Goal: Task Accomplishment & Management: Manage account settings

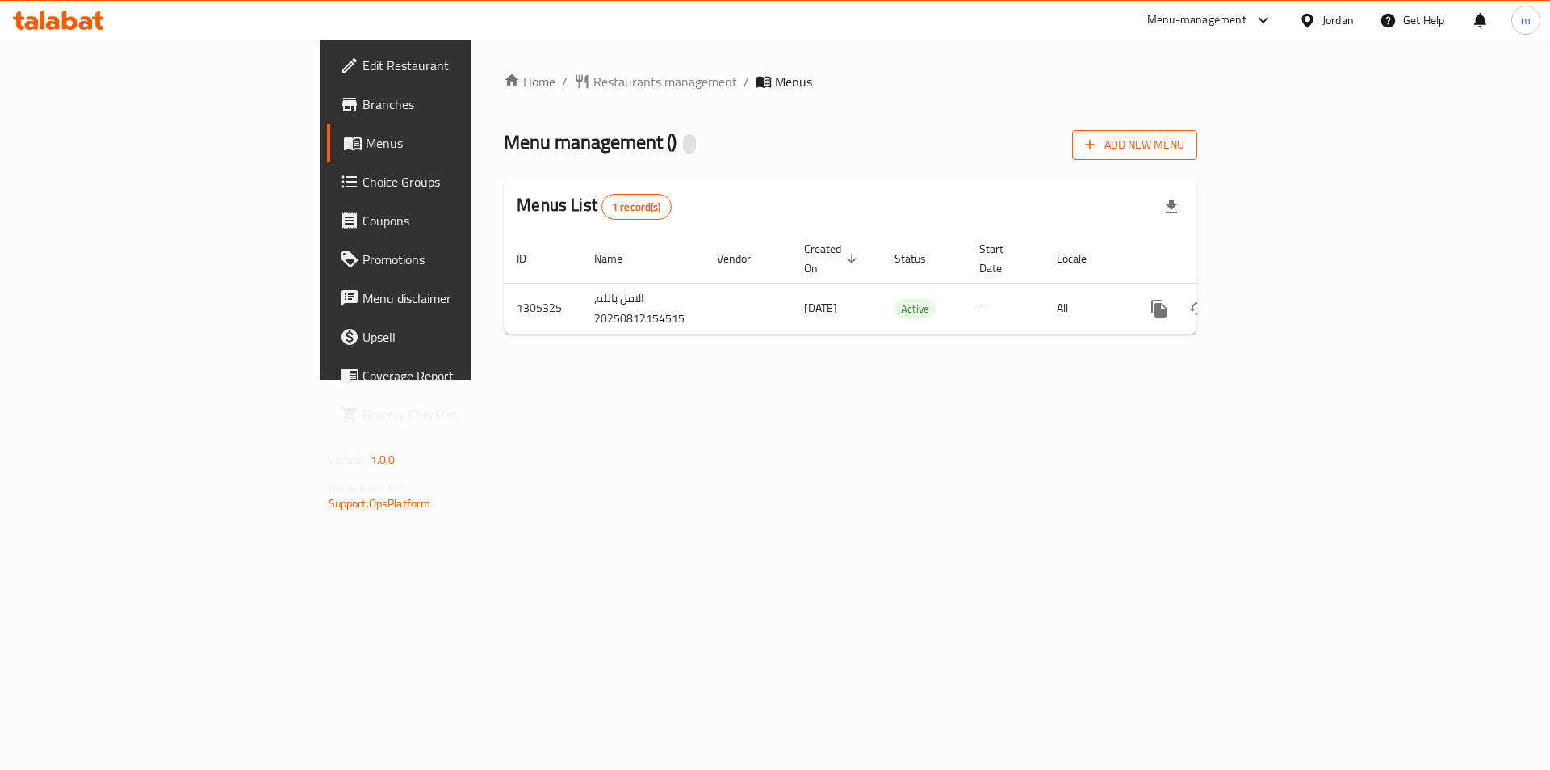
click at [1185, 143] on span "Add New Menu" at bounding box center [1134, 145] width 99 height 20
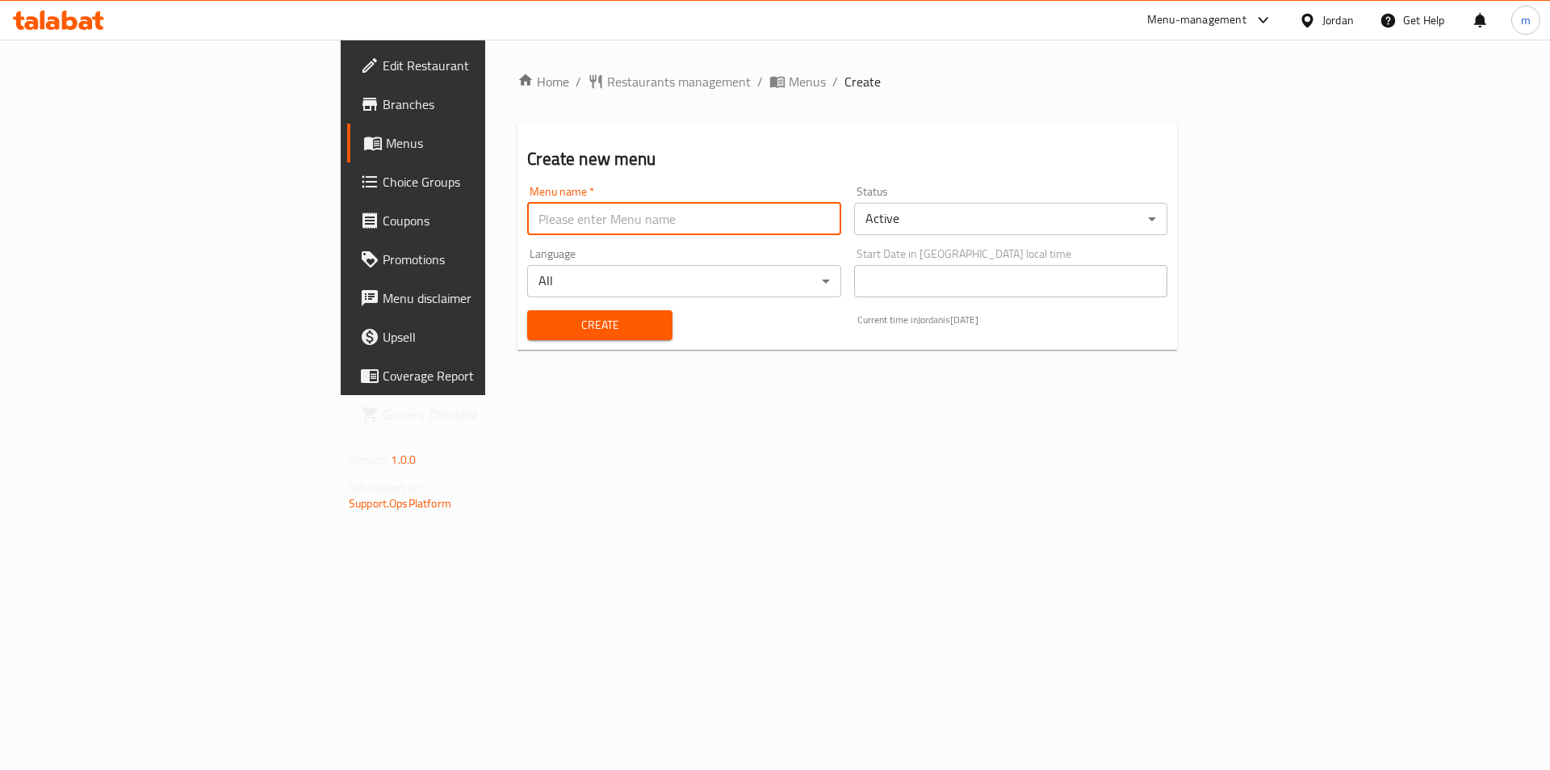
click at [527, 208] on input "text" at bounding box center [683, 219] width 313 height 32
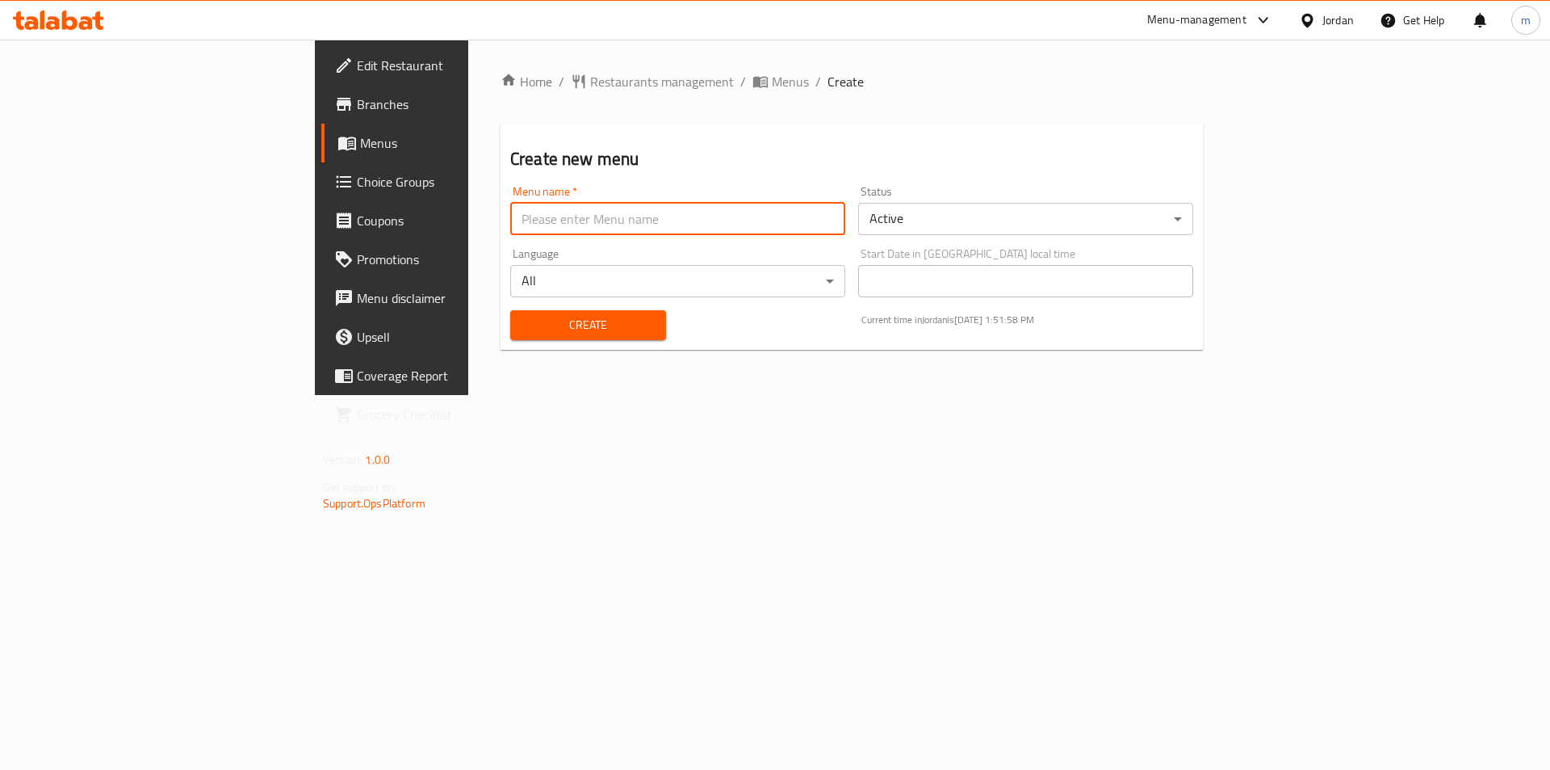
type input "Final Menu"
click at [523, 325] on span "Create" at bounding box center [588, 325] width 130 height 20
click at [510, 224] on input "text" at bounding box center [677, 219] width 335 height 32
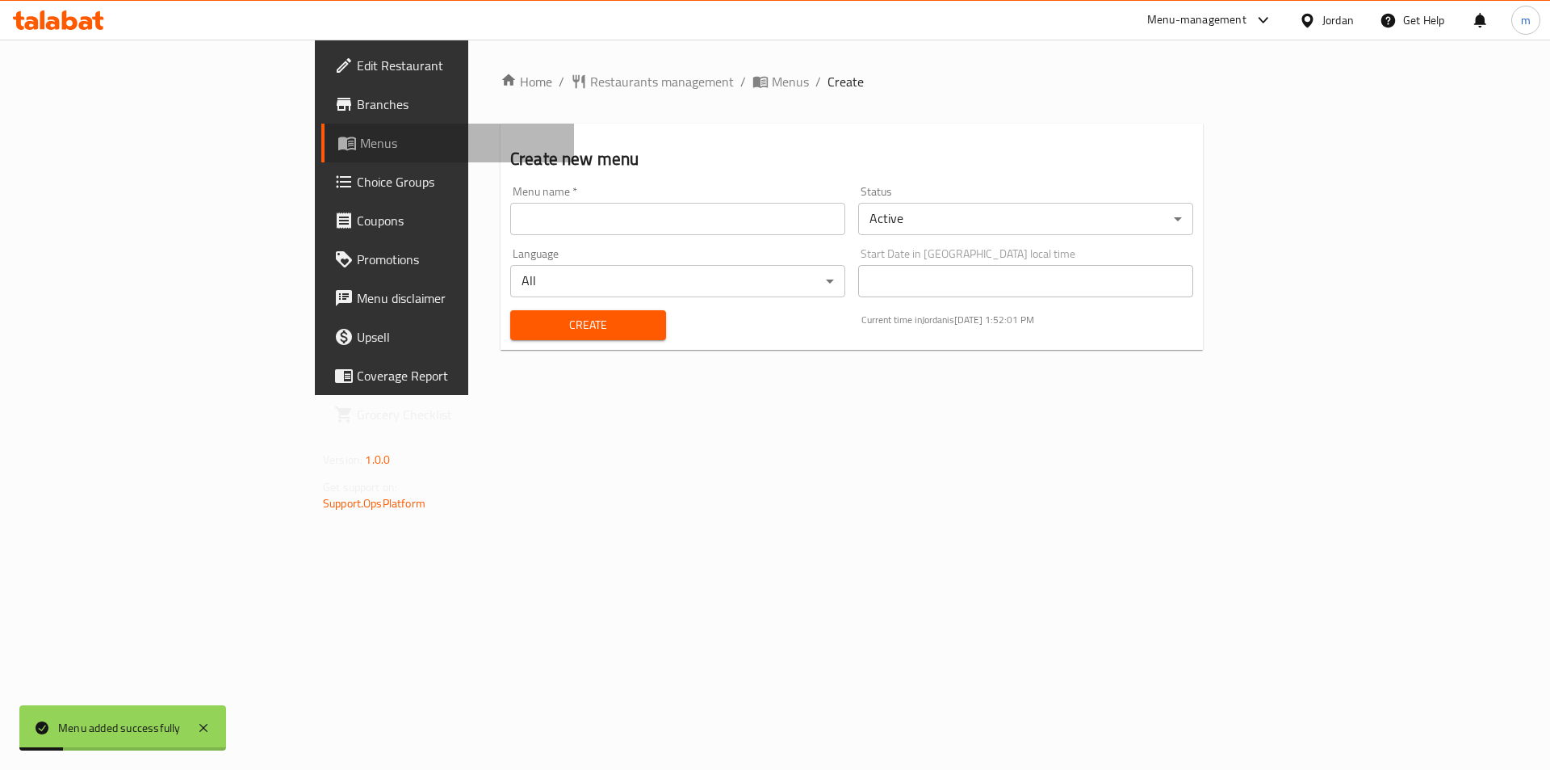
click at [360, 139] on span "Menus" at bounding box center [460, 142] width 201 height 19
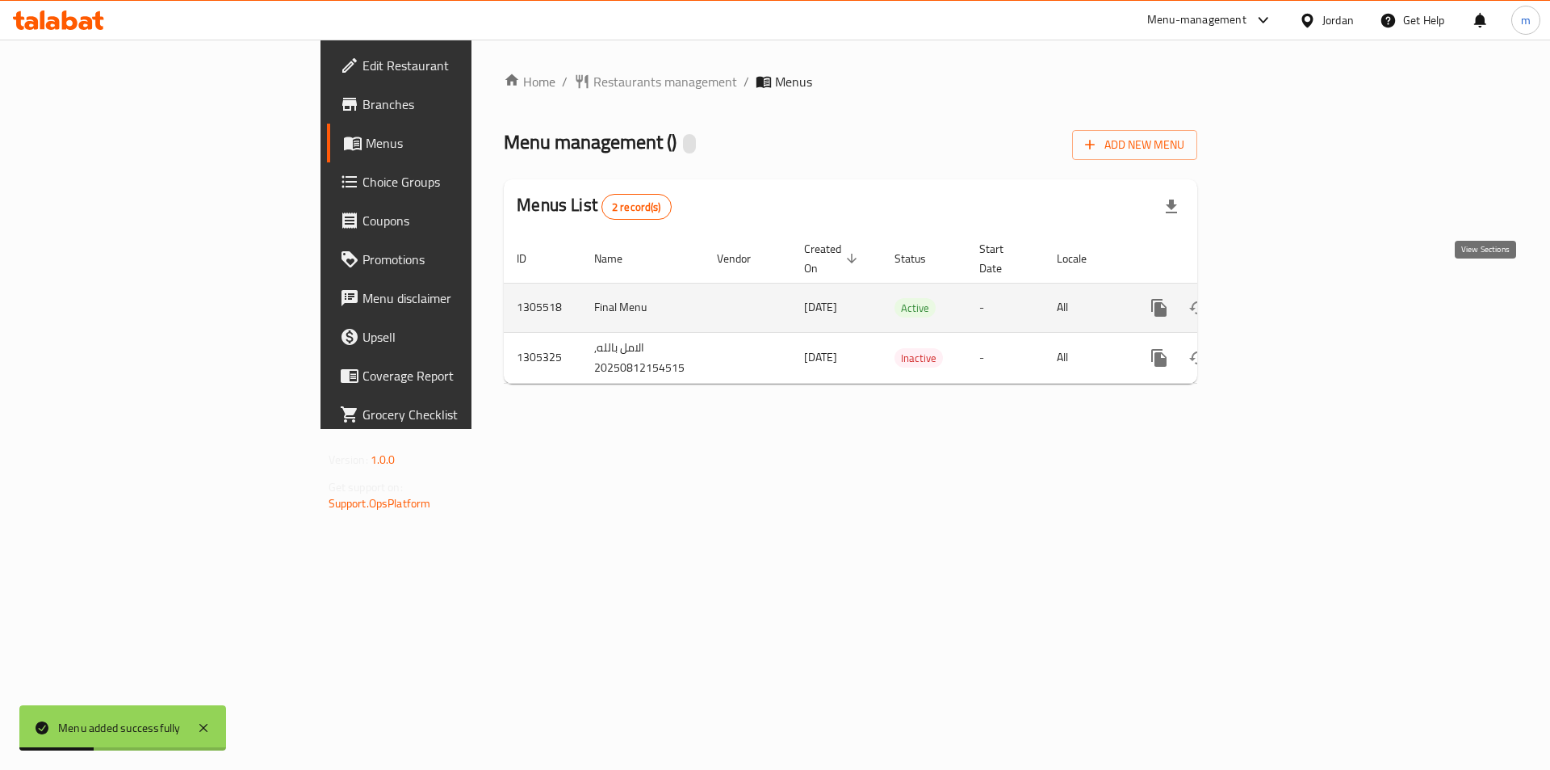
click at [1286, 298] on icon "enhanced table" at bounding box center [1275, 307] width 19 height 19
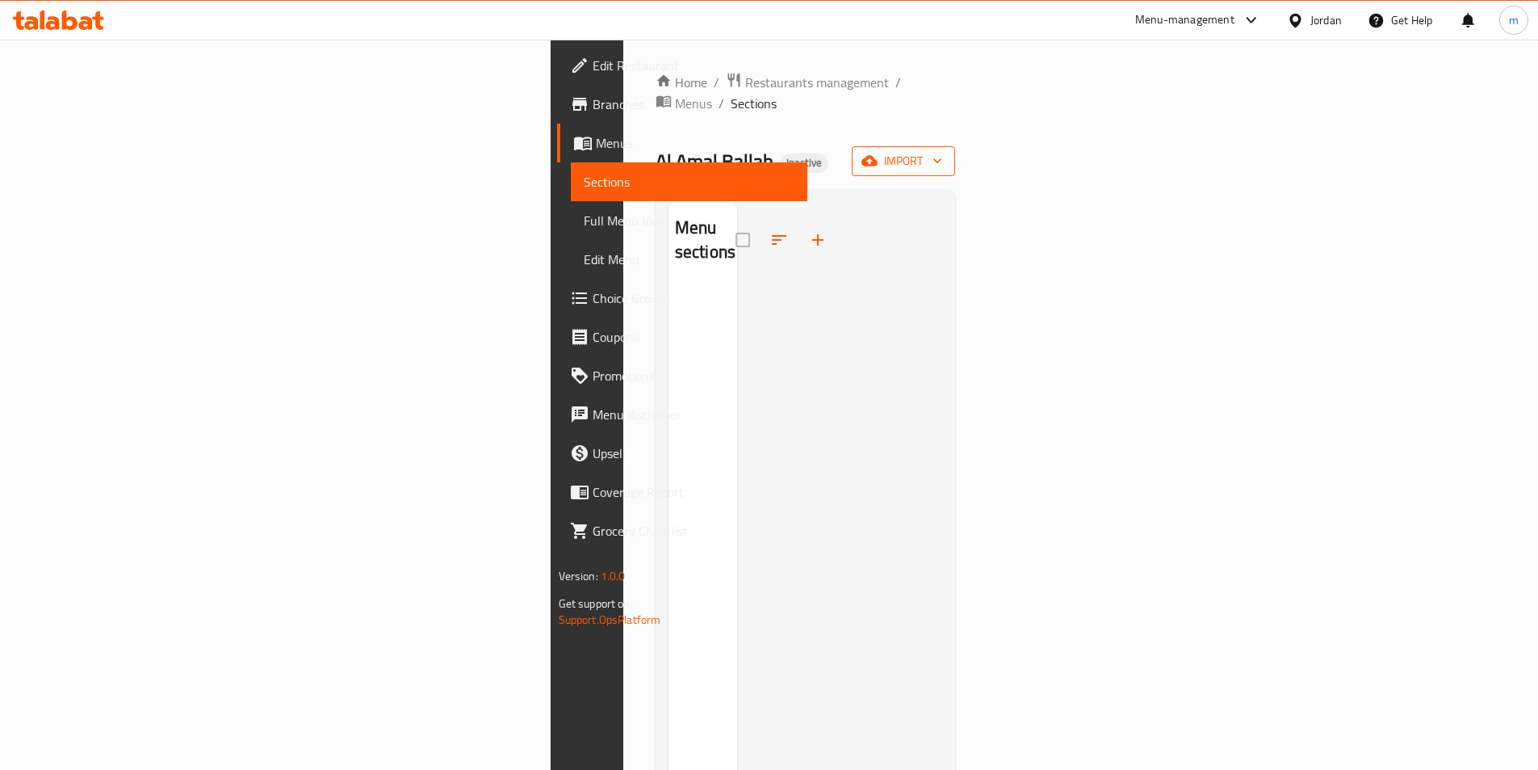
click at [955, 146] on button "import" at bounding box center [903, 161] width 103 height 30
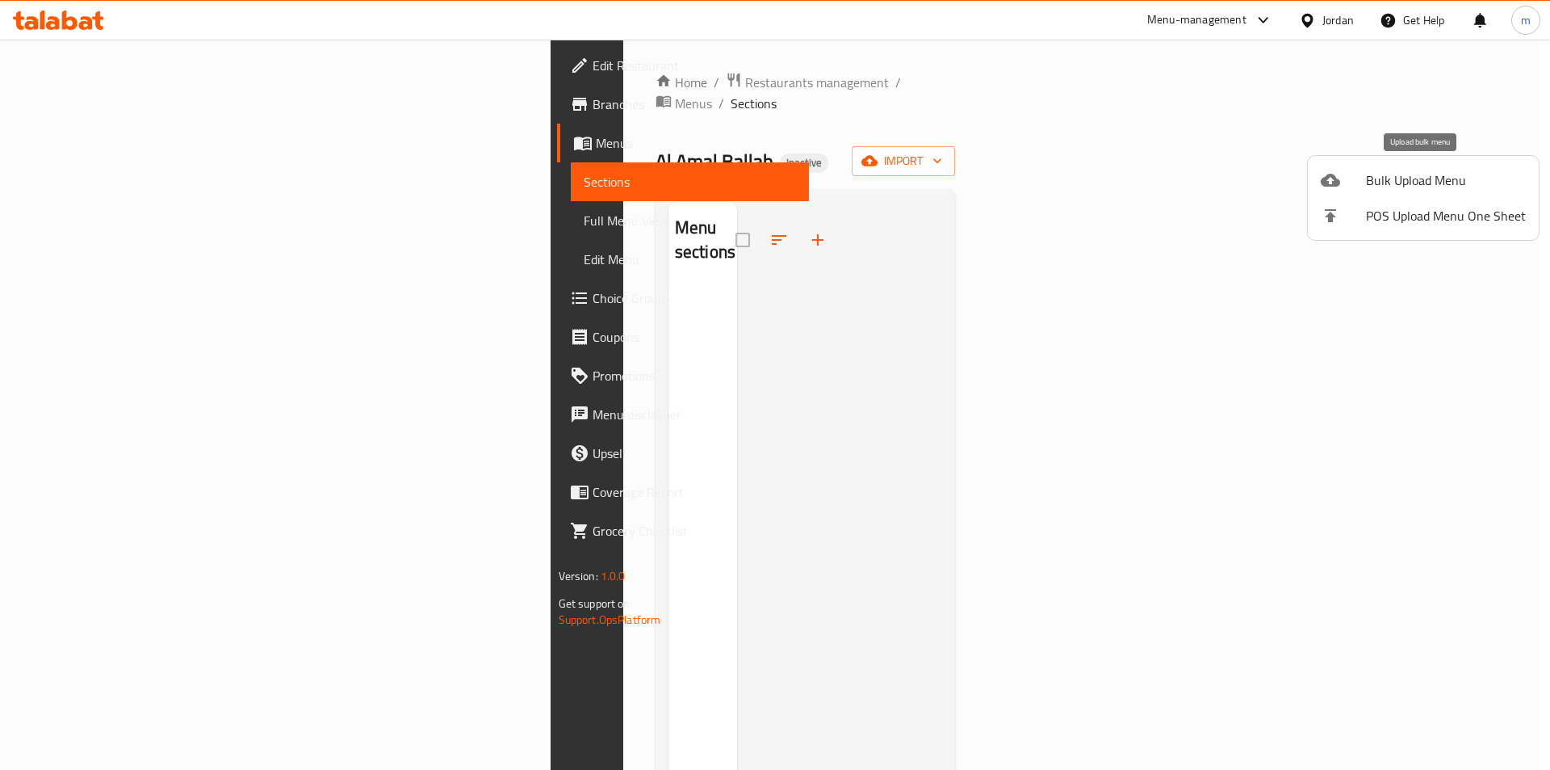
click at [1361, 178] on div at bounding box center [1343, 179] width 45 height 19
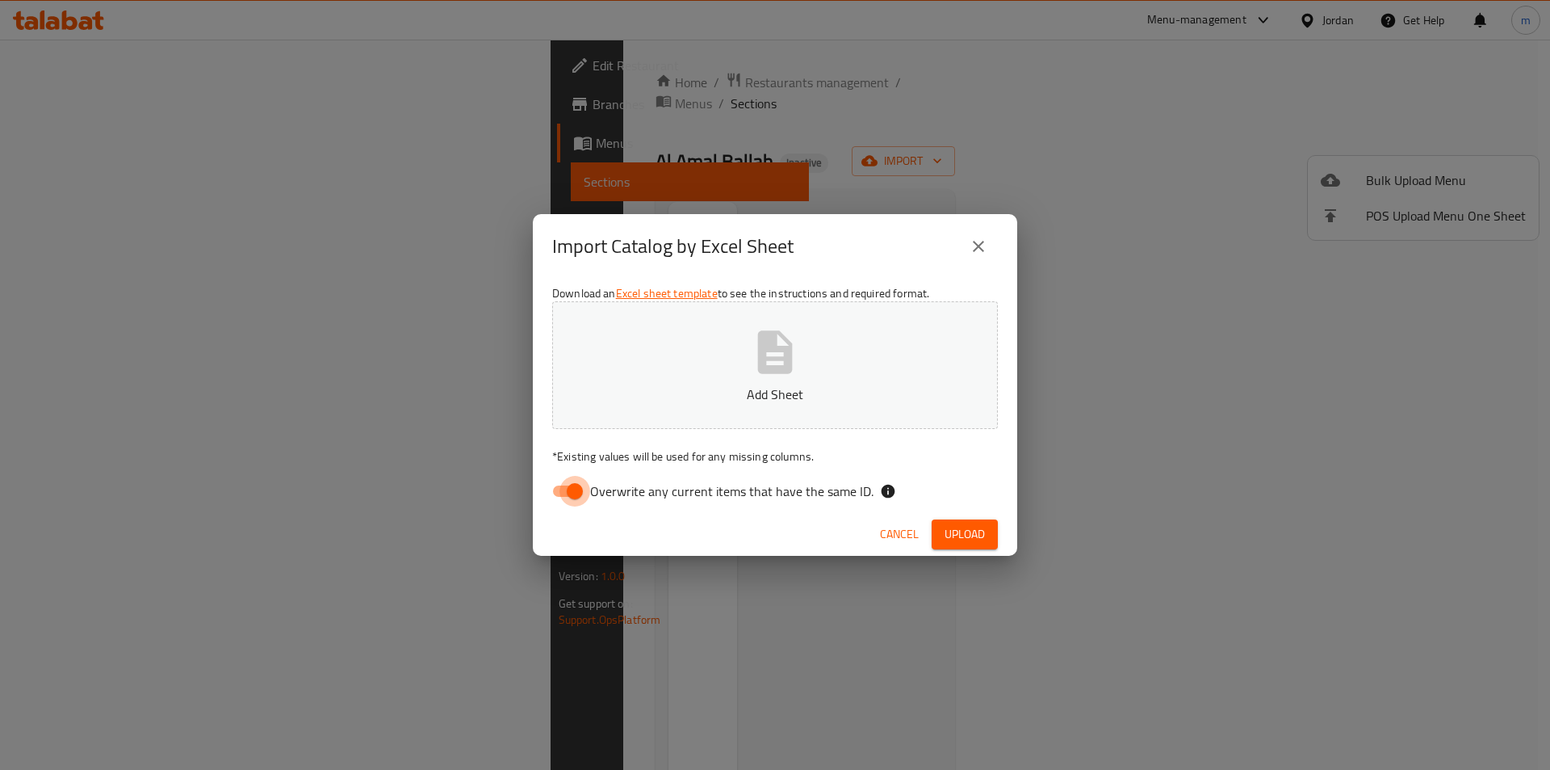
click at [587, 480] on input "Overwrite any current items that have the same ID." at bounding box center [575, 491] width 92 height 31
checkbox input "false"
click at [649, 407] on button "Add Sheet" at bounding box center [775, 365] width 446 height 128
click at [960, 552] on div "Cancel Upload" at bounding box center [775, 534] width 484 height 43
click at [954, 529] on span "Upload" at bounding box center [965, 534] width 40 height 20
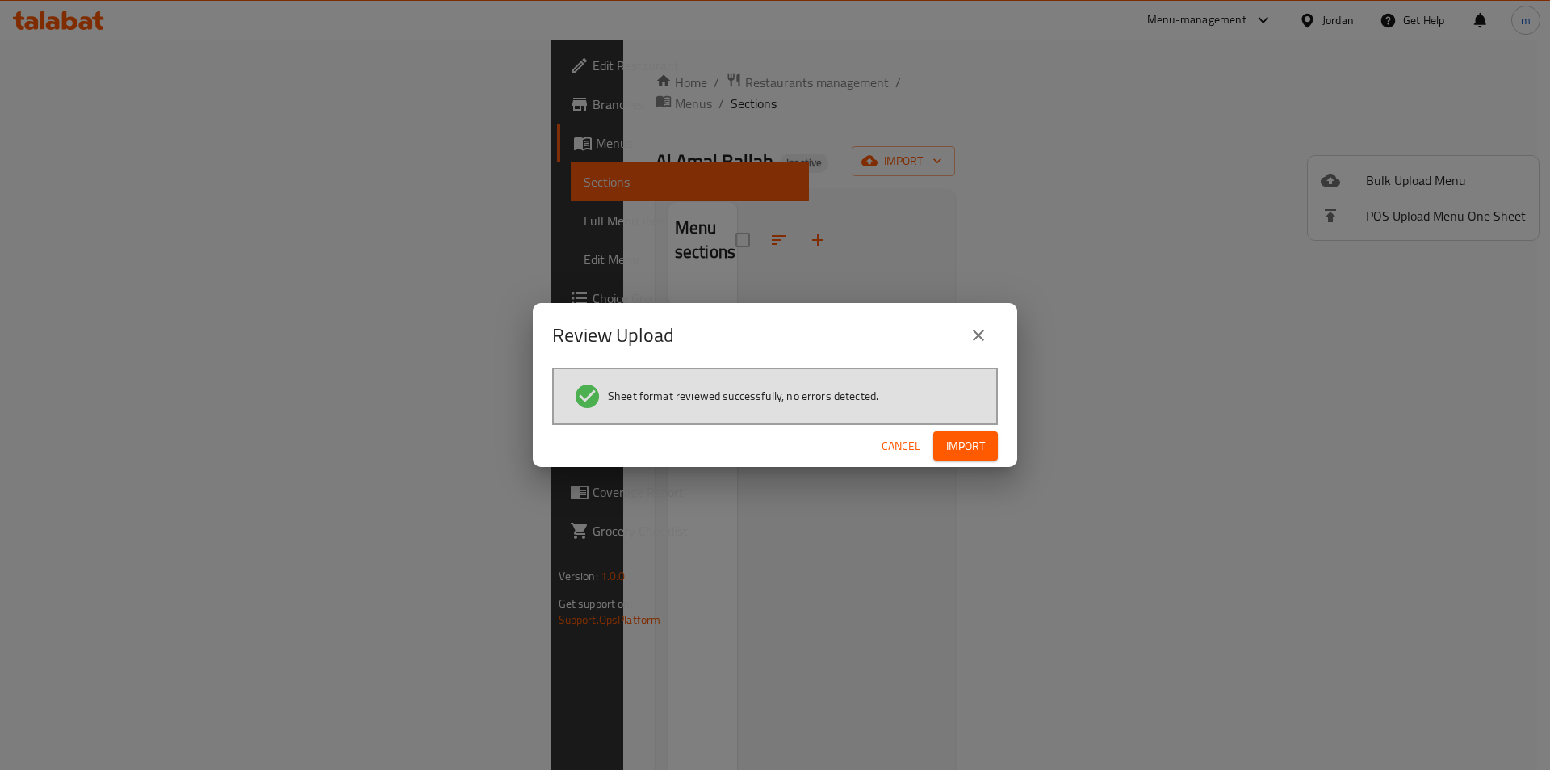
click at [975, 426] on div "Cancel Import" at bounding box center [775, 446] width 484 height 43
click at [966, 447] on span "Import" at bounding box center [965, 446] width 39 height 20
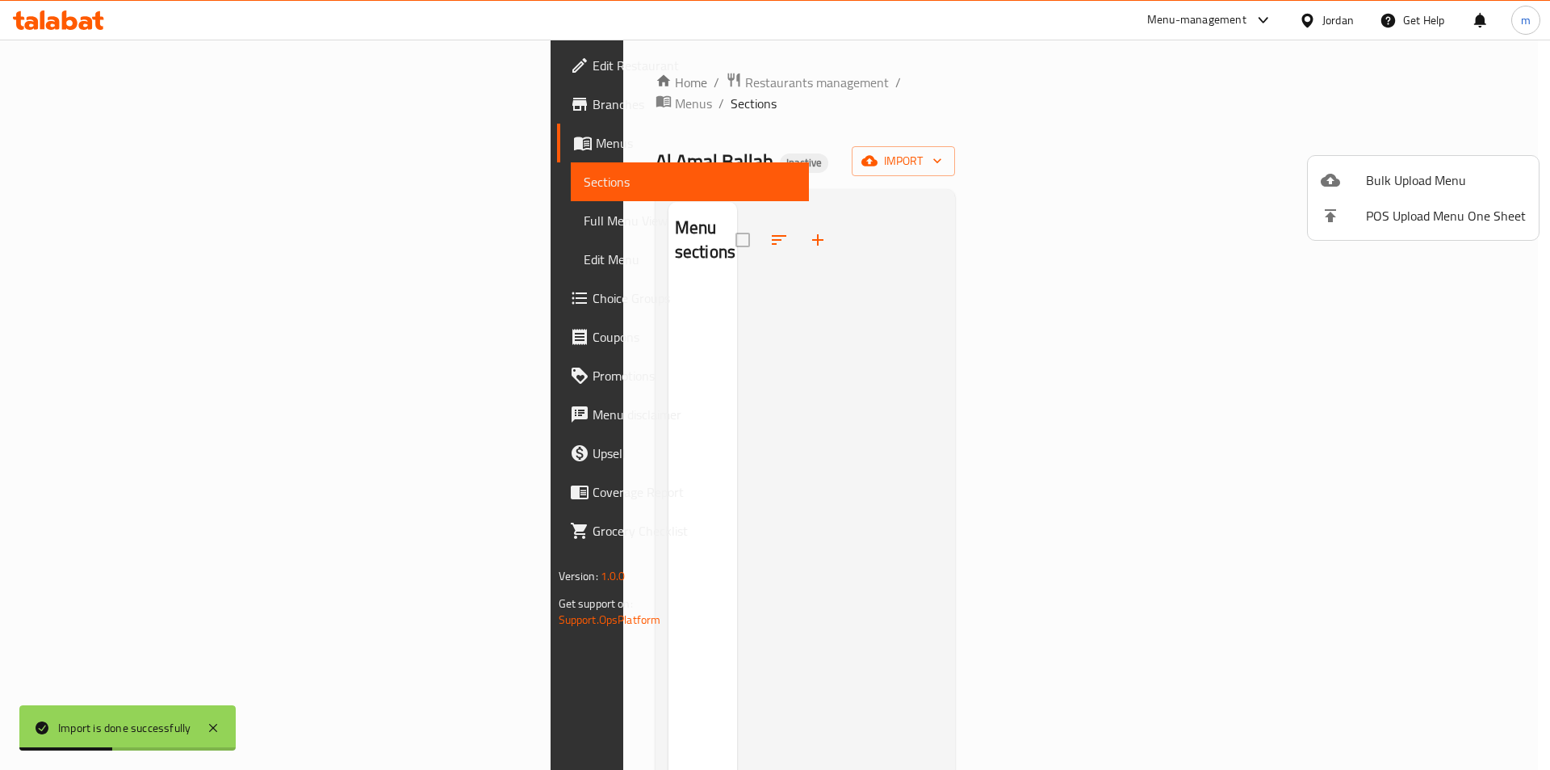
click at [48, 191] on div at bounding box center [775, 385] width 1550 height 770
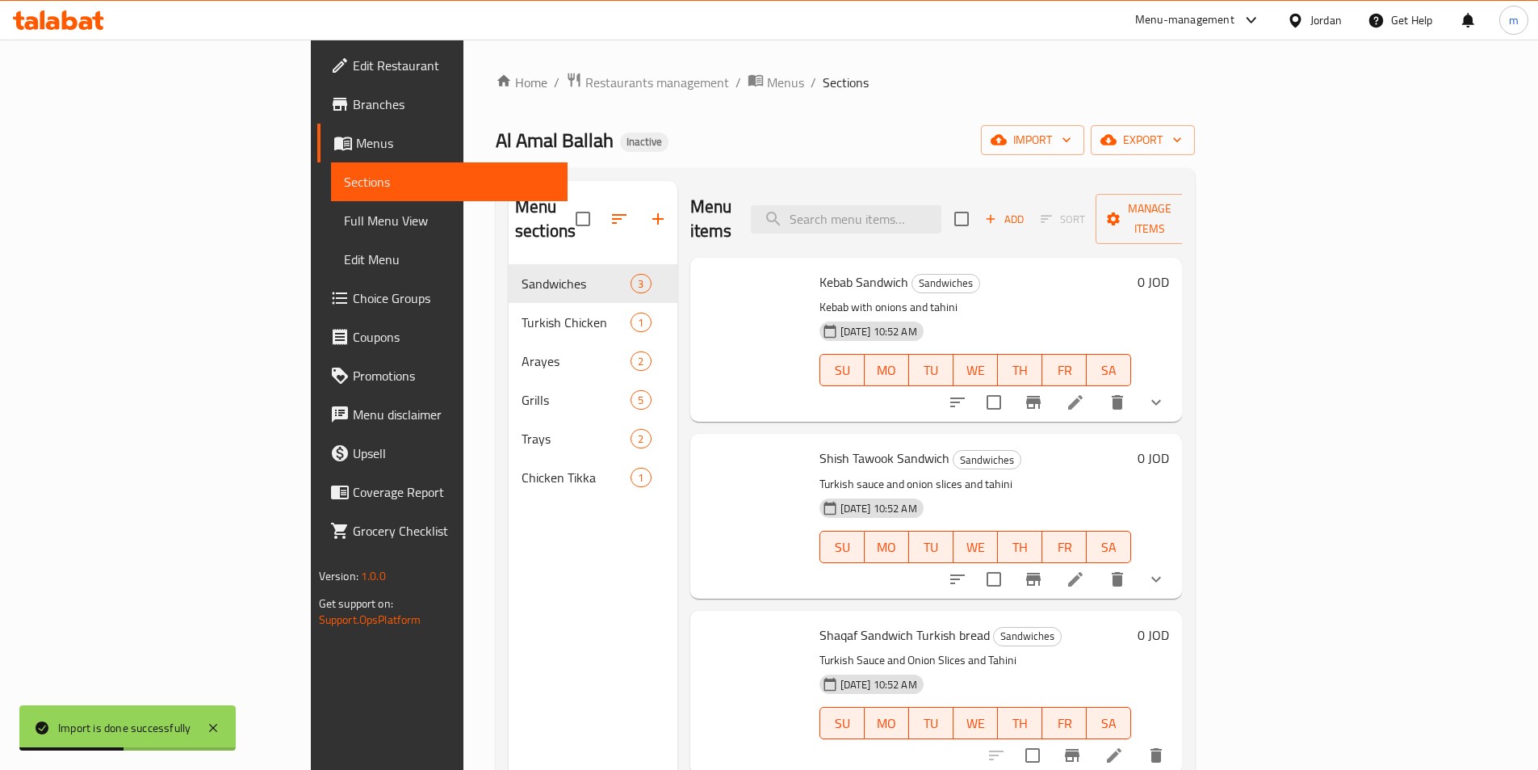
click at [344, 191] on span "Sections" at bounding box center [449, 181] width 211 height 19
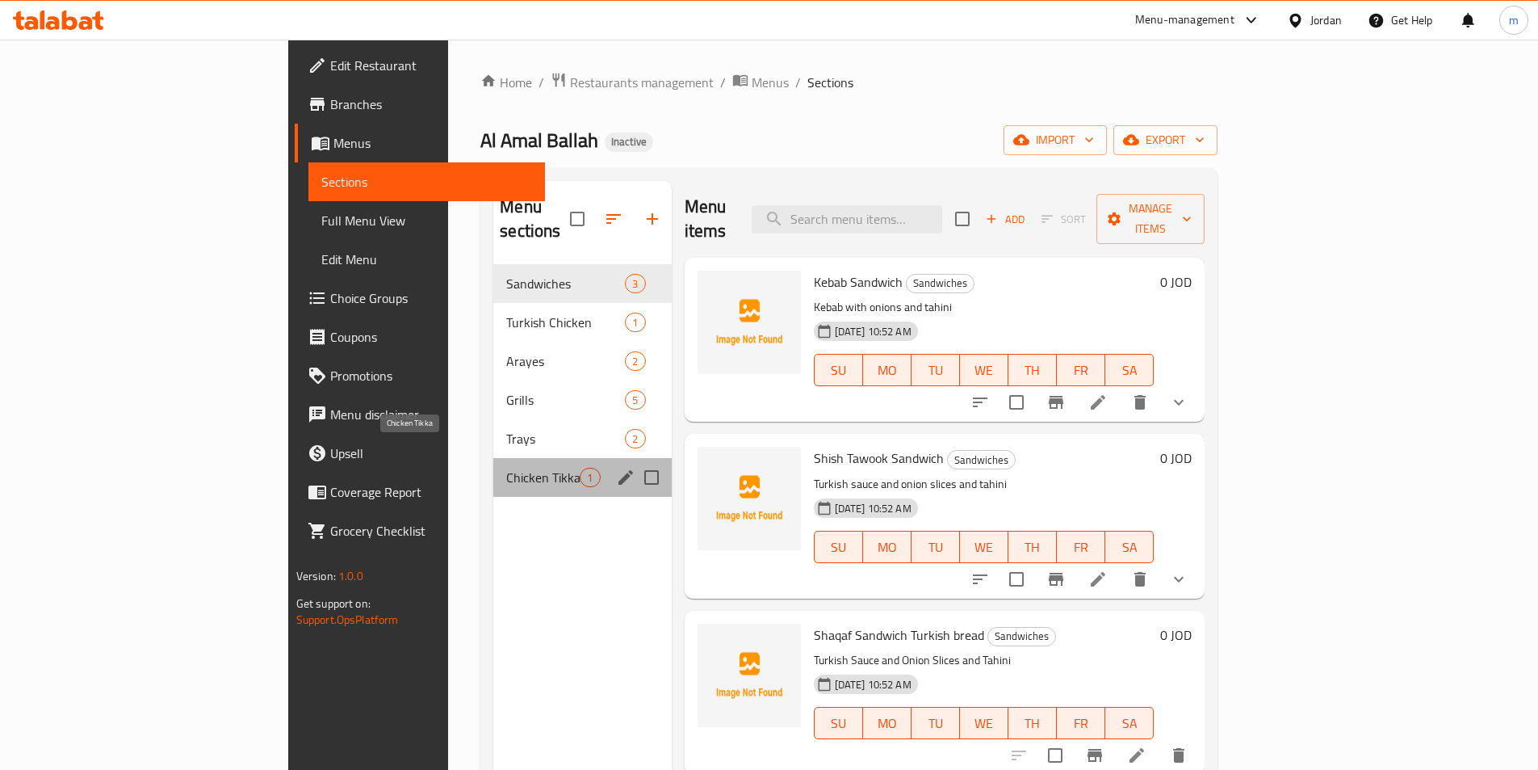
click at [506, 468] on span "Chicken Tikka" at bounding box center [542, 477] width 73 height 19
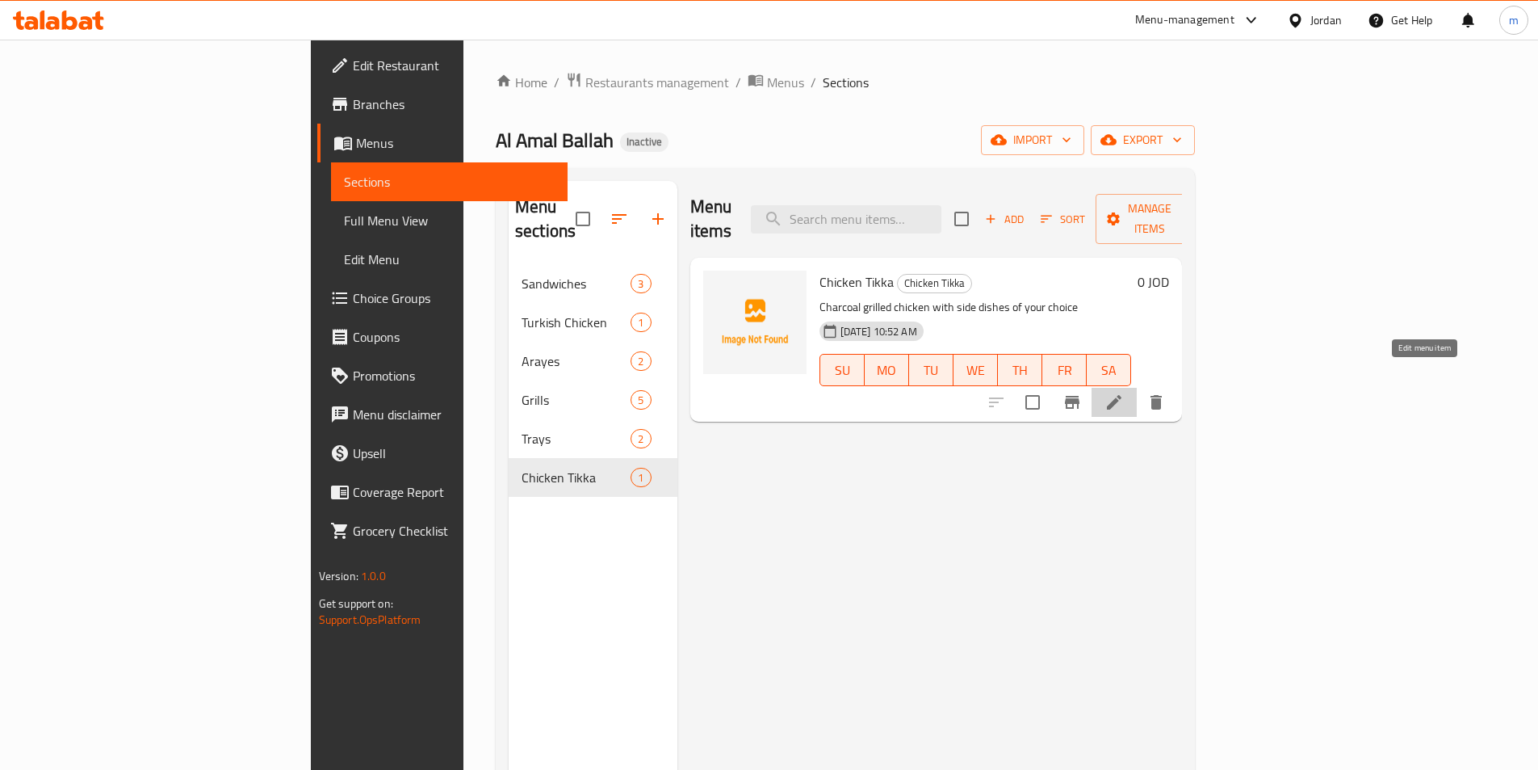
click at [1124, 392] on icon at bounding box center [1114, 401] width 19 height 19
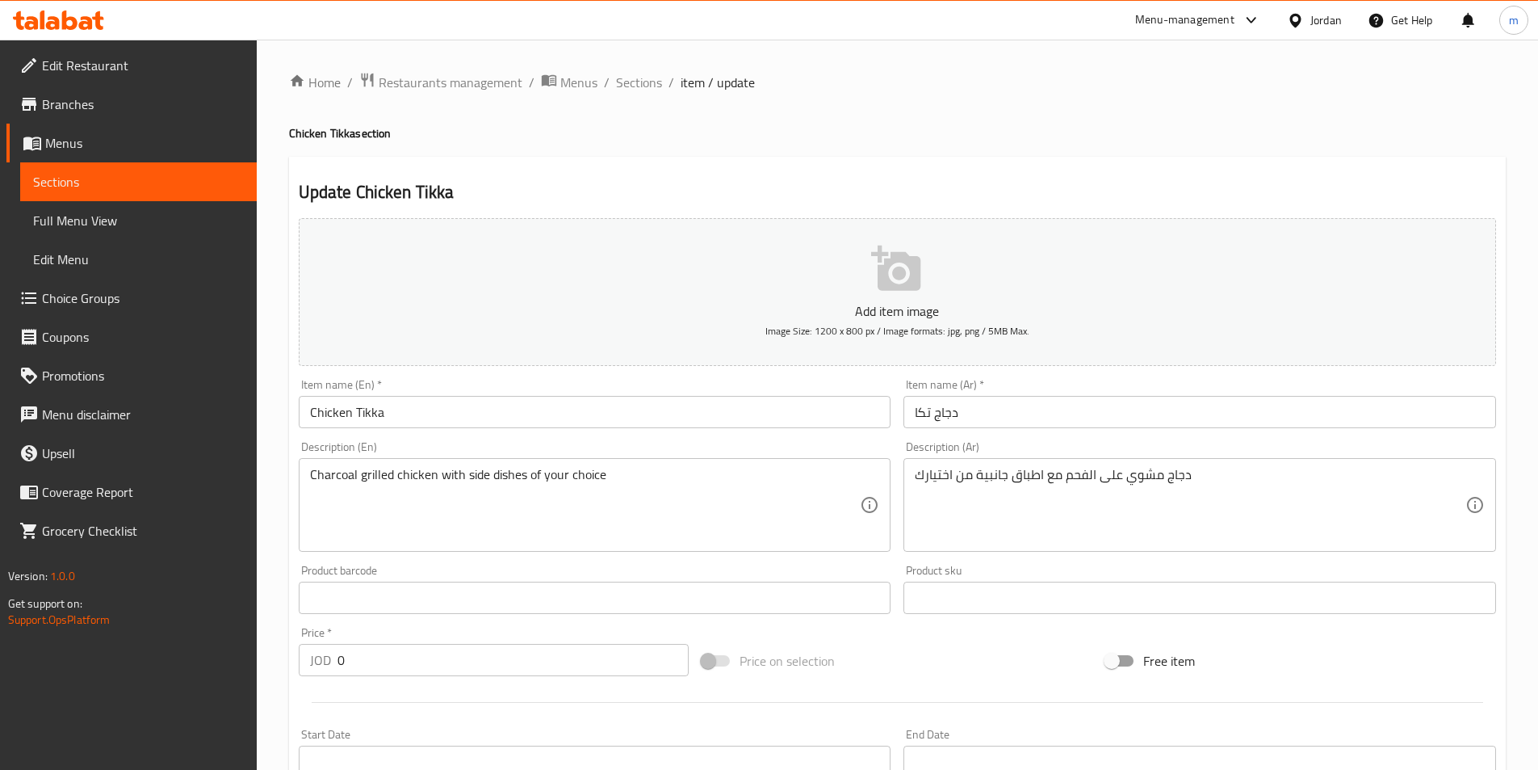
scroll to position [371, 0]
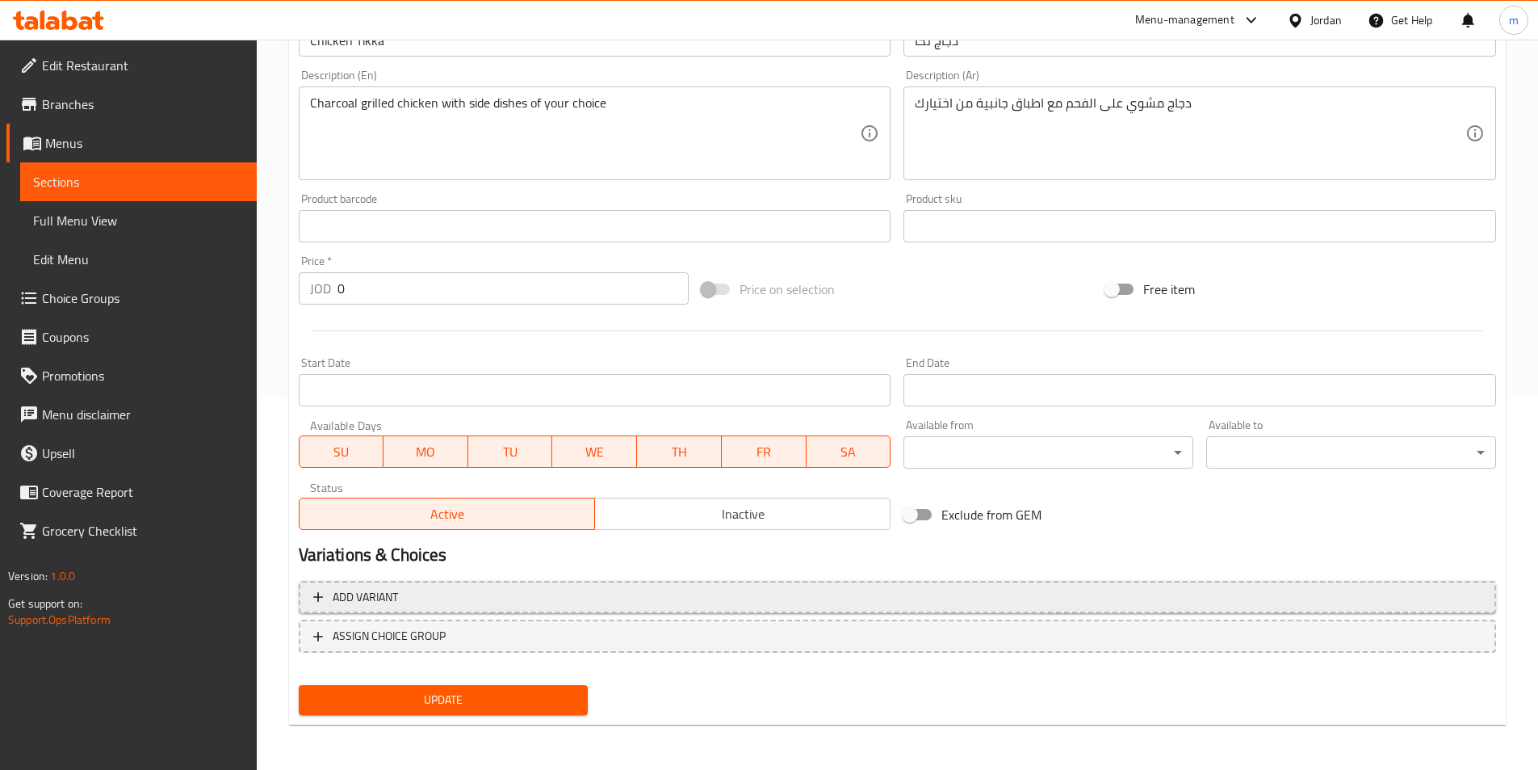
click at [430, 598] on span "Add variant" at bounding box center [897, 597] width 1168 height 20
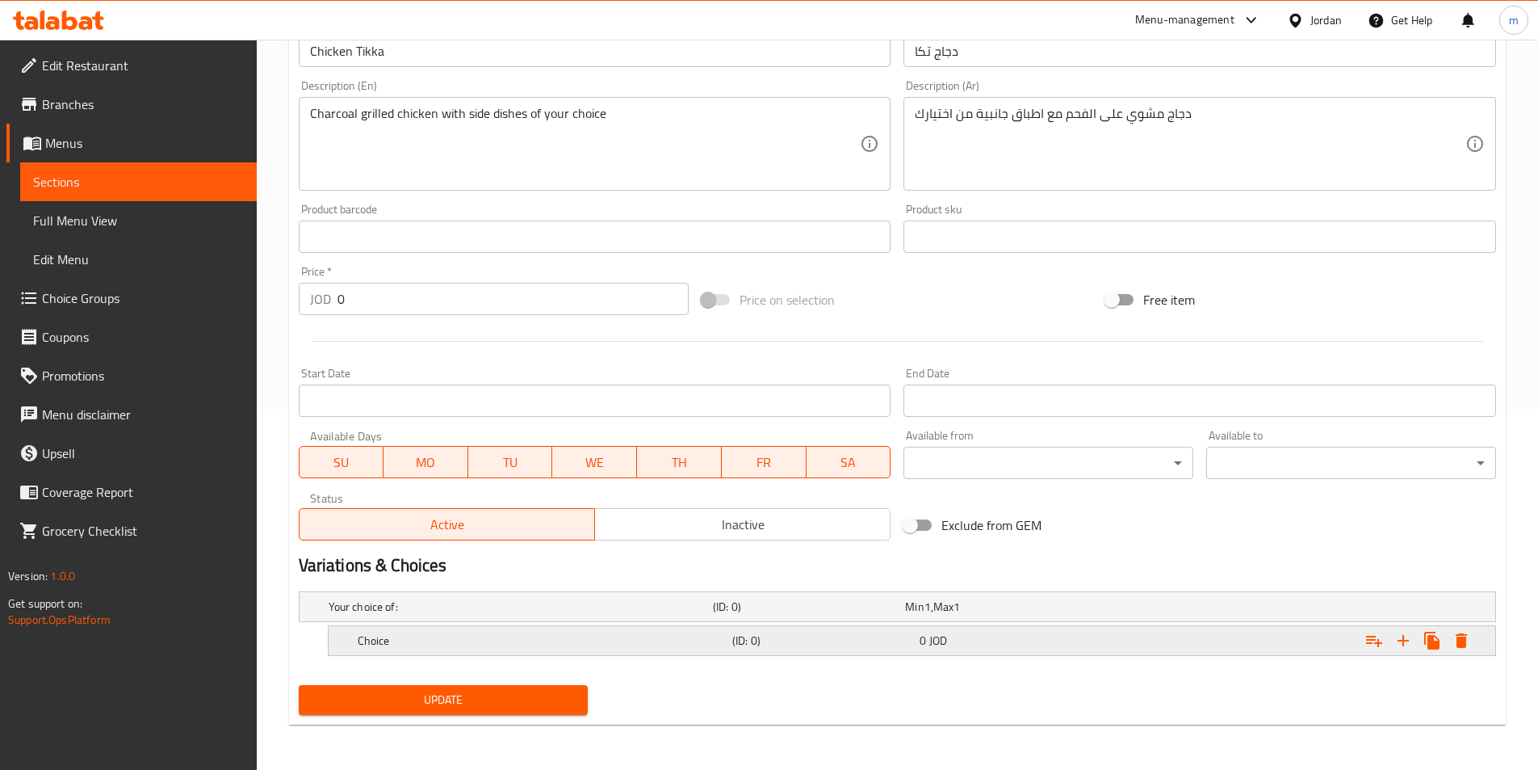
scroll to position [361, 0]
click at [454, 614] on h5 "Choice" at bounding box center [518, 606] width 378 height 16
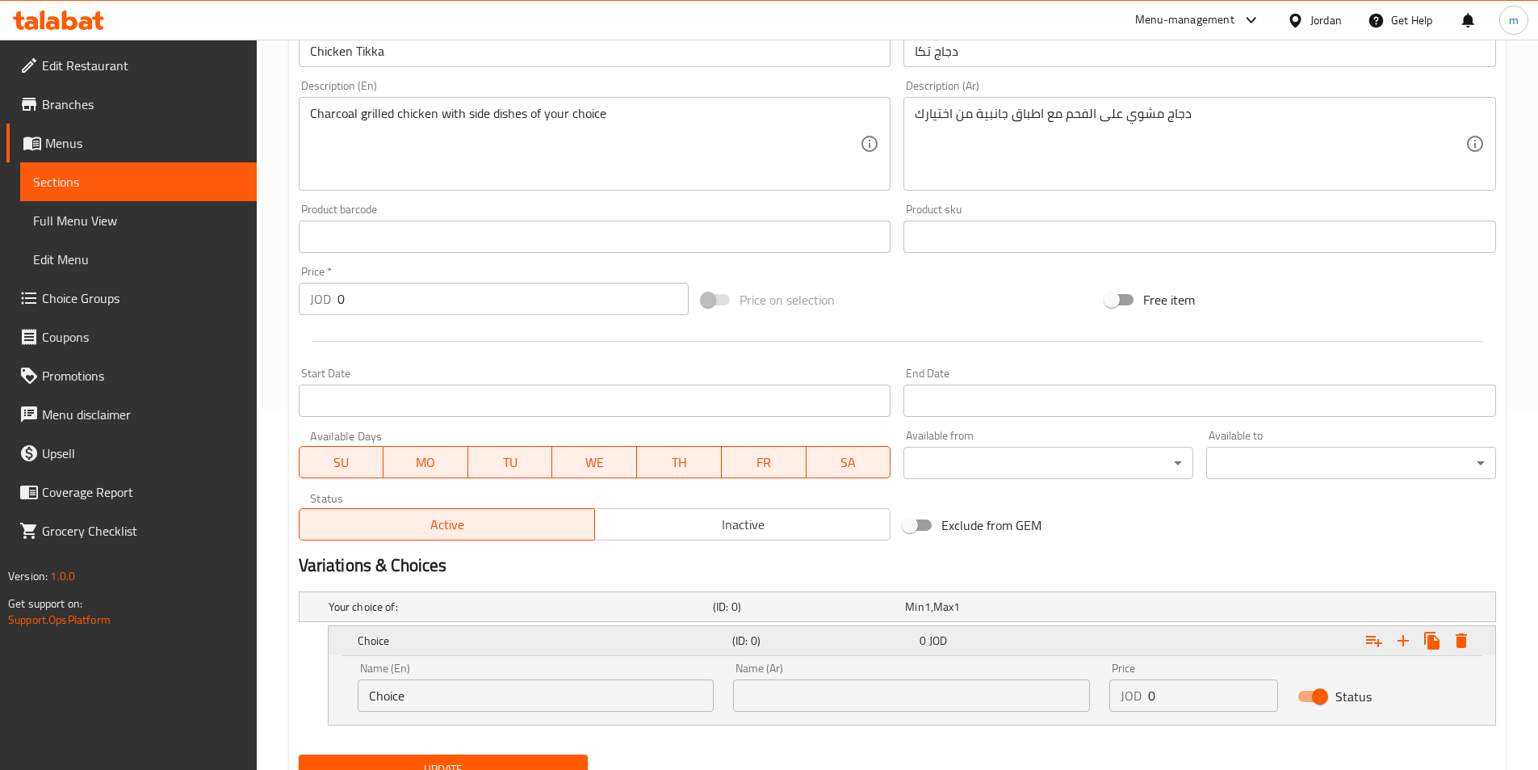
scroll to position [430, 0]
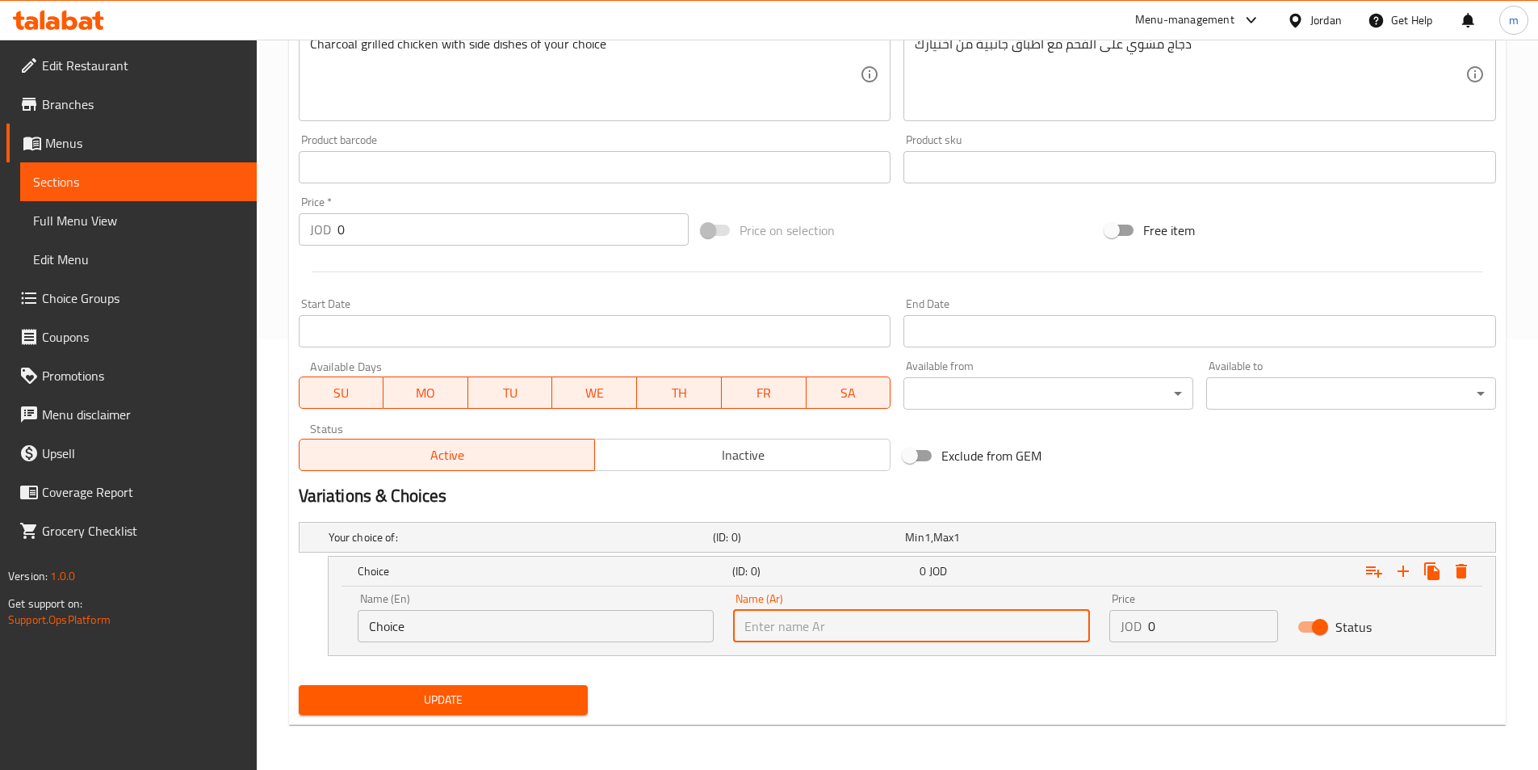
click at [988, 628] on input "text" at bounding box center [911, 626] width 357 height 32
paste input "3 دجاجات تكا على الفحم ( بصل مشوي+ بندورة و فلفل مشوي+ 6 علب طحينية+ مخلل+ خبز)"
click at [919, 631] on input "3 دجاجات تكا على الفحم ( بصل مشوي+ بندورة و فلفل مشوي+ 6 علب طحينية+ مخلل+ خبز)" at bounding box center [911, 626] width 357 height 32
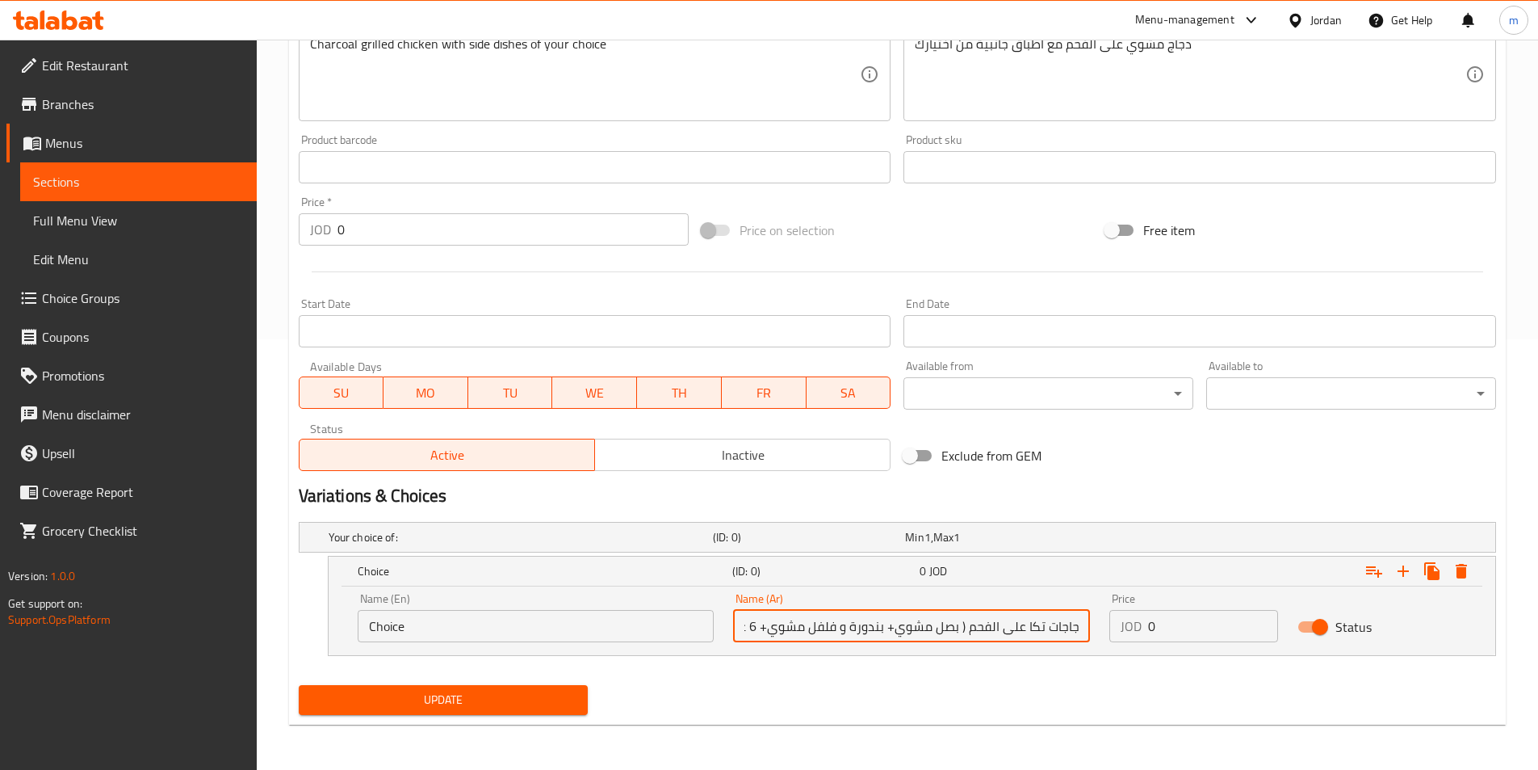
click at [919, 631] on input "3 دجاجات تكا على الفحم ( بصل مشوي+ بندورة و فلفل مشوي+ 6 علب طحينية+ مخلل+ خبز)" at bounding box center [911, 626] width 357 height 32
click at [736, 636] on input "3 دجاجات تكا على الفحم ( بصل مشوي+ بندورة و فلفل مشوي+ 6 علب طحينية+ مخلل+ خبز)" at bounding box center [911, 626] width 357 height 32
click at [786, 631] on input "3 دجاجات تكا على الفحم ( بصل مشوي+ بندورة و فلفل مشوي+ 6 علب طحينية+ مخلل+ خبز)" at bounding box center [911, 626] width 357 height 32
type input "3 دجاجات تكا على الفحم ( بصل مشوي+ بندورة و فلفل مشوي+ 6 علب طحينية+ مخلل+ خبز)"
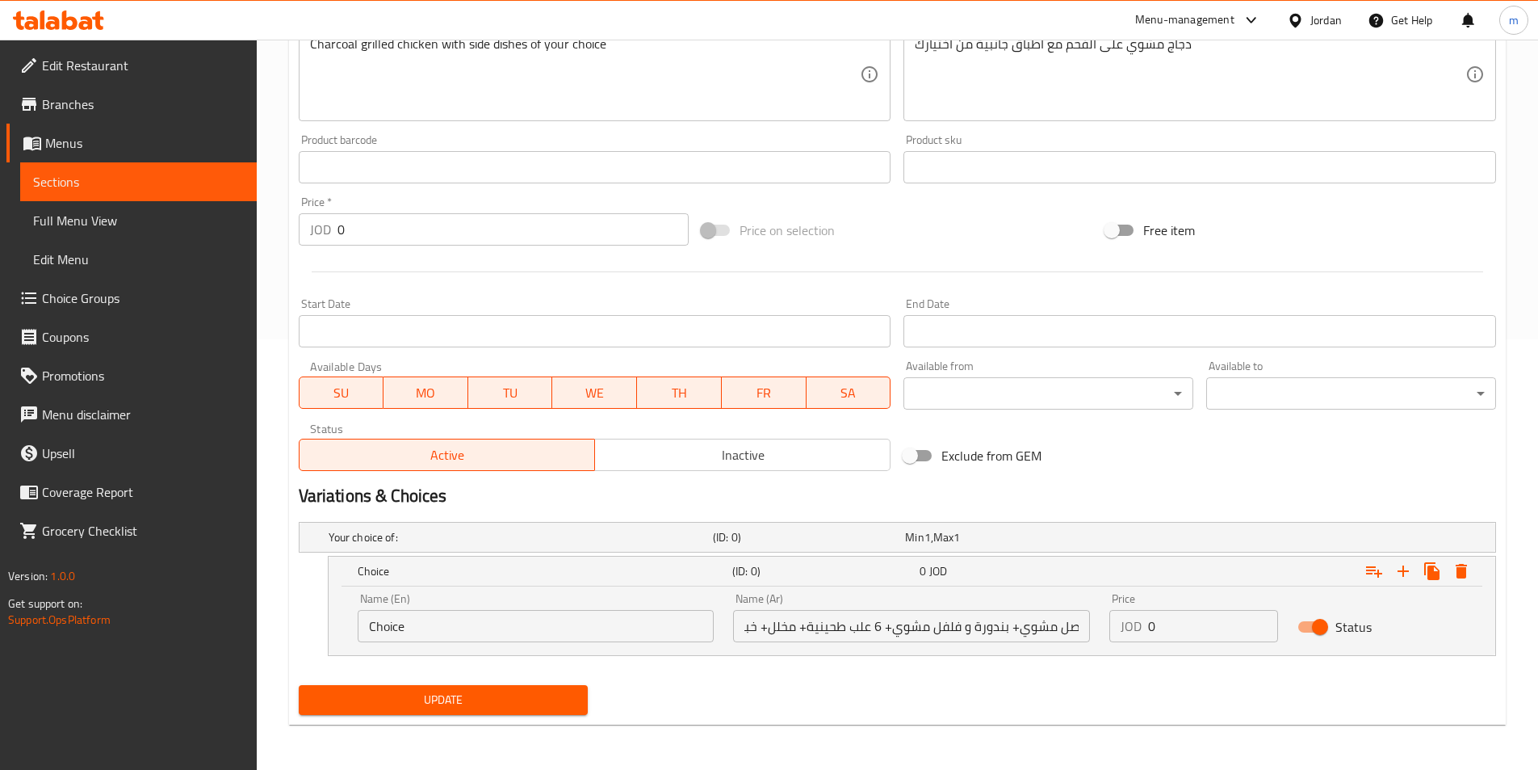
scroll to position [0, 0]
click at [463, 605] on div "Name (En) Choice Name (En)" at bounding box center [536, 617] width 357 height 49
click at [459, 617] on input "Choice" at bounding box center [536, 626] width 357 height 32
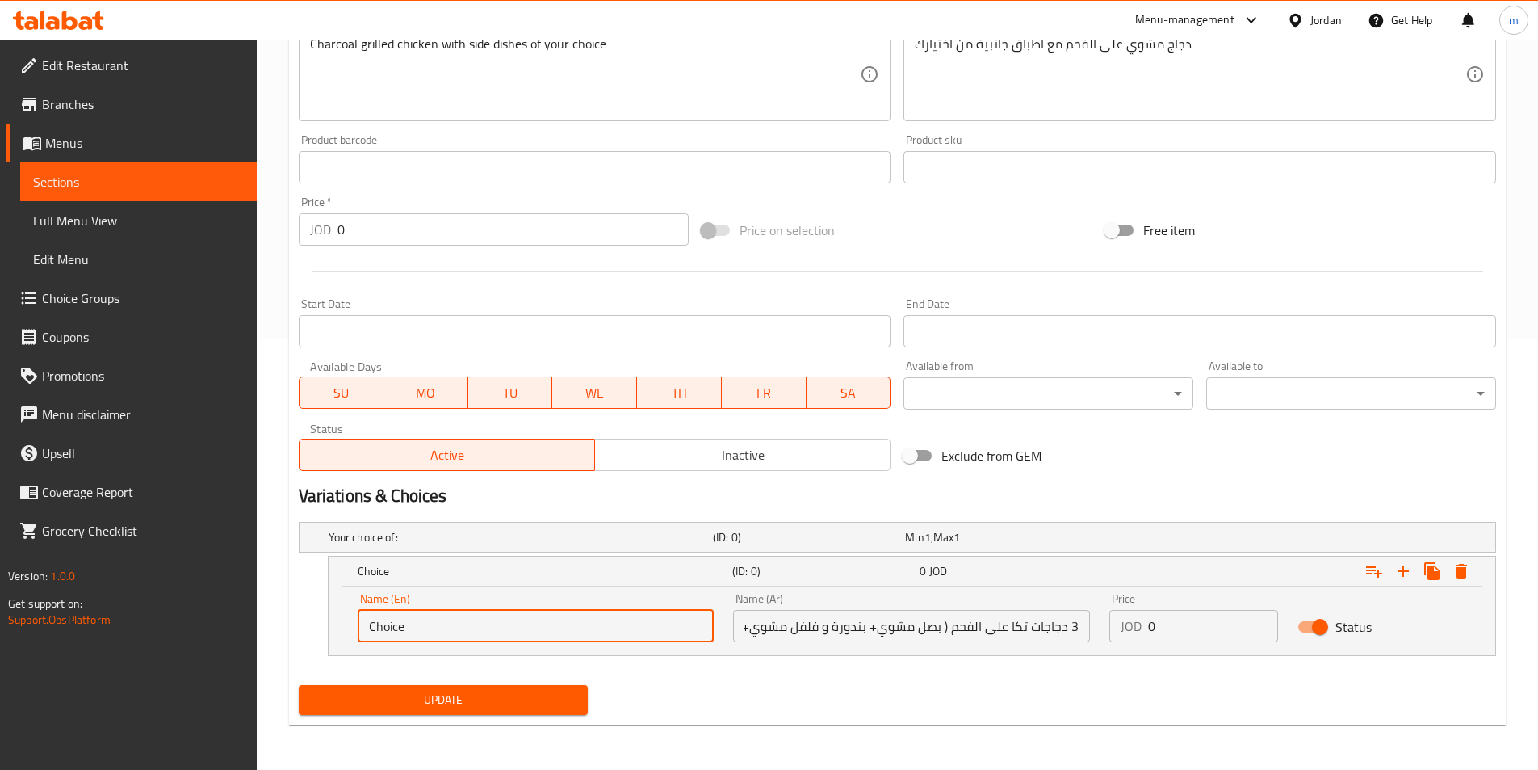
click at [459, 617] on input "Choice" at bounding box center [536, 626] width 357 height 32
paste input "3 charcoal-grilled chicken tikka (grilled onions + tomatoes and grilled peppers…"
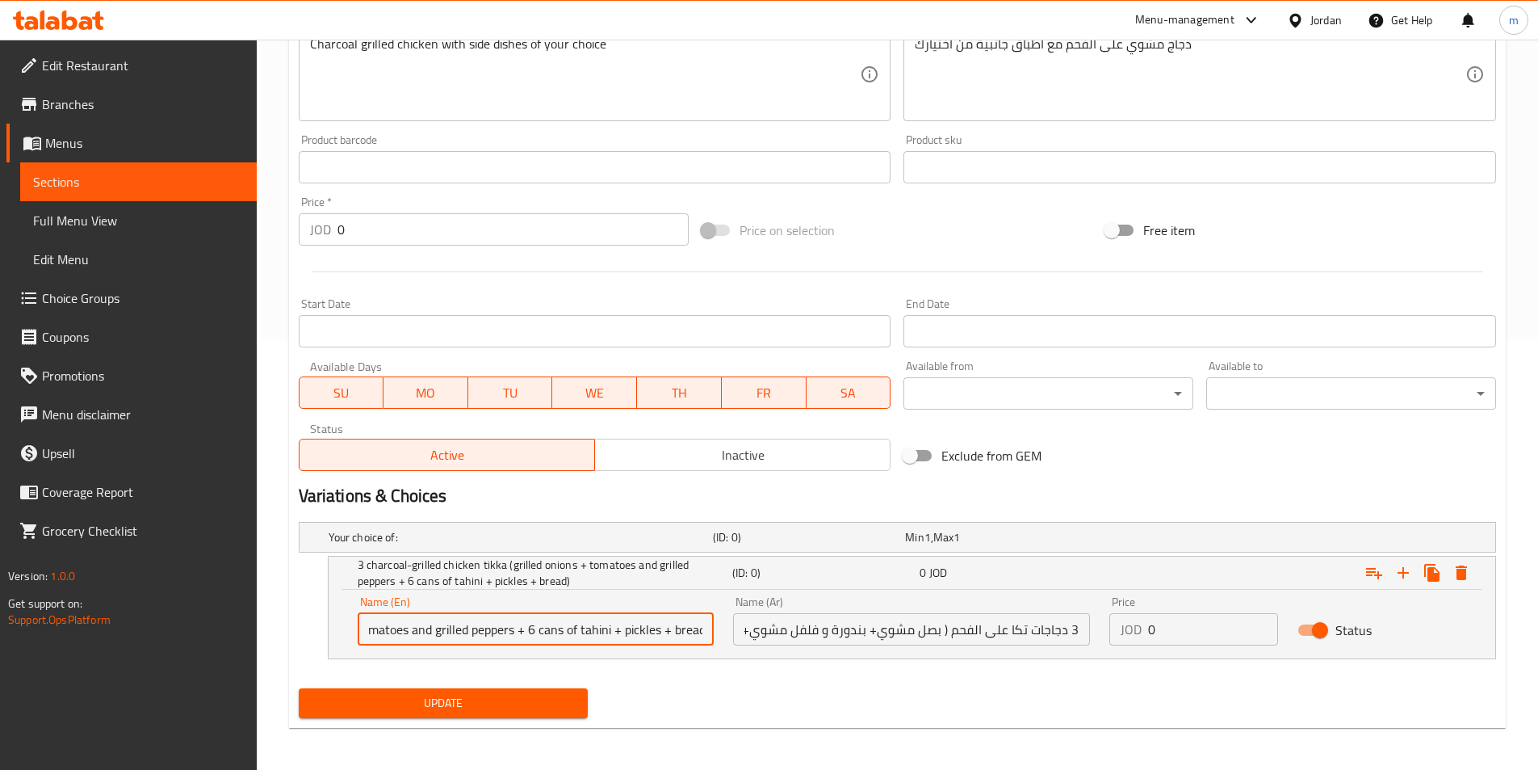
click at [560, 627] on input "3 charcoal-grilled chicken tikka (grilled onions + tomatoes and grilled peppers…" at bounding box center [536, 629] width 357 height 32
click at [560, 635] on input "3 Charcoal-grilled Chicken Tikka (Grilled Onions + Tomatoes And Grilled Peppers…" at bounding box center [536, 629] width 357 height 32
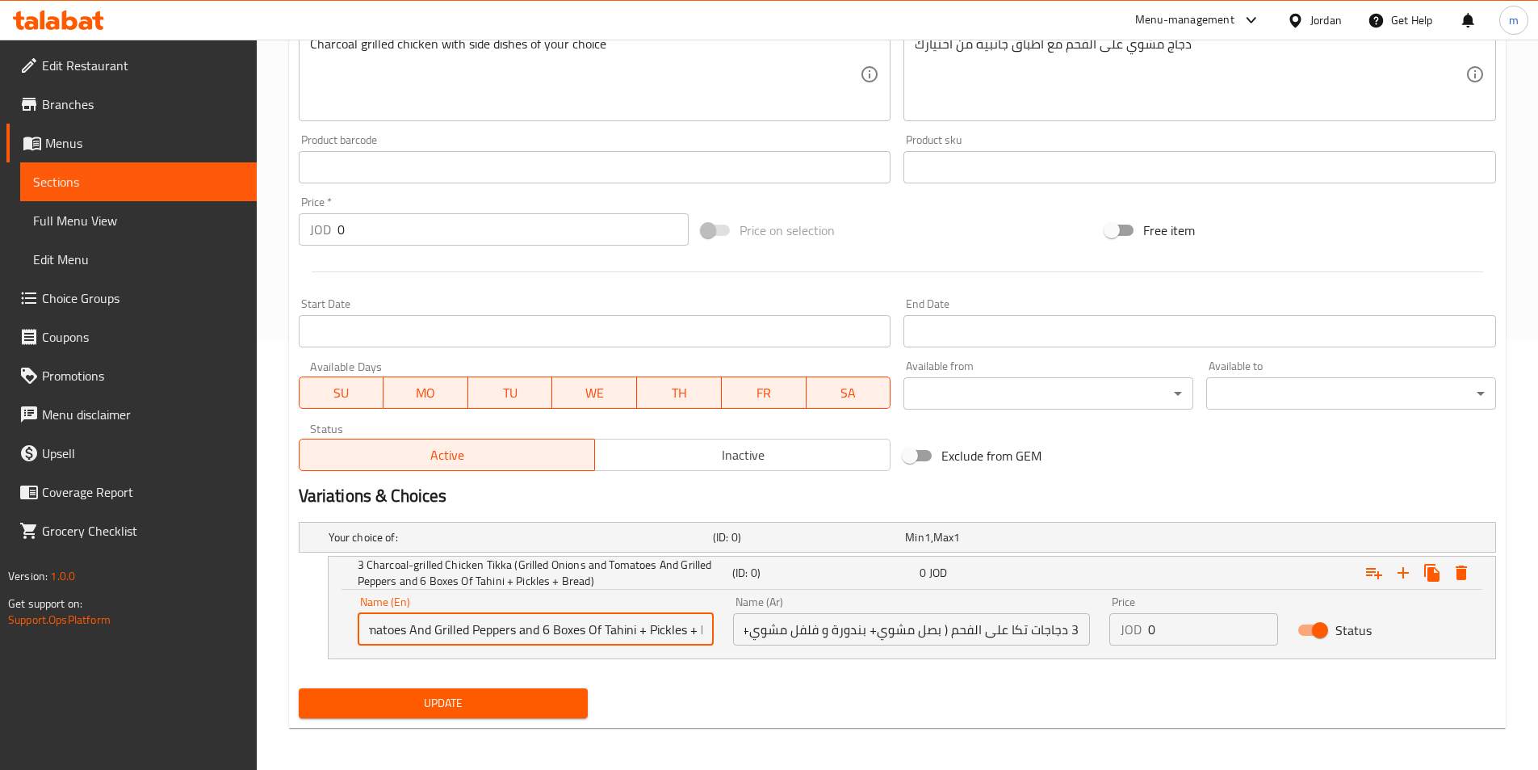
scroll to position [0, 325]
type input "3 Charcoal-grilled Chicken Tikka (Grilled Onions and Tomatoes And Grilled Peppe…"
click at [1164, 624] on input "0" at bounding box center [1213, 629] width 130 height 32
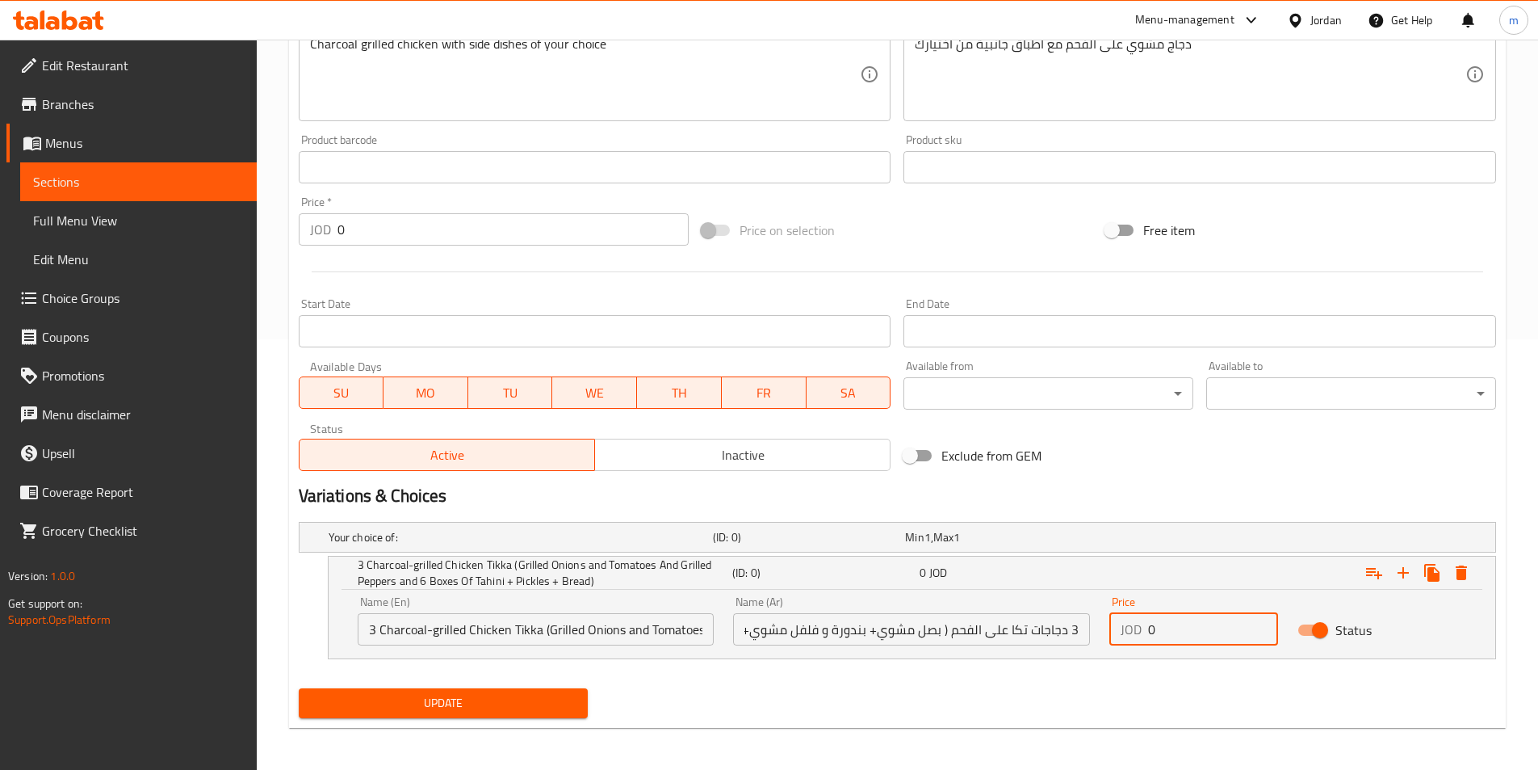
click at [1164, 624] on input "0" at bounding box center [1213, 629] width 130 height 32
paste input "5"
type input "5"
click at [428, 636] on input "3 Charcoal-grilled Chicken Tikka (Grilled Onions and Tomatoes And Grilled Peppe…" at bounding box center [536, 629] width 357 height 32
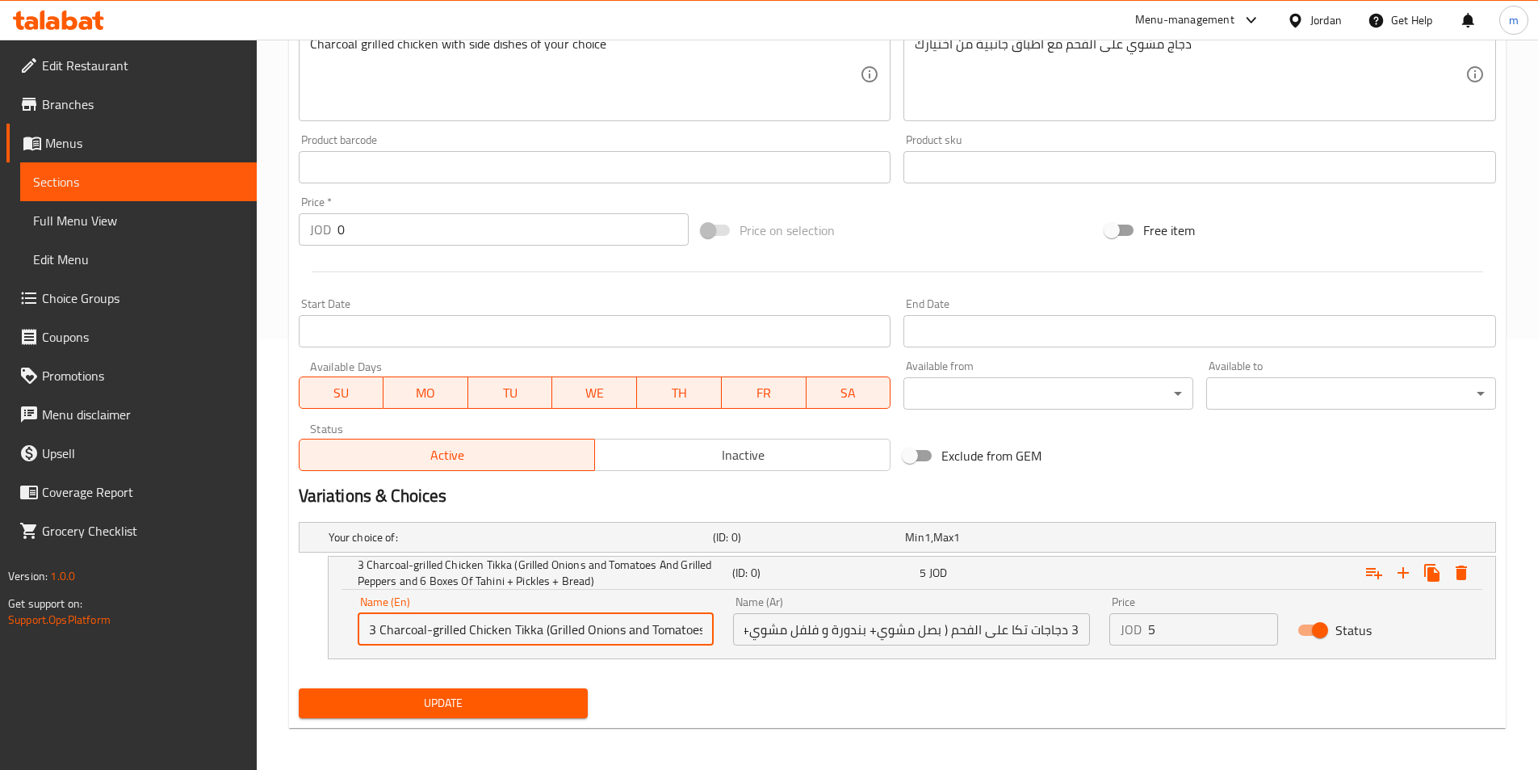
click at [452, 702] on span "Update" at bounding box center [444, 703] width 264 height 20
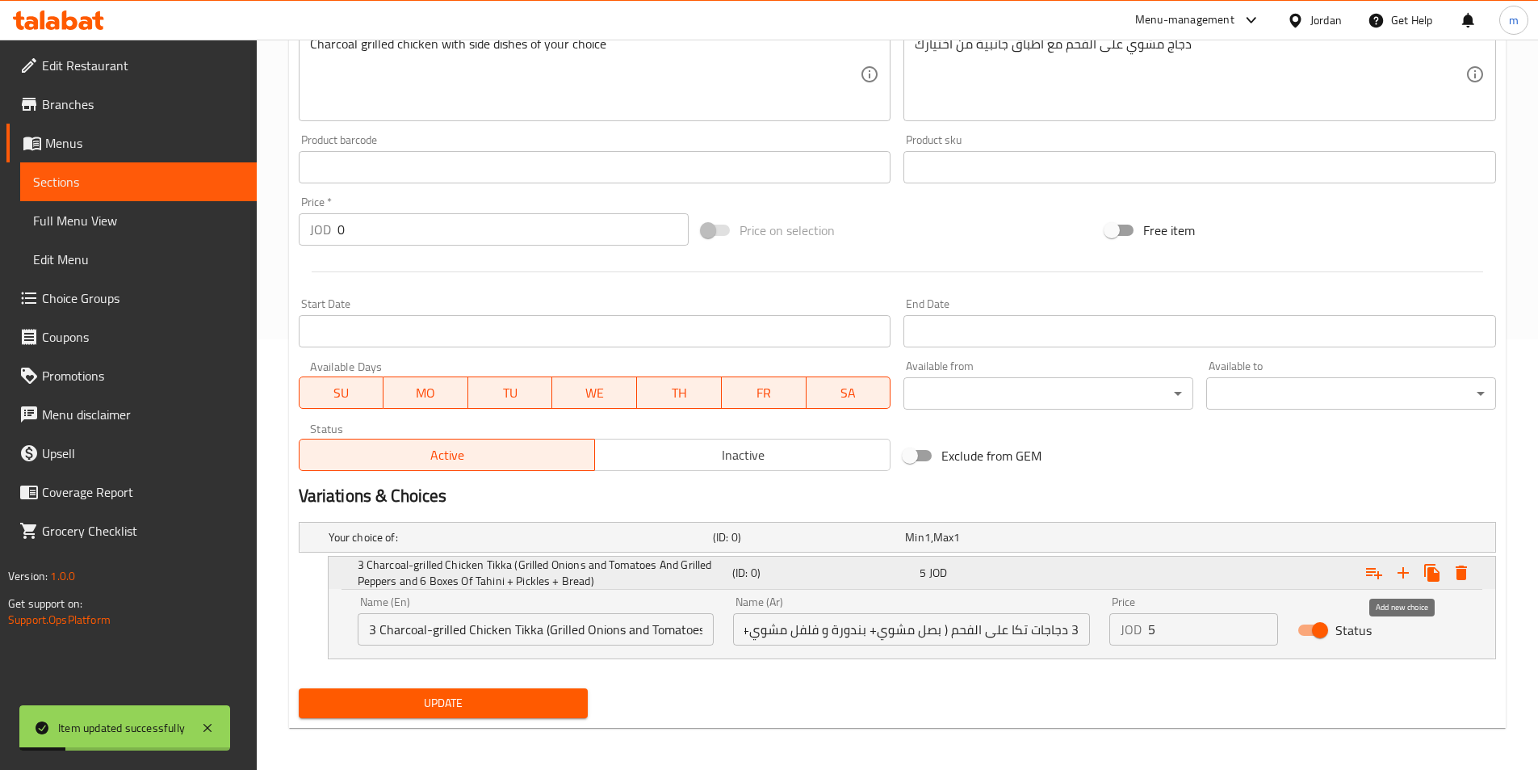
click at [1400, 573] on icon "Expand" at bounding box center [1403, 572] width 19 height 19
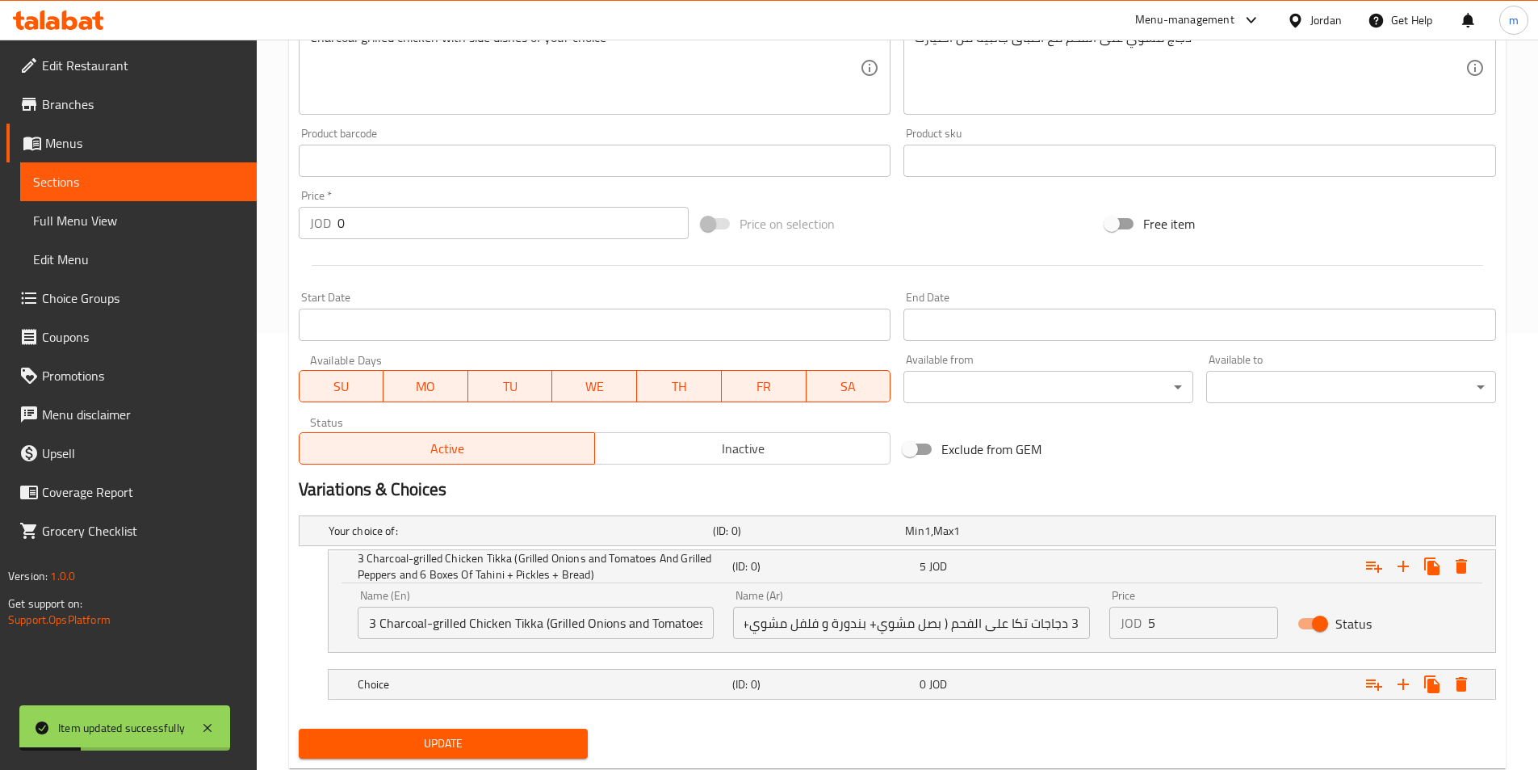
scroll to position [480, 0]
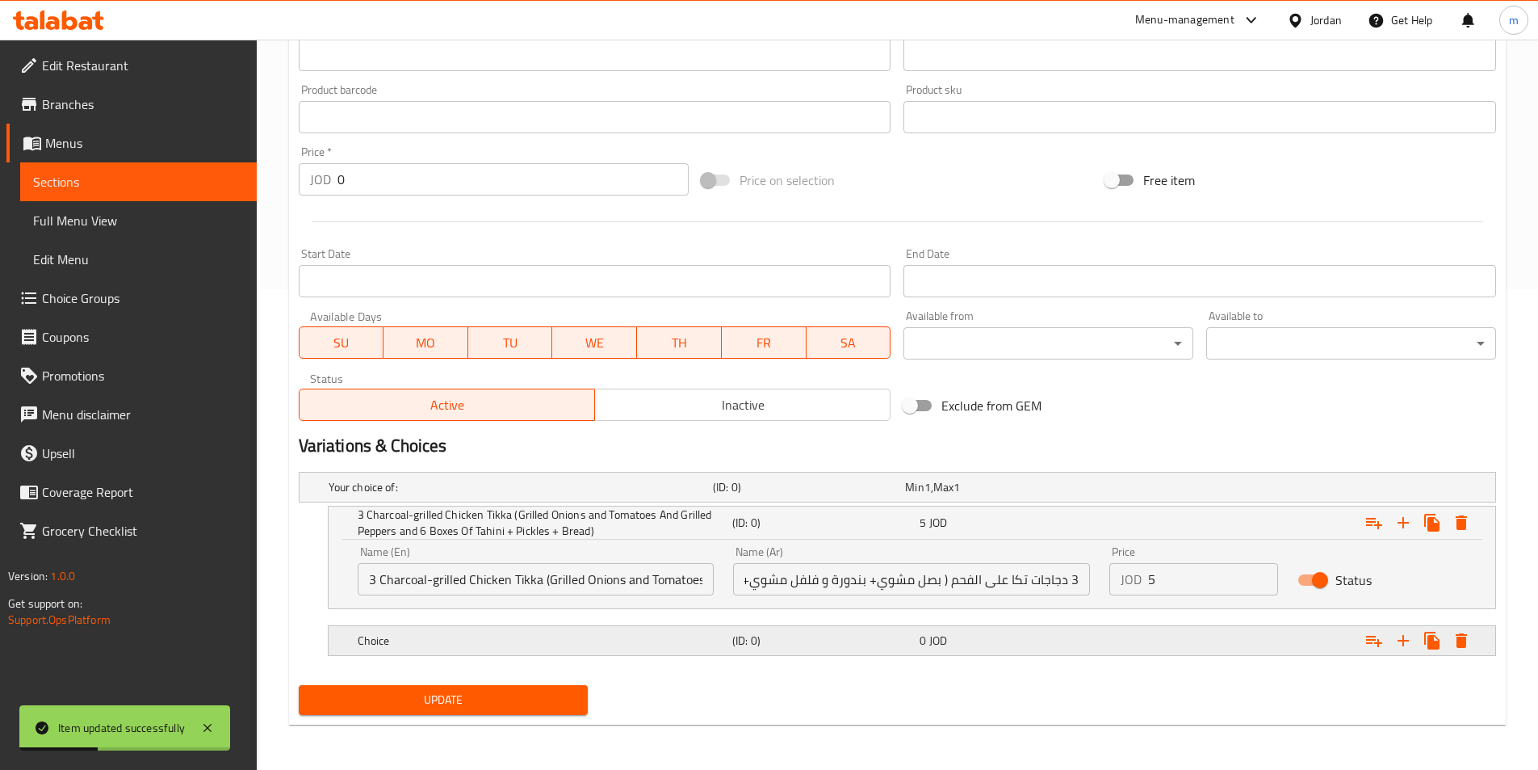
click at [549, 495] on h5 "Choice" at bounding box center [518, 487] width 378 height 16
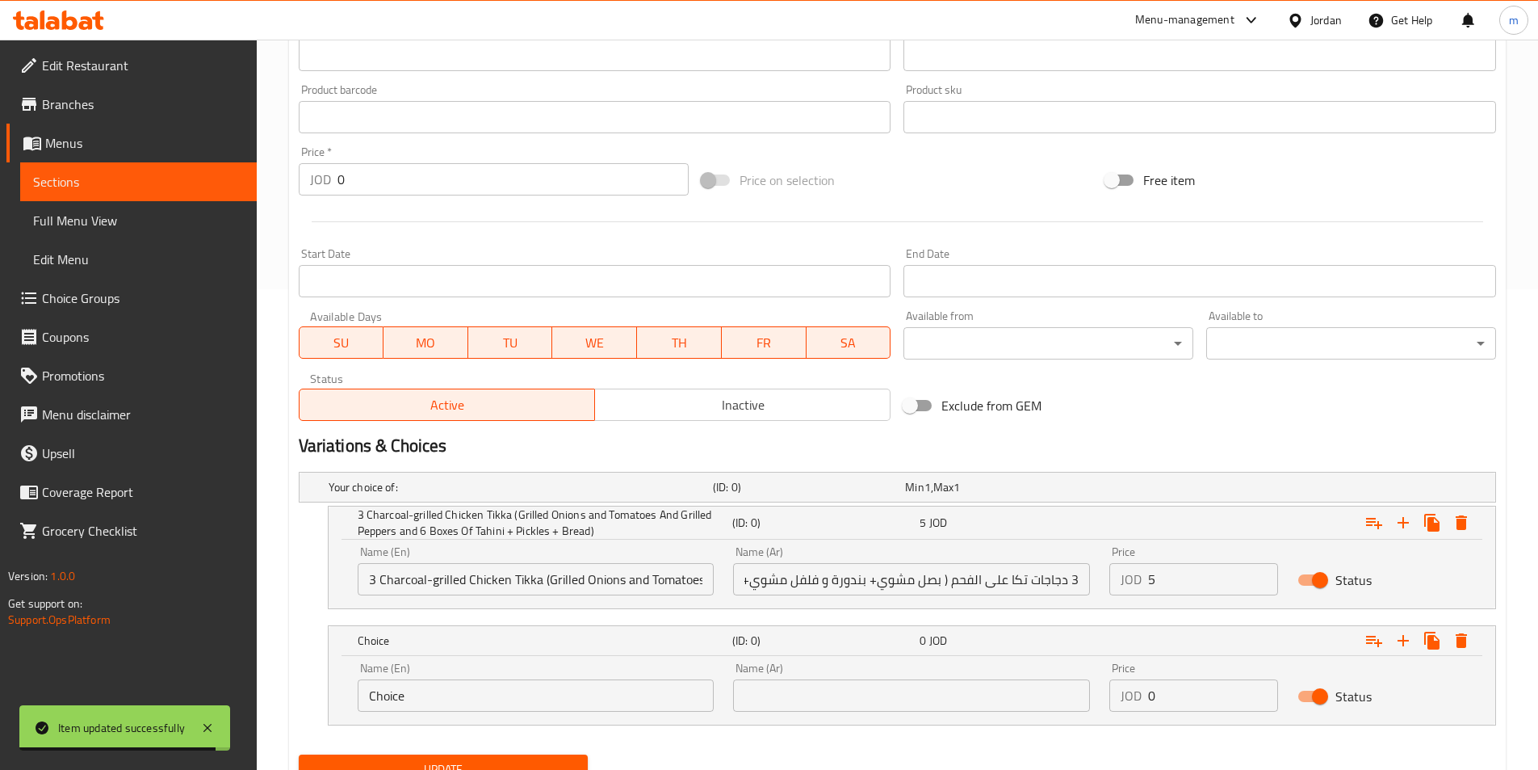
click at [785, 686] on input "text" at bounding box center [911, 695] width 357 height 32
paste input "نصف دجاجة تكا على الفحم (ارز مندي و بصل و بندورة و فلفل مشوي و علبة دقوس)"
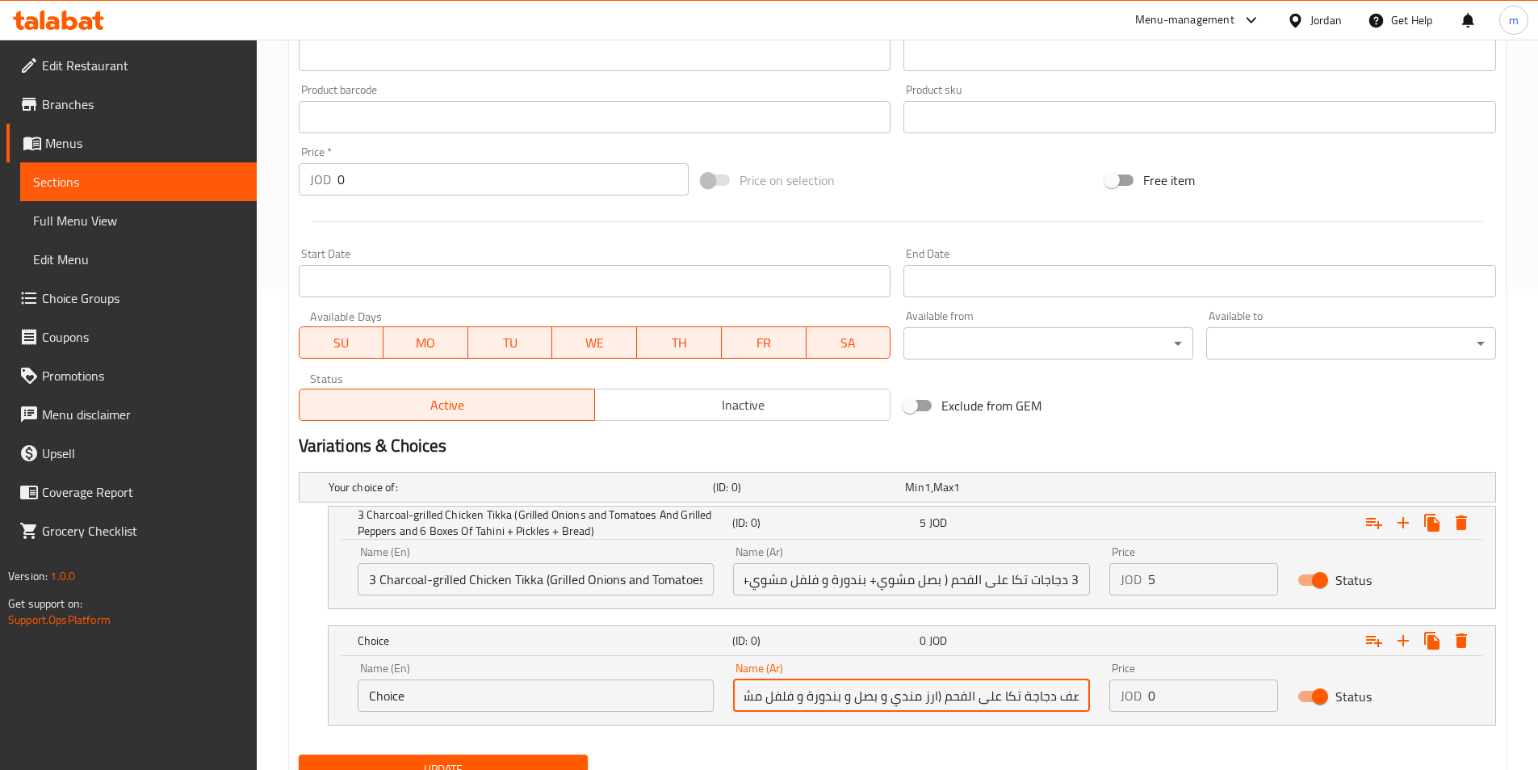
scroll to position [0, 0]
type input "نصف دجاجة تكا على الفحم (ارز مندي و بصل و بندورة و فلفل مشوي و علبة دقوس)"
click at [565, 703] on input "Choice" at bounding box center [536, 695] width 357 height 32
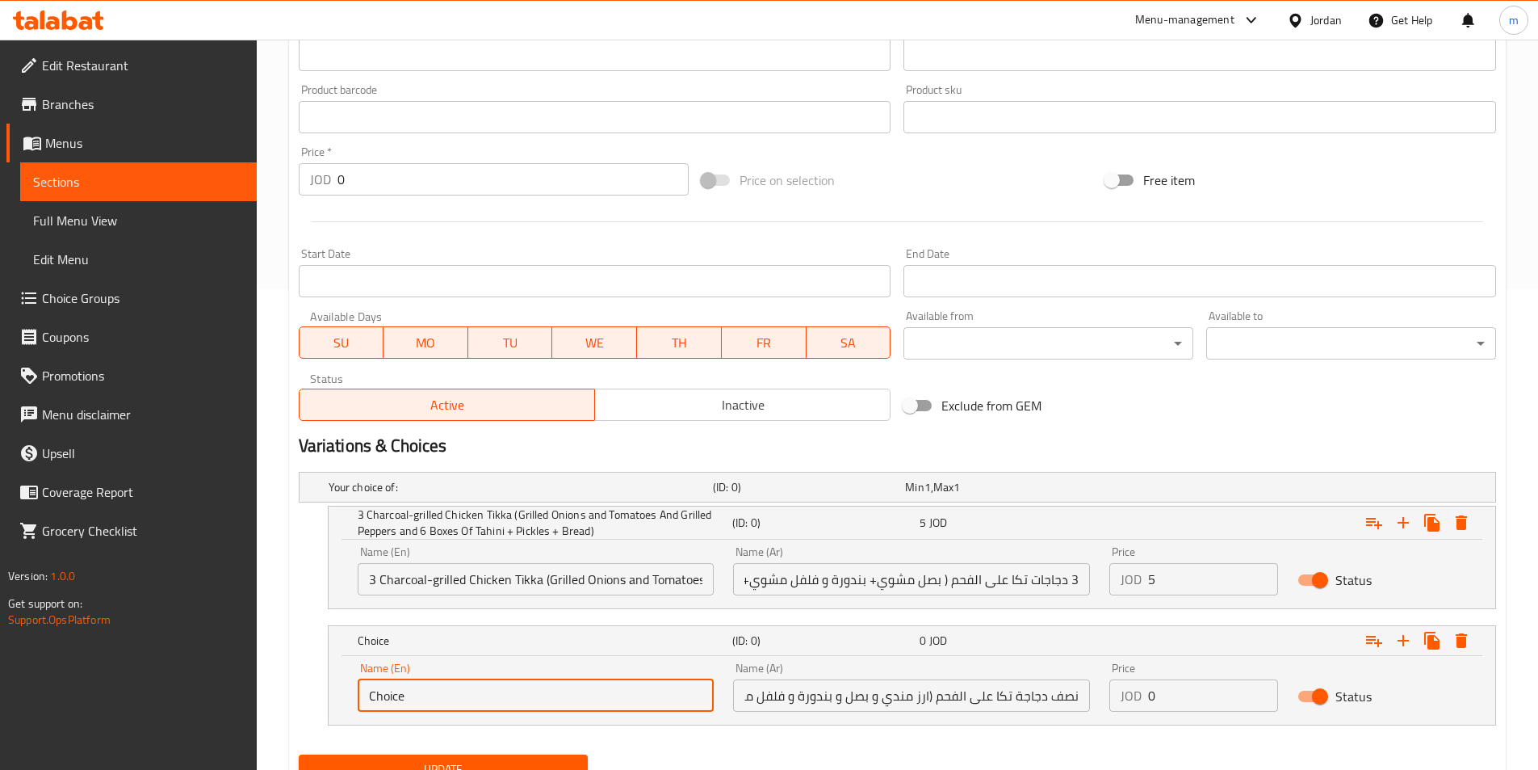
click at [565, 703] on input "Choice" at bounding box center [536, 695] width 357 height 32
paste input "Half a chicken tikka on charcoal ([PERSON_NAME], onions, tomatoes, grilled pepp…"
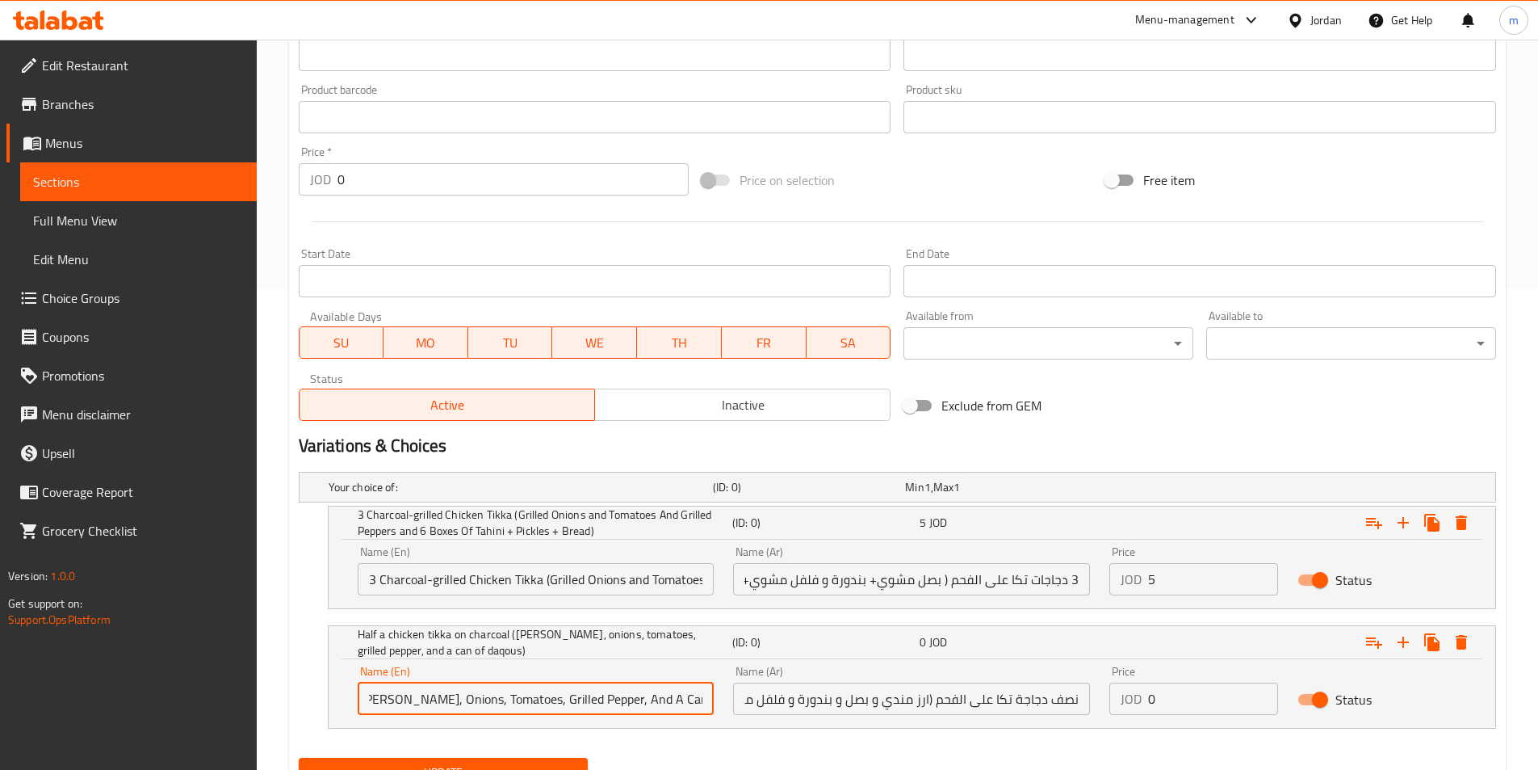
click at [514, 703] on input "Half A Chicken Tikka On Charcoal ([PERSON_NAME], Onions, Tomatoes, Grilled Pepp…" at bounding box center [536, 698] width 357 height 32
click at [565, 686] on input "Half A Chicken Tikka On Charcoal ([PERSON_NAME], Onions, Tomatoes, Grilled Pepp…" at bounding box center [536, 698] width 357 height 32
click at [694, 703] on input "Half A Chicken Tikka On Charcoal ([PERSON_NAME], Onions, Tomatoes, Grilled Pepp…" at bounding box center [536, 698] width 357 height 32
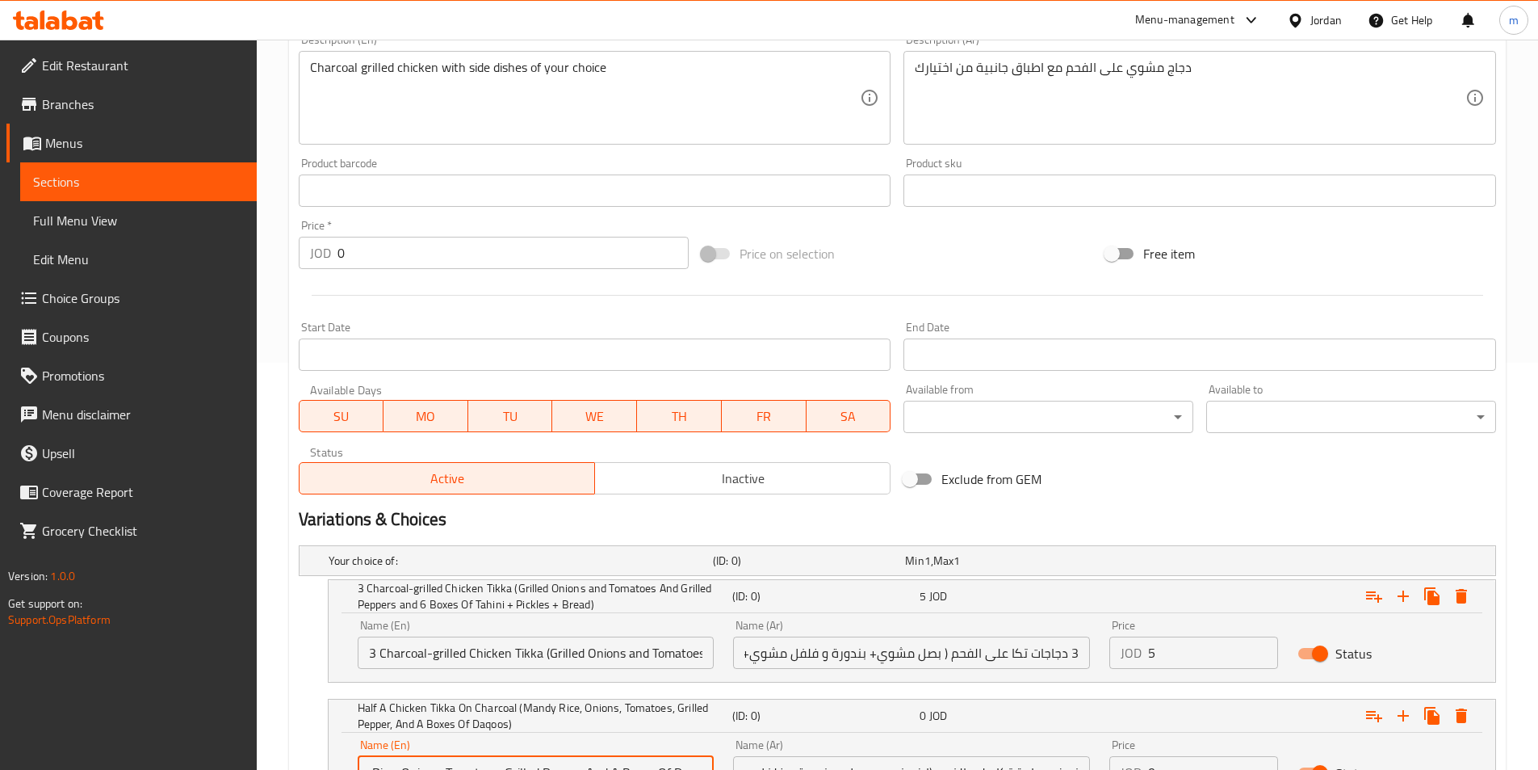
scroll to position [553, 0]
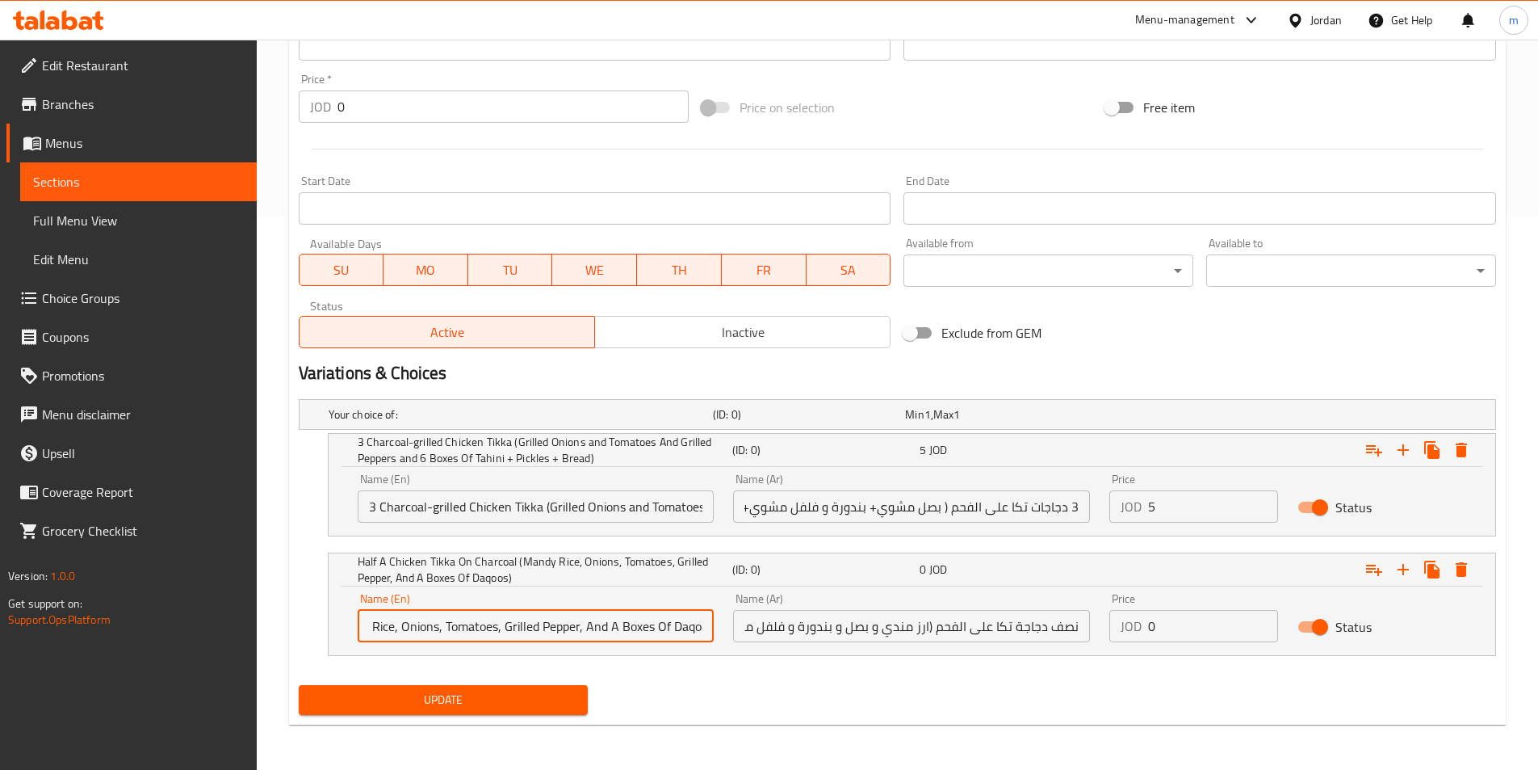
type input "Half A Chicken Tikka On Charcoal (Mandy Rice, Onions, Tomatoes, Grilled Pepper,…"
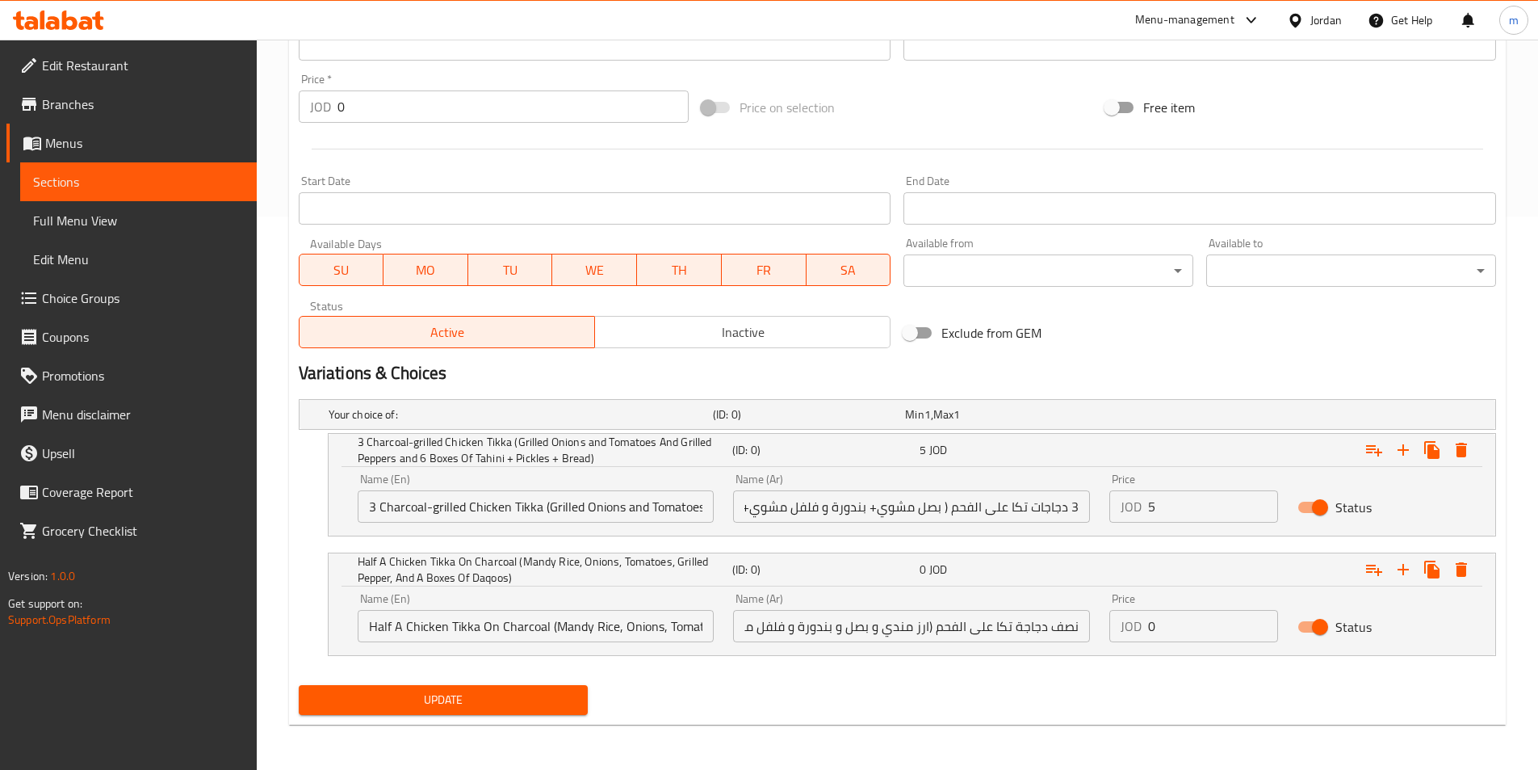
click at [1185, 627] on input "0" at bounding box center [1213, 626] width 130 height 32
type input "3"
click at [299, 685] on button "Update" at bounding box center [444, 700] width 290 height 30
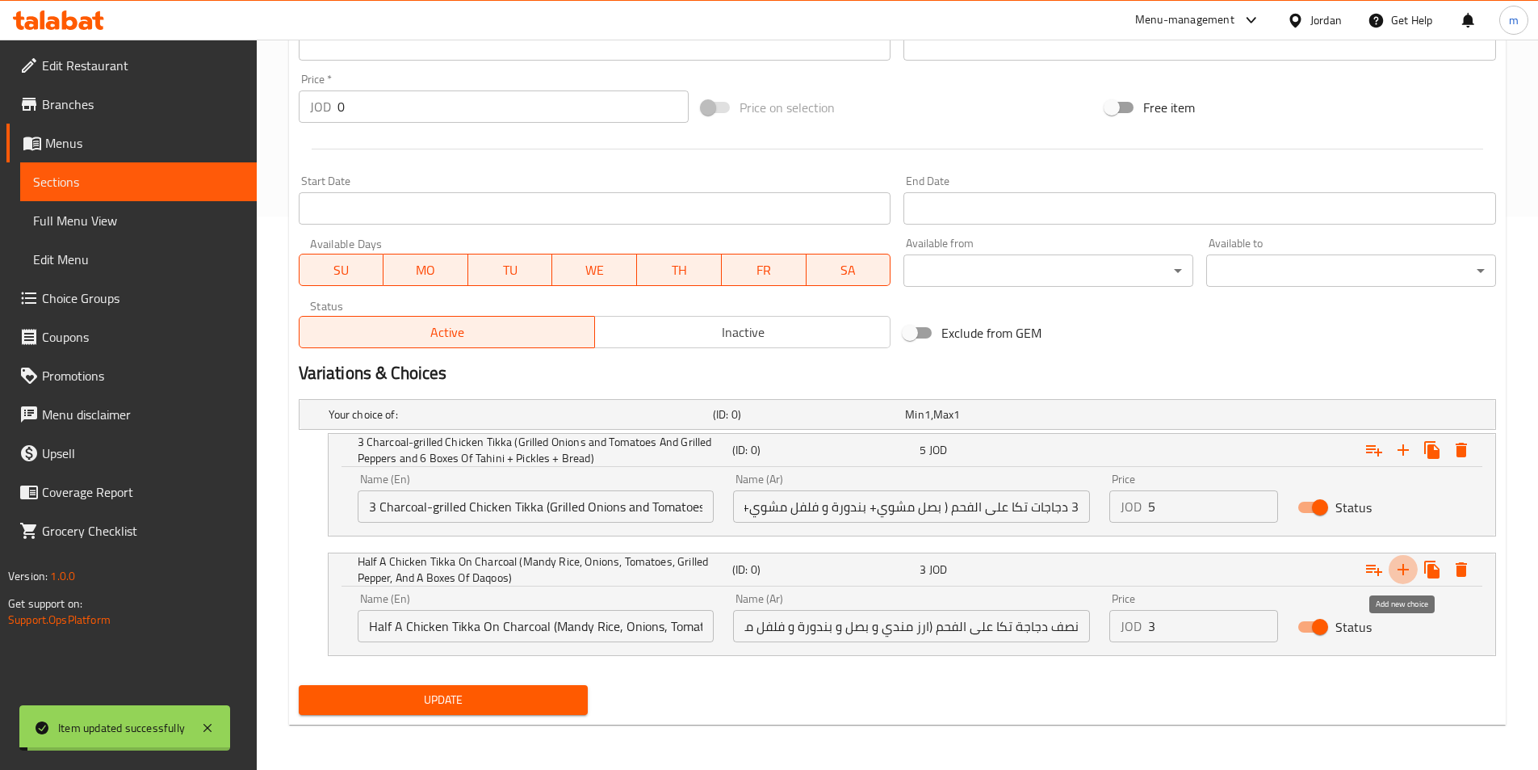
click at [1403, 568] on icon "Expand" at bounding box center [1403, 569] width 11 height 11
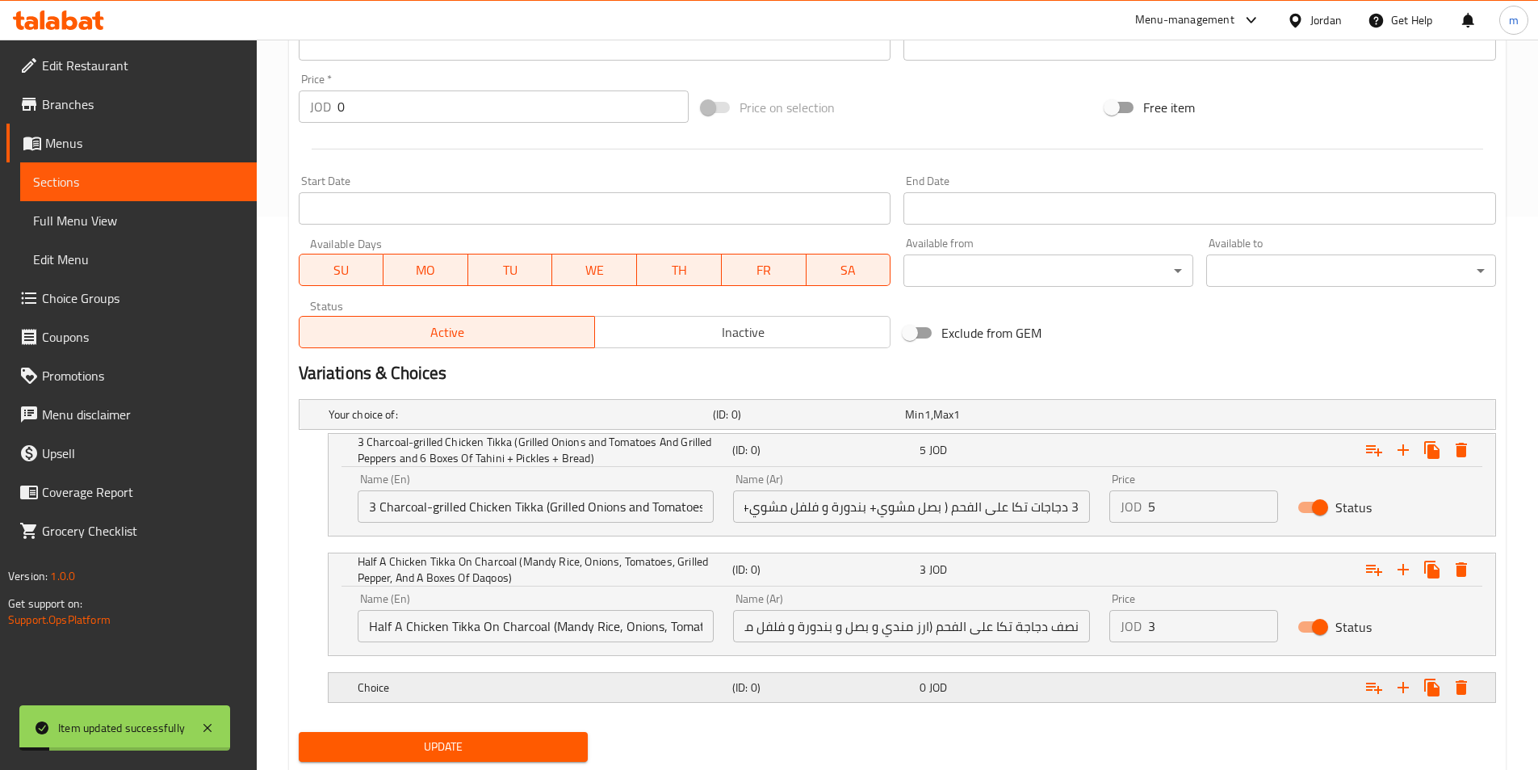
click at [502, 422] on h5 "Choice" at bounding box center [518, 414] width 378 height 16
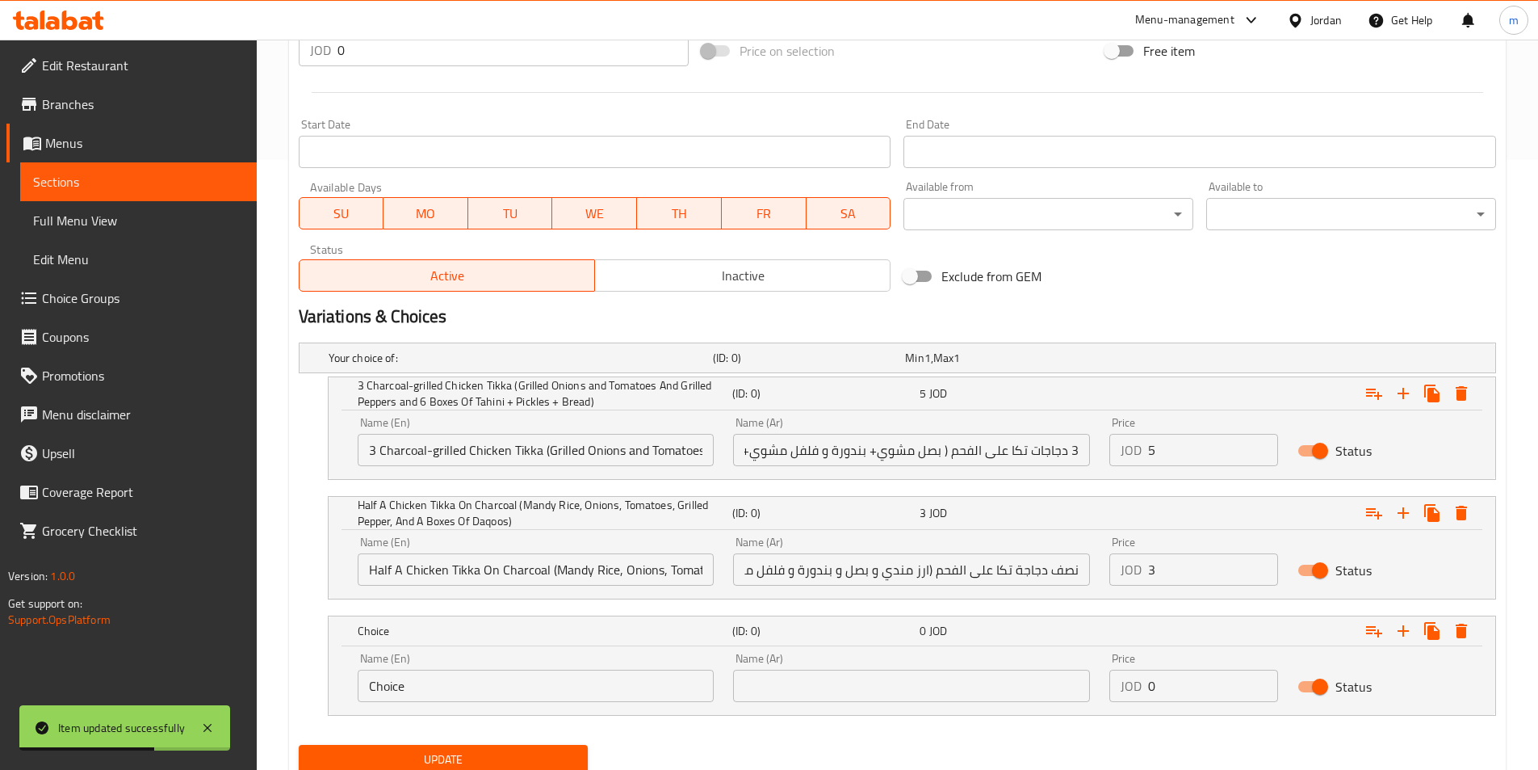
scroll to position [669, 0]
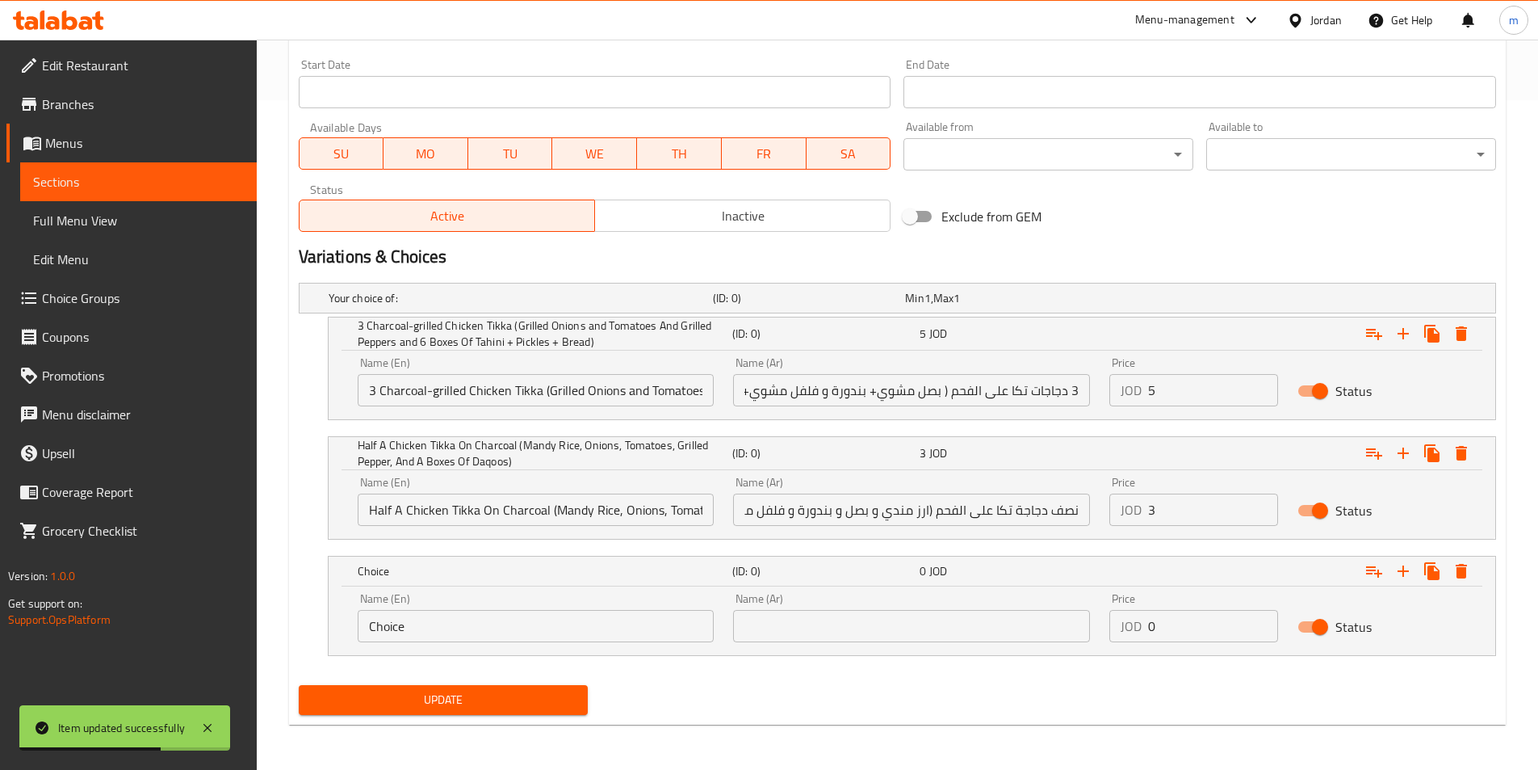
click at [815, 606] on div "Name (Ar) Name (Ar)" at bounding box center [911, 617] width 357 height 49
click at [820, 632] on input "text" at bounding box center [911, 626] width 357 height 32
paste input "دجاجة تكا على الفحم (بصل و بندورة و فلفل مشوي و علبتين طحينية و مخلل و خبز)"
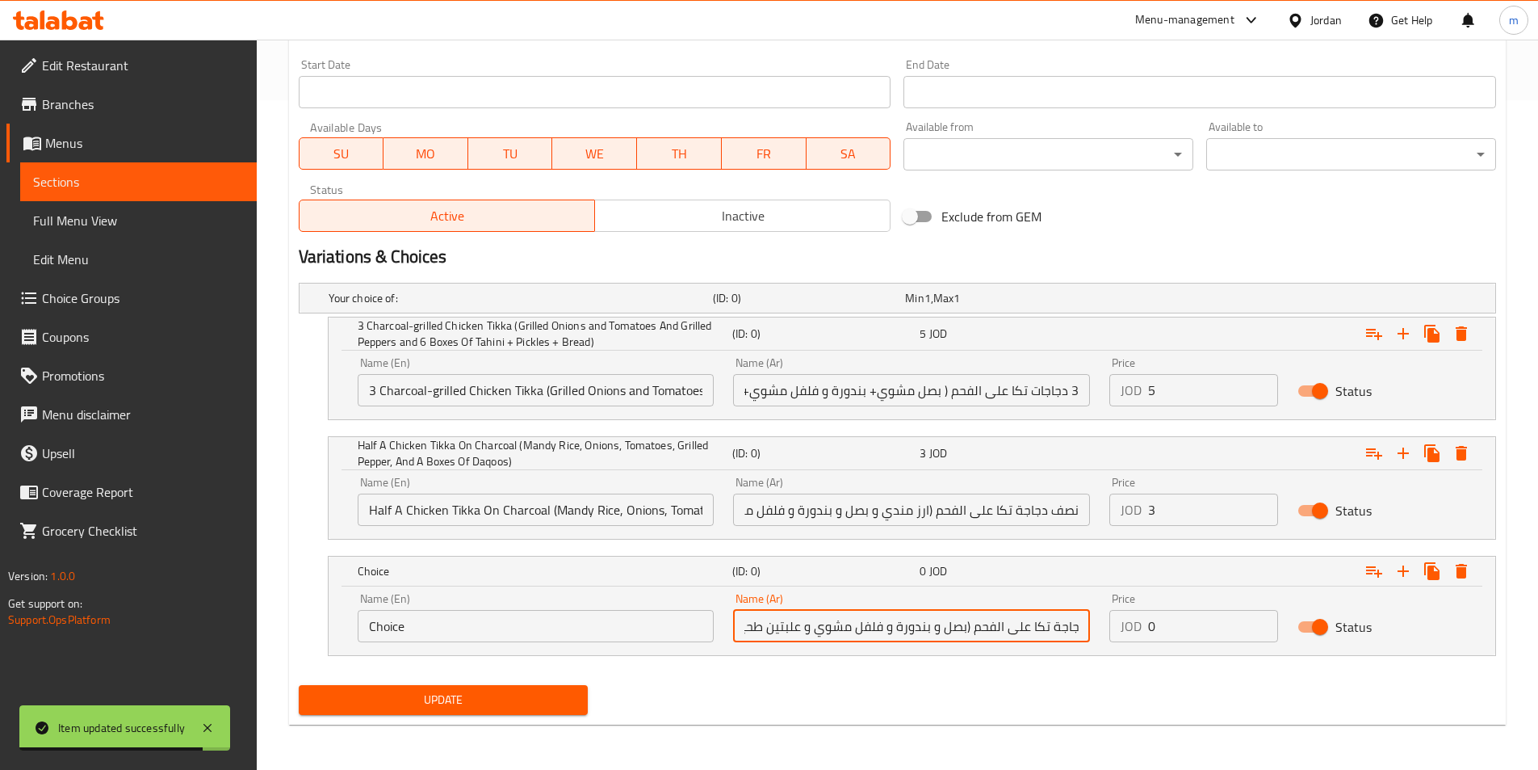
scroll to position [0, 0]
type input "دجاجة تكا على الفحم (بصل و بندورة و فلفل مشوي و علبتين طحينية و مخلل و خبز)"
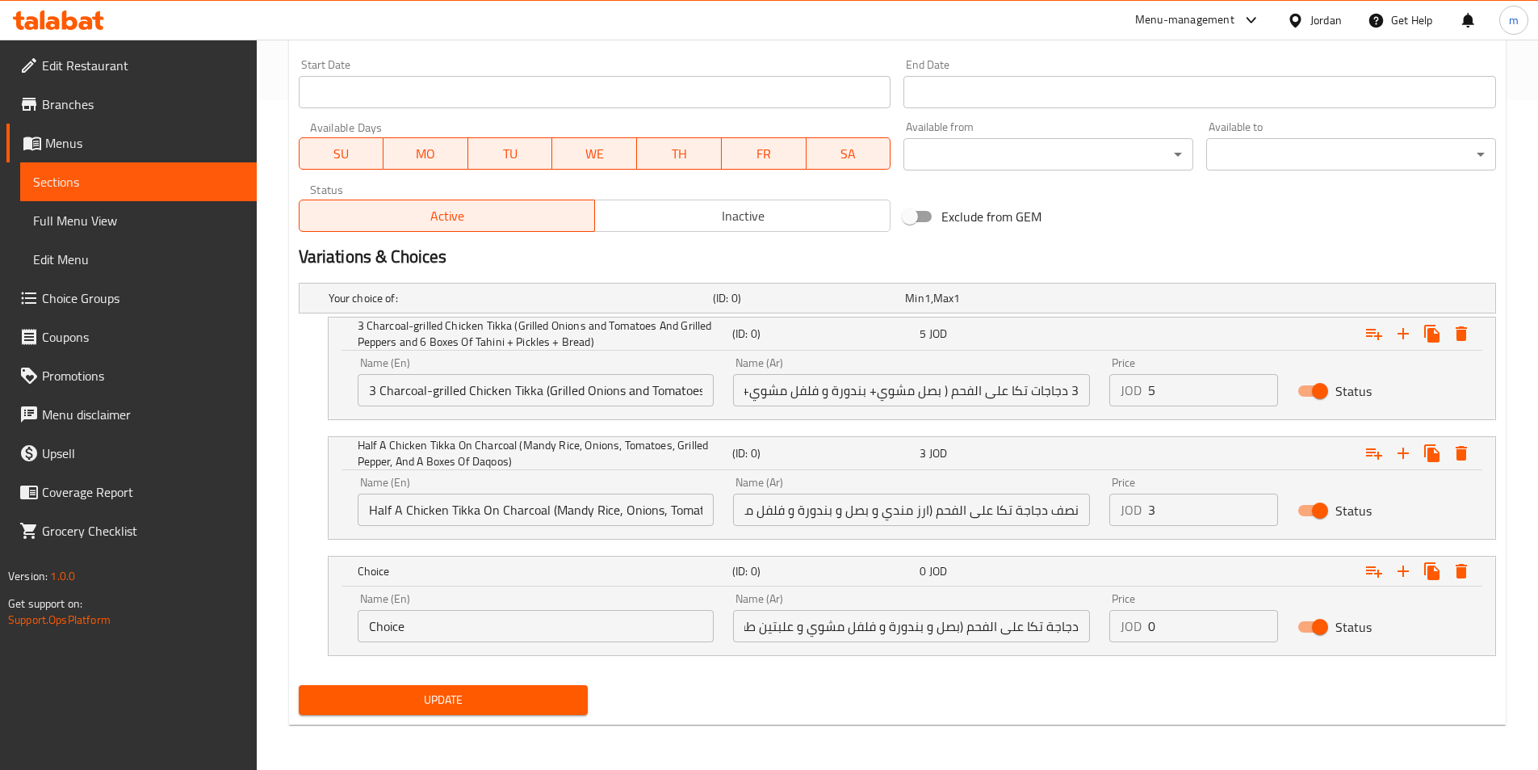
click at [788, 624] on input "دجاجة تكا على الفحم (بصل و بندورة و فلفل مشوي و علبتين طحينية و مخلل و خبز)" at bounding box center [911, 626] width 357 height 32
click at [471, 640] on input "Choice" at bounding box center [536, 626] width 357 height 32
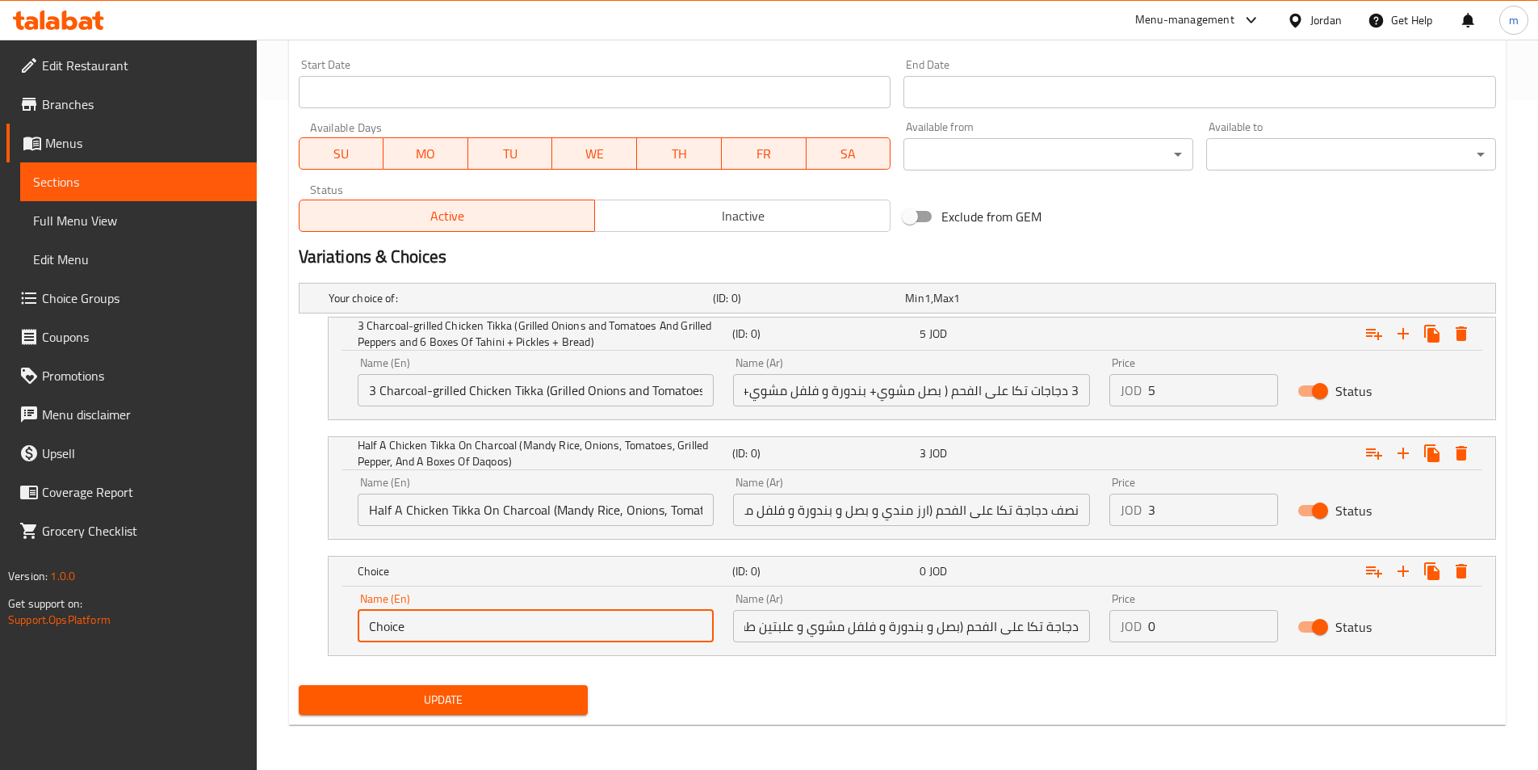
click at [471, 640] on input "Choice" at bounding box center [536, 626] width 357 height 32
paste input "icken tikka on charcoal (onions, tomatoes, roasted peppers, two cans of tahini,…"
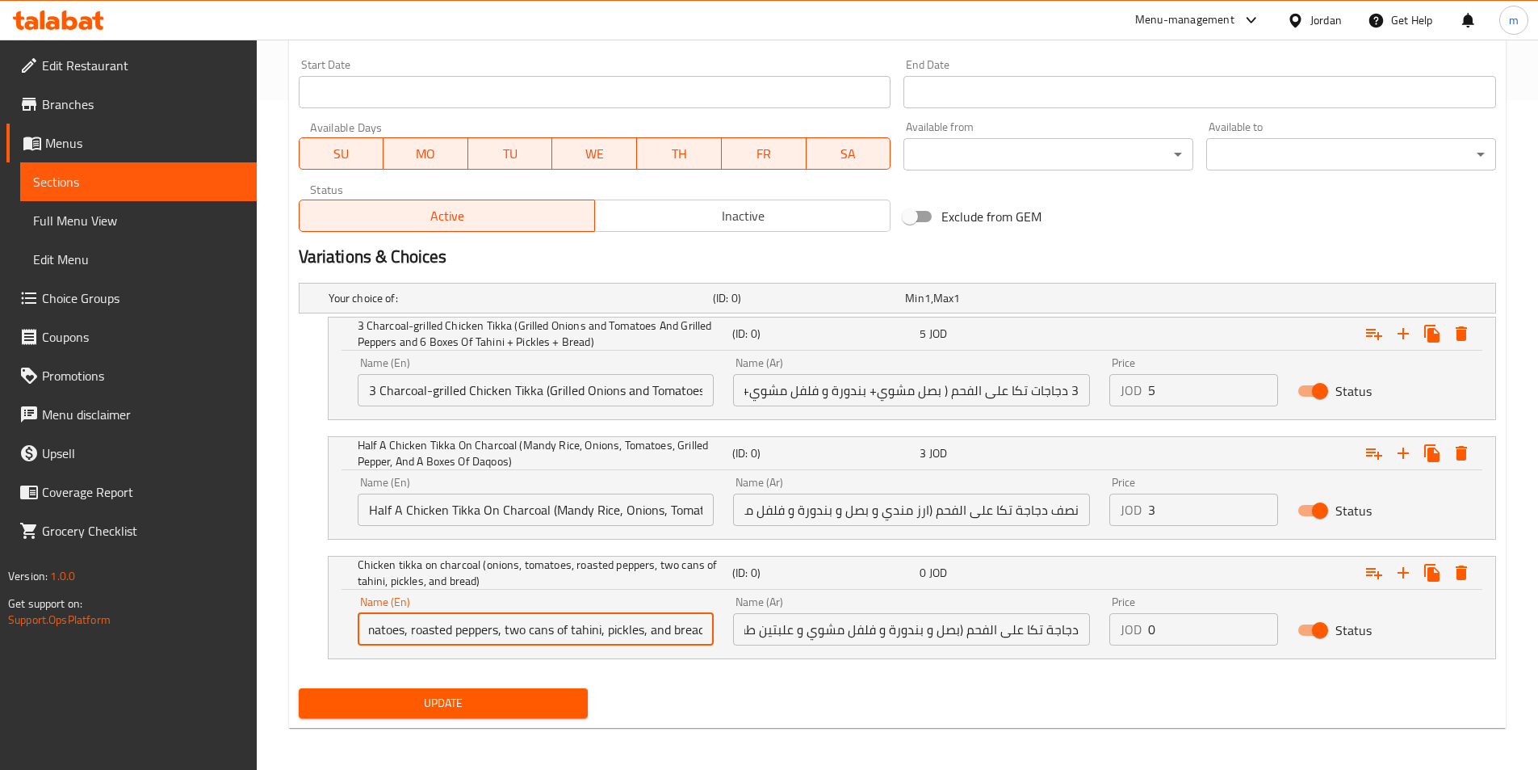
click at [443, 629] on input "Chicken tikka on charcoal (onions, tomatoes, roasted peppers, two cans of tahin…" at bounding box center [536, 629] width 357 height 32
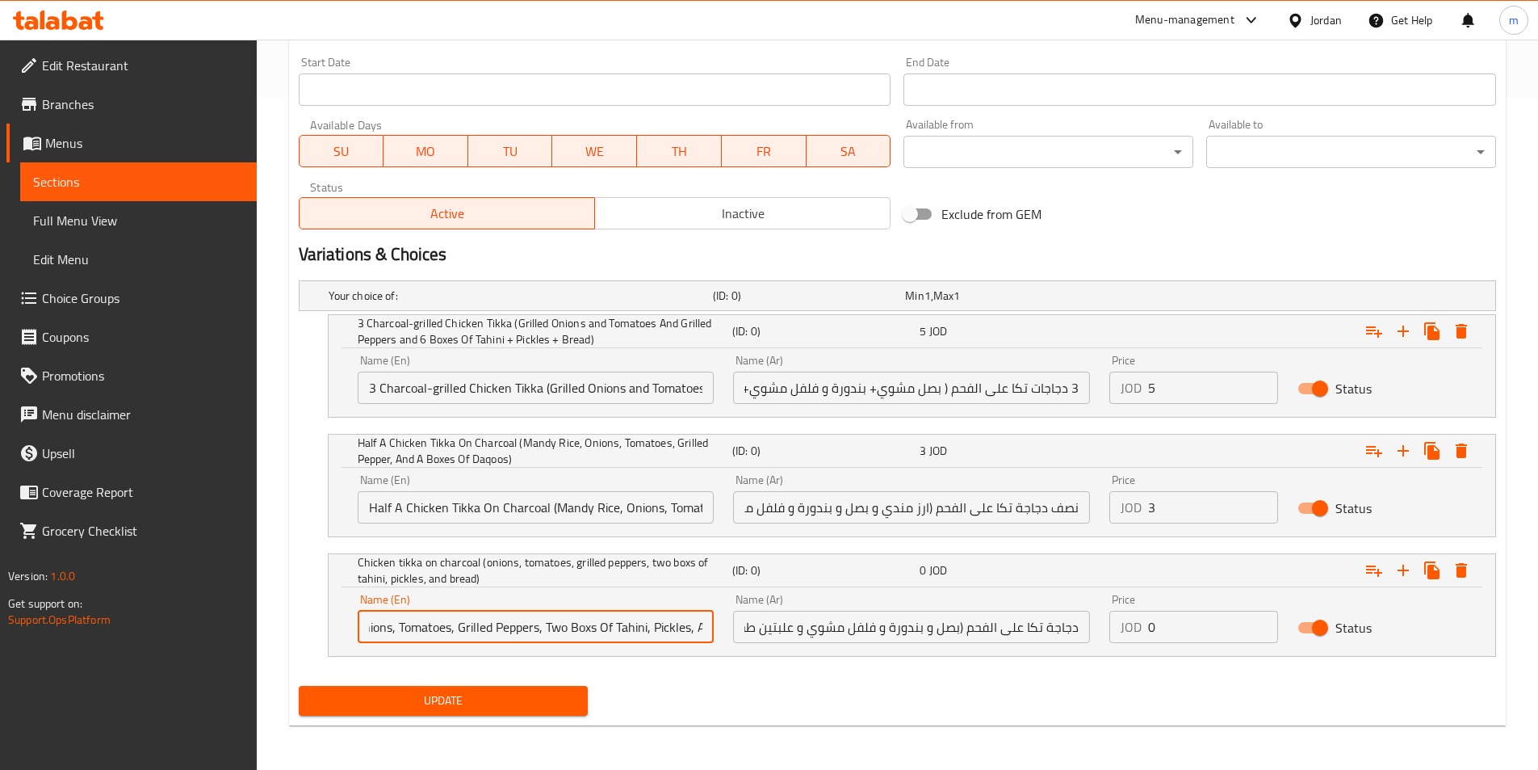
scroll to position [673, 0]
type input "Chicken Tikka On Charcoal (Onions, Tomatoes, Grilled Peppers, Two Boxs Of Tahin…"
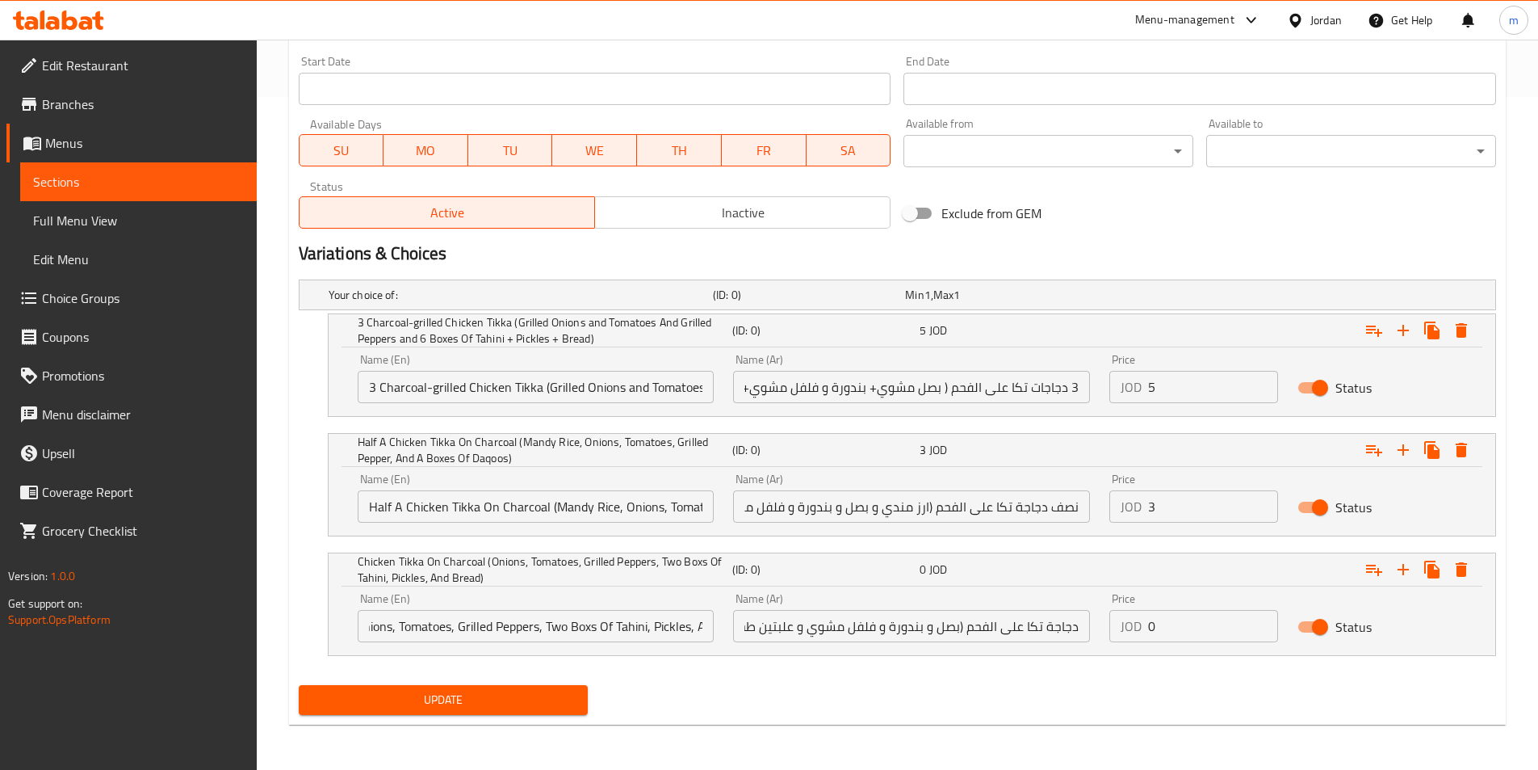
scroll to position [0, 0]
click at [558, 657] on div "Your choice of: (ID: 0) Min 1 , Max 1 Name (En) Your choice of: Name (En) Name …" at bounding box center [897, 475] width 1210 height 405
click at [1172, 635] on input "0" at bounding box center [1213, 626] width 130 height 32
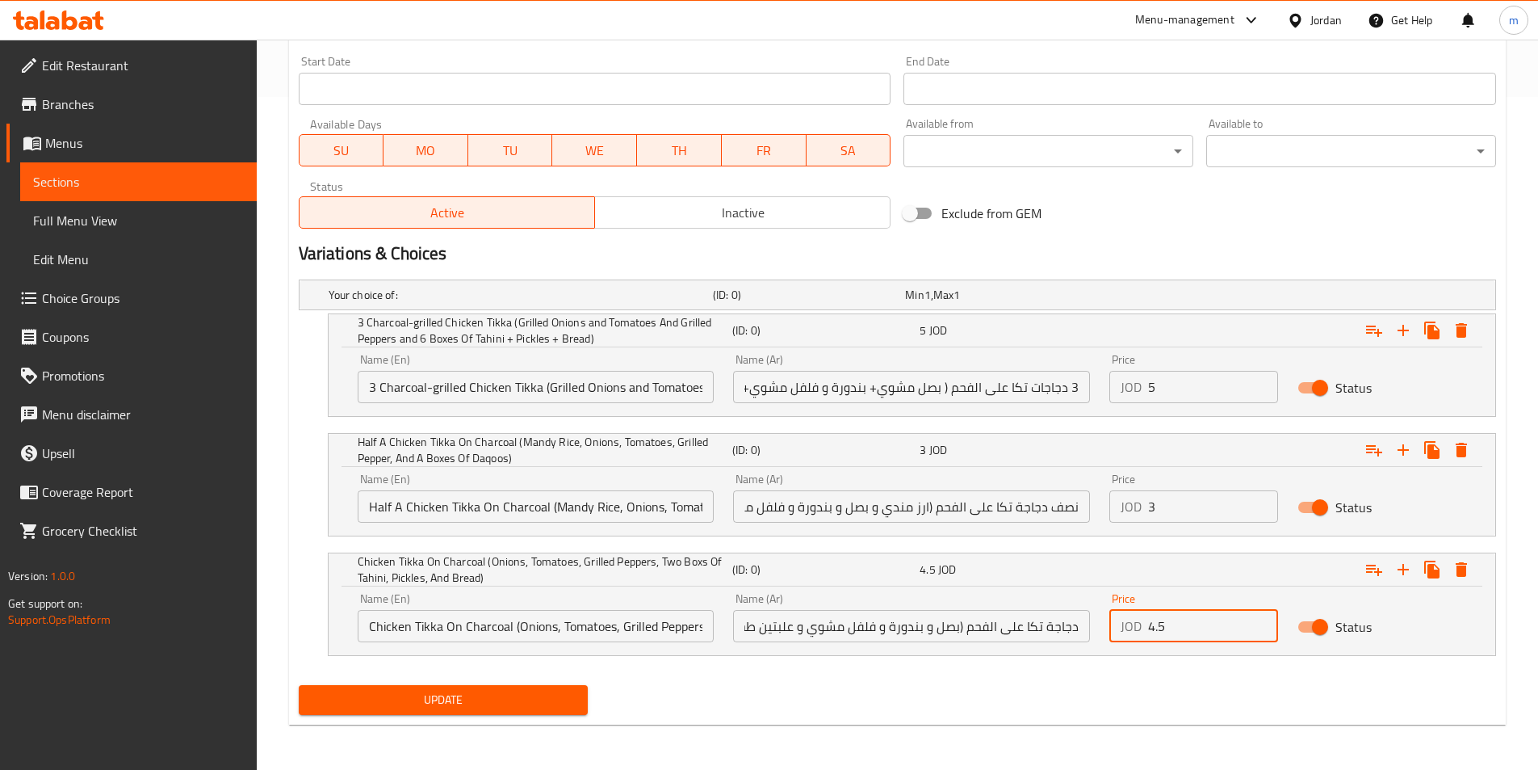
type input "4.5"
click at [583, 643] on div "Name (En) Chicken Tikka On Charcoal (Onions, Tomatoes, Grilled Peppers, Two Box…" at bounding box center [536, 617] width 376 height 69
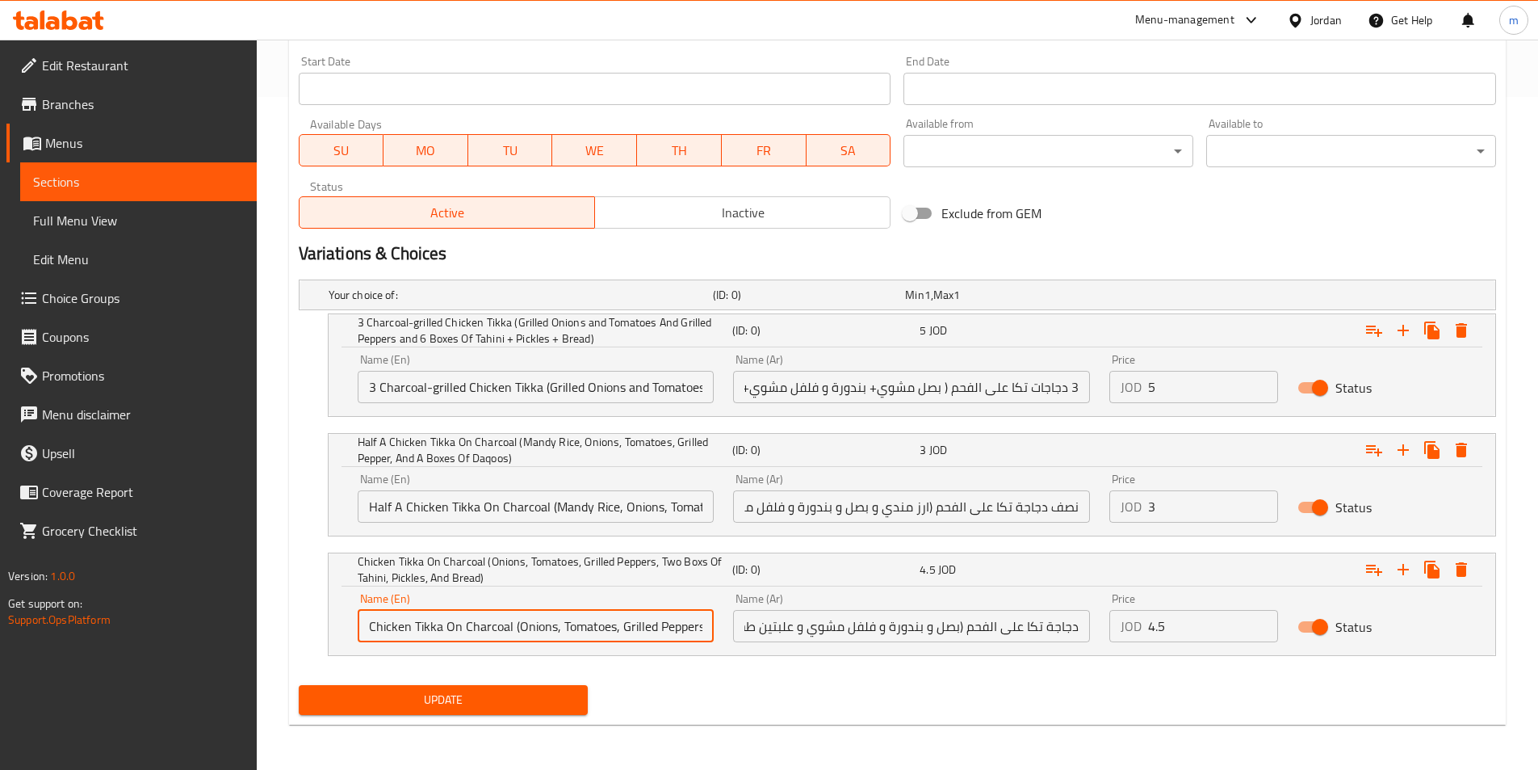
click at [547, 631] on input "Chicken Tikka On Charcoal (Onions, Tomatoes, Grilled Peppers, Two Boxs Of Tahin…" at bounding box center [536, 626] width 357 height 32
click at [436, 686] on button "Update" at bounding box center [444, 700] width 290 height 30
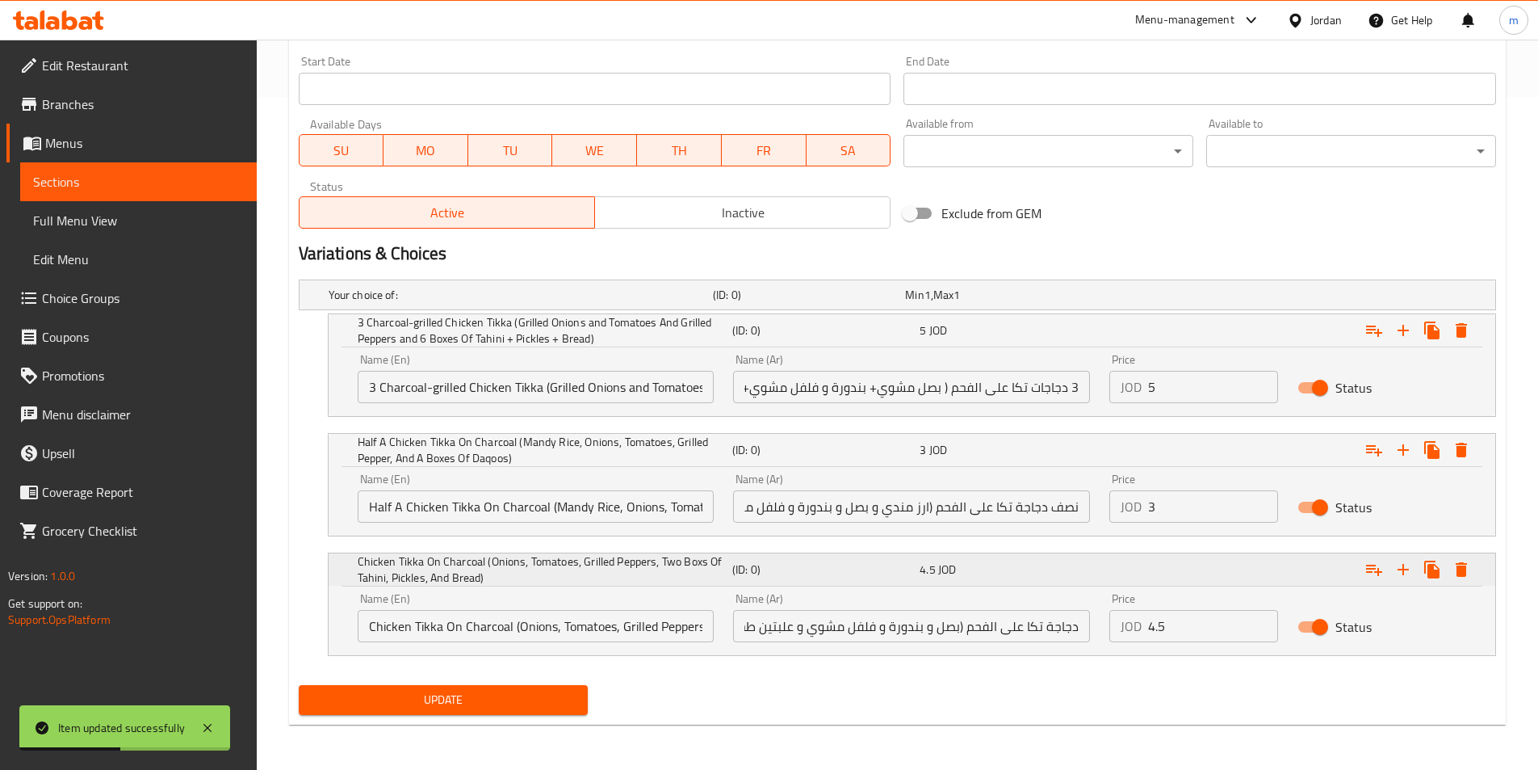
click at [1399, 340] on icon "Expand" at bounding box center [1403, 330] width 19 height 19
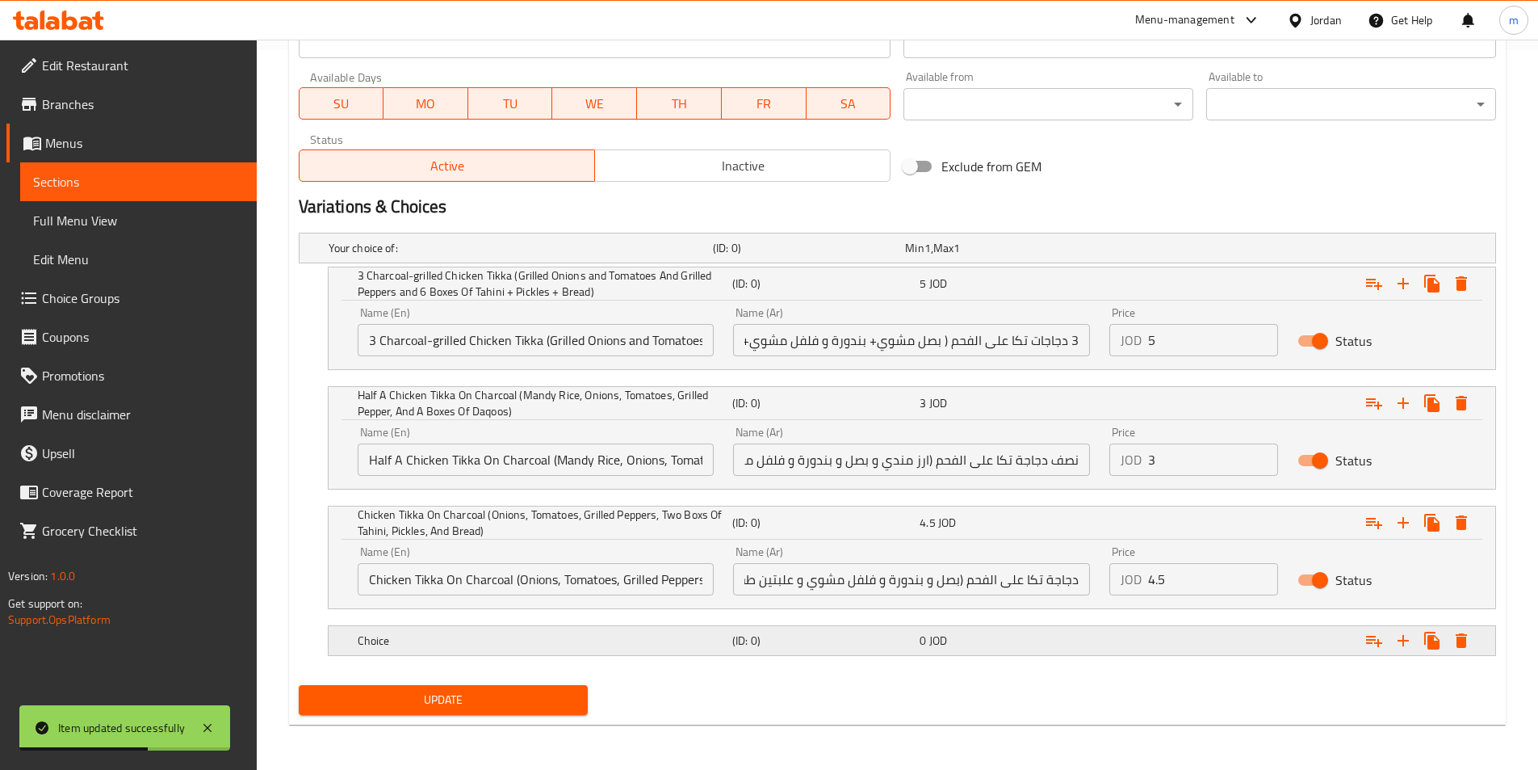
click at [433, 256] on h5 "Choice" at bounding box center [518, 248] width 378 height 16
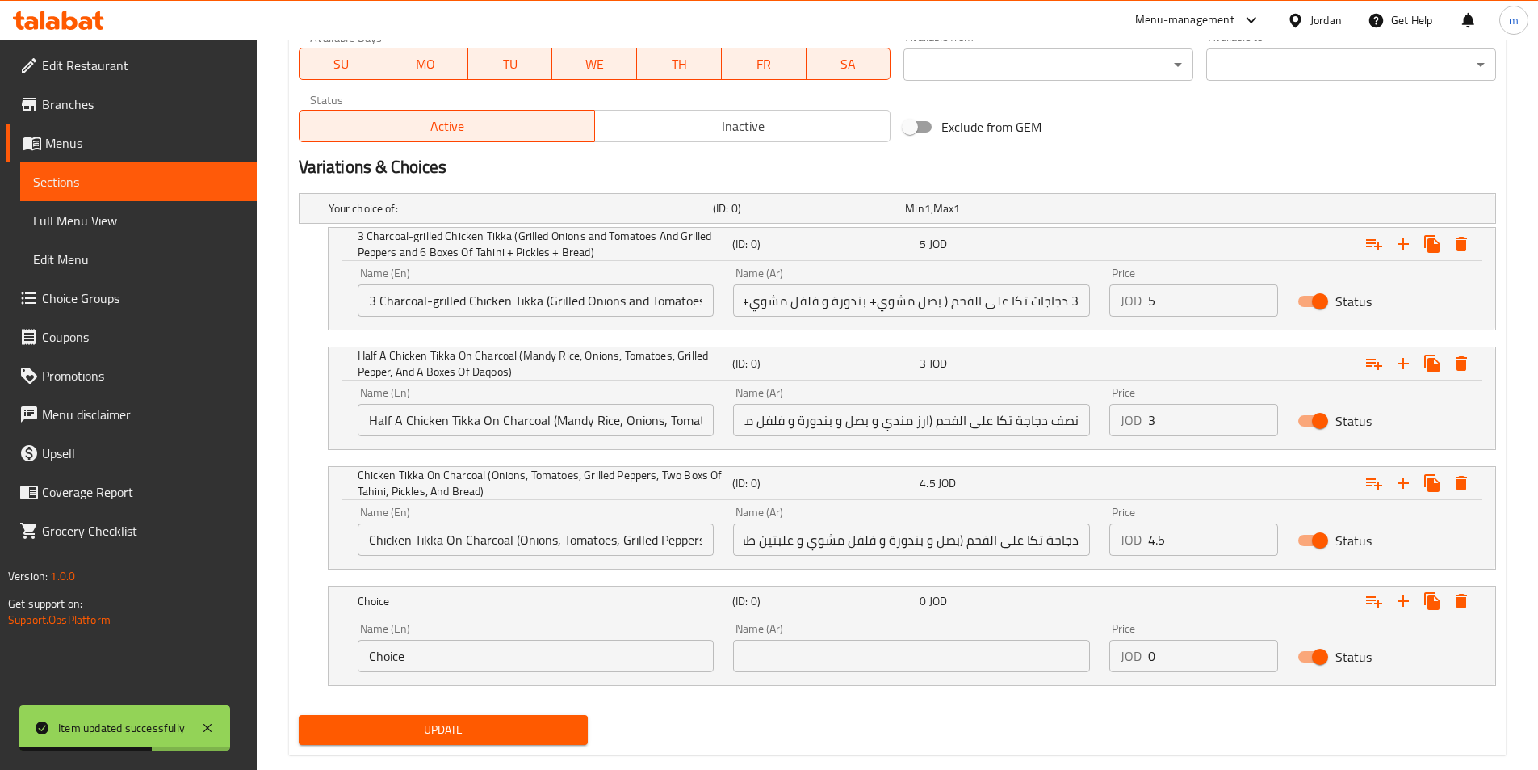
scroll to position [789, 0]
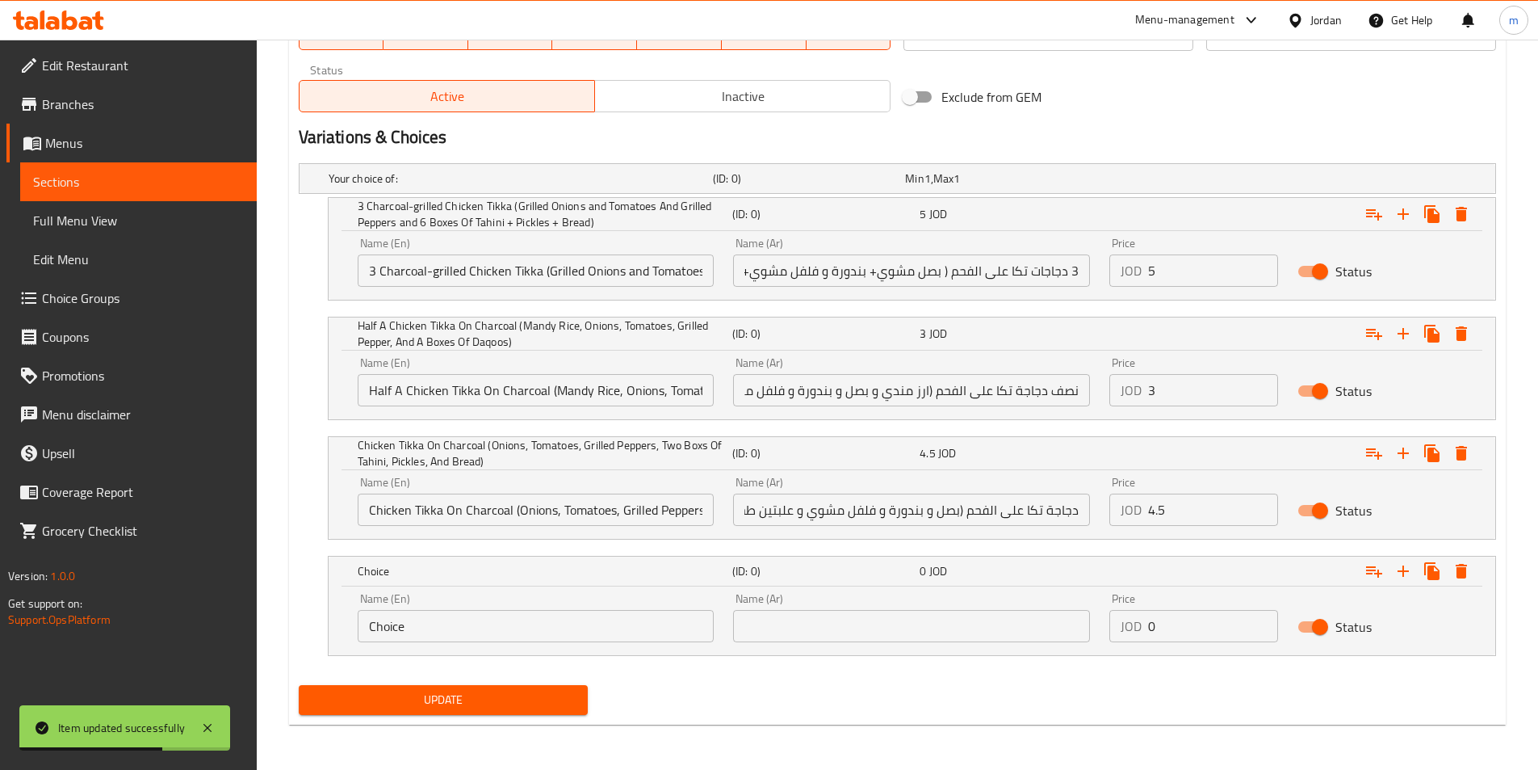
click at [750, 619] on input "text" at bounding box center [911, 626] width 357 height 32
paste input "نصف دجاجة تكا على الفحم (بصل و بندورة و فلفل مشوي و علبة طحينية و مخلل و خبز)"
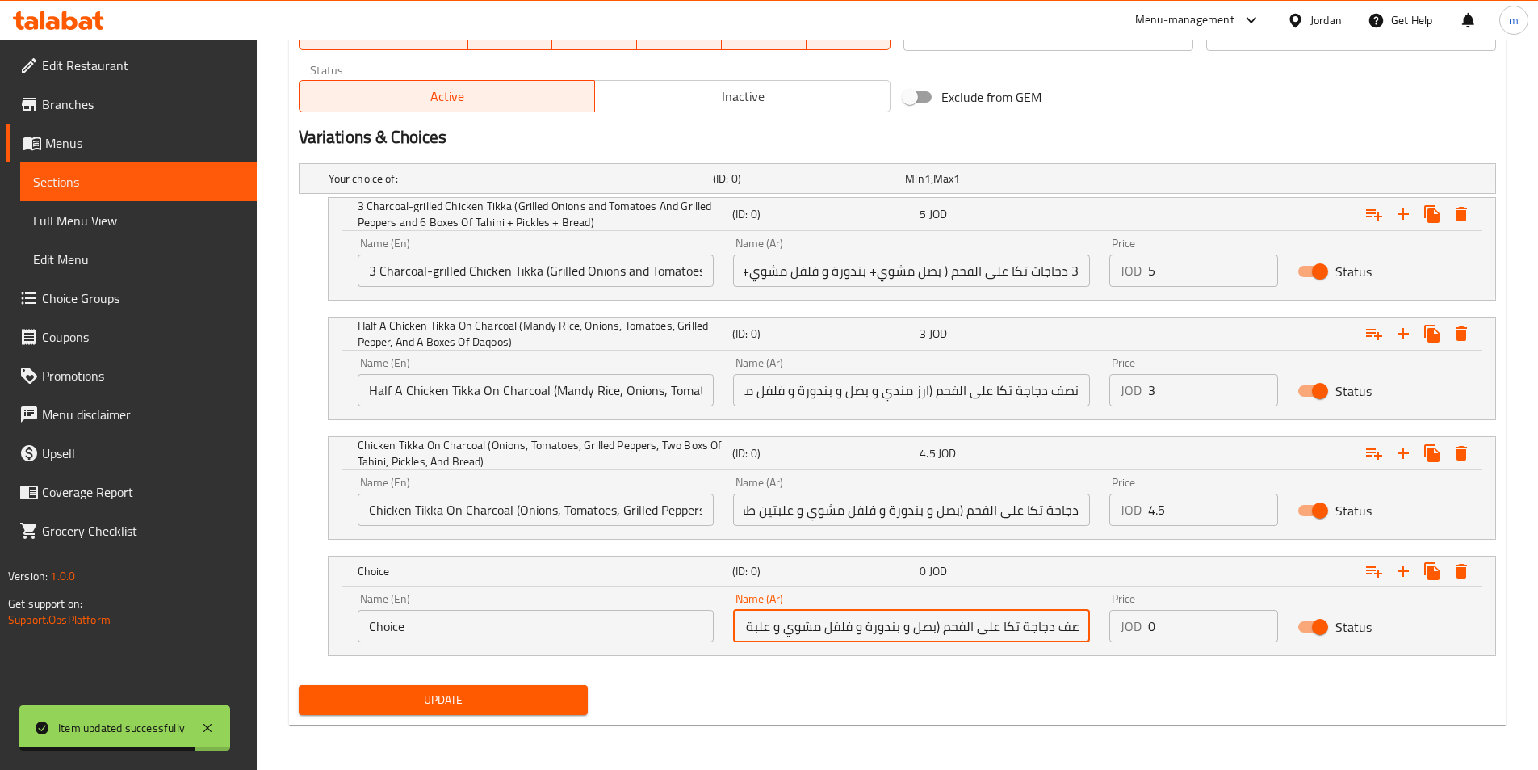
scroll to position [0, 1]
type input "نصف دجاجة تكا على الفحم (بصل و بندورة و فلفل مشوي و علبة طحينية و مخلل و خبز)"
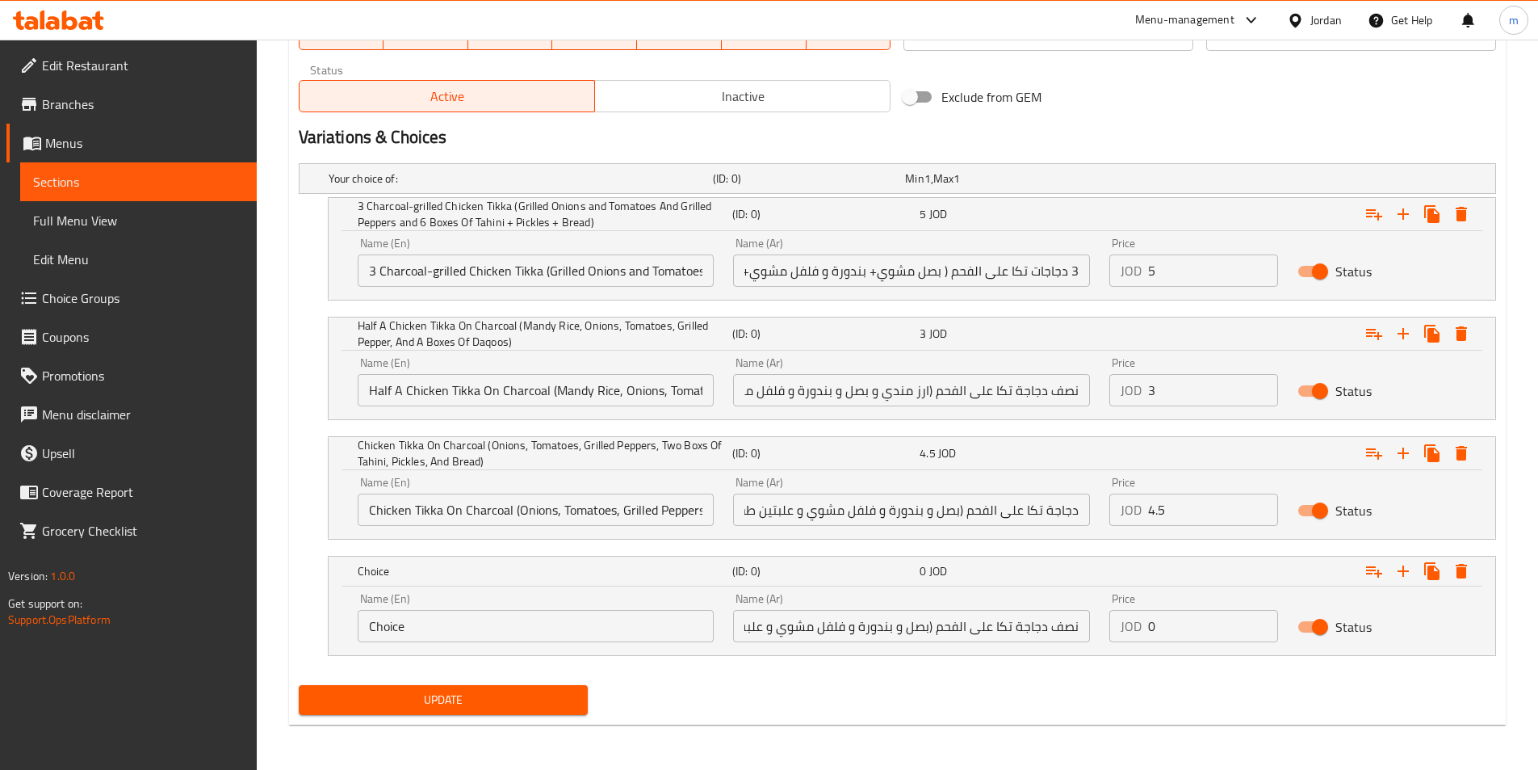
click at [468, 605] on div "Name (En) Choice Name (En)" at bounding box center [536, 617] width 357 height 49
click at [462, 621] on input "Choice" at bounding box center [536, 626] width 357 height 32
paste input "Half a chicken tikka on charcoal (onions, tomatoes, roasted peppers, a can of t…"
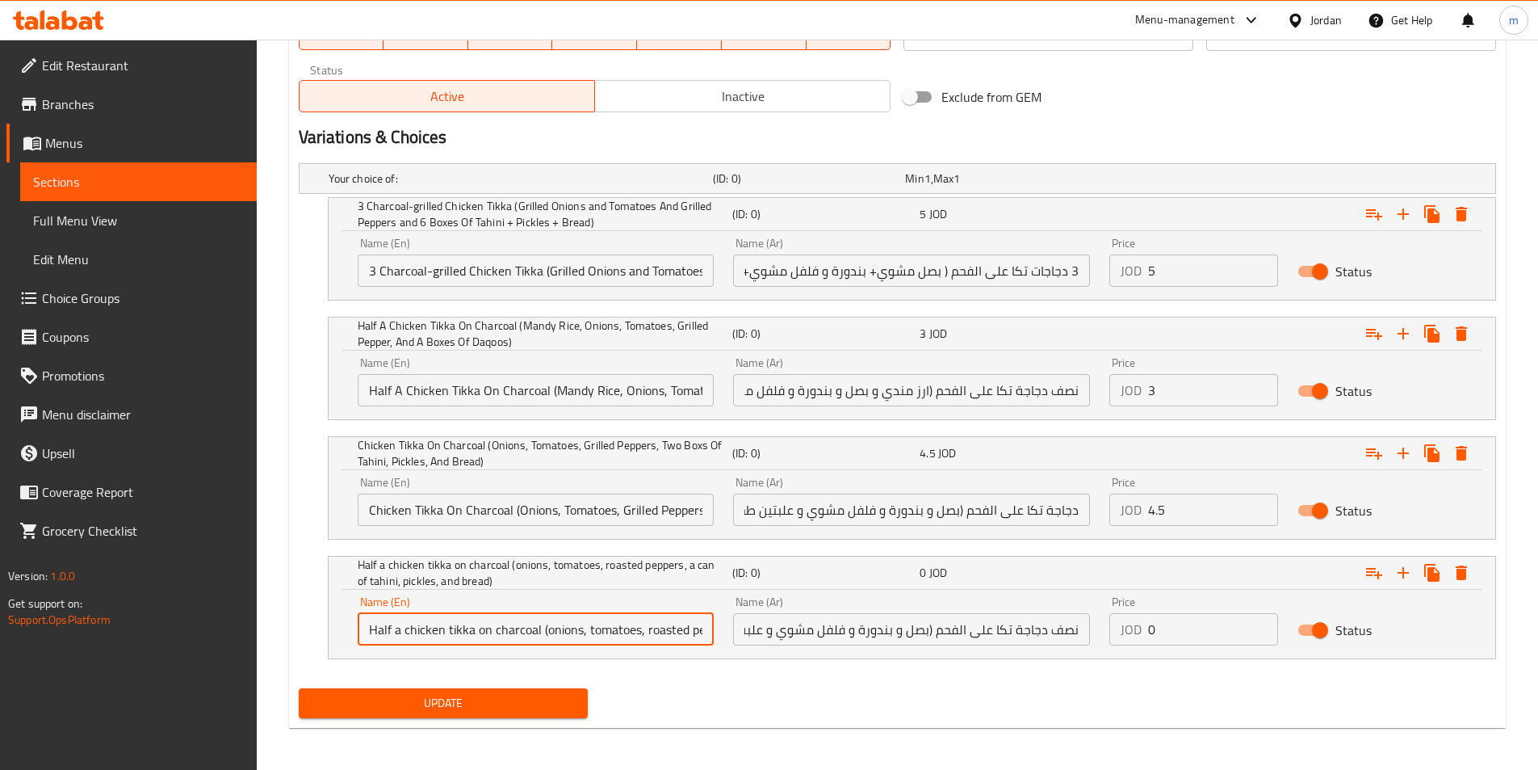
click at [654, 634] on input "Half a chicken tikka on charcoal (onions, tomatoes, roasted peppers, a can of t…" at bounding box center [536, 629] width 357 height 32
click at [656, 631] on input "Half a chicken tikka on charcoal (onions, tomatoes, roasted peppers, a can of t…" at bounding box center [536, 629] width 357 height 32
type input "Half A Chicken Tikka On Charcoal (Onions, Tomatoes, Grilled Peppers, A Box Of T…"
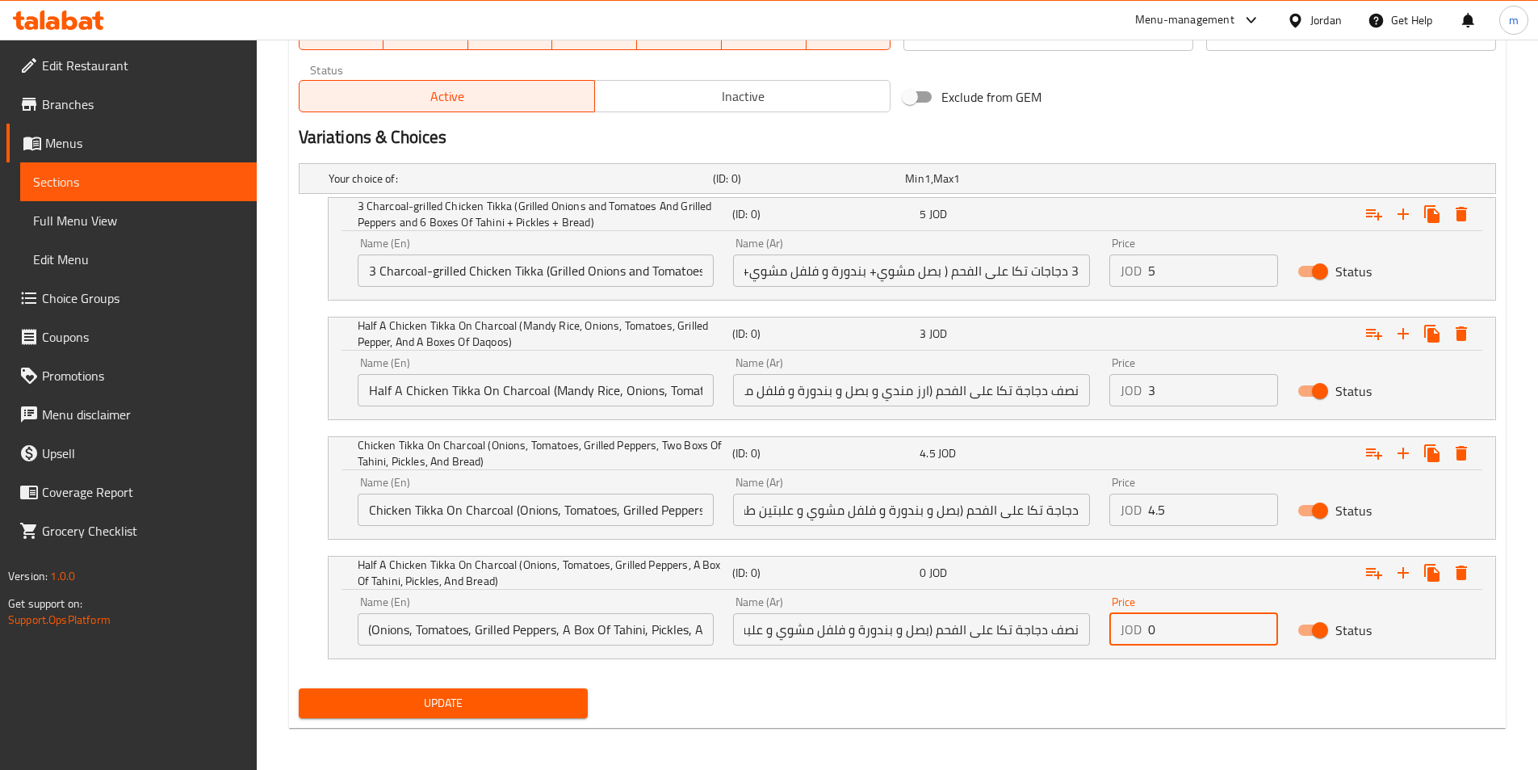
click at [1175, 633] on input "0" at bounding box center [1213, 629] width 130 height 32
type input "2.5"
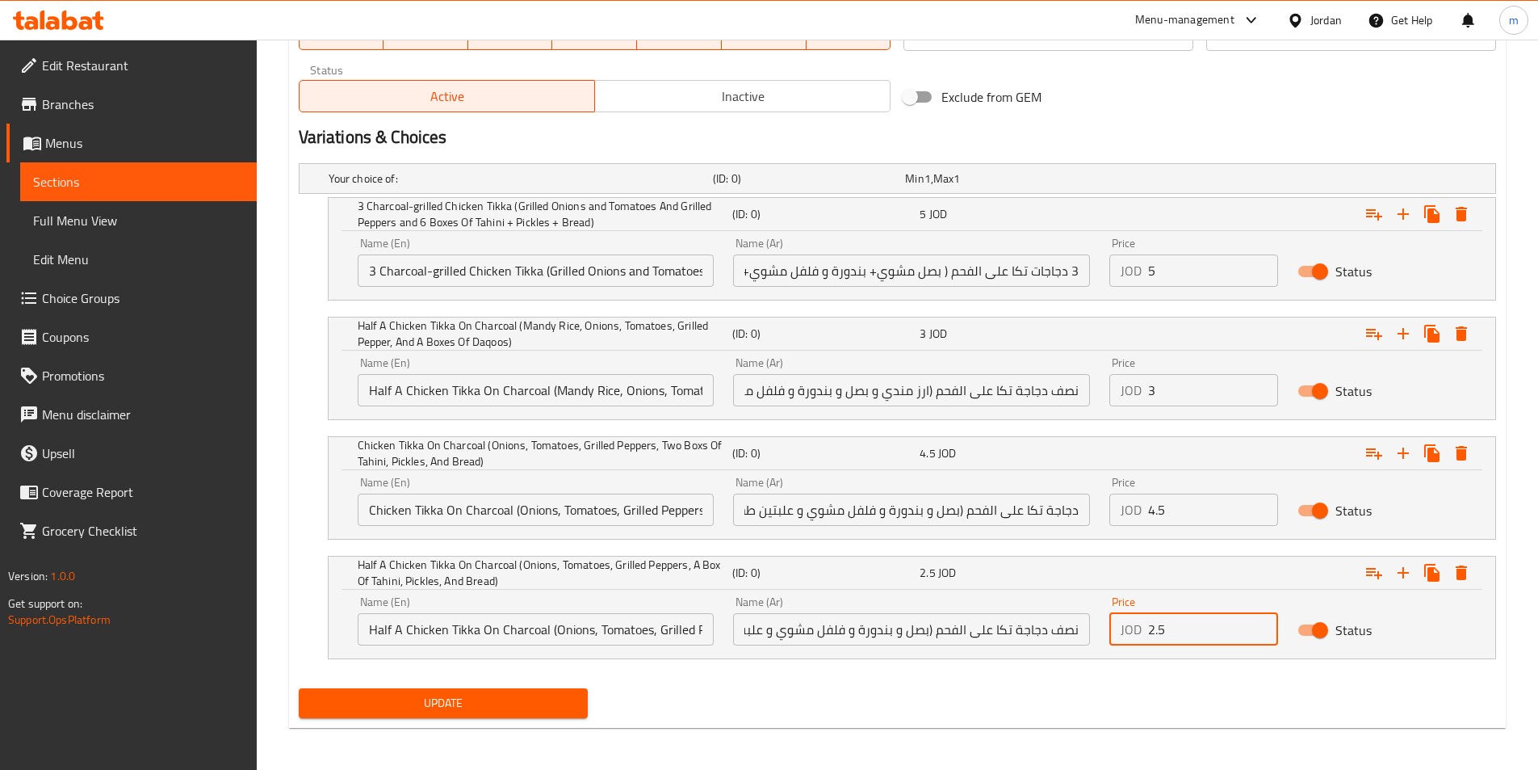
click at [442, 703] on span "Update" at bounding box center [444, 703] width 264 height 20
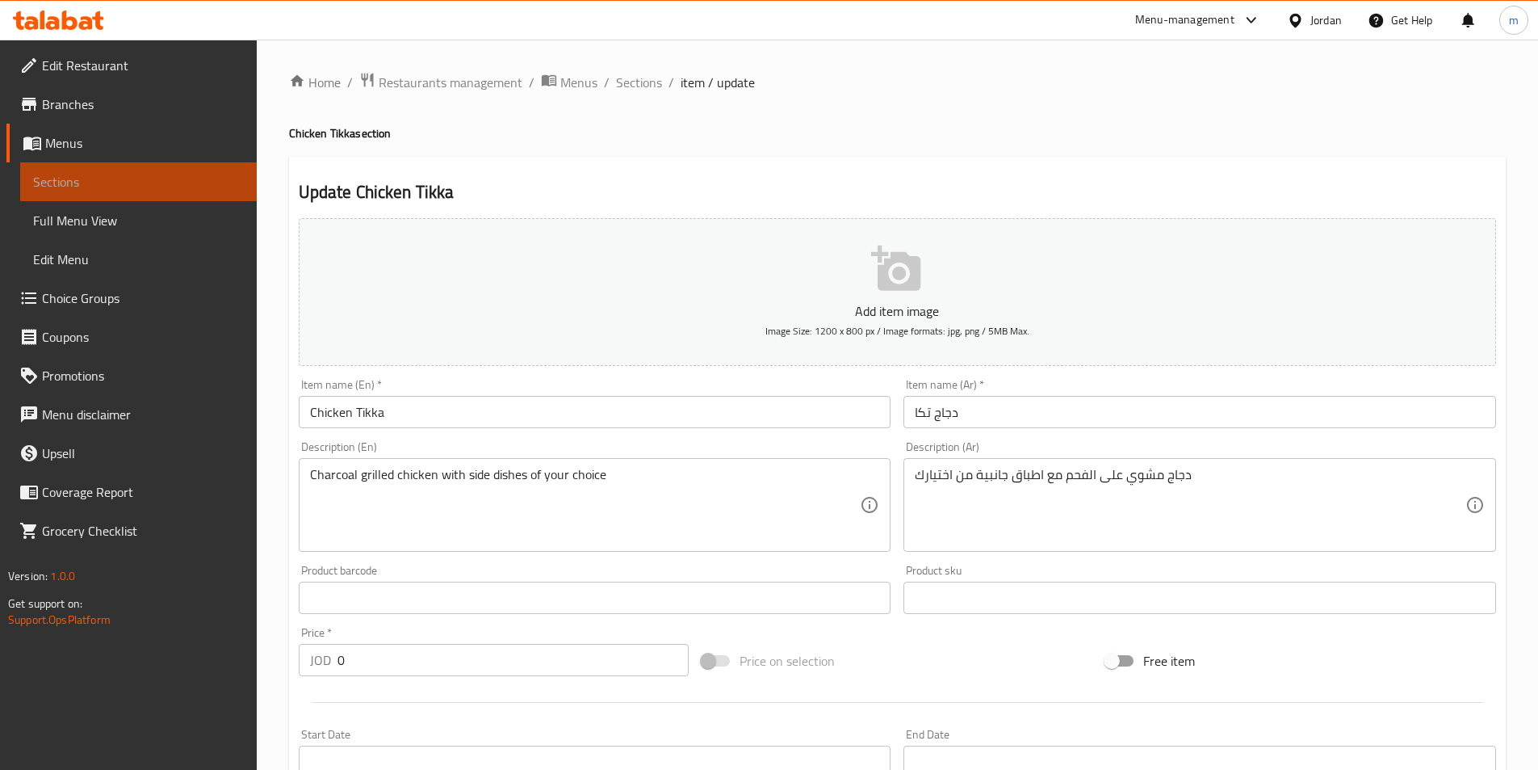
click at [87, 178] on span "Sections" at bounding box center [138, 181] width 211 height 19
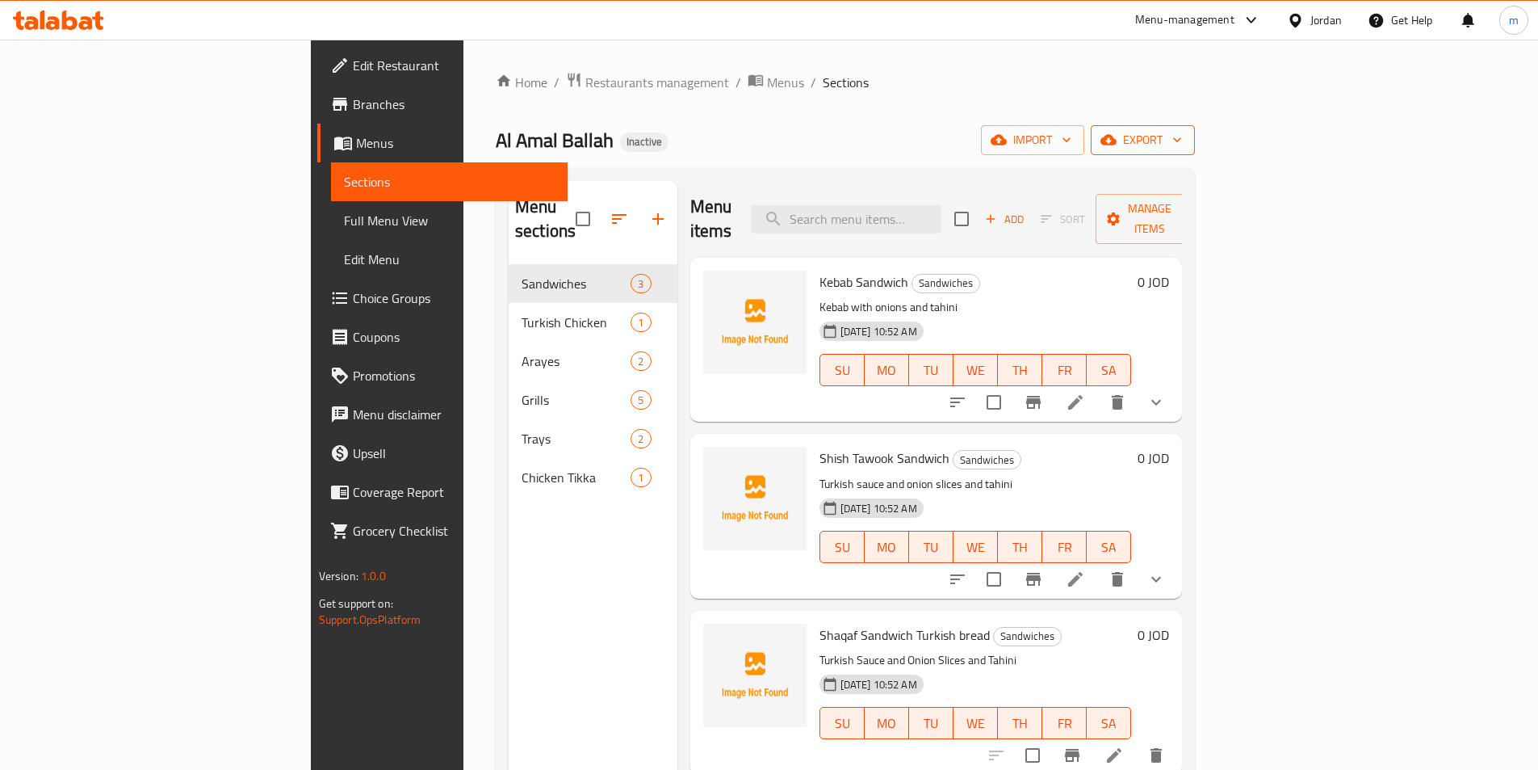
click at [1182, 134] on span "export" at bounding box center [1143, 140] width 78 height 20
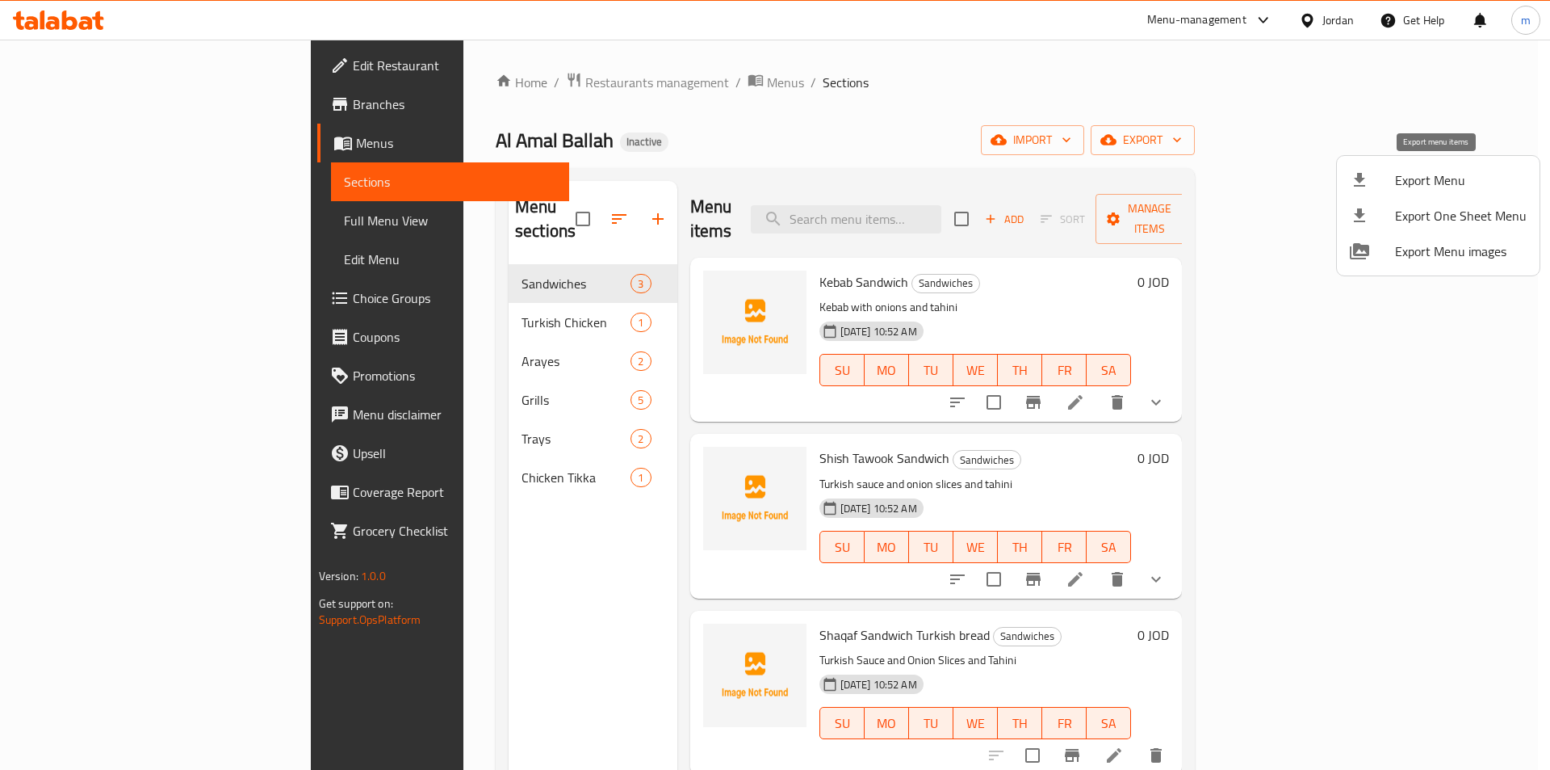
click at [1390, 187] on div at bounding box center [1372, 179] width 45 height 19
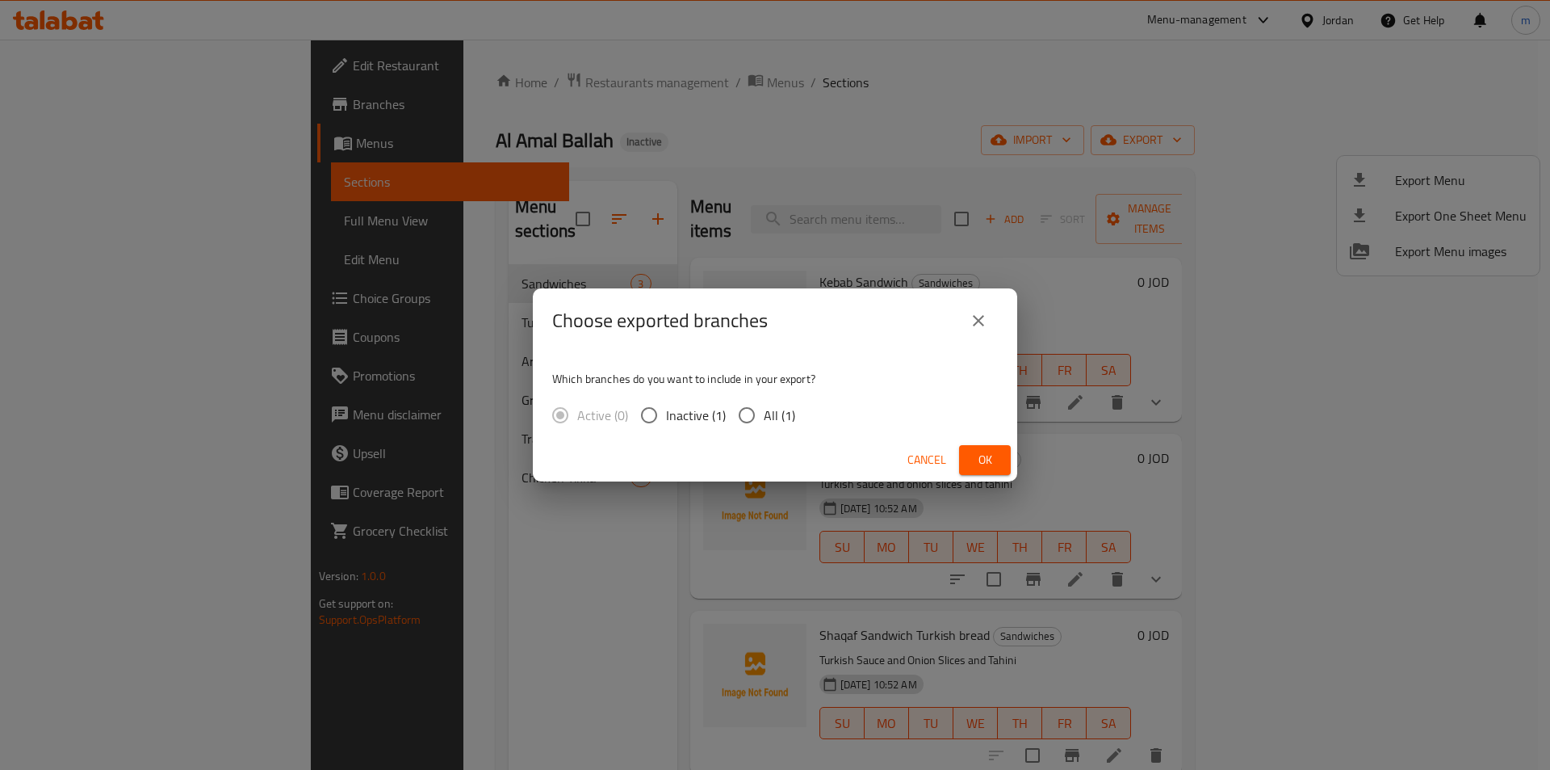
click at [756, 412] on input "All (1)" at bounding box center [747, 415] width 34 height 34
radio input "true"
click at [982, 457] on span "Ok" at bounding box center [985, 460] width 26 height 20
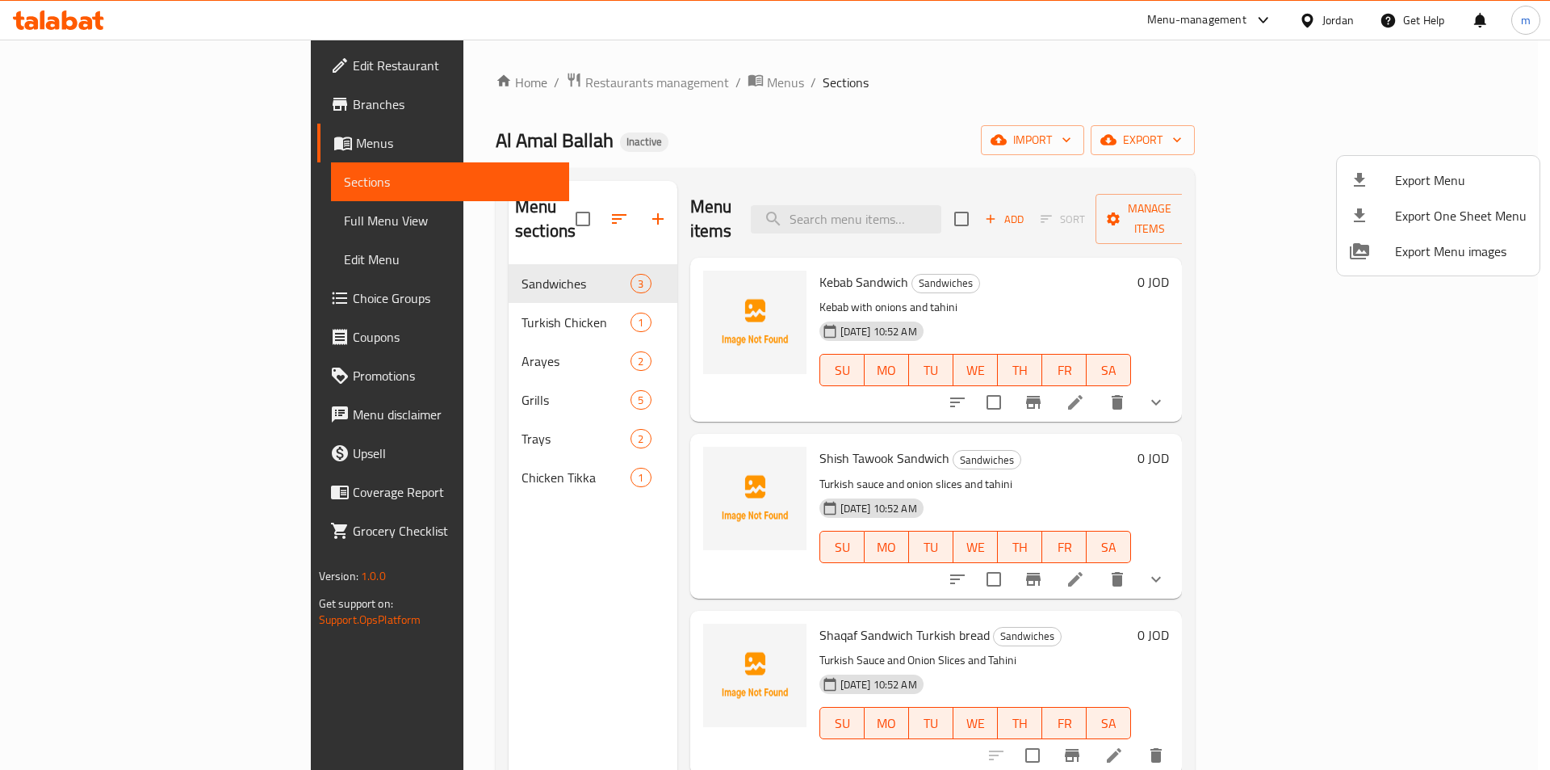
click at [81, 225] on div at bounding box center [775, 385] width 1550 height 770
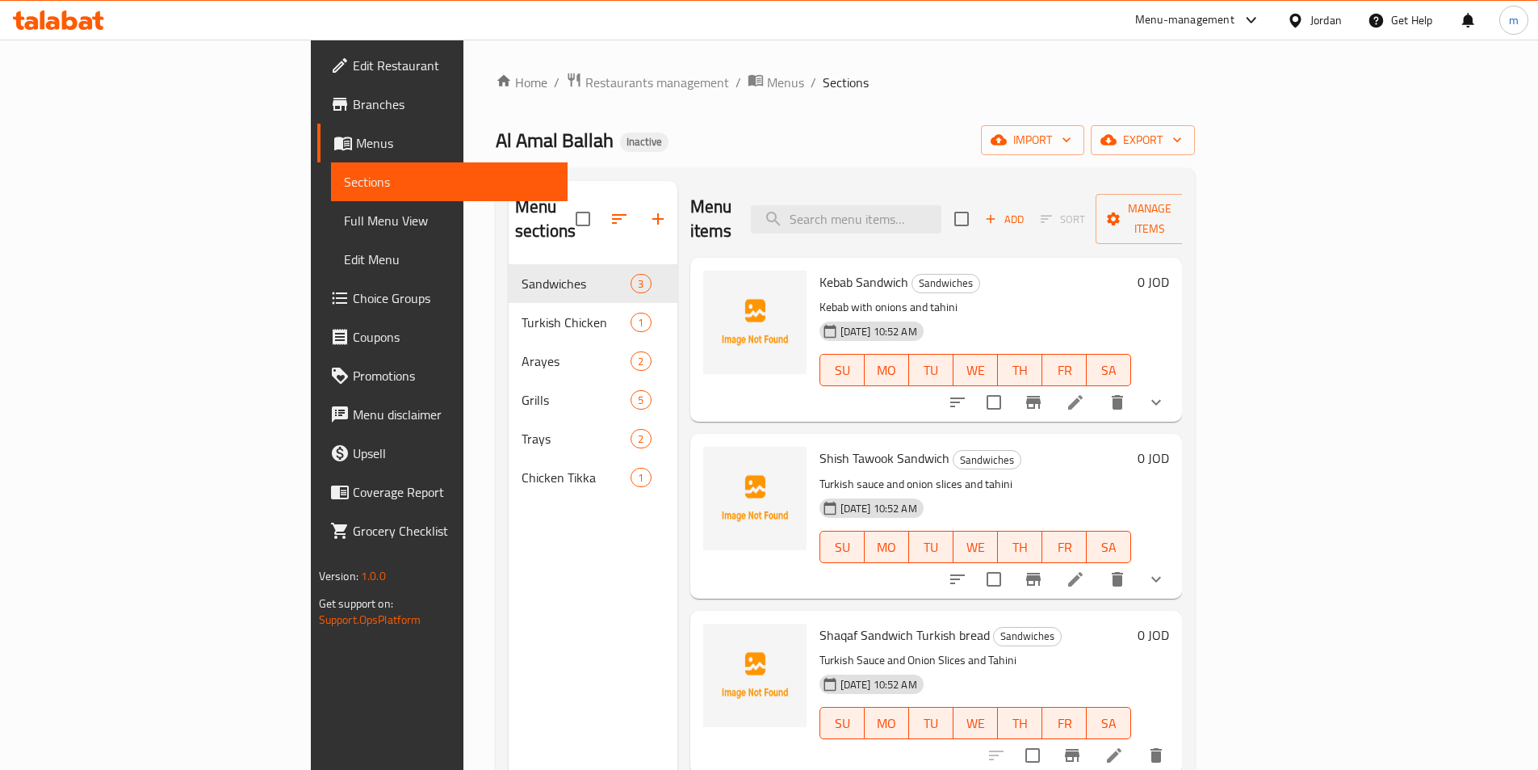
click at [344, 225] on span "Full Menu View" at bounding box center [449, 220] width 211 height 19
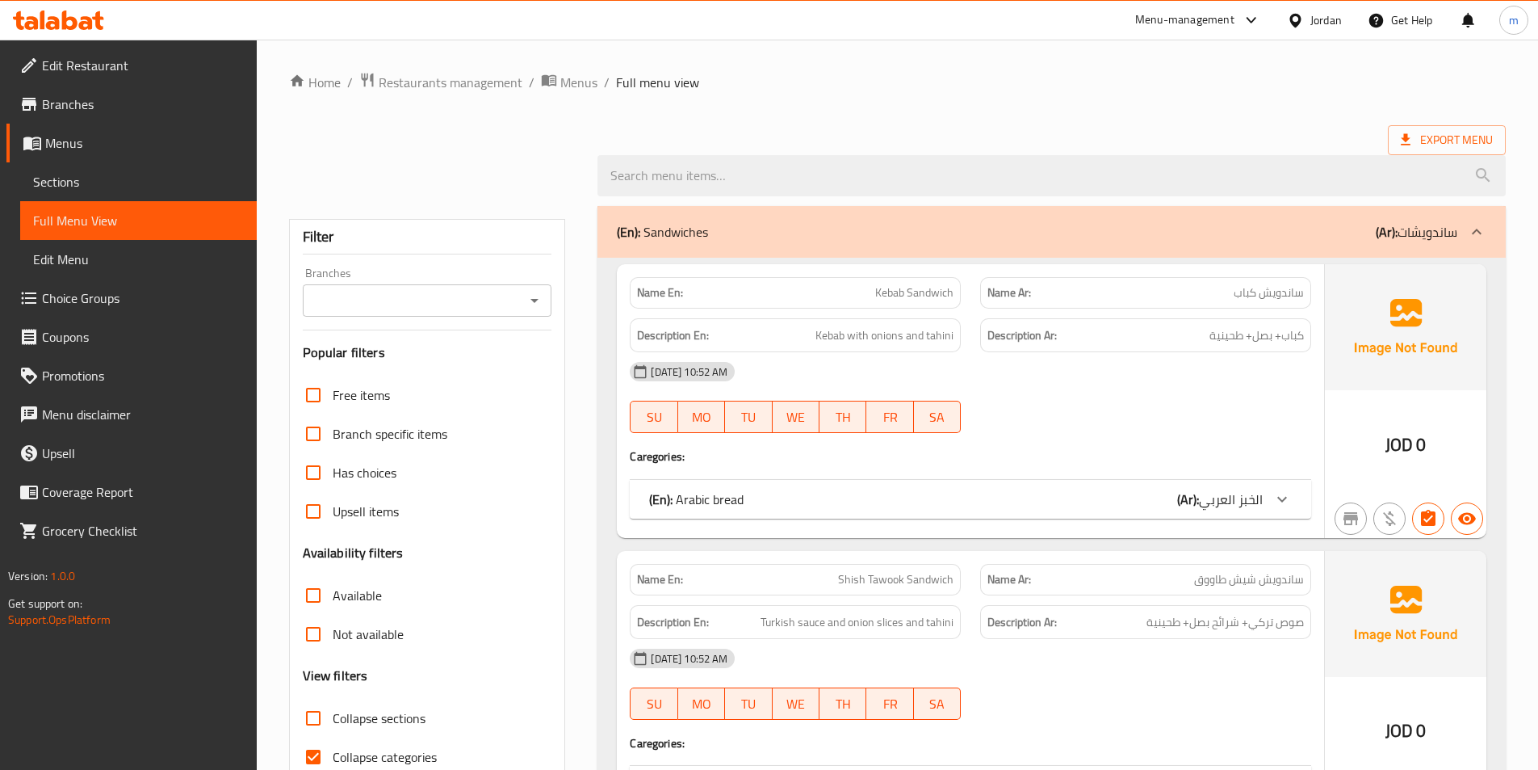
scroll to position [404, 0]
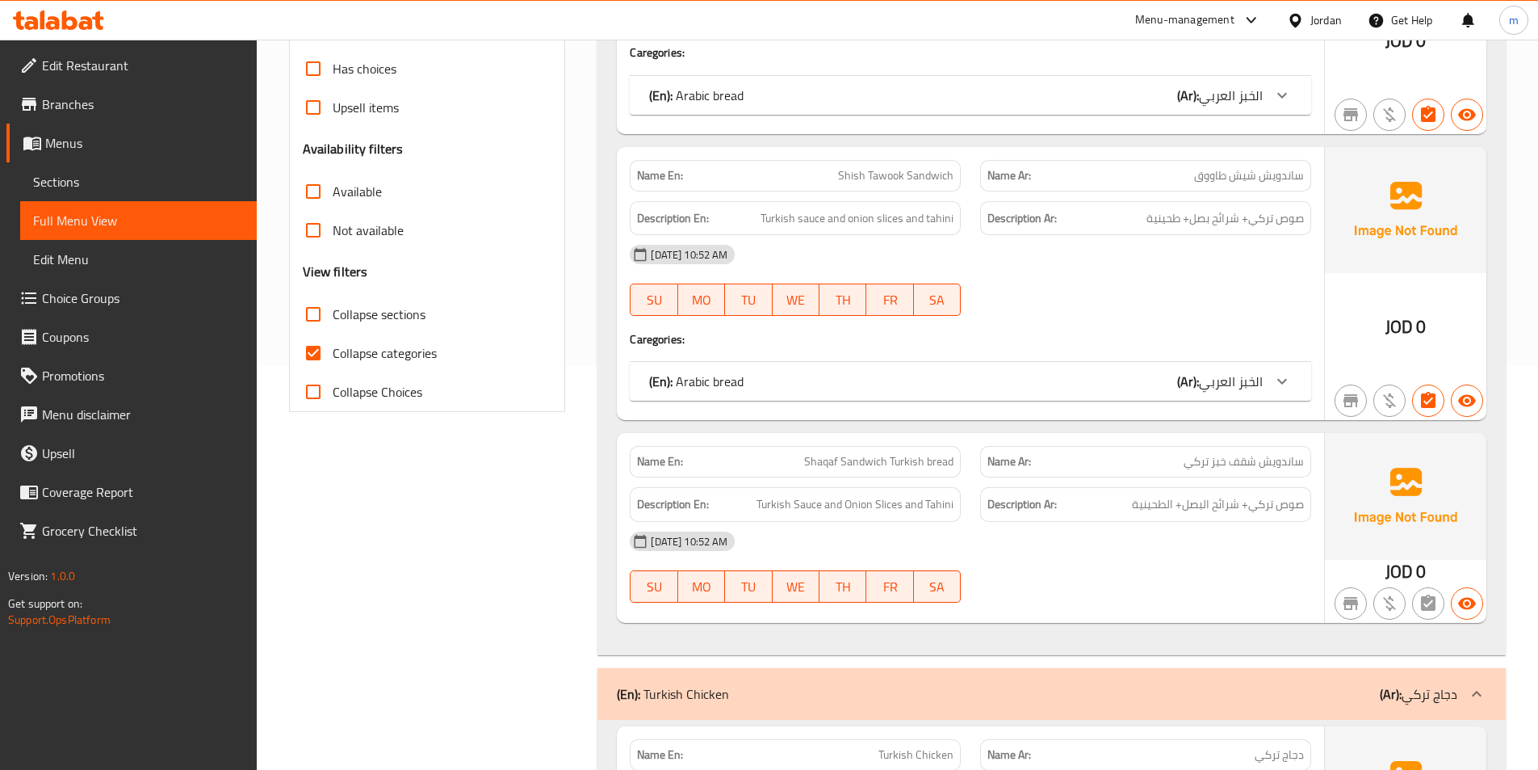
click at [320, 329] on input "Collapse sections" at bounding box center [313, 314] width 39 height 39
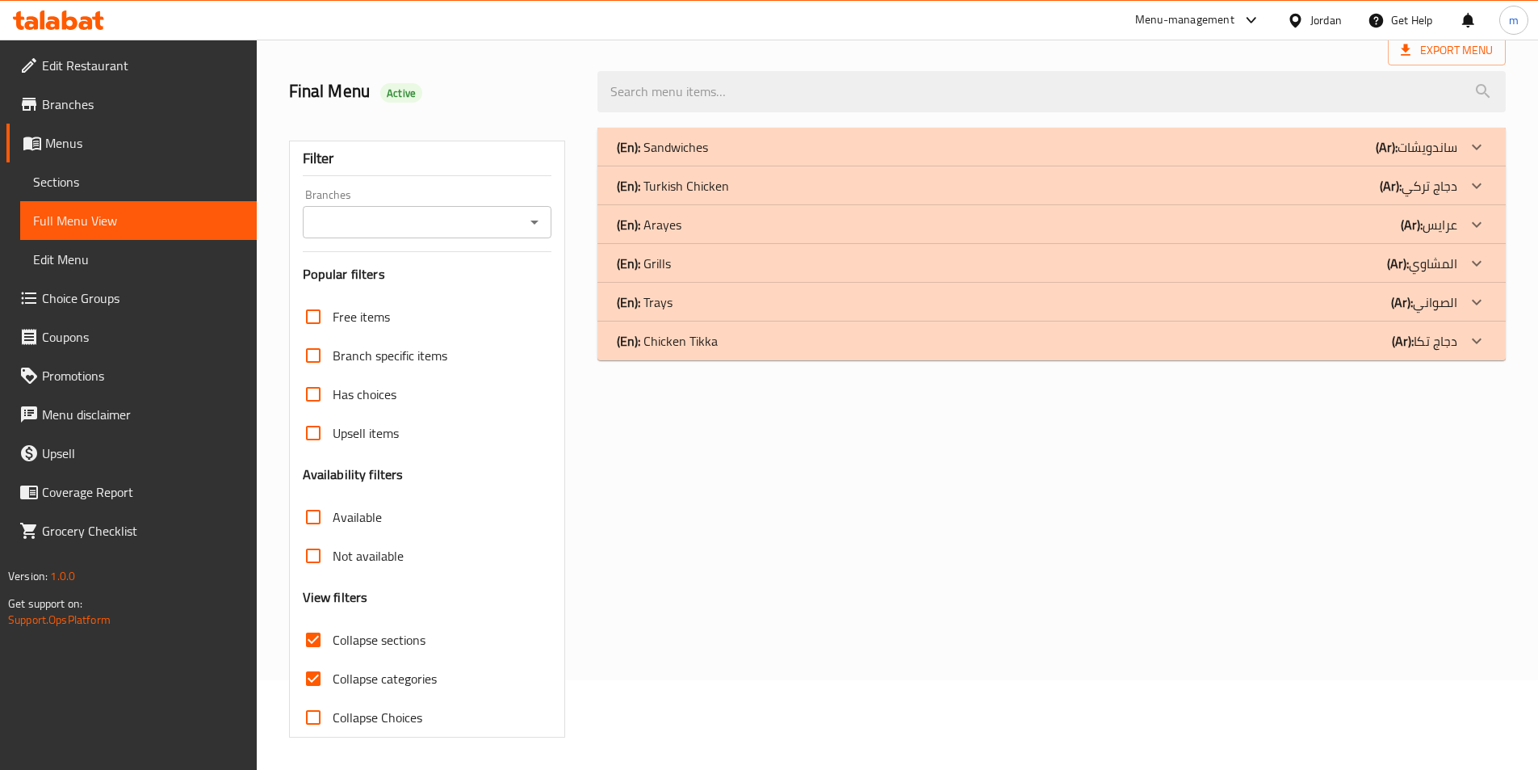
click at [315, 354] on div "Free items Branch specific items Has choices Upsell items Availability filters …" at bounding box center [428, 516] width 250 height 439
click at [321, 640] on input "Collapse sections" at bounding box center [313, 639] width 39 height 39
checkbox input "false"
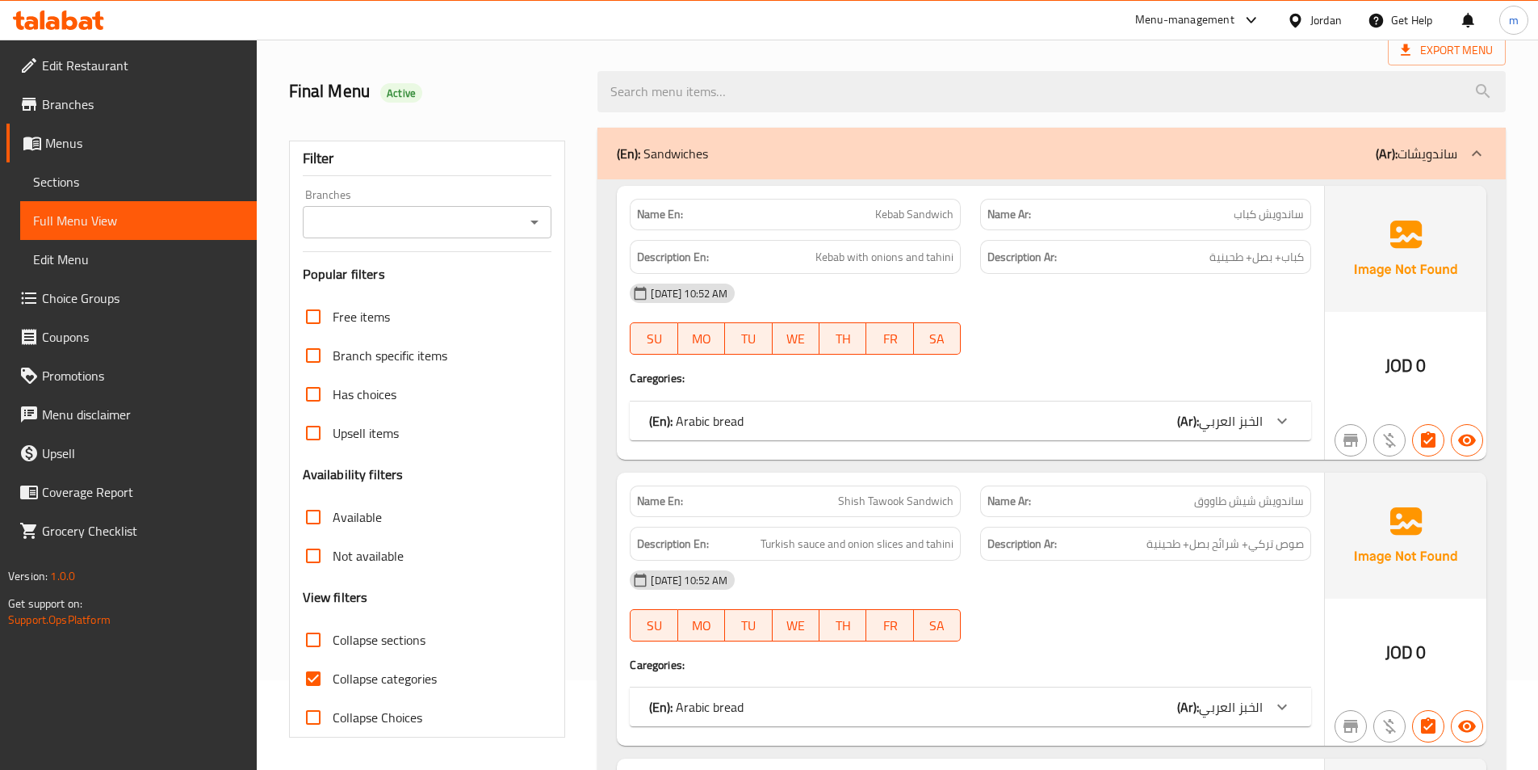
click at [317, 670] on input "Collapse categories" at bounding box center [313, 678] width 39 height 39
checkbox input "false"
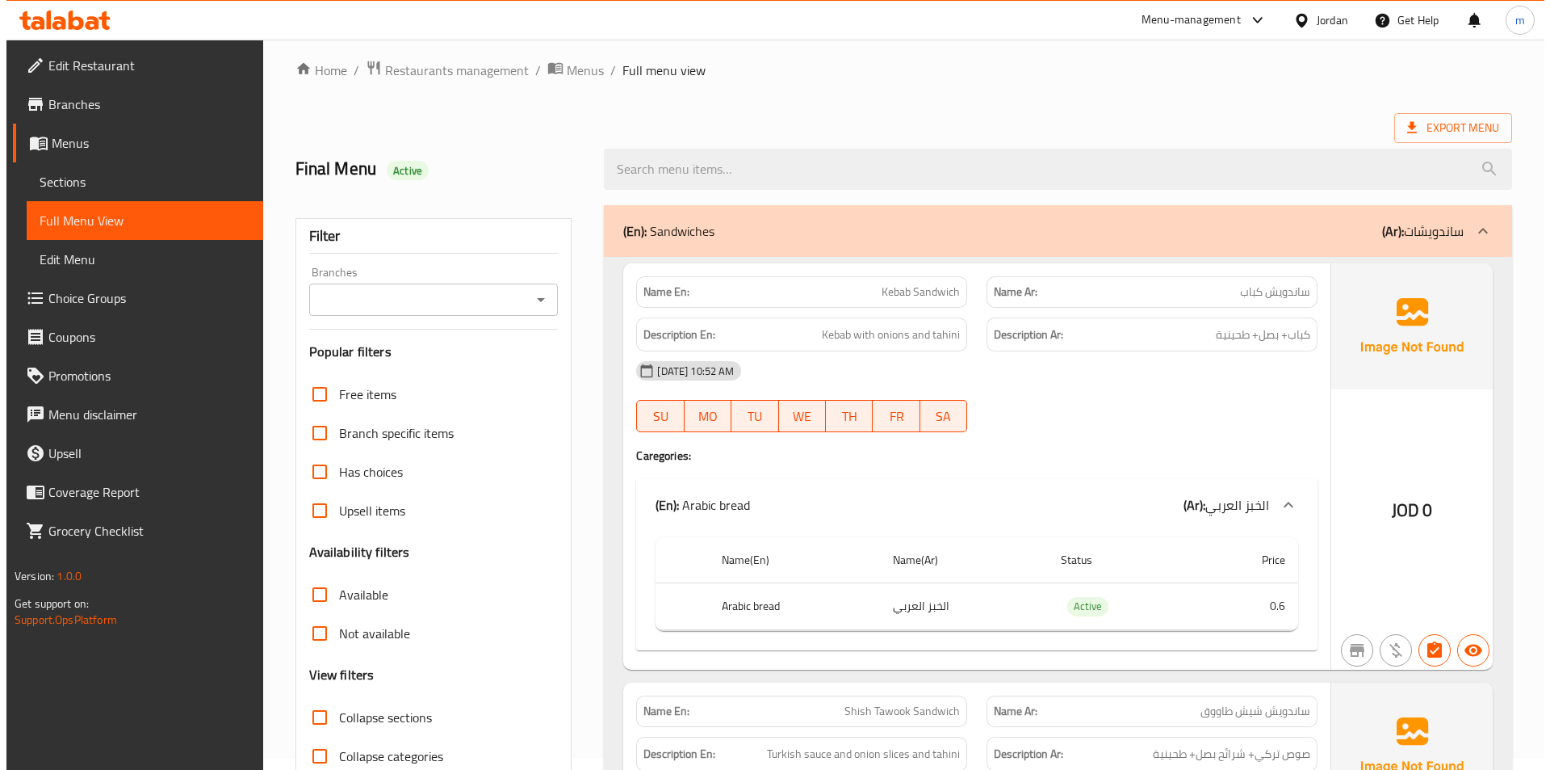
scroll to position [0, 0]
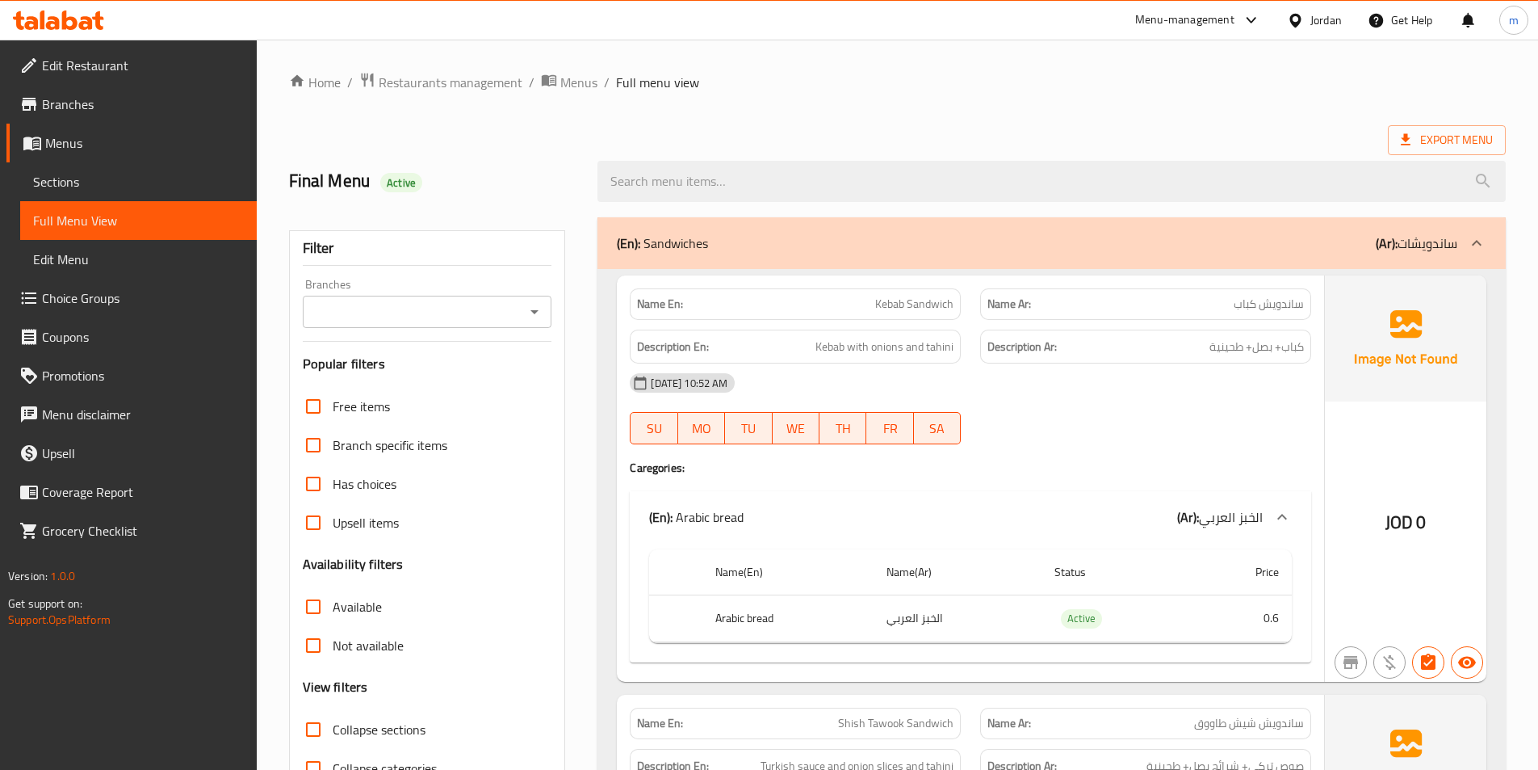
click at [94, 289] on span "Choice Groups" at bounding box center [143, 297] width 202 height 19
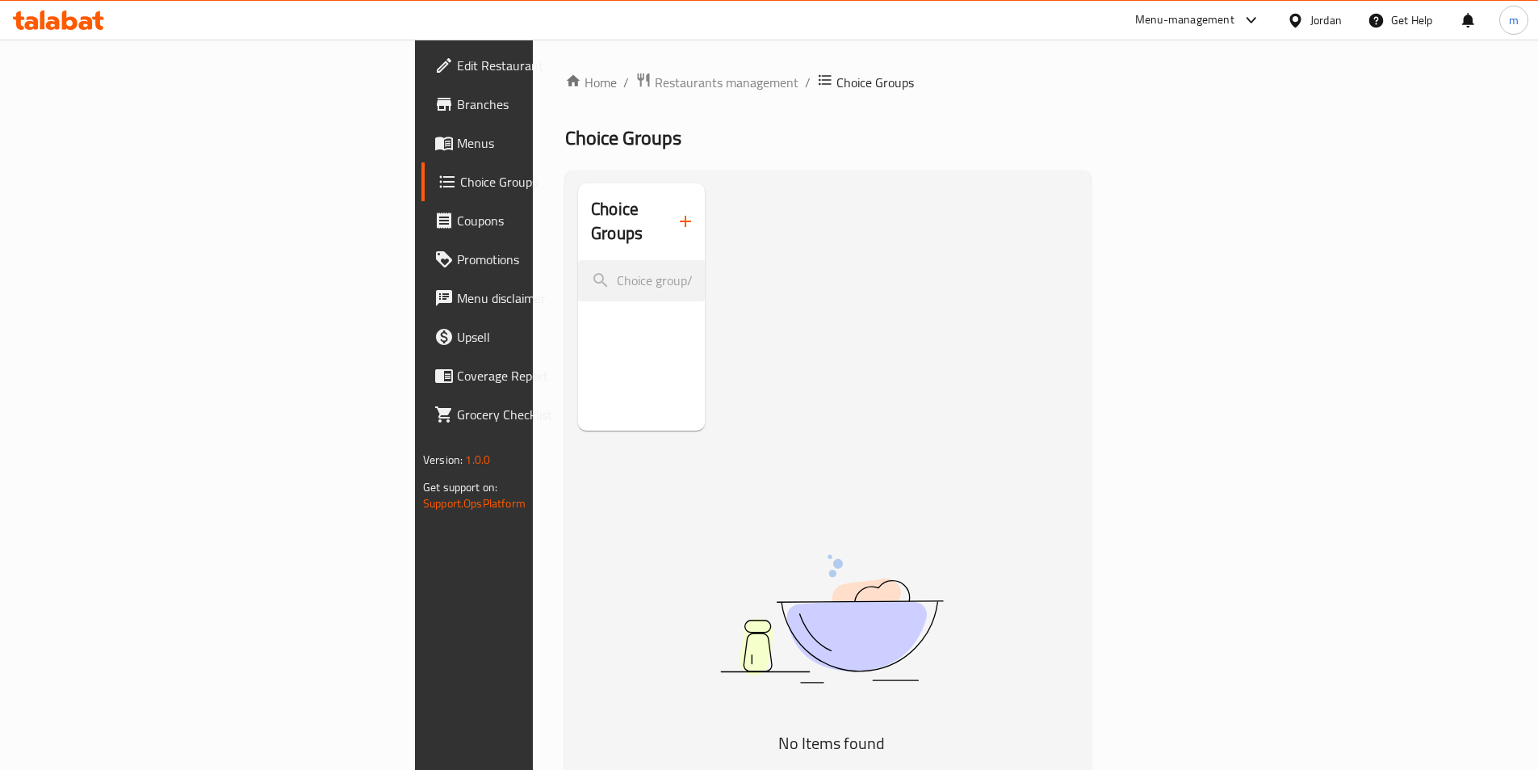
click at [676, 215] on icon "button" at bounding box center [685, 221] width 19 height 19
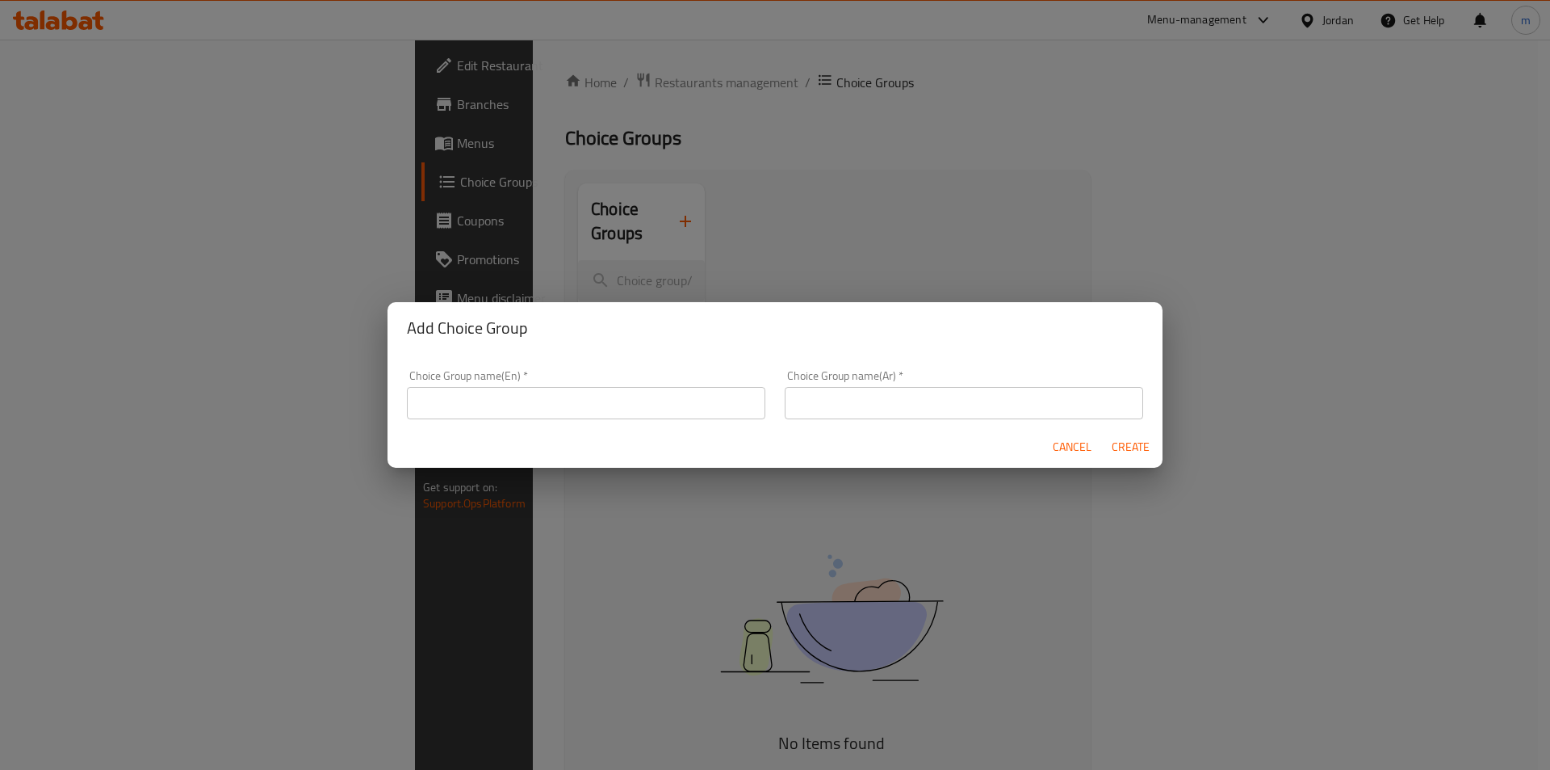
click at [559, 388] on input "text" at bounding box center [586, 403] width 359 height 32
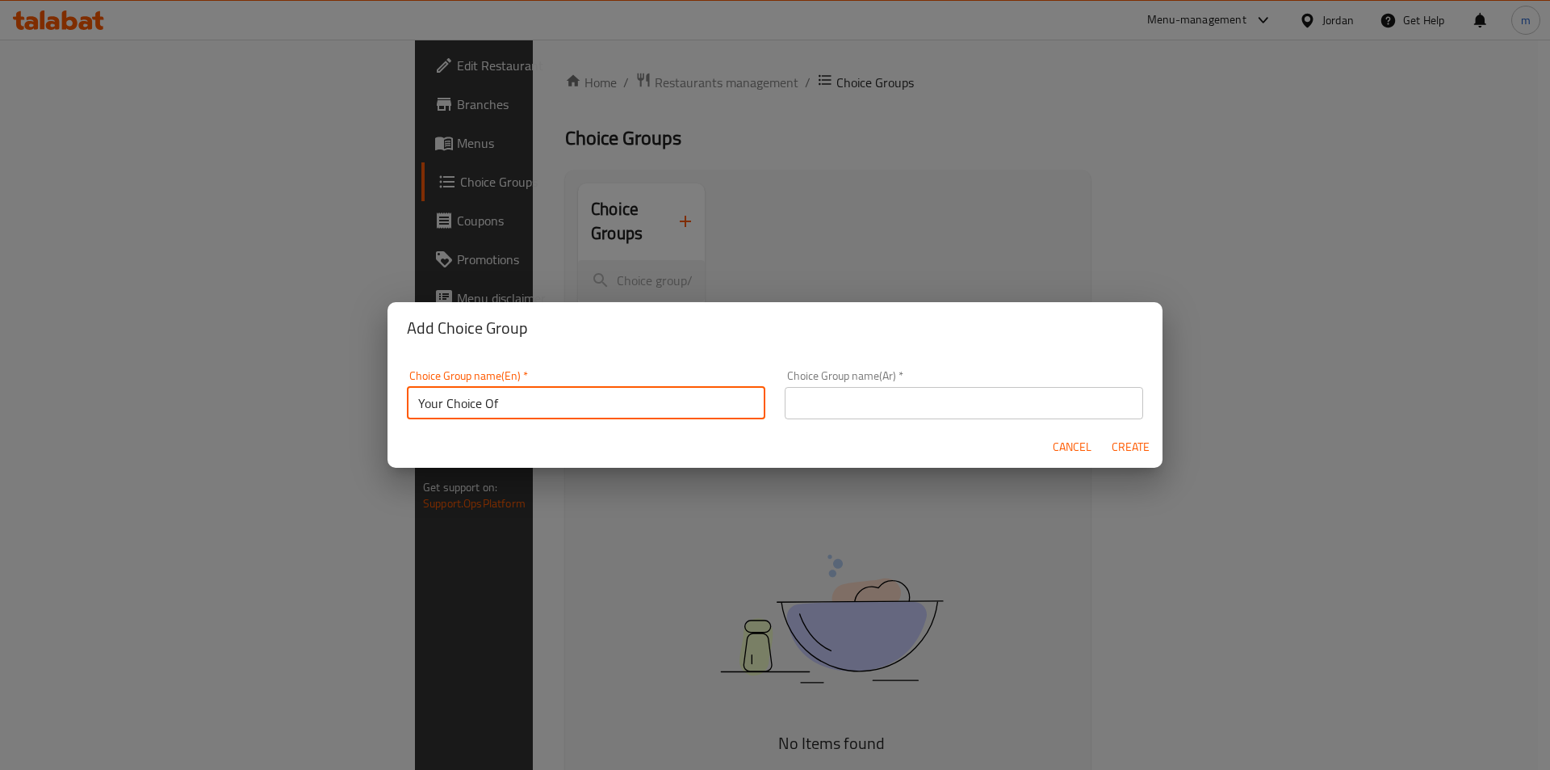
type input "Your Choice Of"
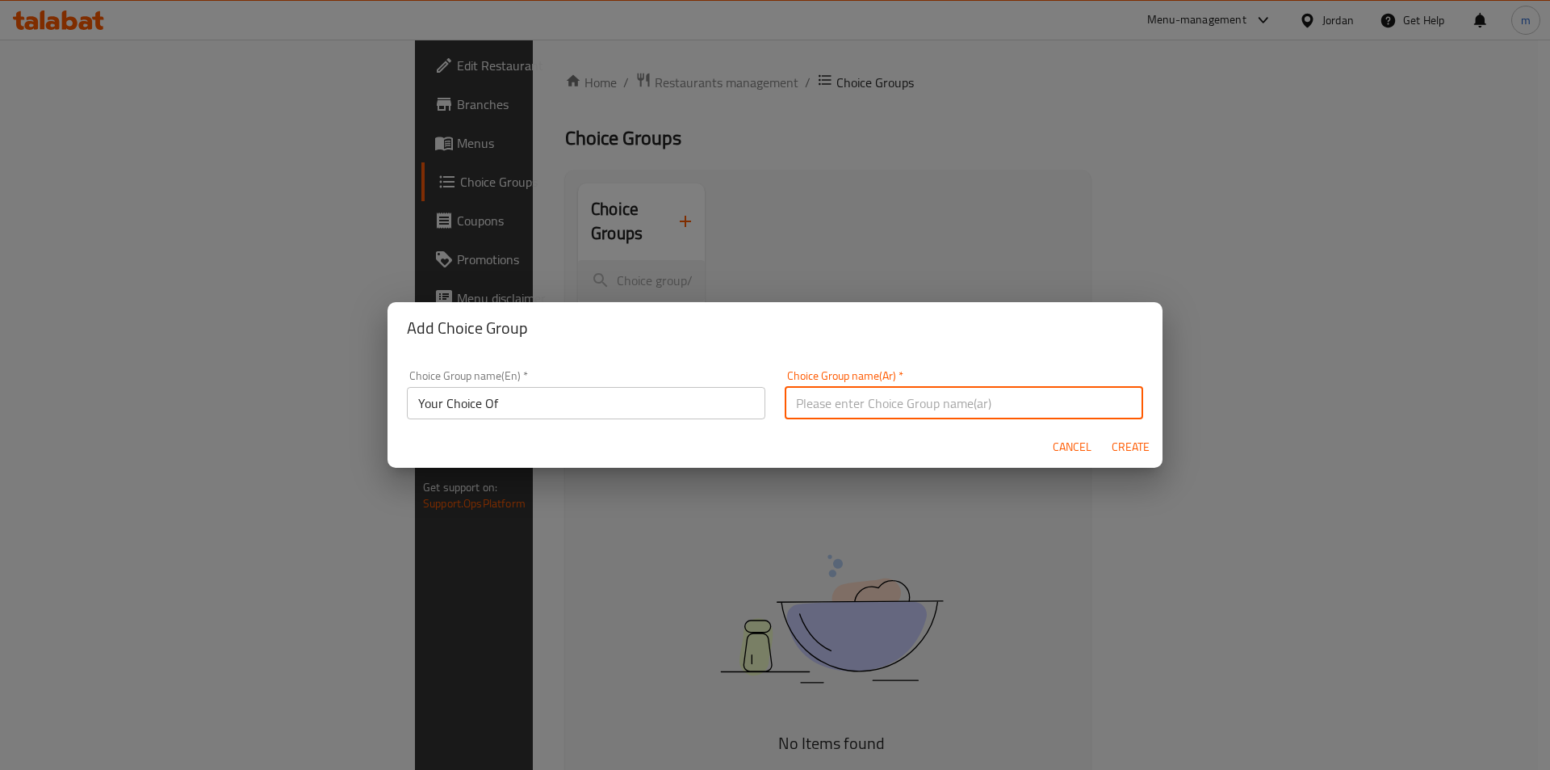
click at [835, 418] on input "text" at bounding box center [964, 403] width 359 height 32
type input "اختيارك من"
click at [1145, 441] on span "Create" at bounding box center [1130, 447] width 39 height 20
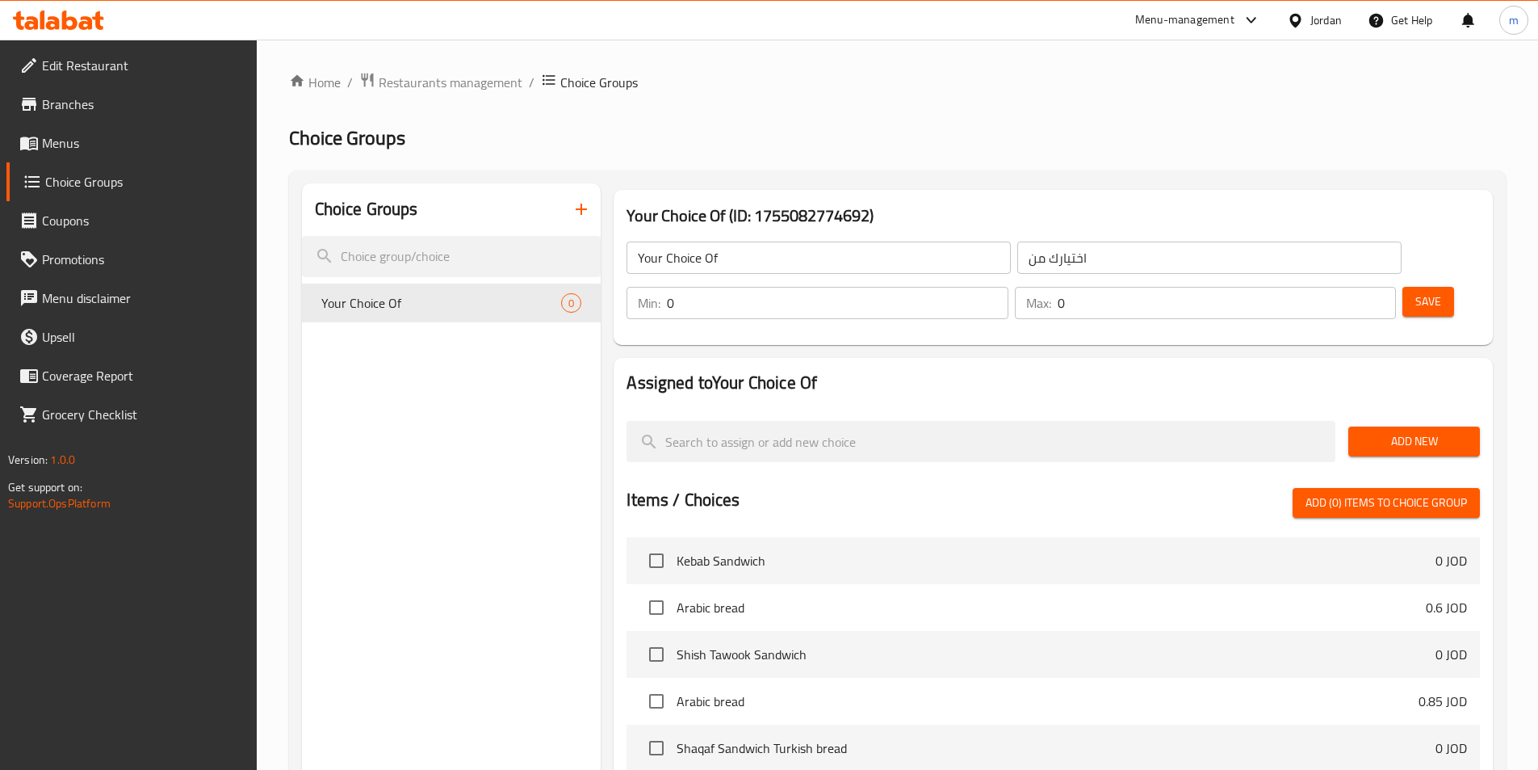
click at [134, 141] on span "Menus" at bounding box center [143, 142] width 202 height 19
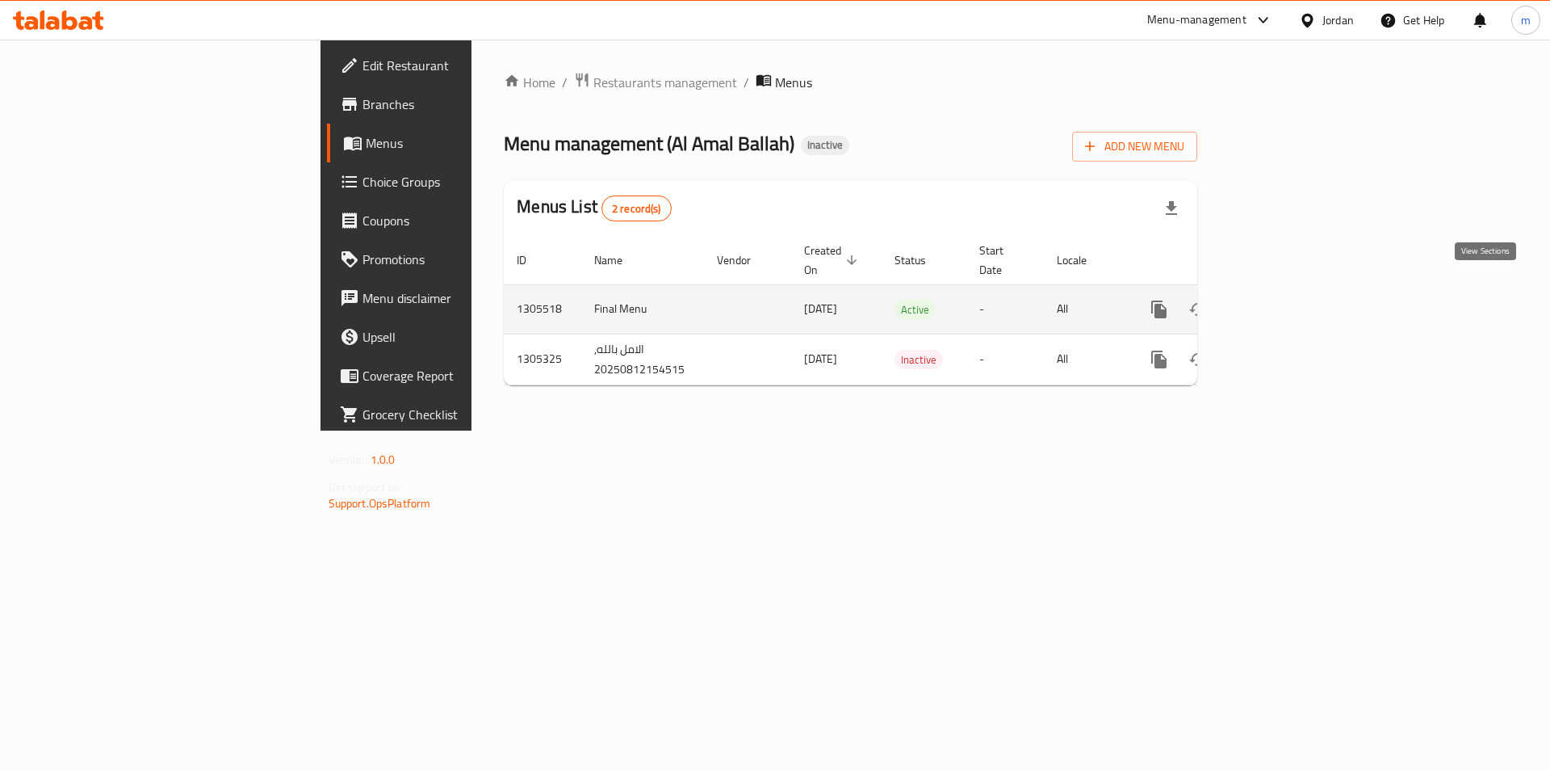
click at [1286, 300] on icon "enhanced table" at bounding box center [1275, 309] width 19 height 19
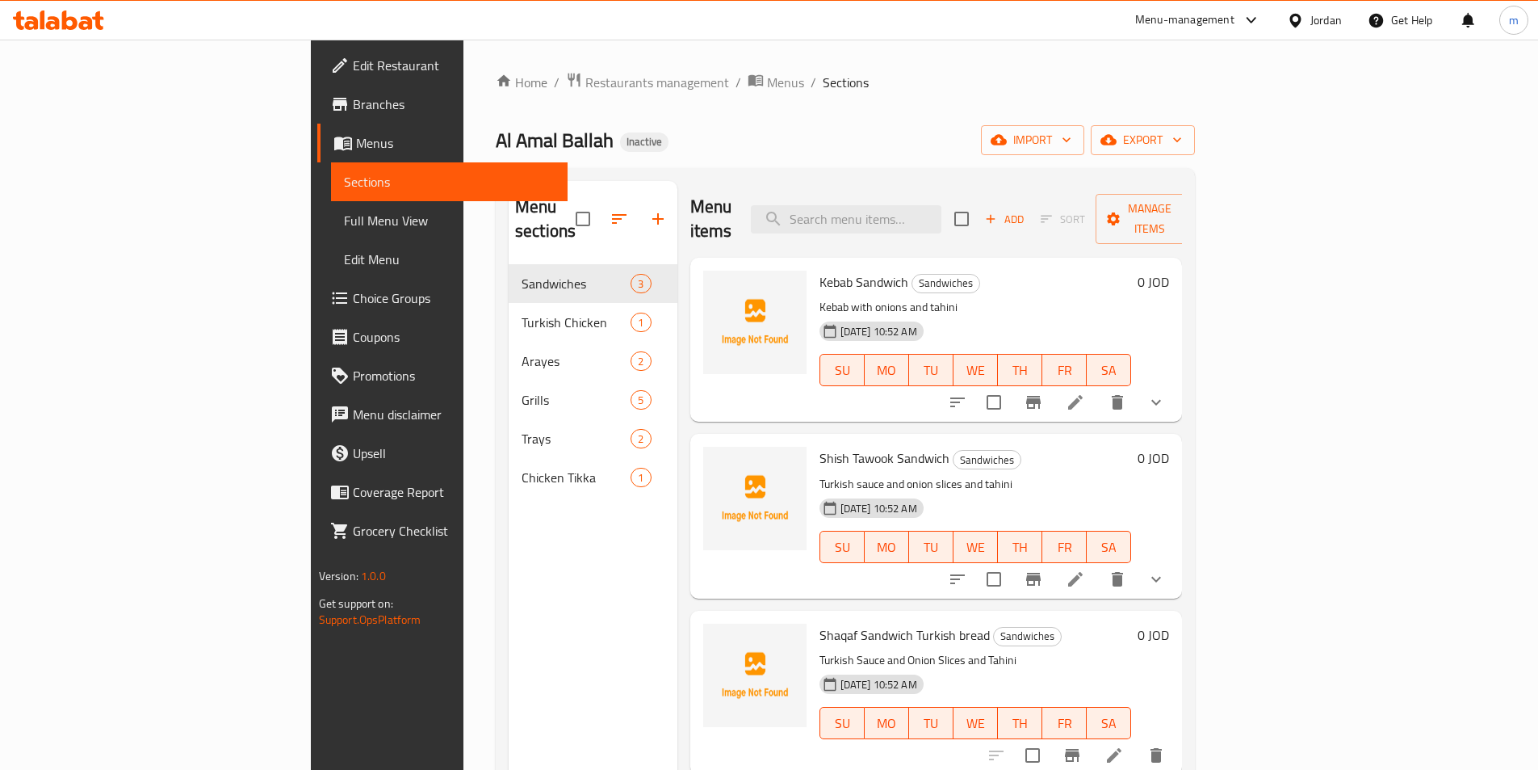
click at [1127, 392] on icon "delete" at bounding box center [1117, 401] width 19 height 19
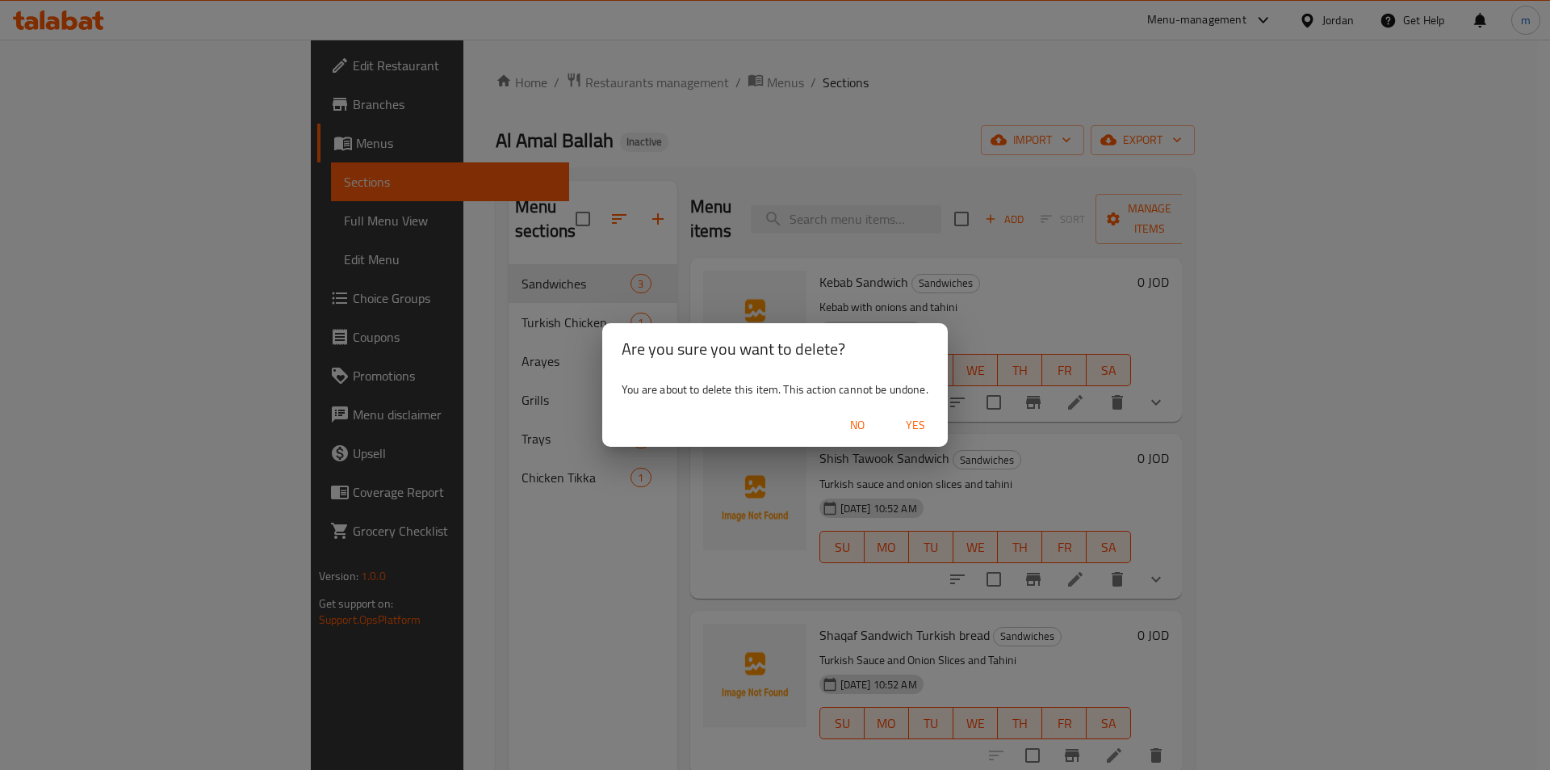
click at [1088, 417] on div "Are you sure you want to delete? You are about to delete this item. This action…" at bounding box center [775, 385] width 1550 height 770
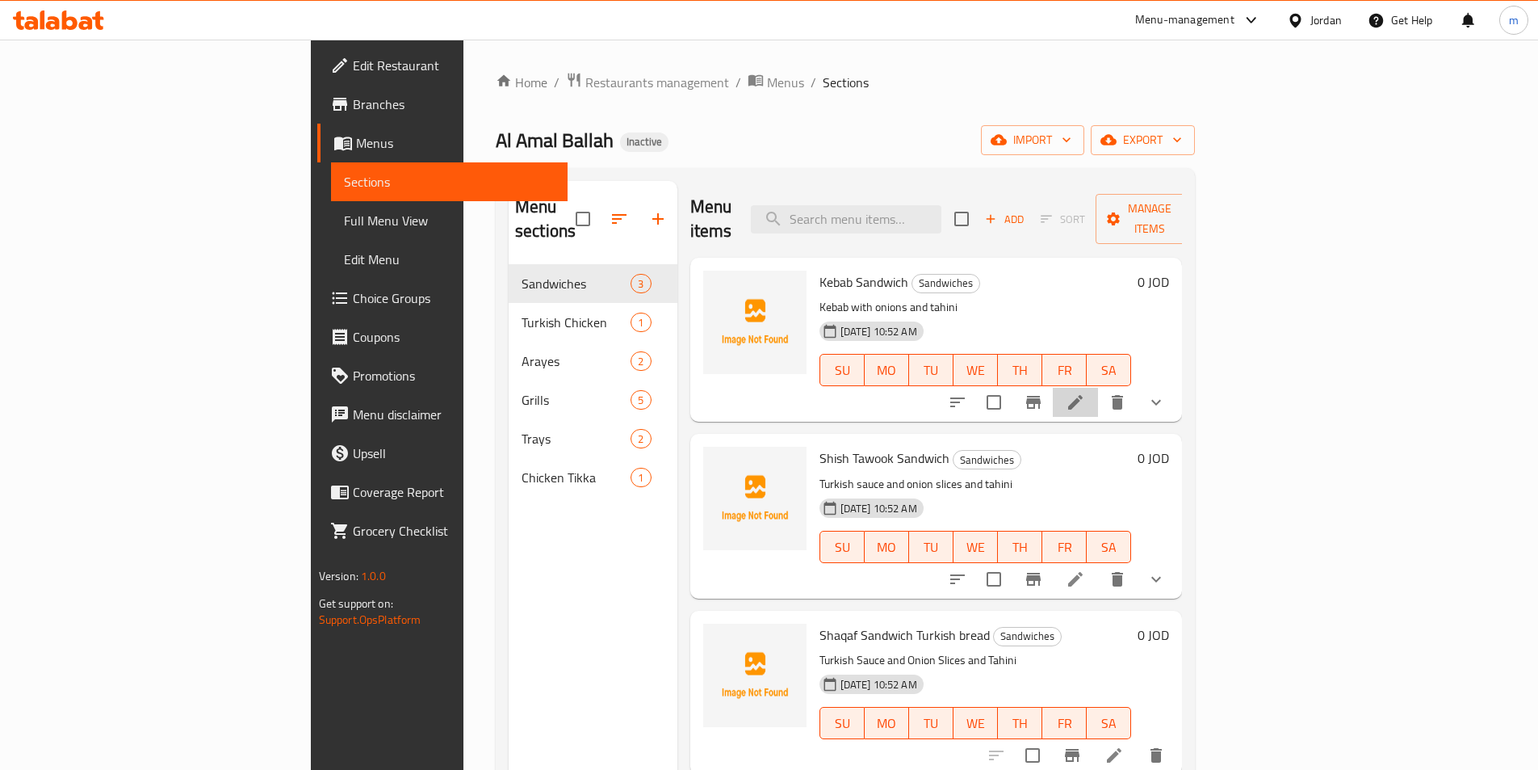
click at [1098, 388] on li at bounding box center [1075, 402] width 45 height 29
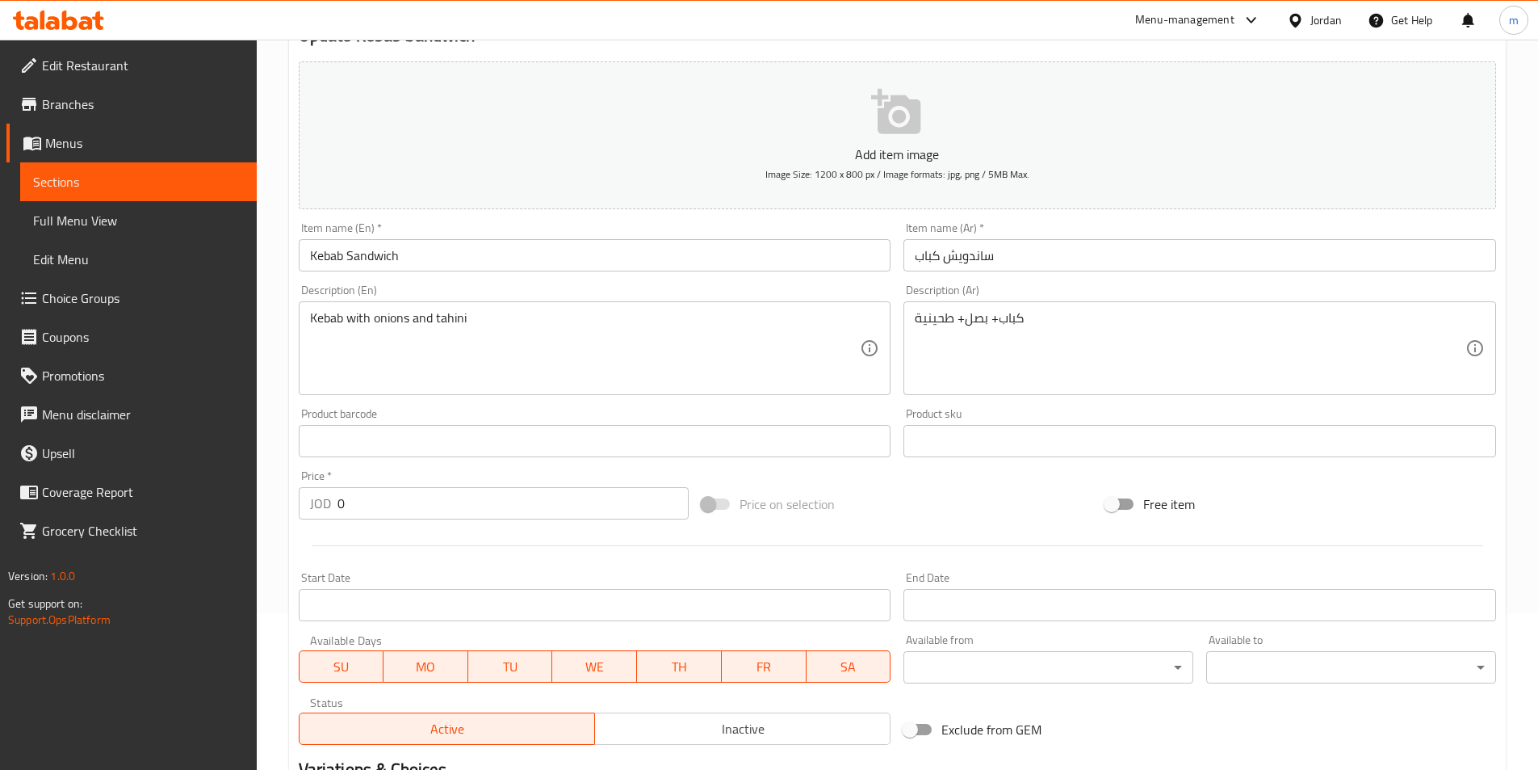
scroll to position [361, 0]
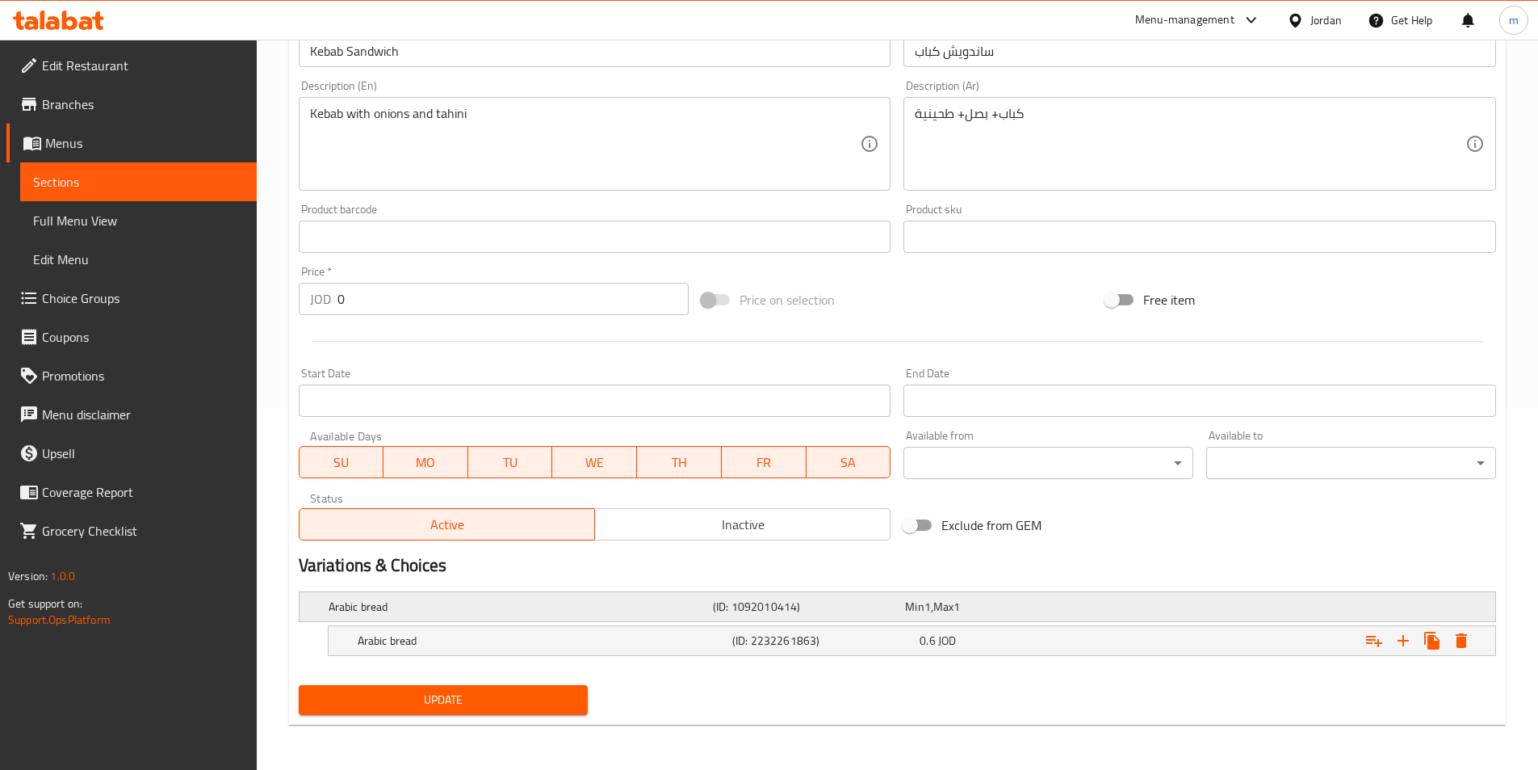
click at [440, 609] on h5 "Arabic bread" at bounding box center [518, 606] width 378 height 16
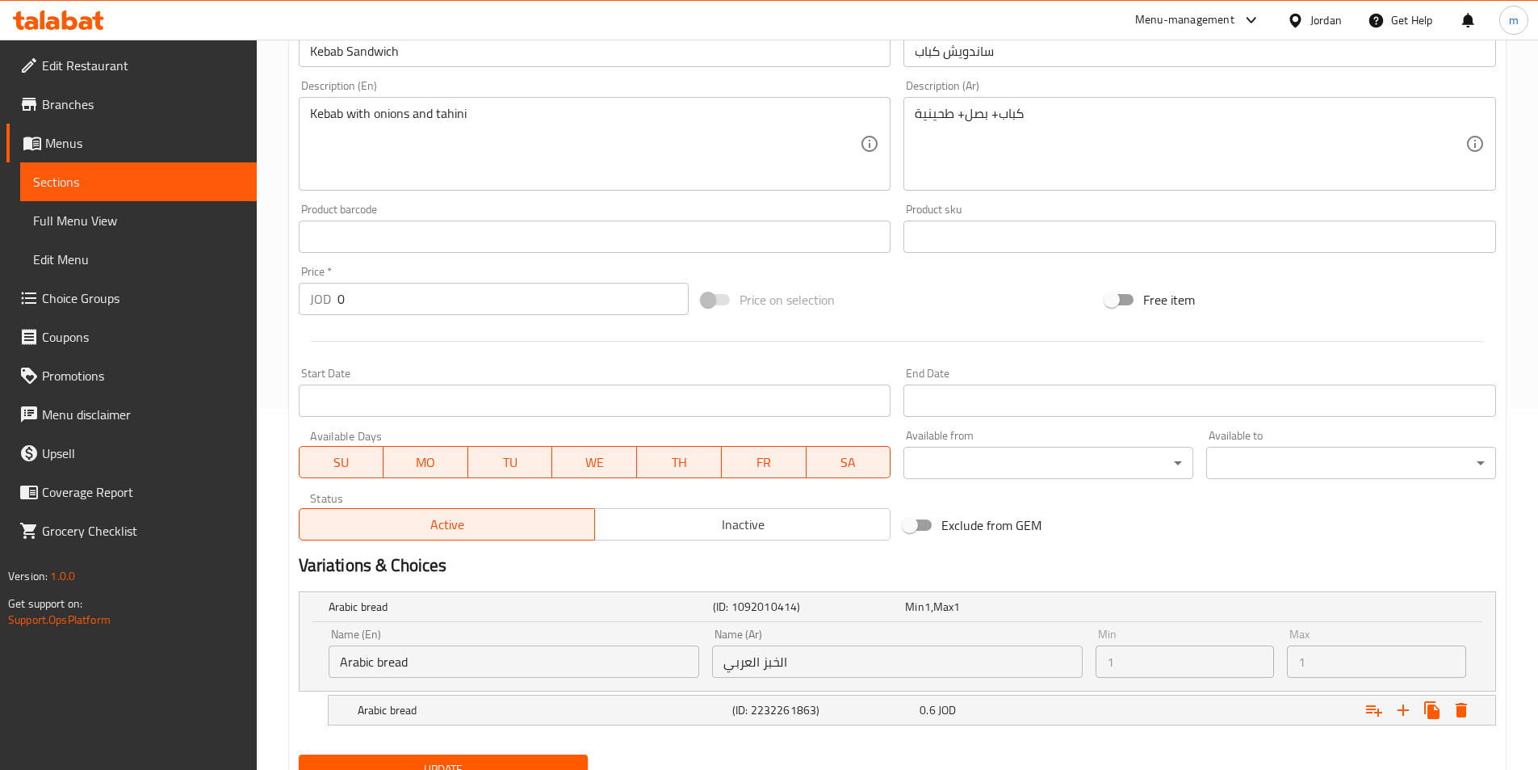
scroll to position [430, 0]
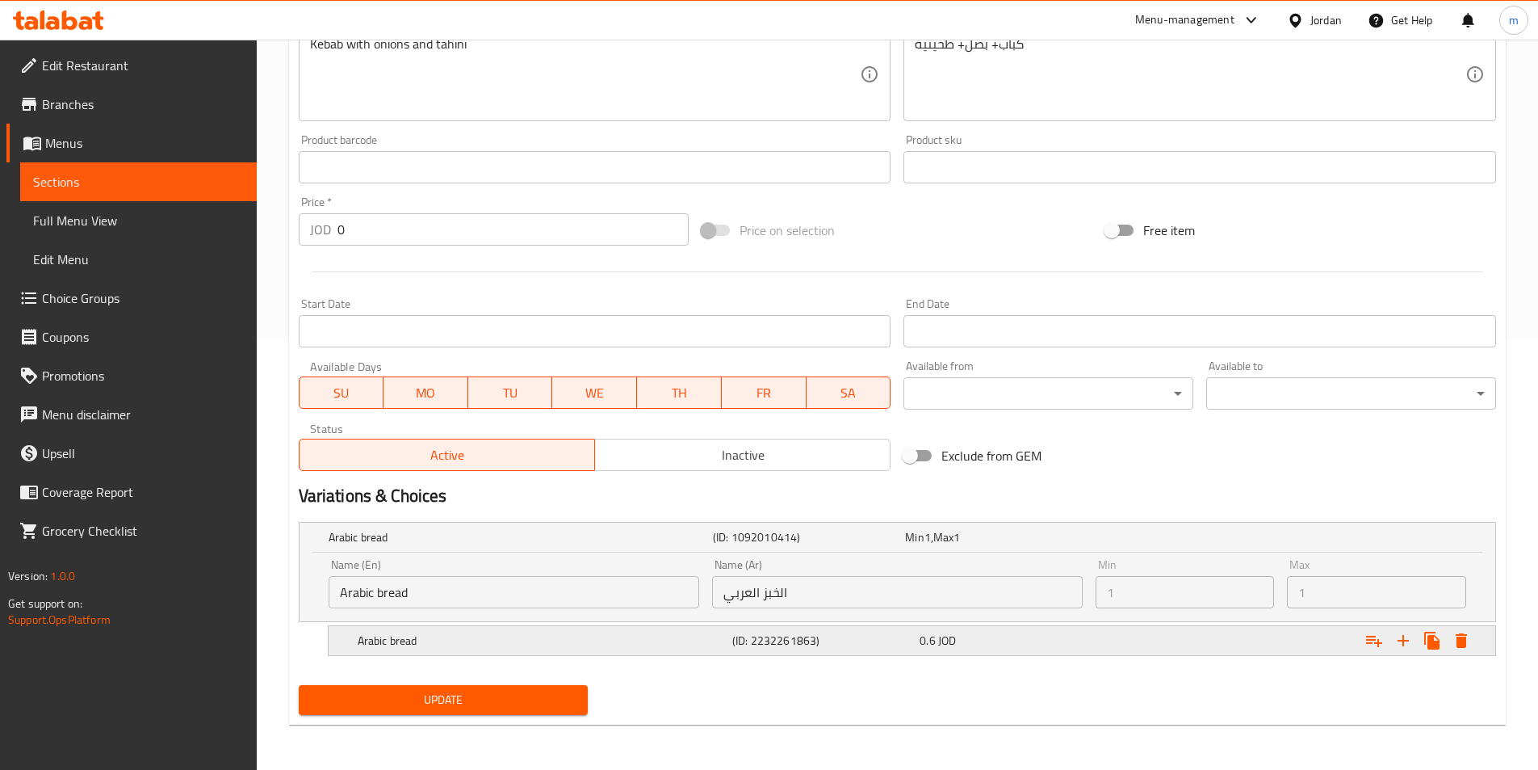
click at [1044, 545] on div "0.6 JOD" at bounding box center [998, 537] width 186 height 16
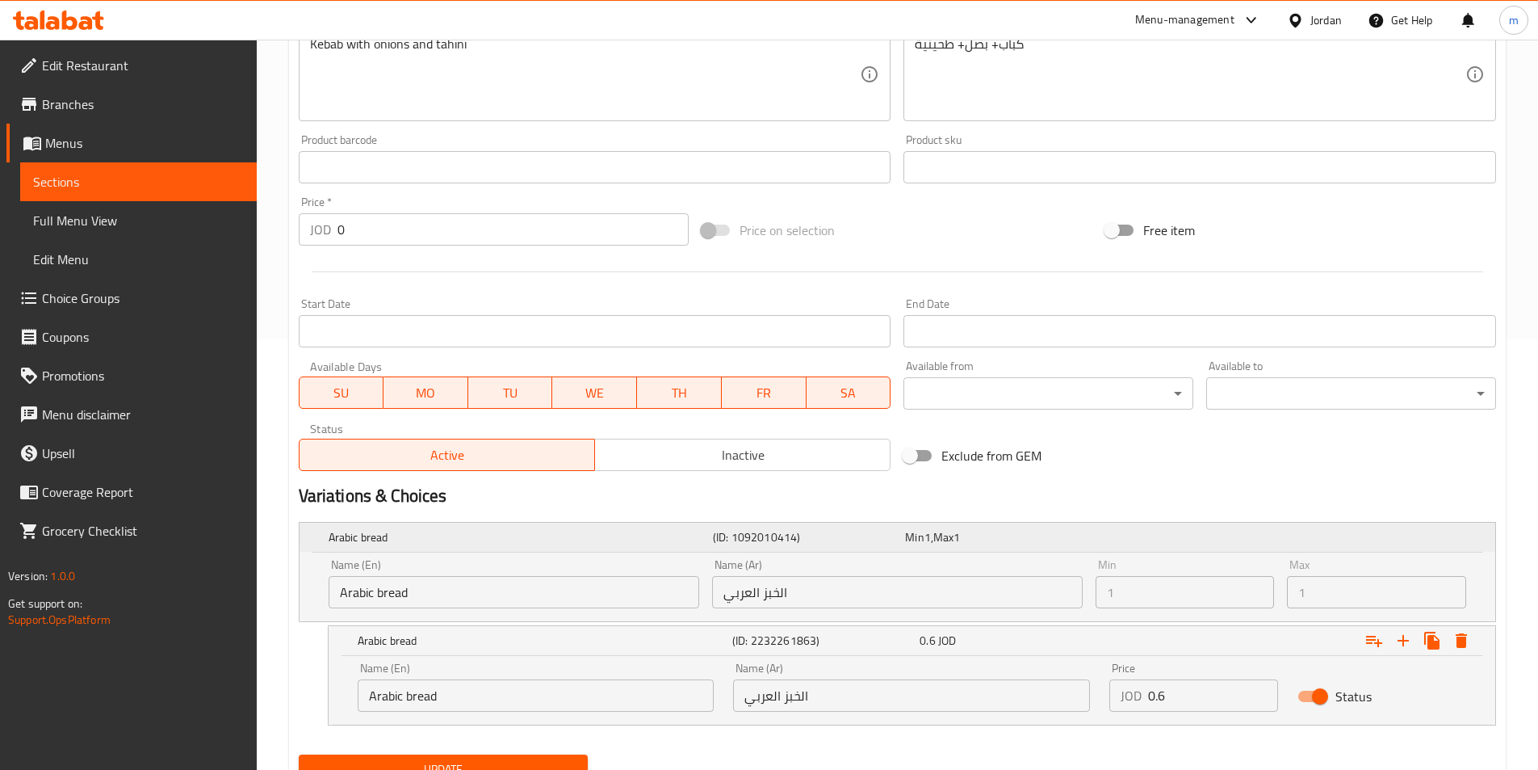
click at [1140, 548] on div "Arabic bread (ID: 1092010414) Min 1 , Max 1" at bounding box center [902, 537] width 1154 height 36
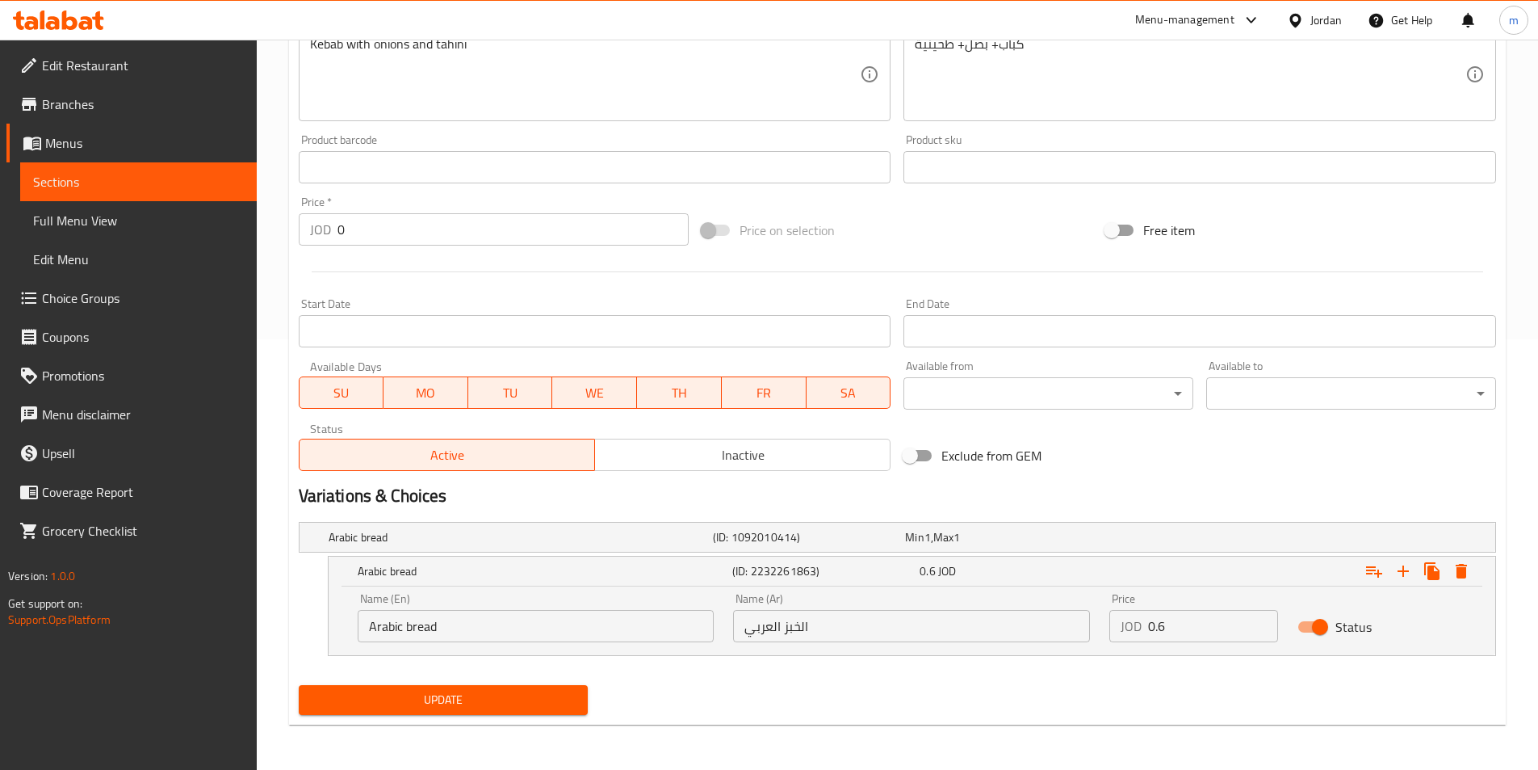
click at [963, 502] on h2 "Variations & Choices" at bounding box center [898, 496] width 1198 height 24
click at [807, 520] on div "Arabic bread (ID: 1092010414) Min 1 , Max 1" at bounding box center [902, 537] width 1154 height 36
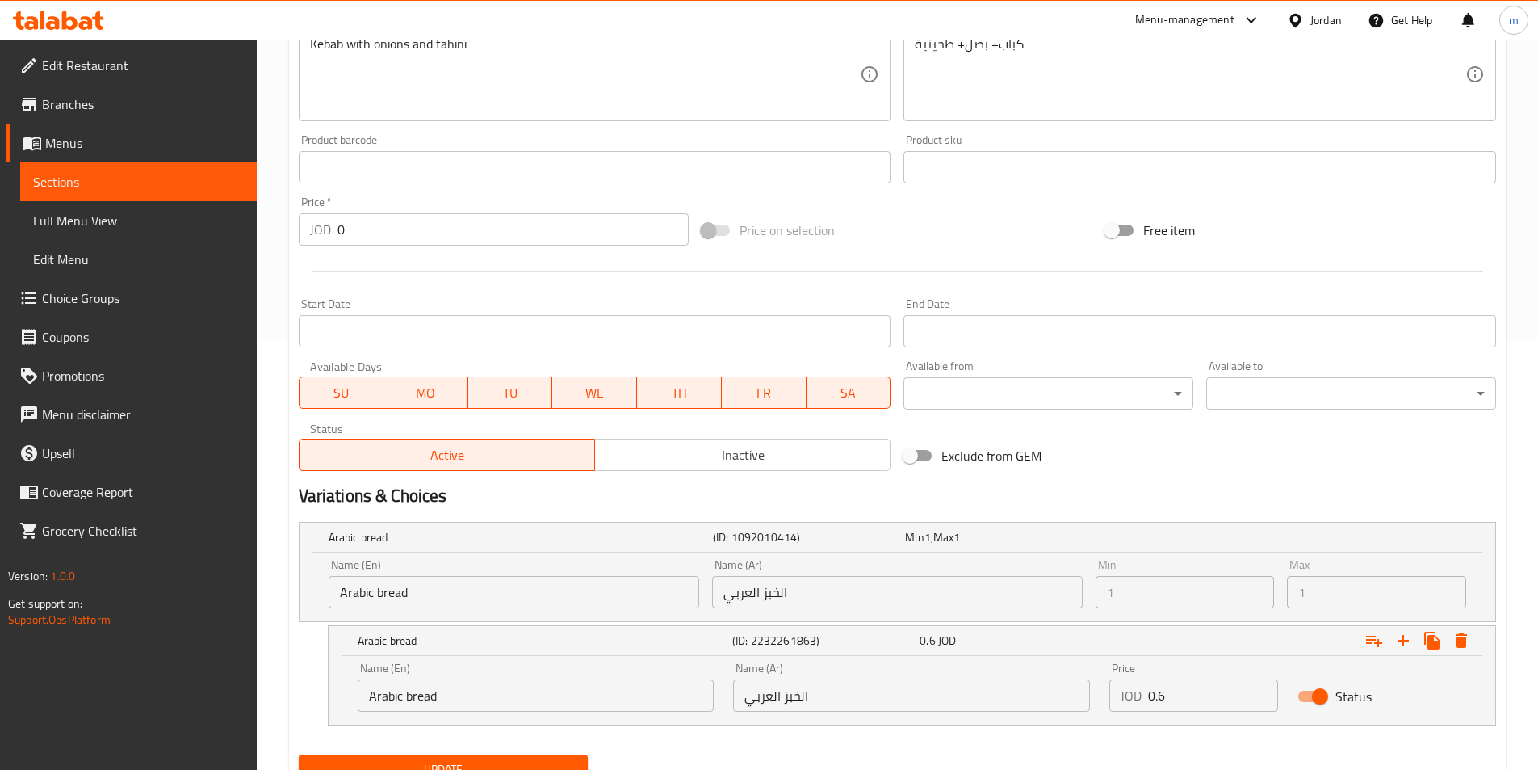
click at [113, 175] on span "Sections" at bounding box center [138, 181] width 211 height 19
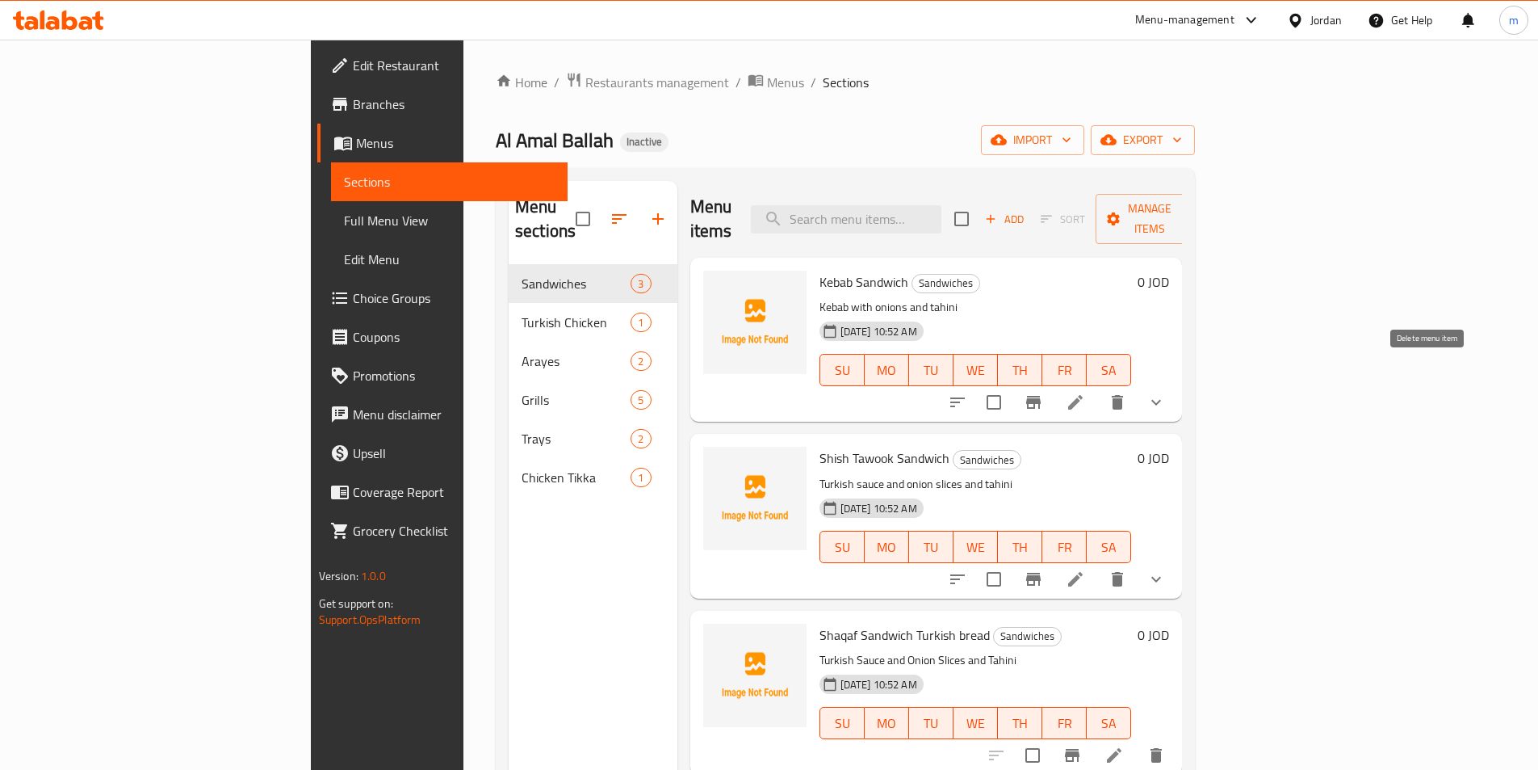
click at [1123, 395] on icon "delete" at bounding box center [1117, 402] width 11 height 15
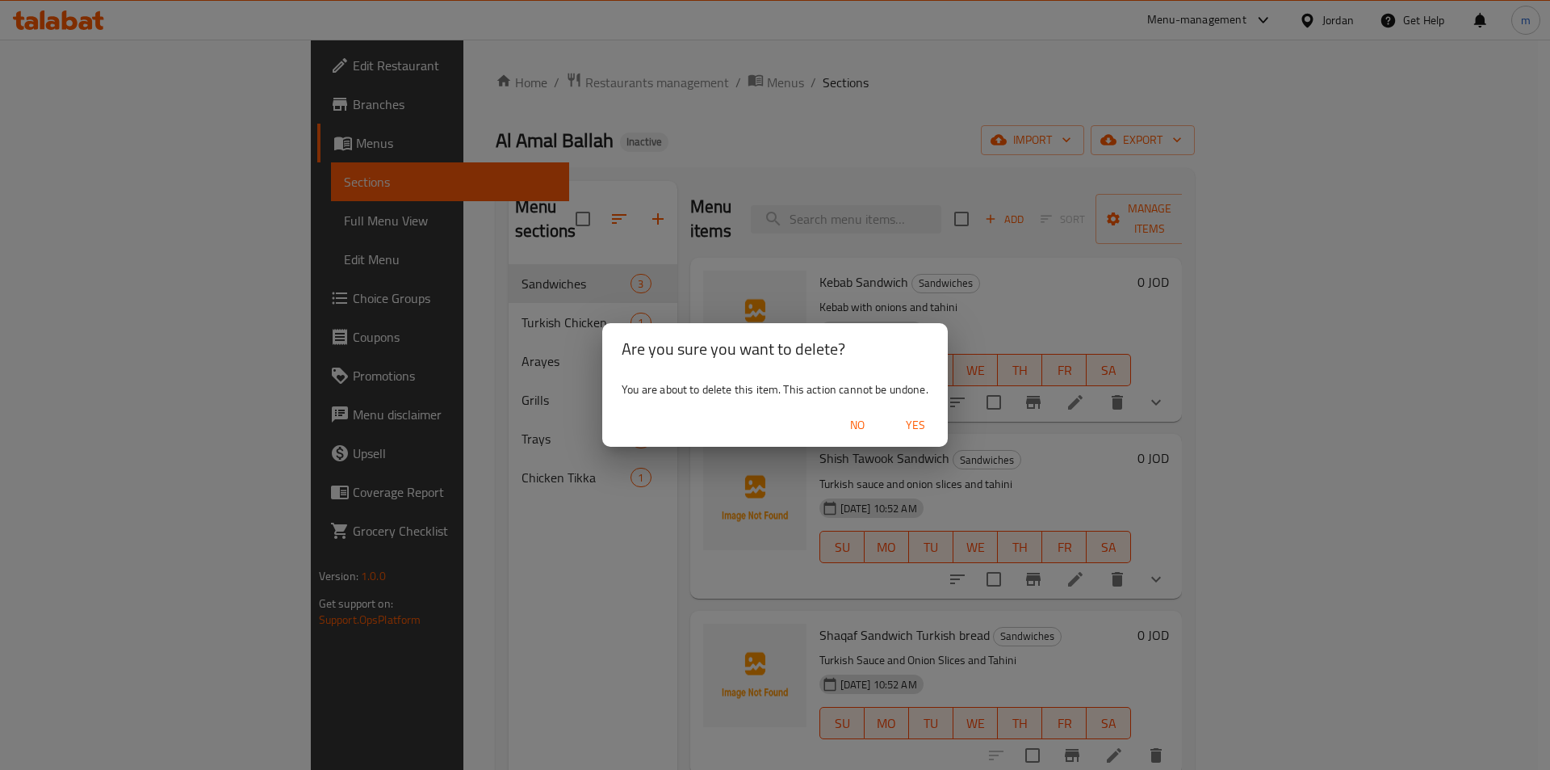
click at [920, 419] on span "Yes" at bounding box center [915, 425] width 39 height 20
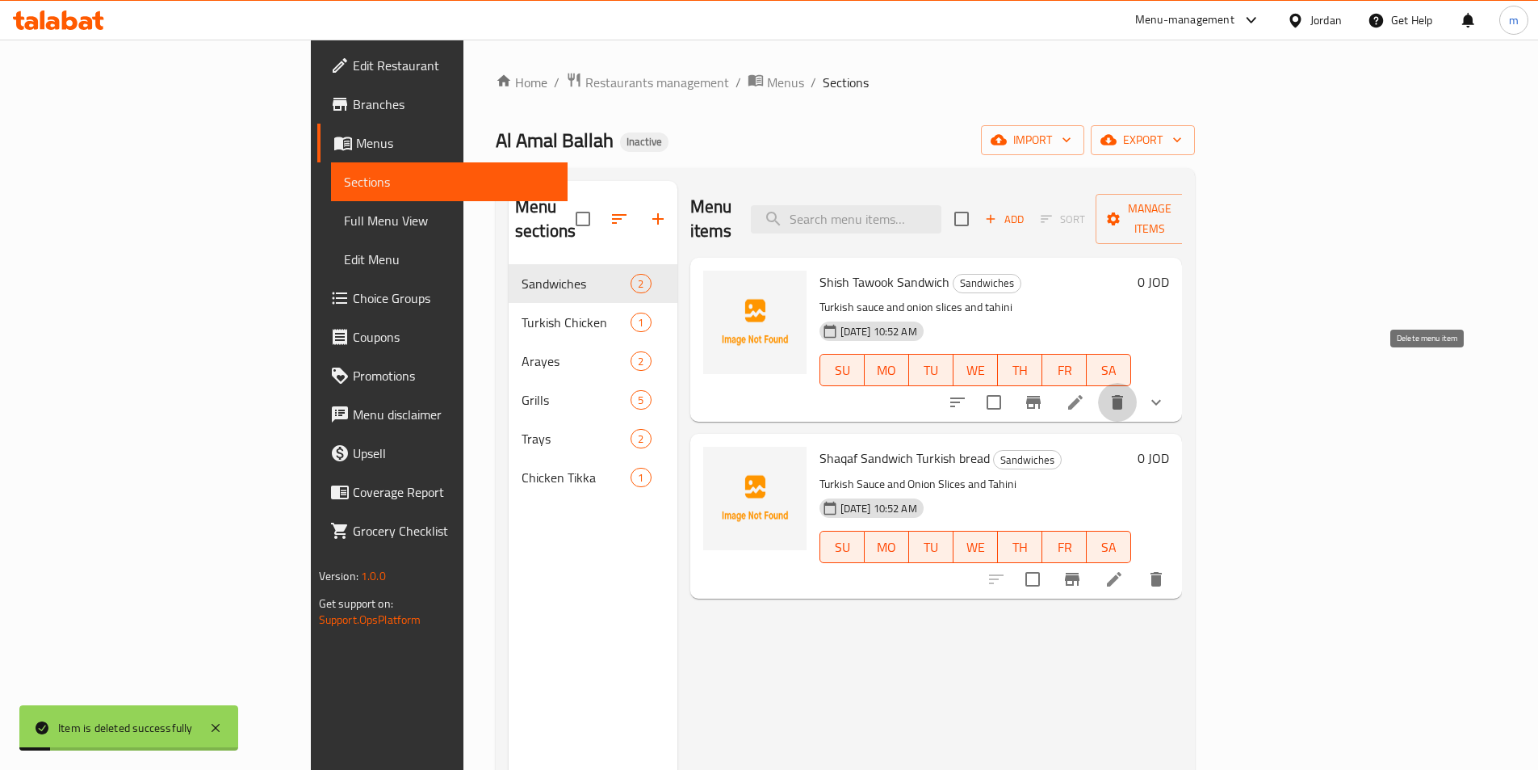
click at [1127, 392] on icon "delete" at bounding box center [1117, 401] width 19 height 19
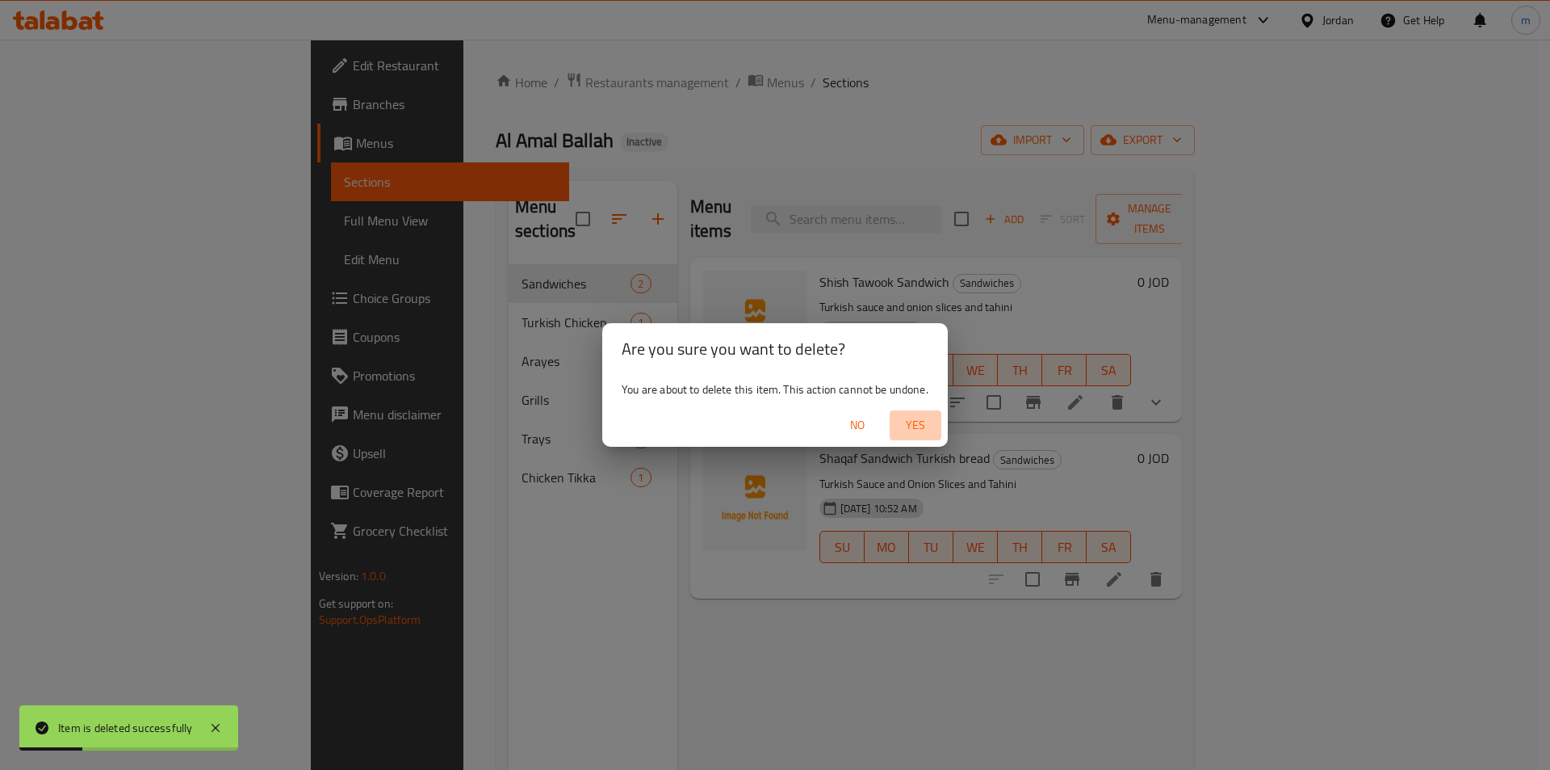
click at [909, 427] on span "Yes" at bounding box center [915, 425] width 39 height 20
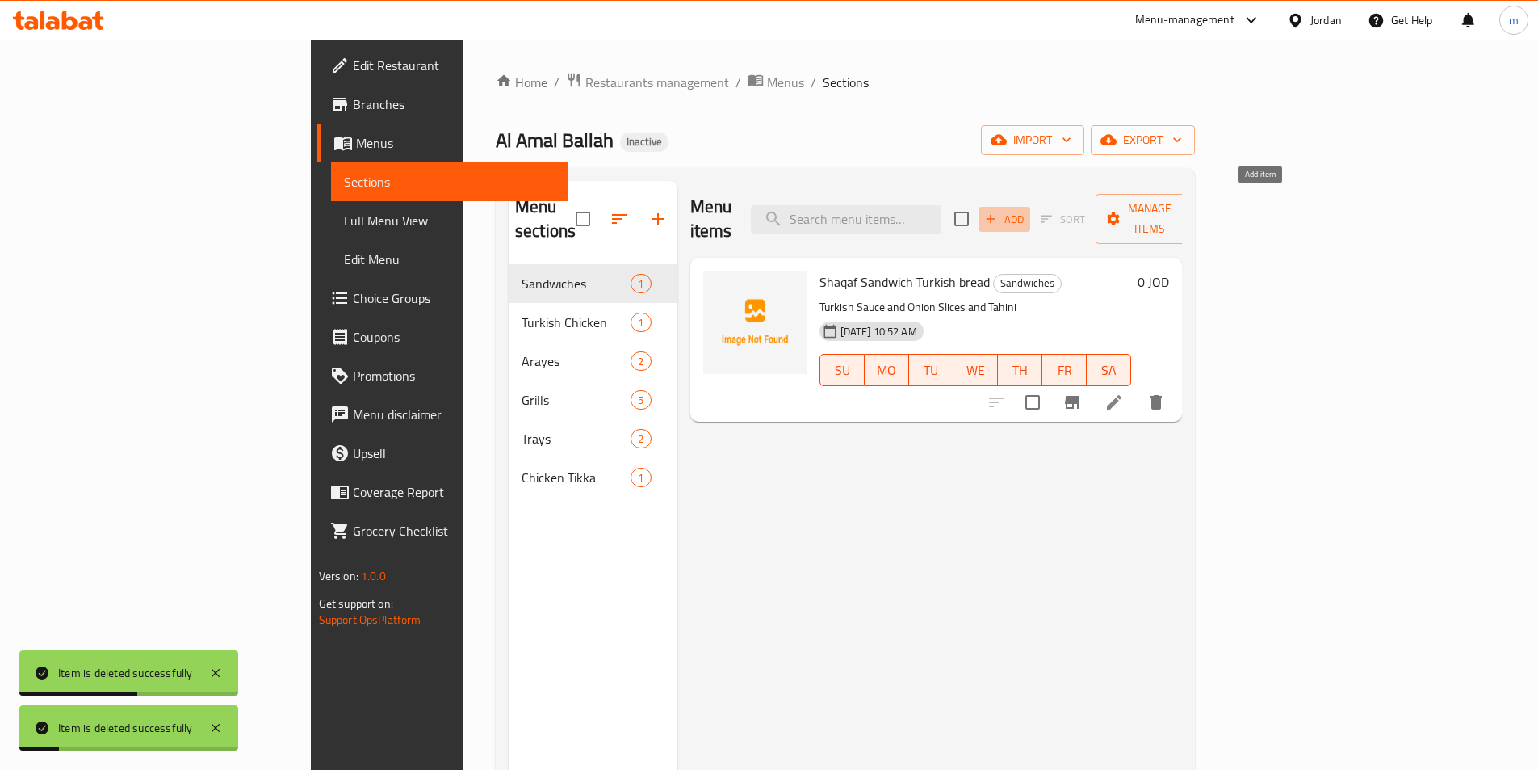
click at [1026, 214] on span "Add" at bounding box center [1005, 219] width 44 height 19
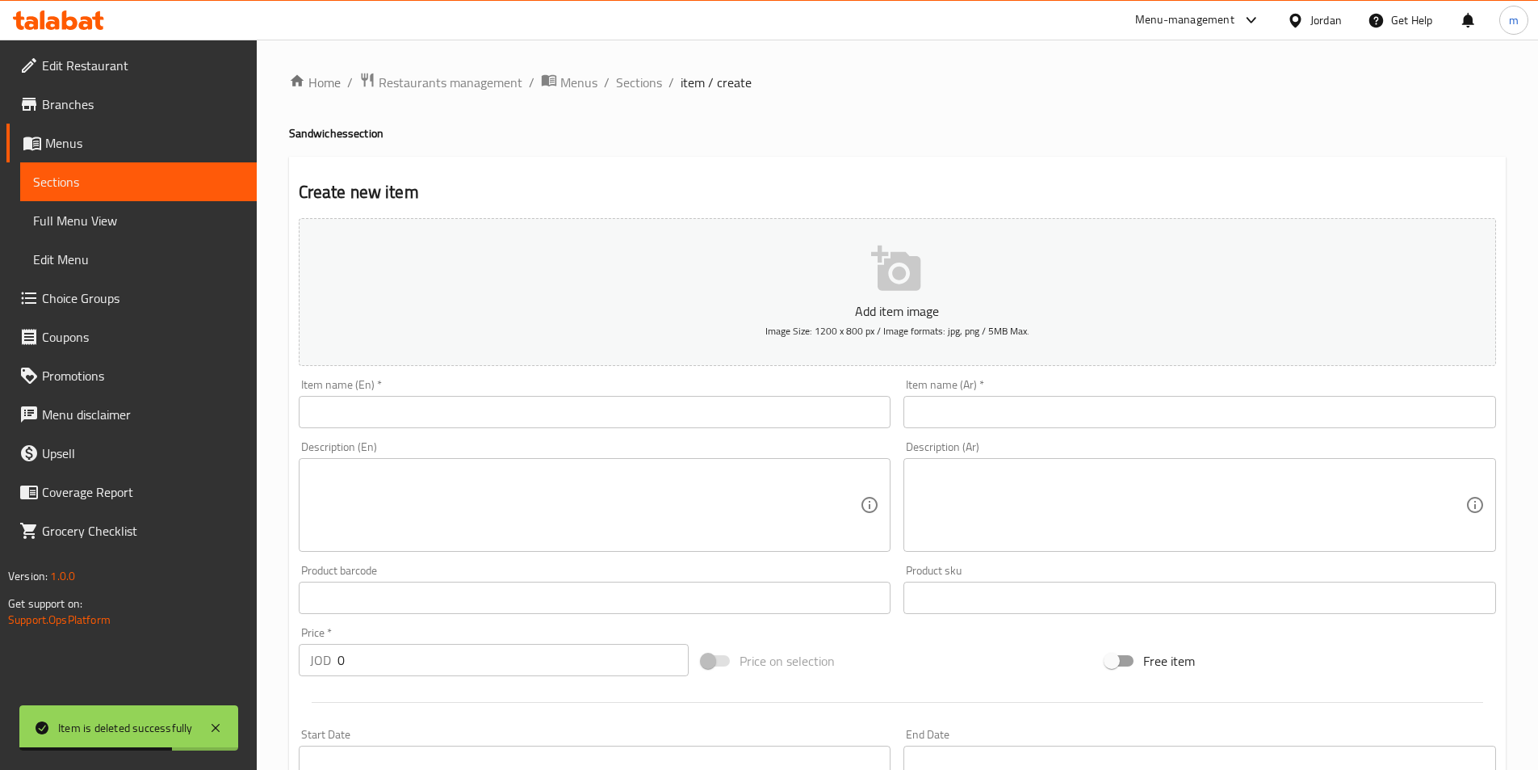
click at [306, 409] on input "text" at bounding box center [595, 412] width 593 height 32
paste input "Kebab Sandwich"
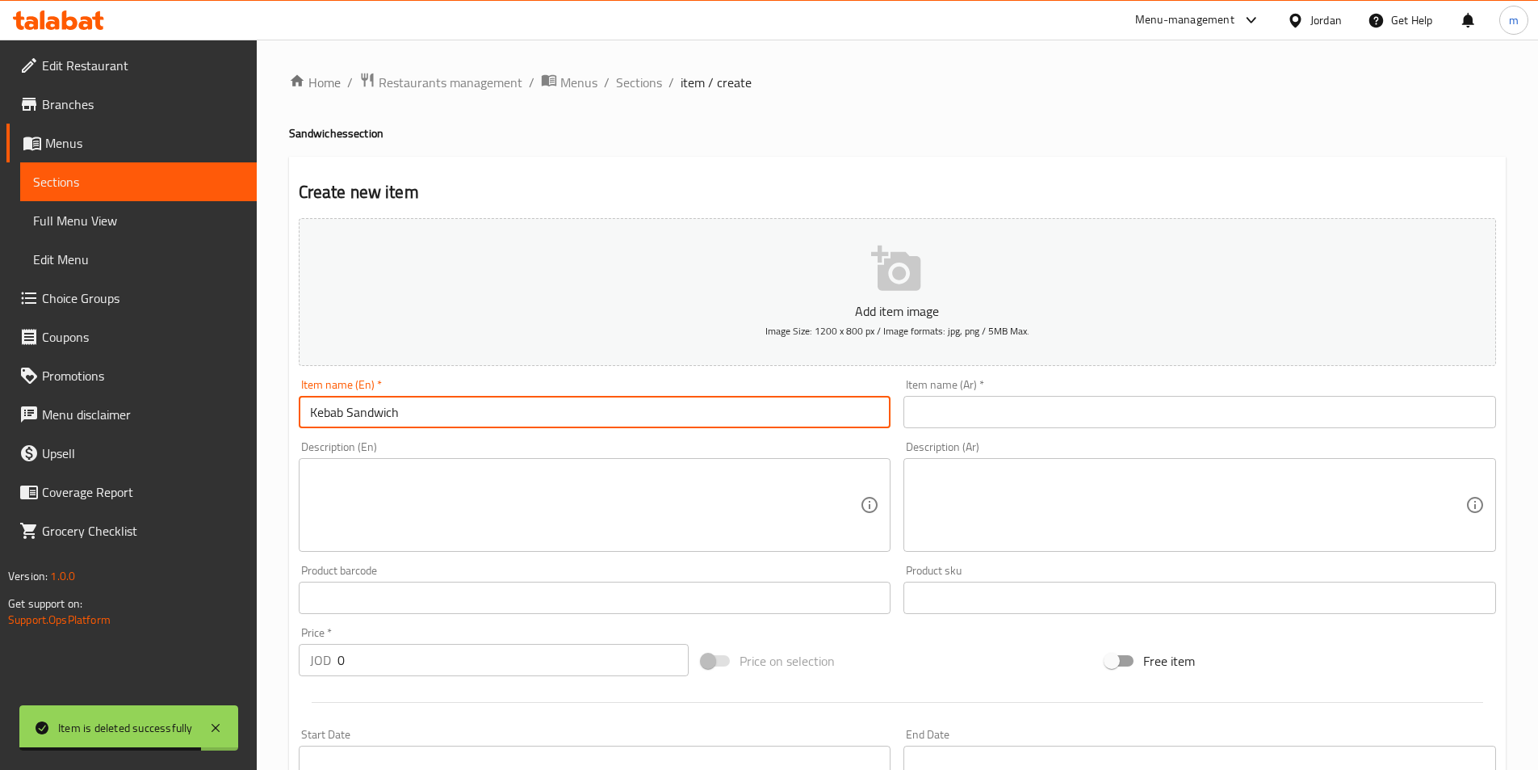
type input "Kebab Sandwich"
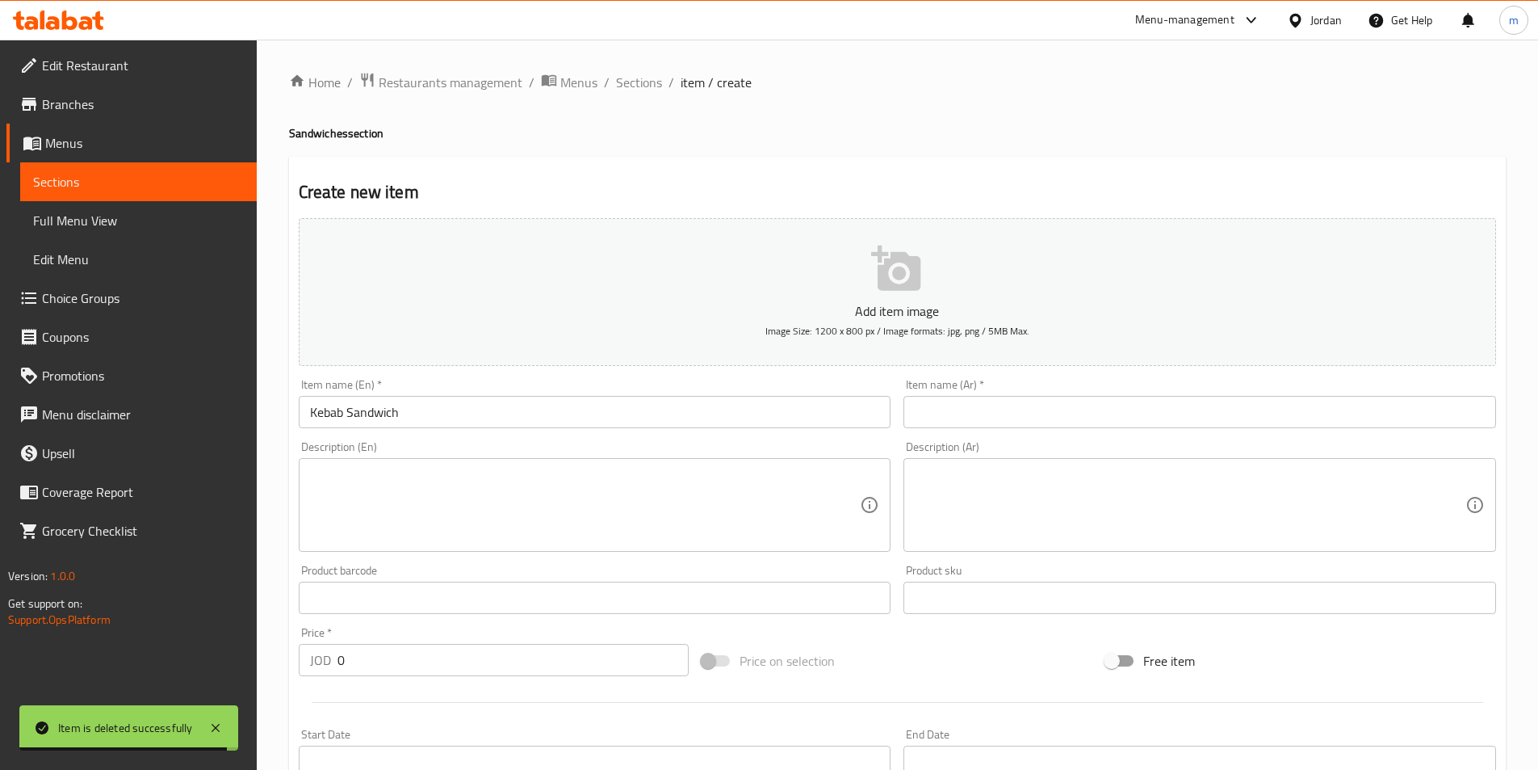
click at [921, 417] on input "text" at bounding box center [1200, 412] width 593 height 32
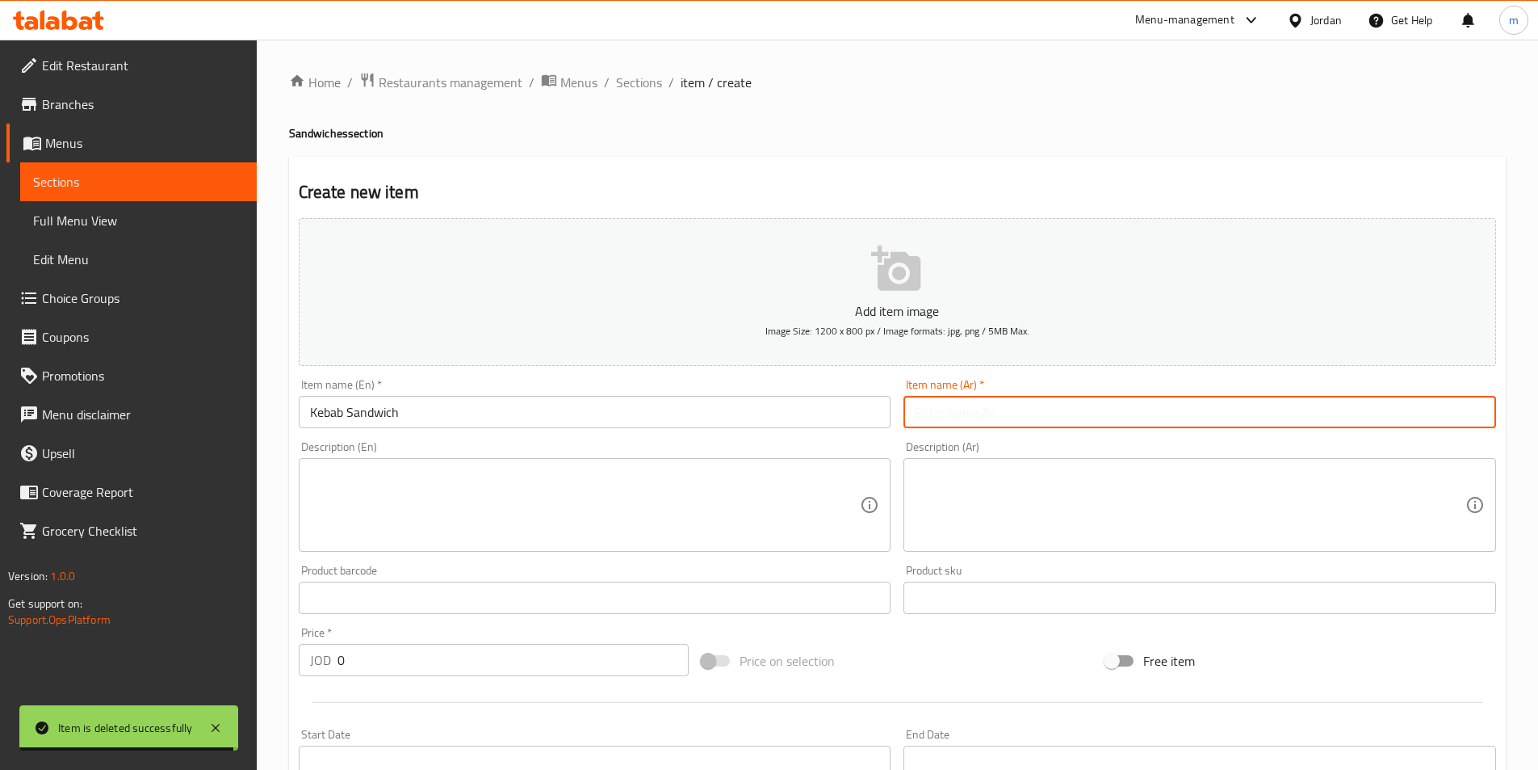
paste input "ساندويش كباب"
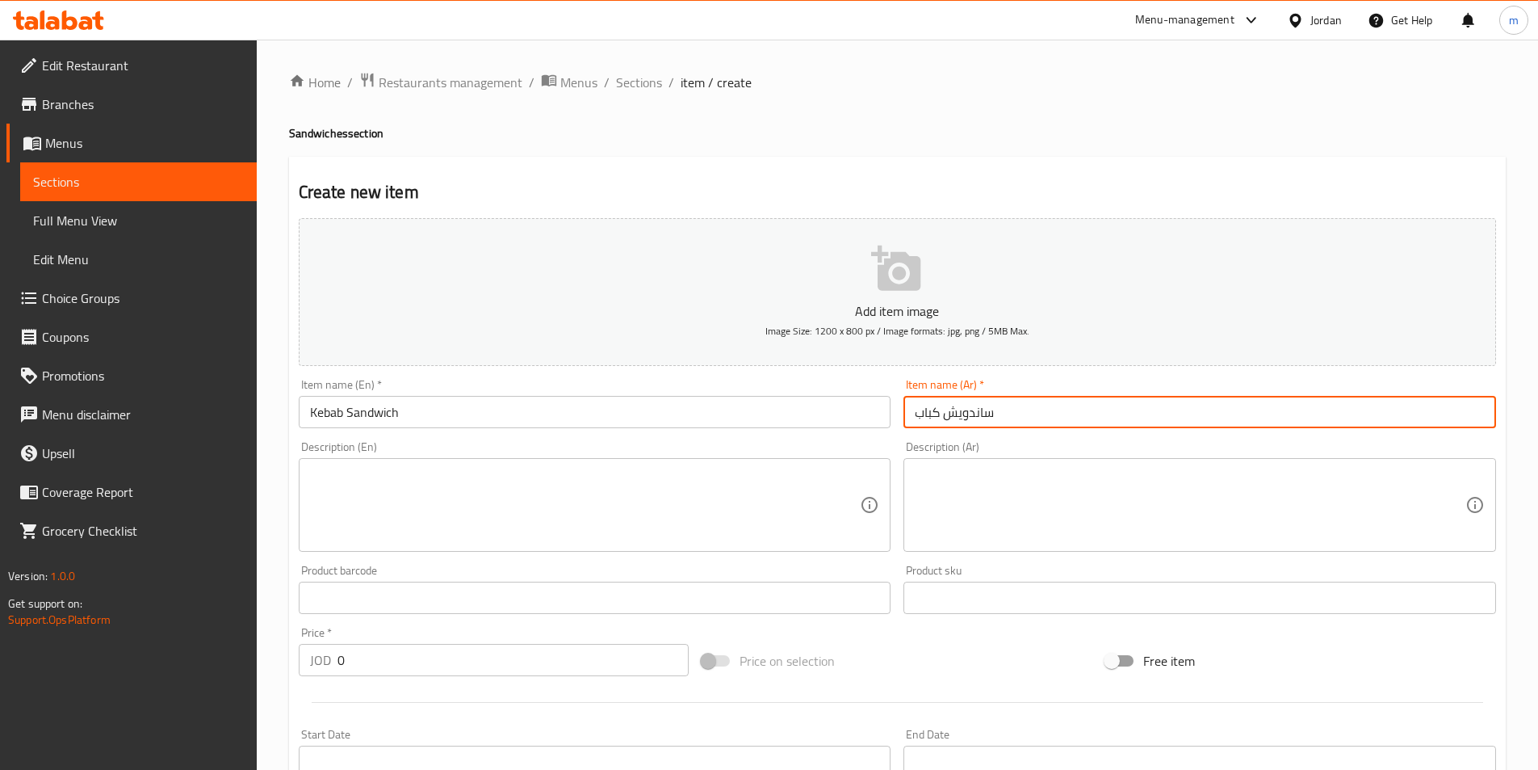
type input "ساندويش كباب"
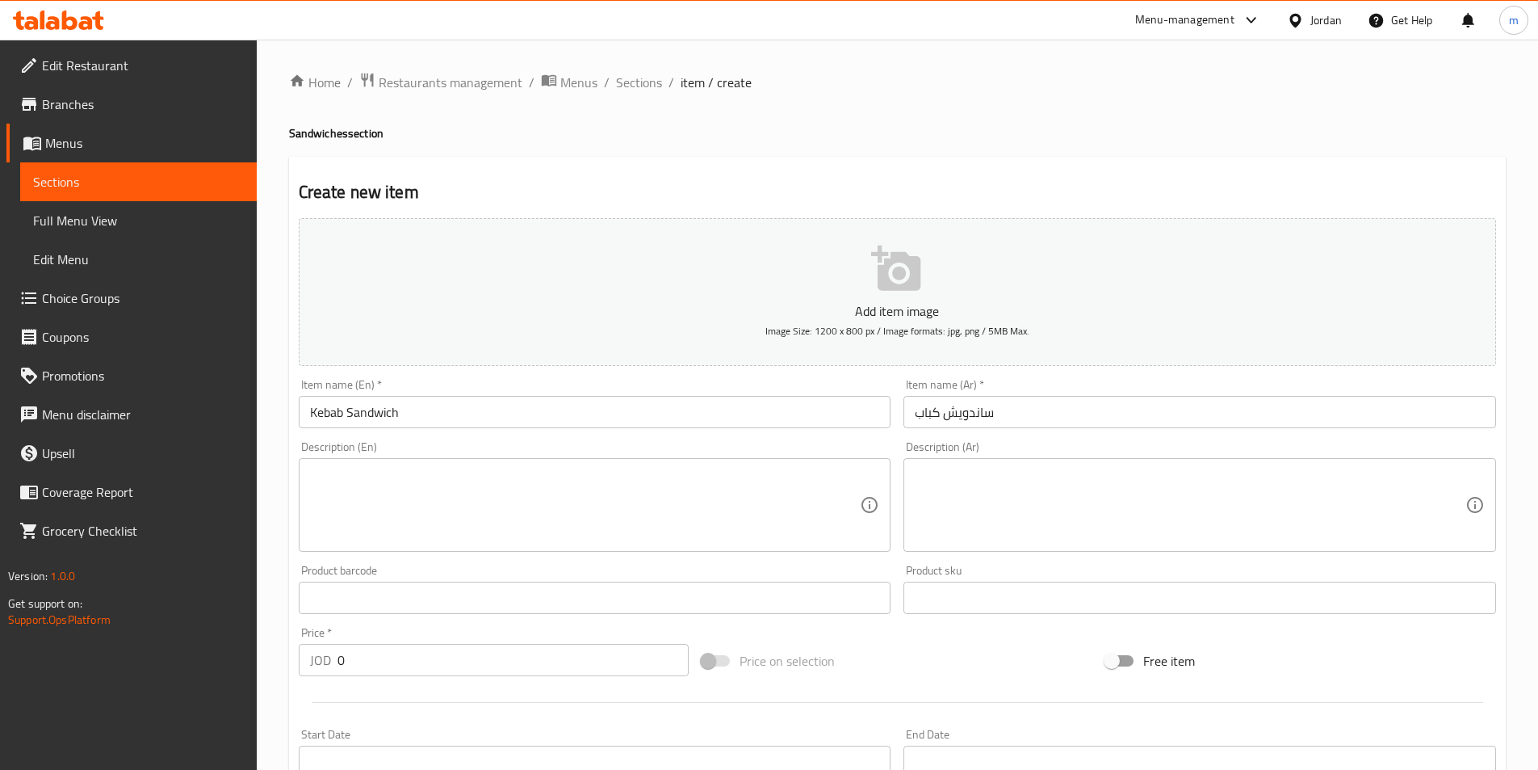
click at [676, 537] on textarea at bounding box center [585, 505] width 551 height 77
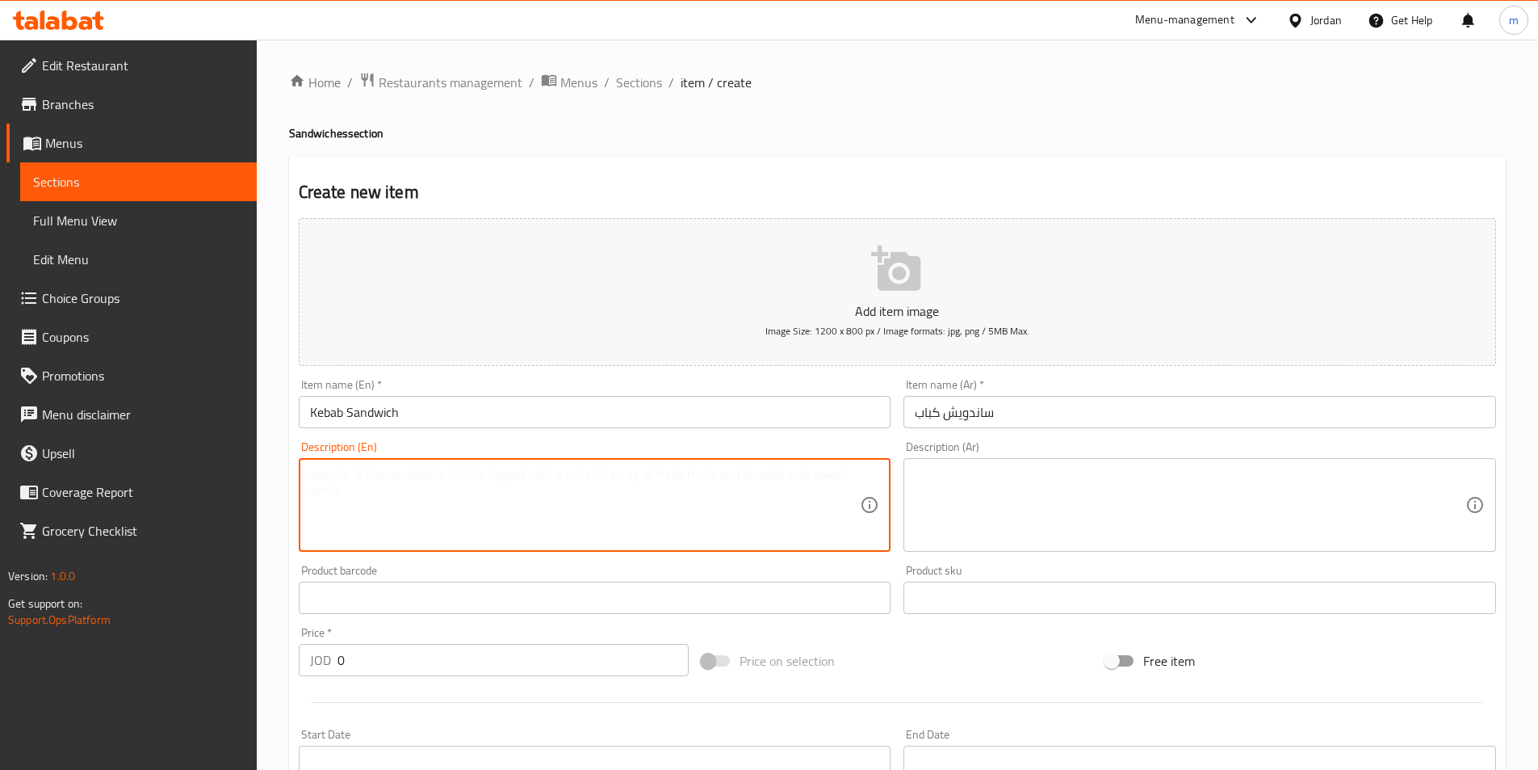
paste textarea "Kebab with onions and tahini"
type textarea "Kebab with onions and tahini"
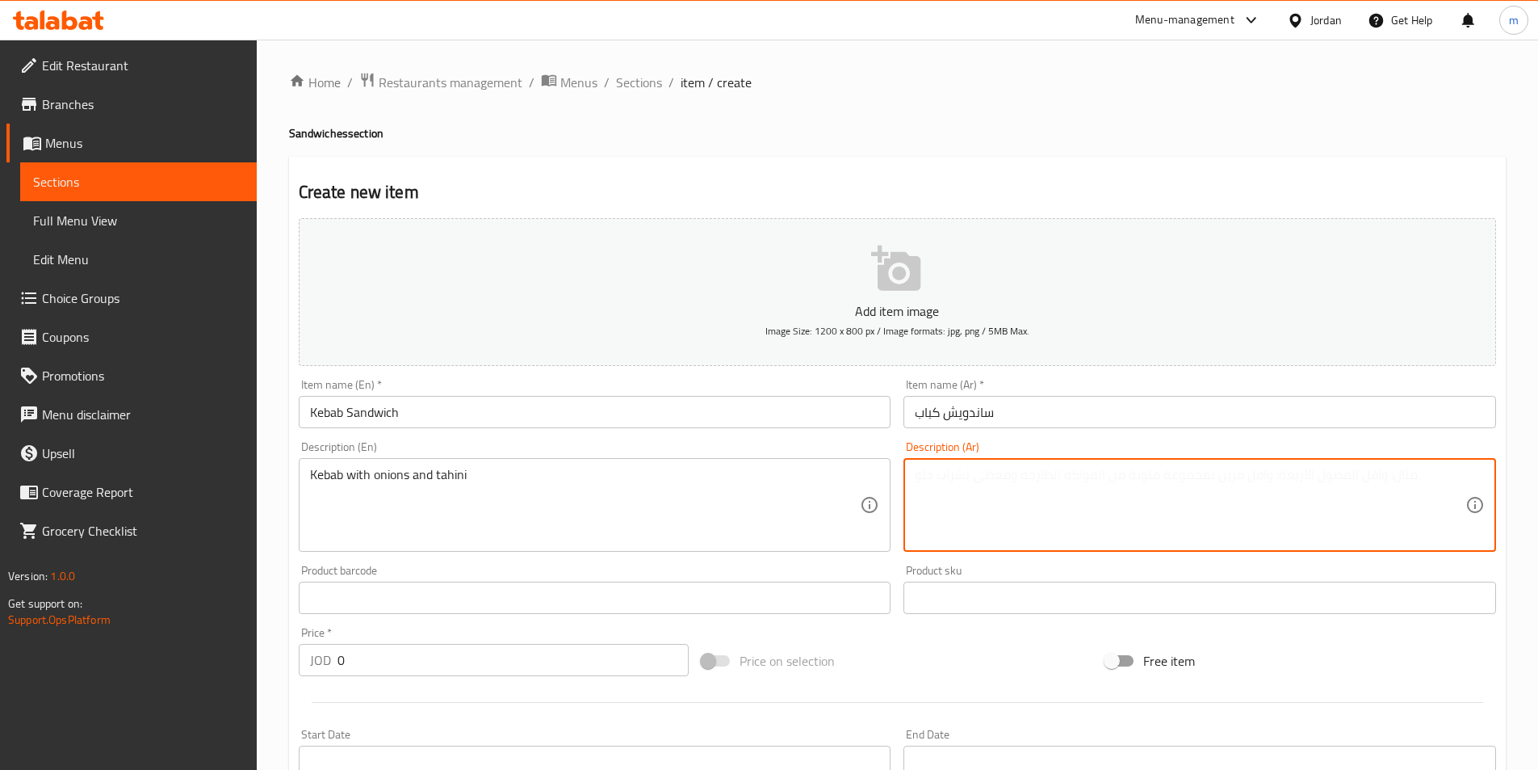
click at [1013, 479] on textarea at bounding box center [1190, 505] width 551 height 77
paste textarea "كباب+ بصل+ طحينية"
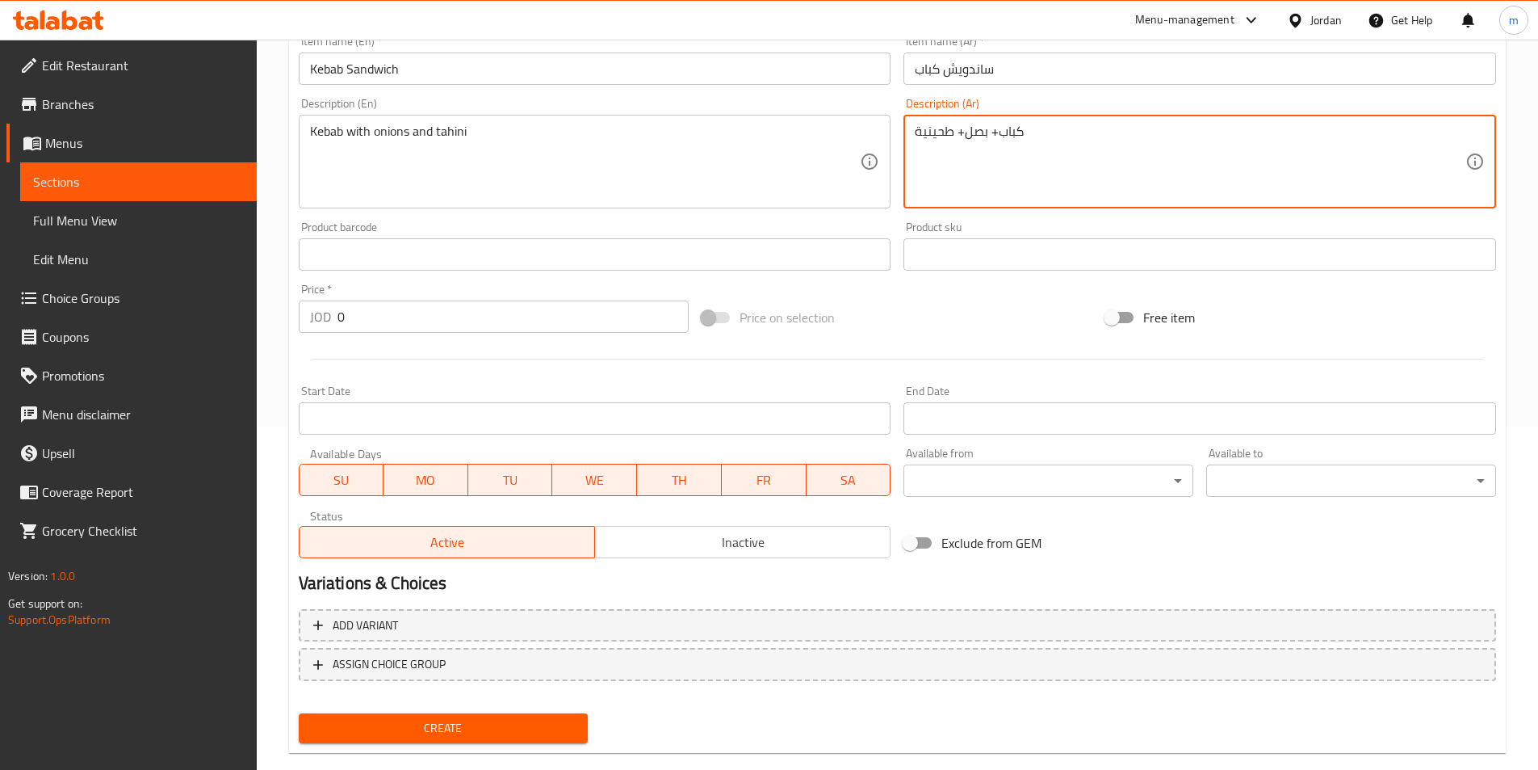
scroll to position [371, 0]
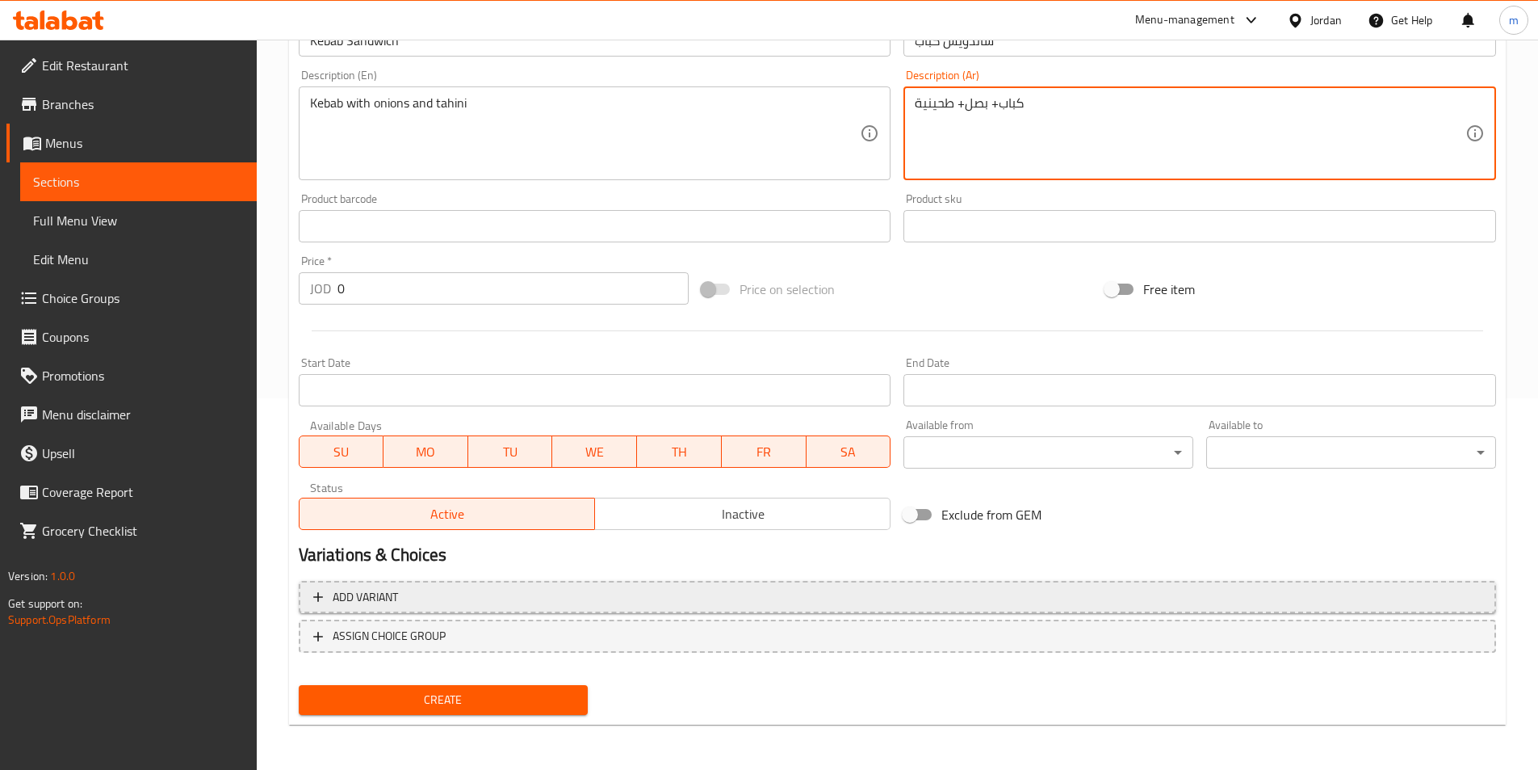
type textarea "كباب+ بصل+ طحينية"
click at [450, 600] on span "Add variant" at bounding box center [897, 597] width 1168 height 20
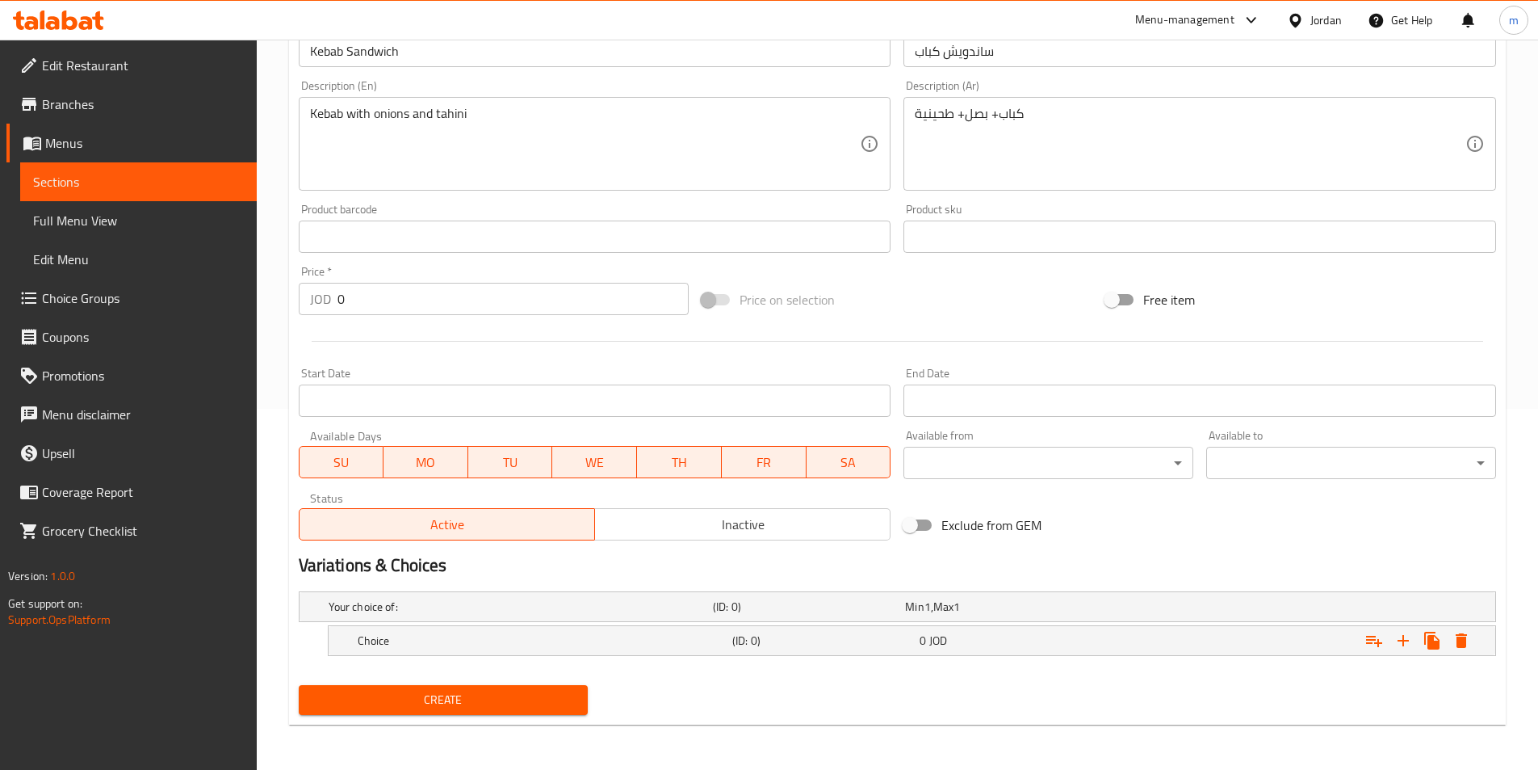
scroll to position [361, 0]
click at [593, 618] on div "Choice" at bounding box center [517, 606] width 384 height 23
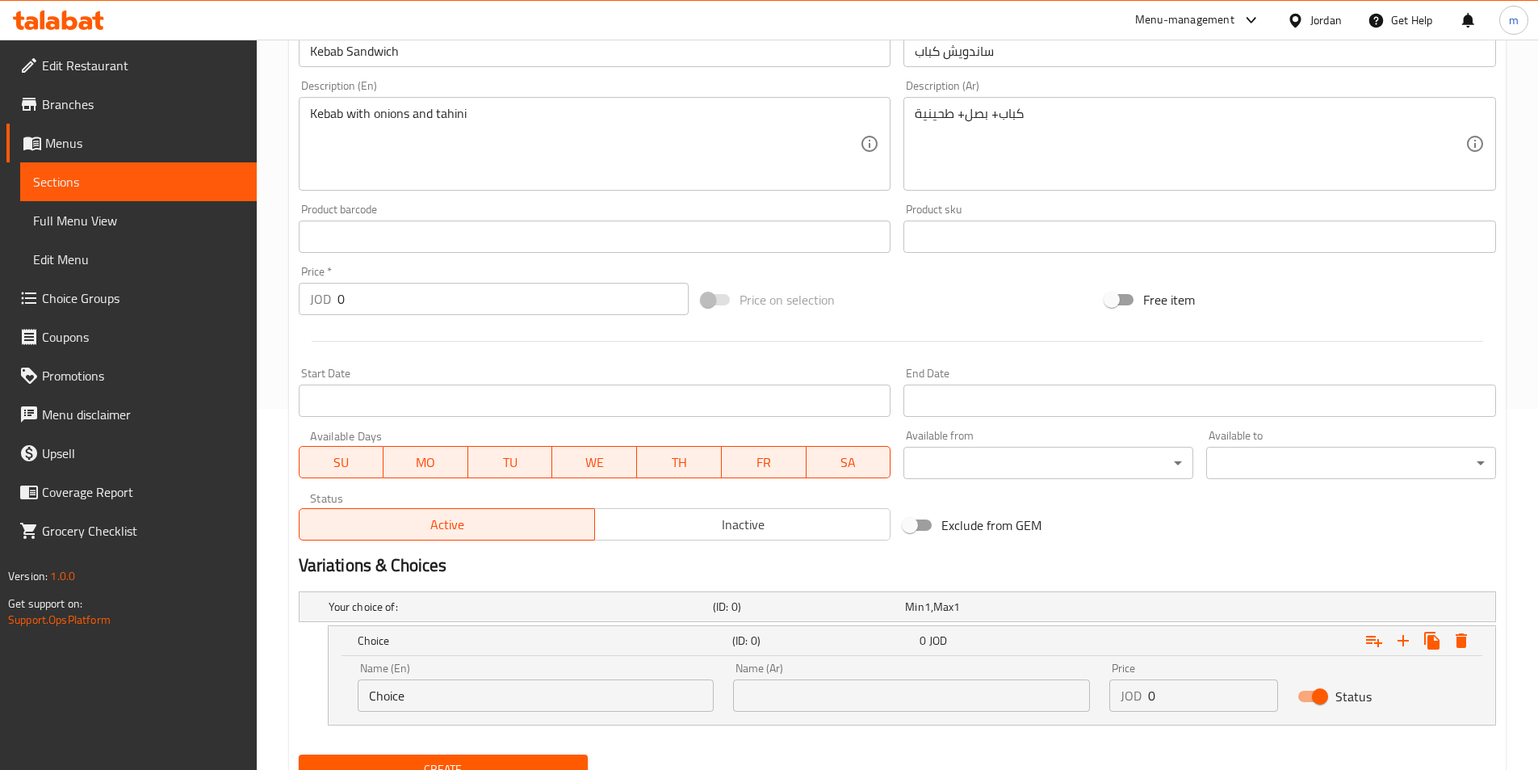
click at [477, 710] on input "Choice" at bounding box center [536, 695] width 357 height 32
paste input "Arabic bread"
type input "Arabic bread"
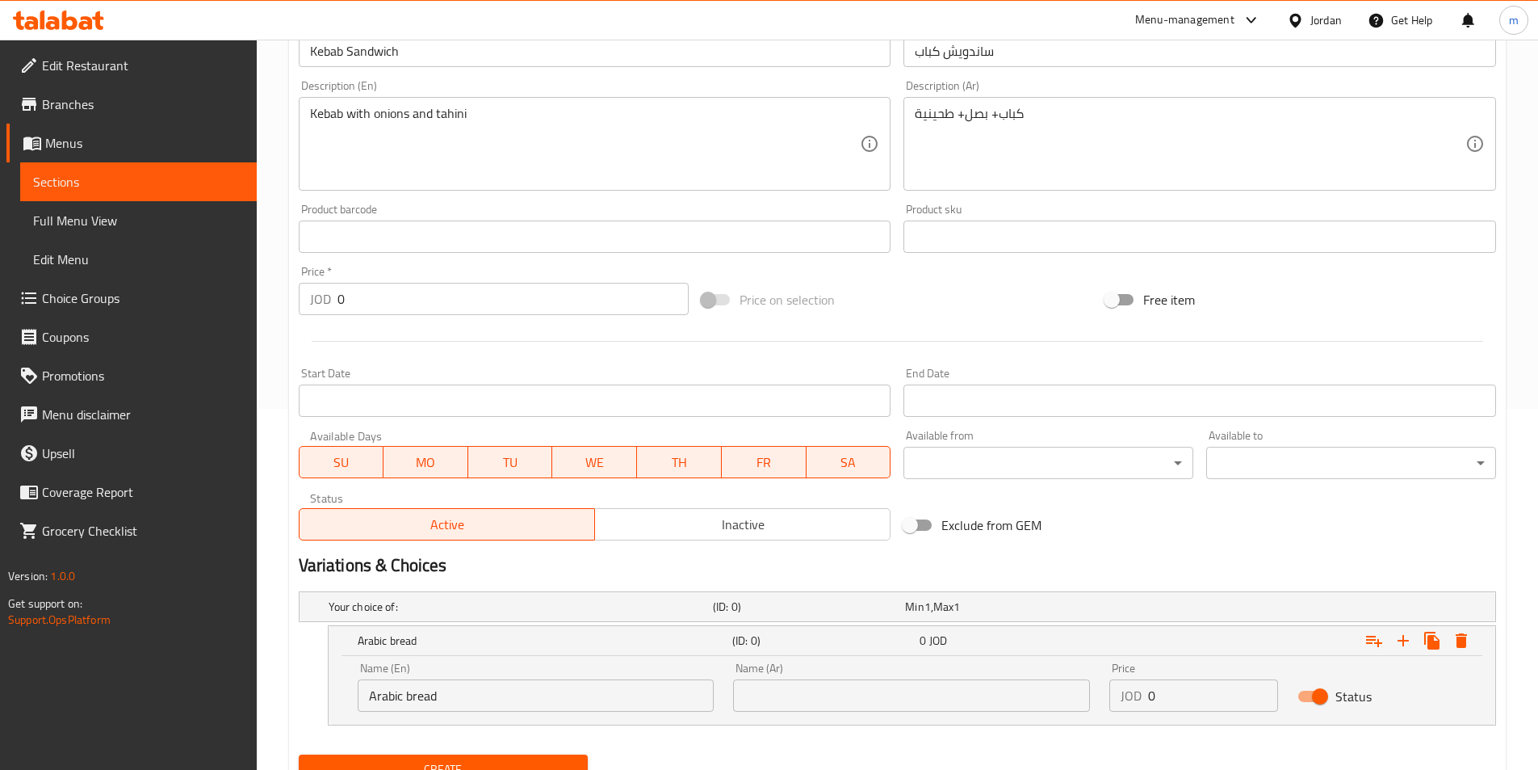
click at [782, 706] on input "text" at bounding box center [911, 695] width 357 height 32
paste input "الخبز العربي"
type input "الخبز العربي"
click at [1169, 711] on div "Price JOD 0 Price" at bounding box center [1194, 686] width 188 height 69
click at [1169, 706] on input "0" at bounding box center [1213, 695] width 130 height 32
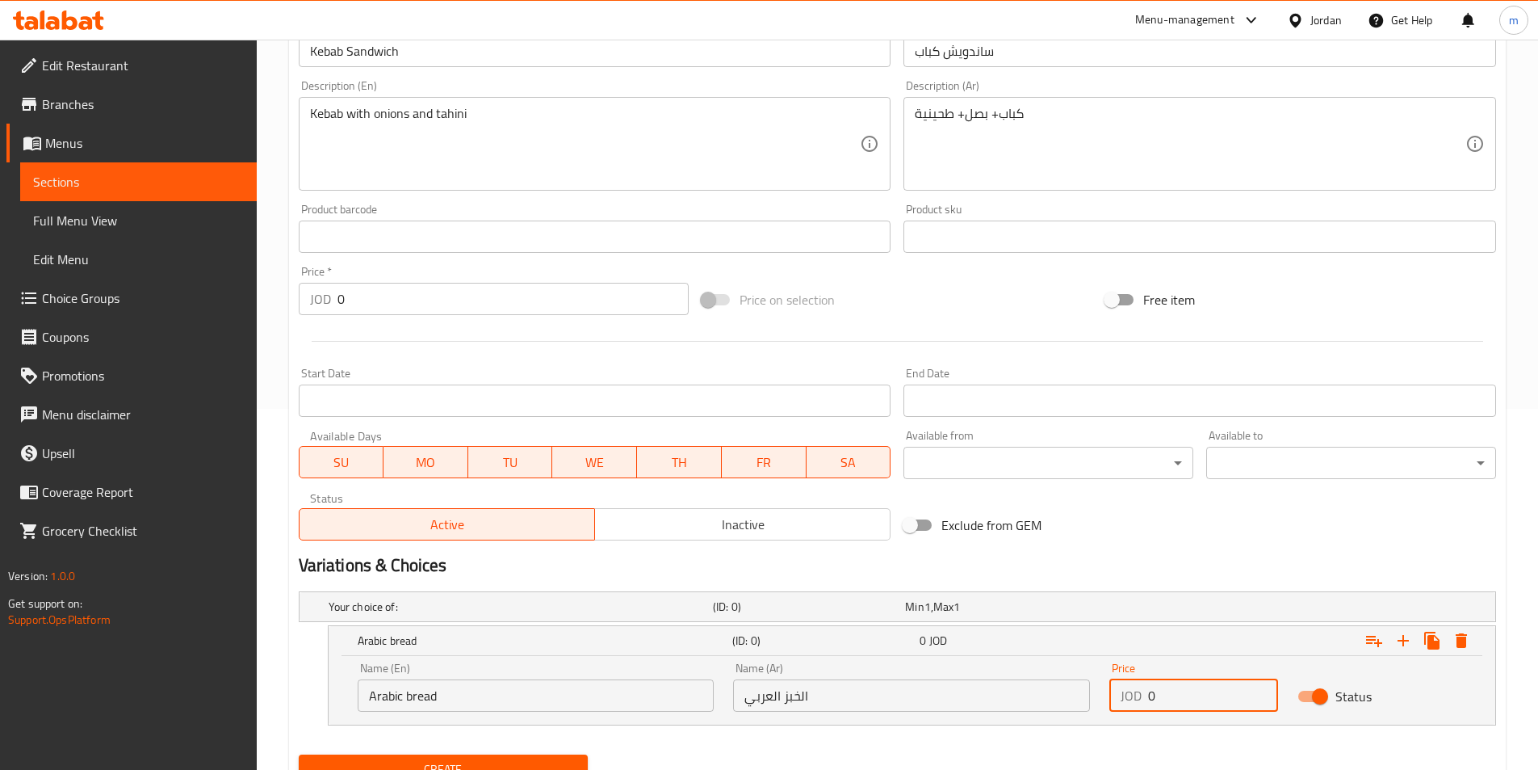
click at [1169, 706] on input "0" at bounding box center [1213, 695] width 130 height 32
paste input ".6"
type input "0.6"
click at [1403, 639] on icon "Expand" at bounding box center [1403, 640] width 11 height 11
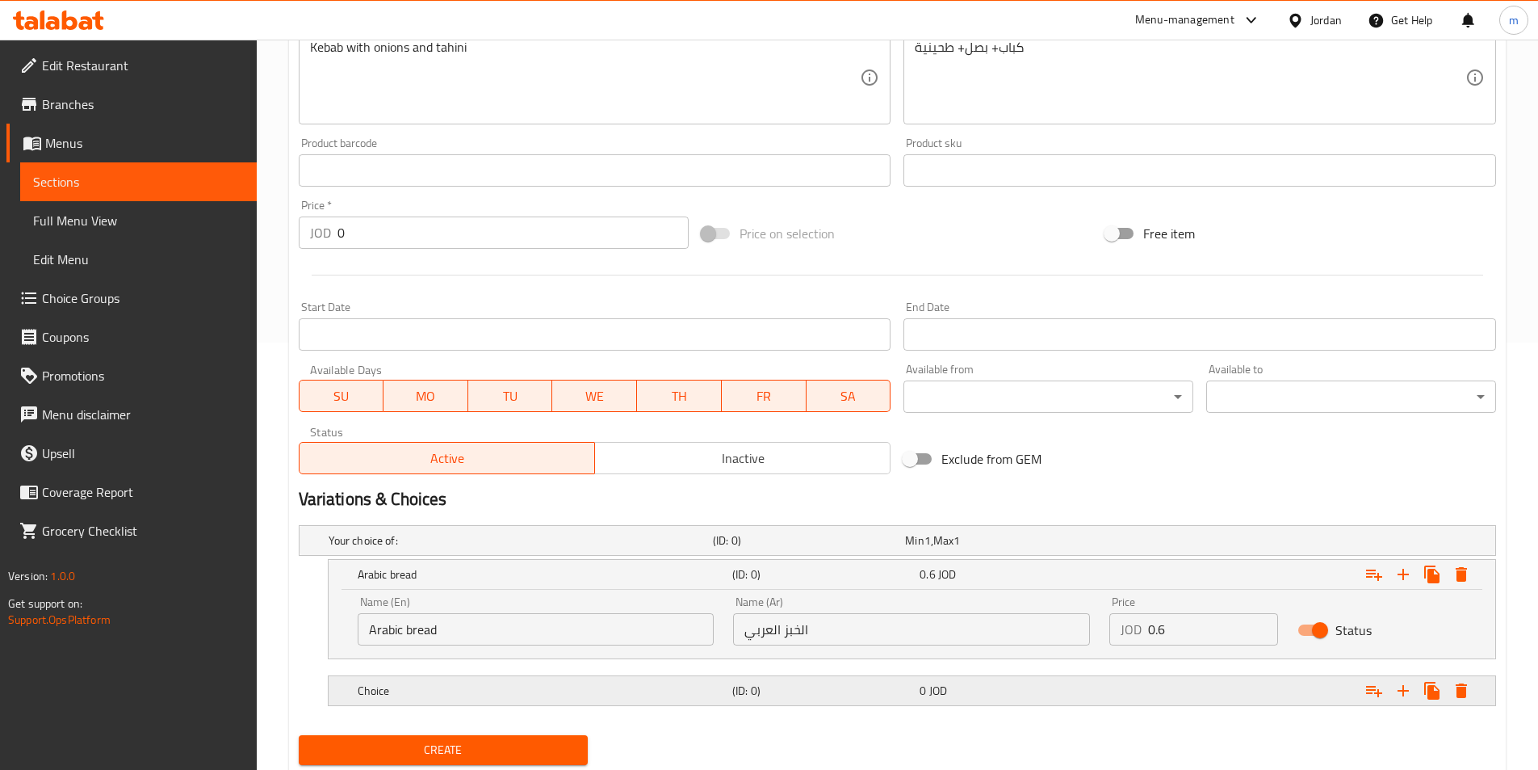
scroll to position [477, 0]
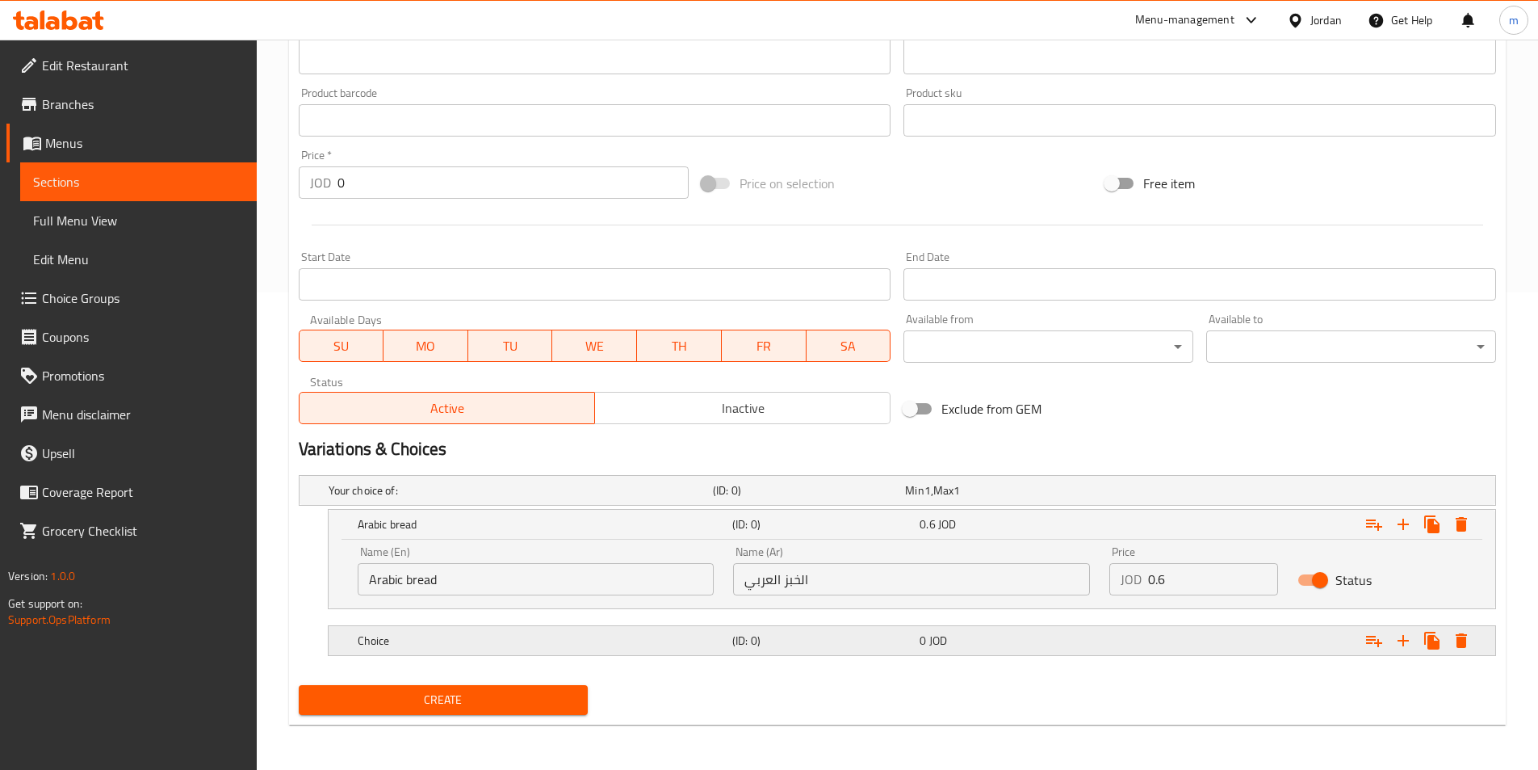
click at [540, 498] on h5 "Choice" at bounding box center [518, 490] width 378 height 16
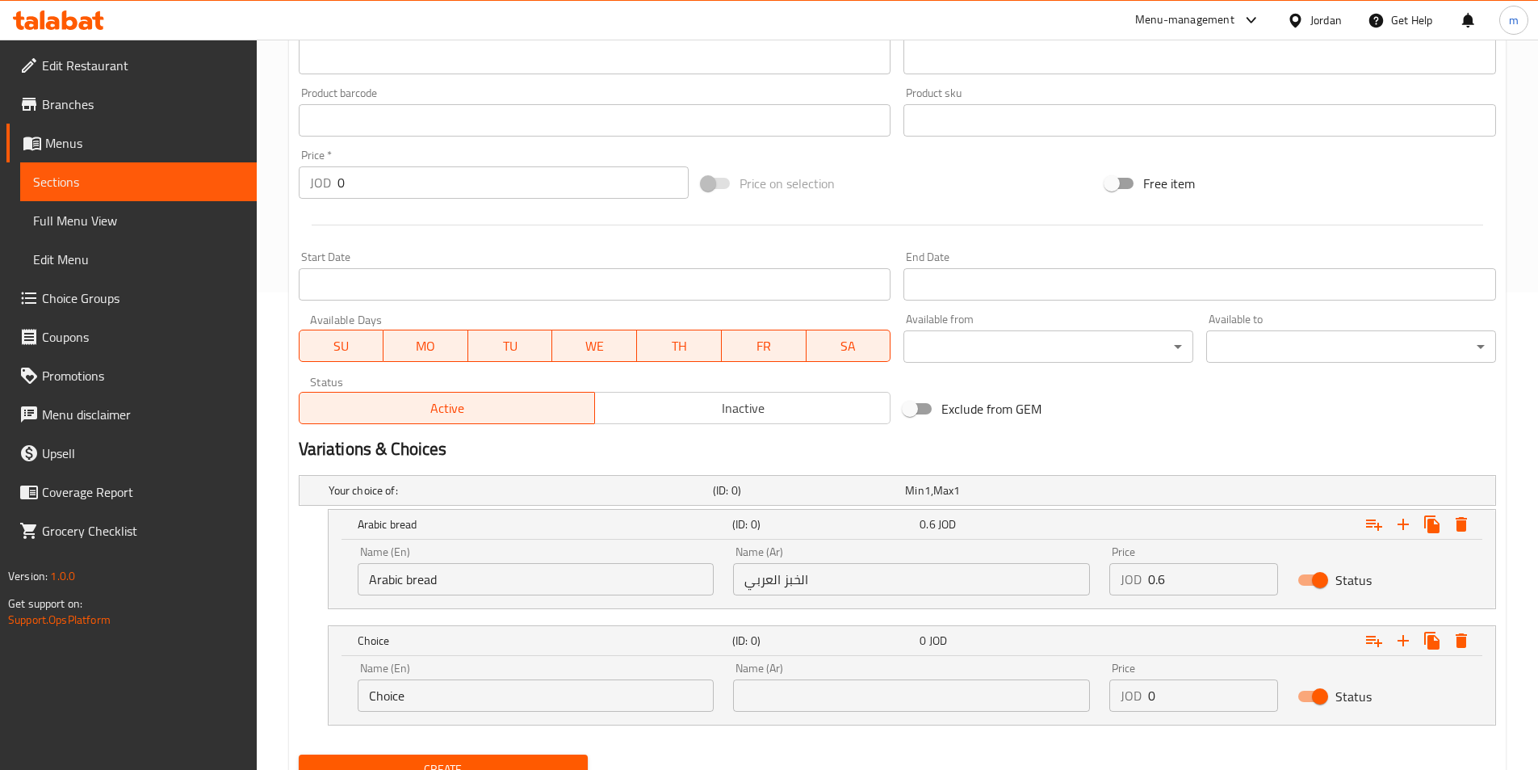
click at [812, 691] on input "text" at bounding box center [911, 695] width 357 height 32
paste input "خبز تركي"
type input "خبز تركي"
click at [642, 689] on input "Choice" at bounding box center [536, 695] width 357 height 32
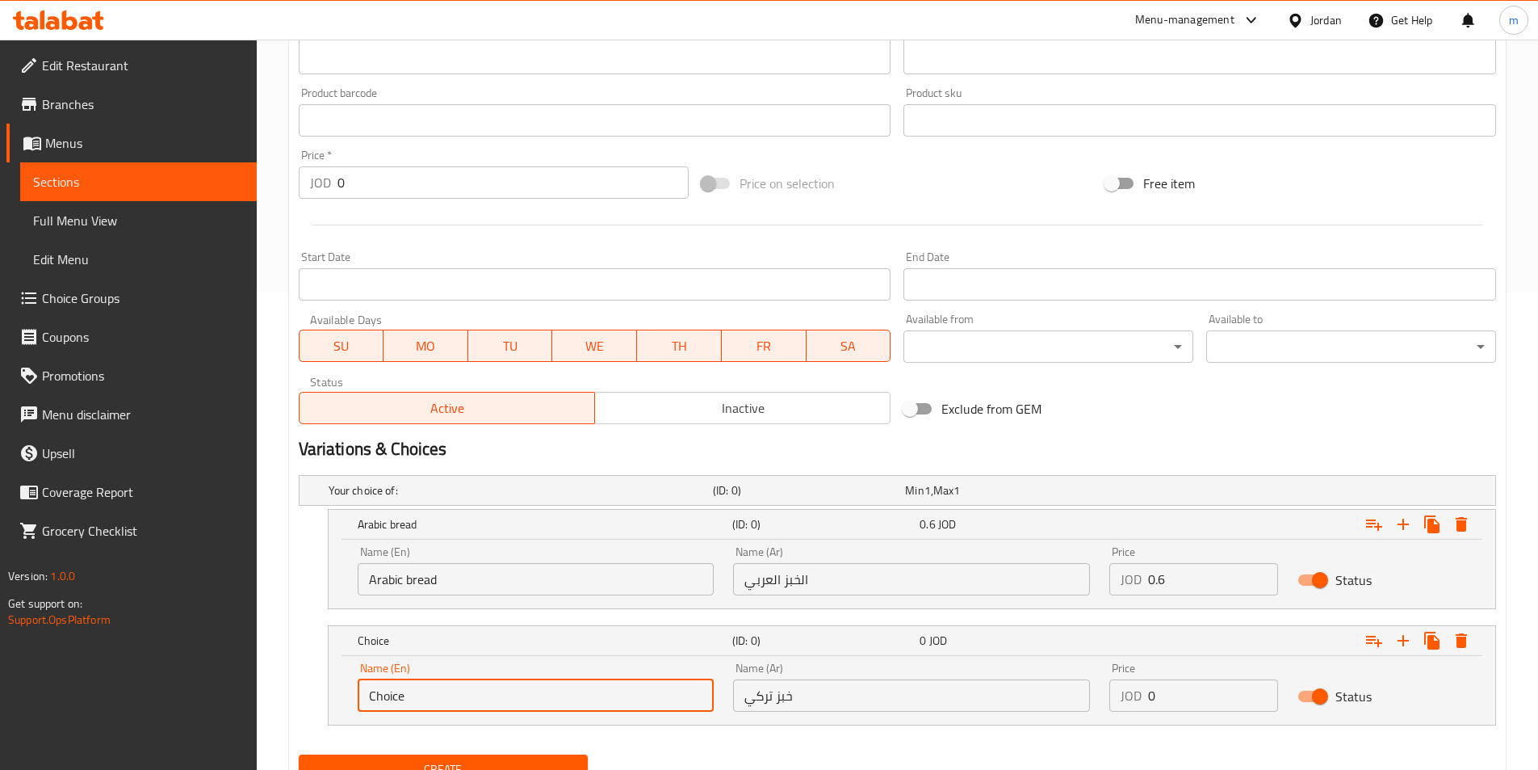
click at [642, 689] on input "Choice" at bounding box center [536, 695] width 357 height 32
paste input "Turkish bread"
type input "Turkish bread"
click at [1210, 695] on input "0" at bounding box center [1213, 695] width 130 height 32
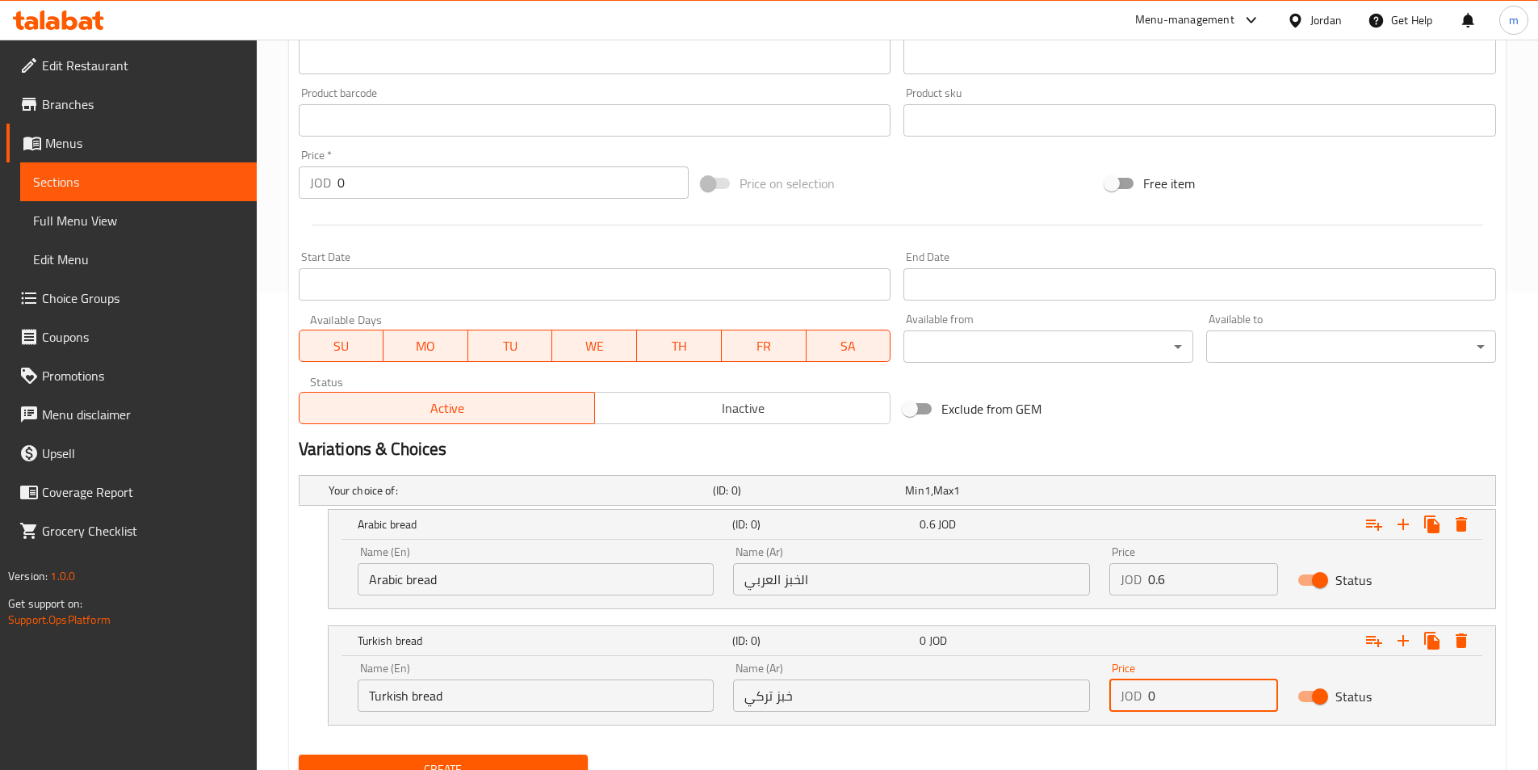
click at [1210, 695] on input "0" at bounding box center [1213, 695] width 130 height 32
paste input ".85"
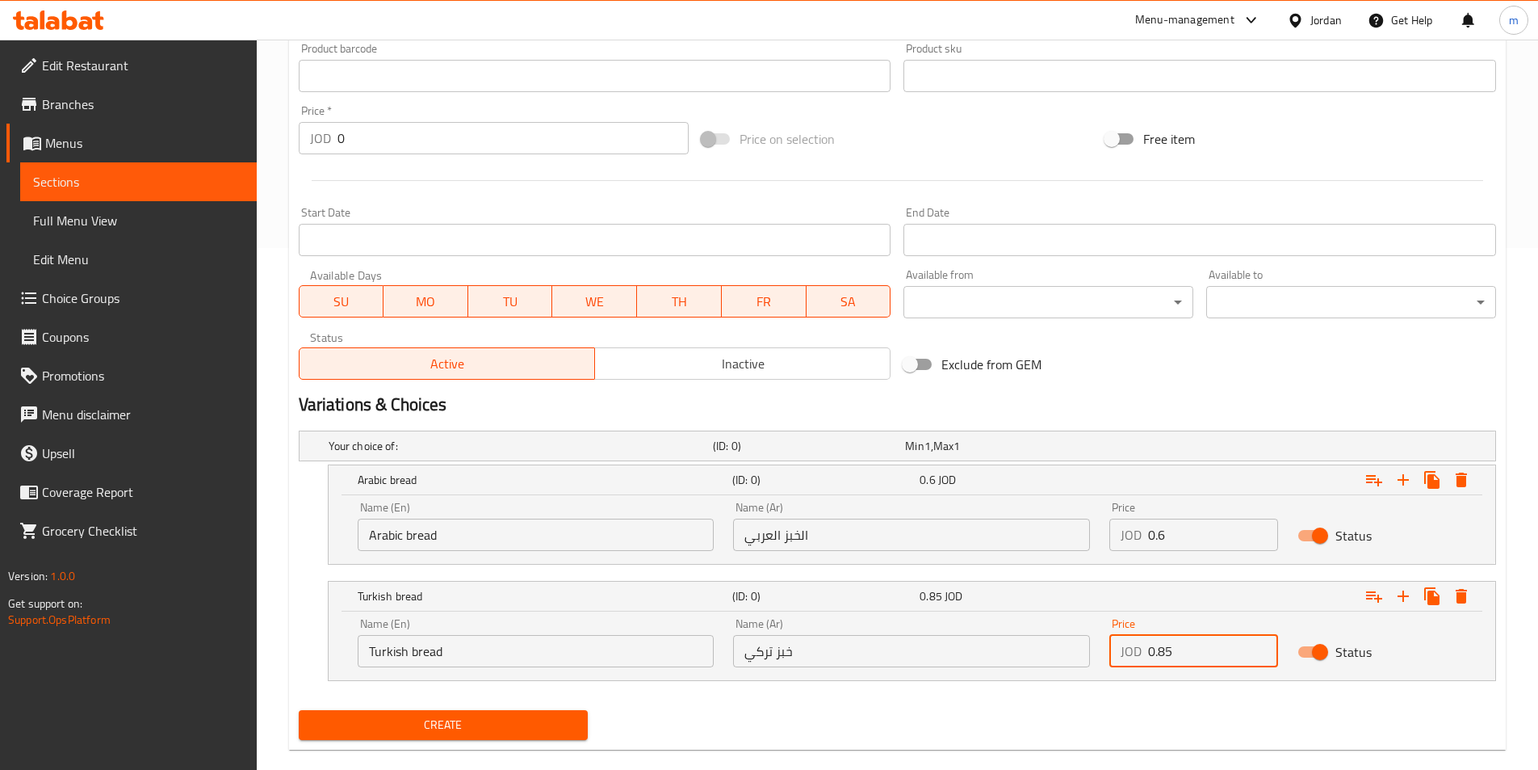
scroll to position [547, 0]
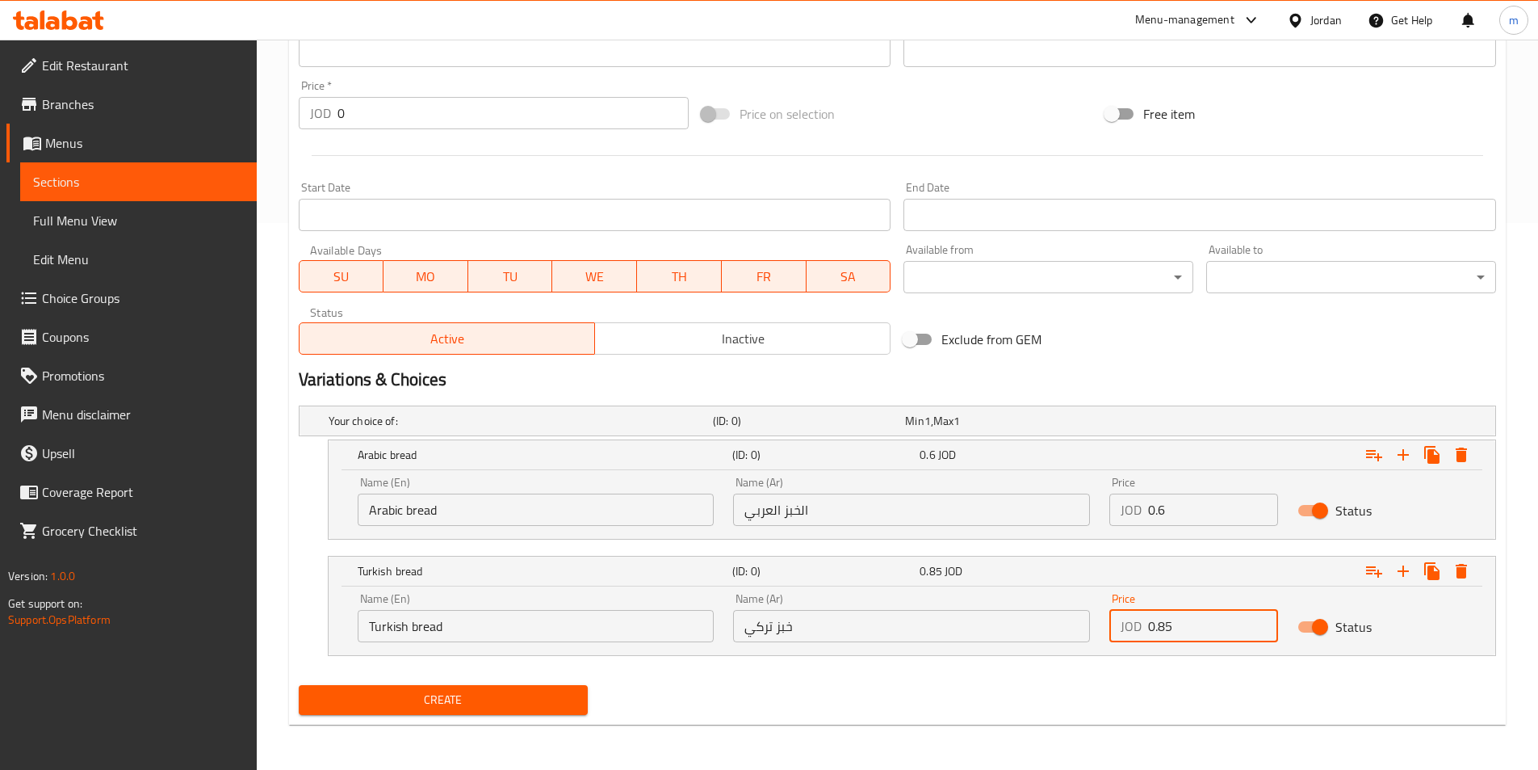
type input "0.85"
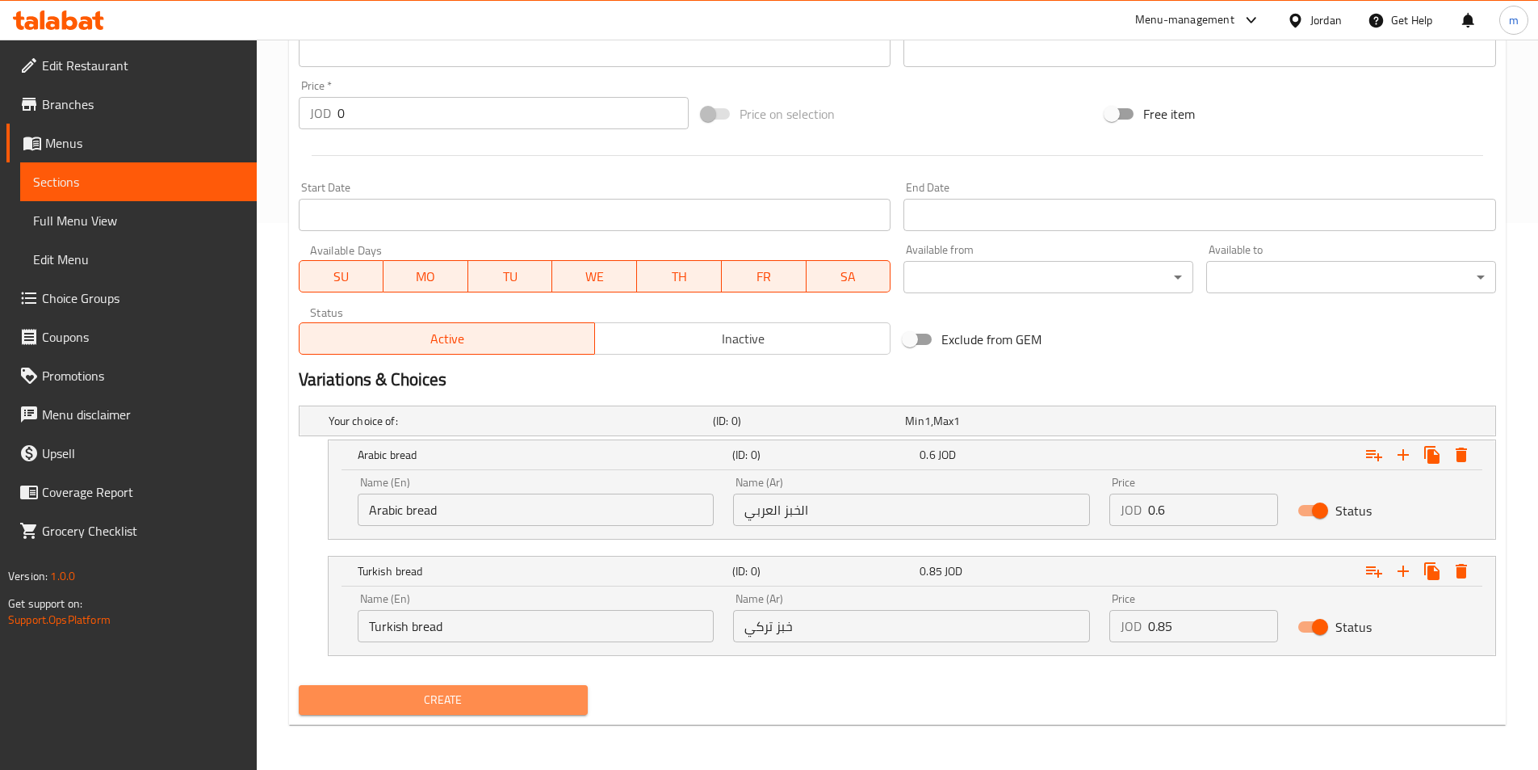
click at [538, 685] on button "Create" at bounding box center [444, 700] width 290 height 30
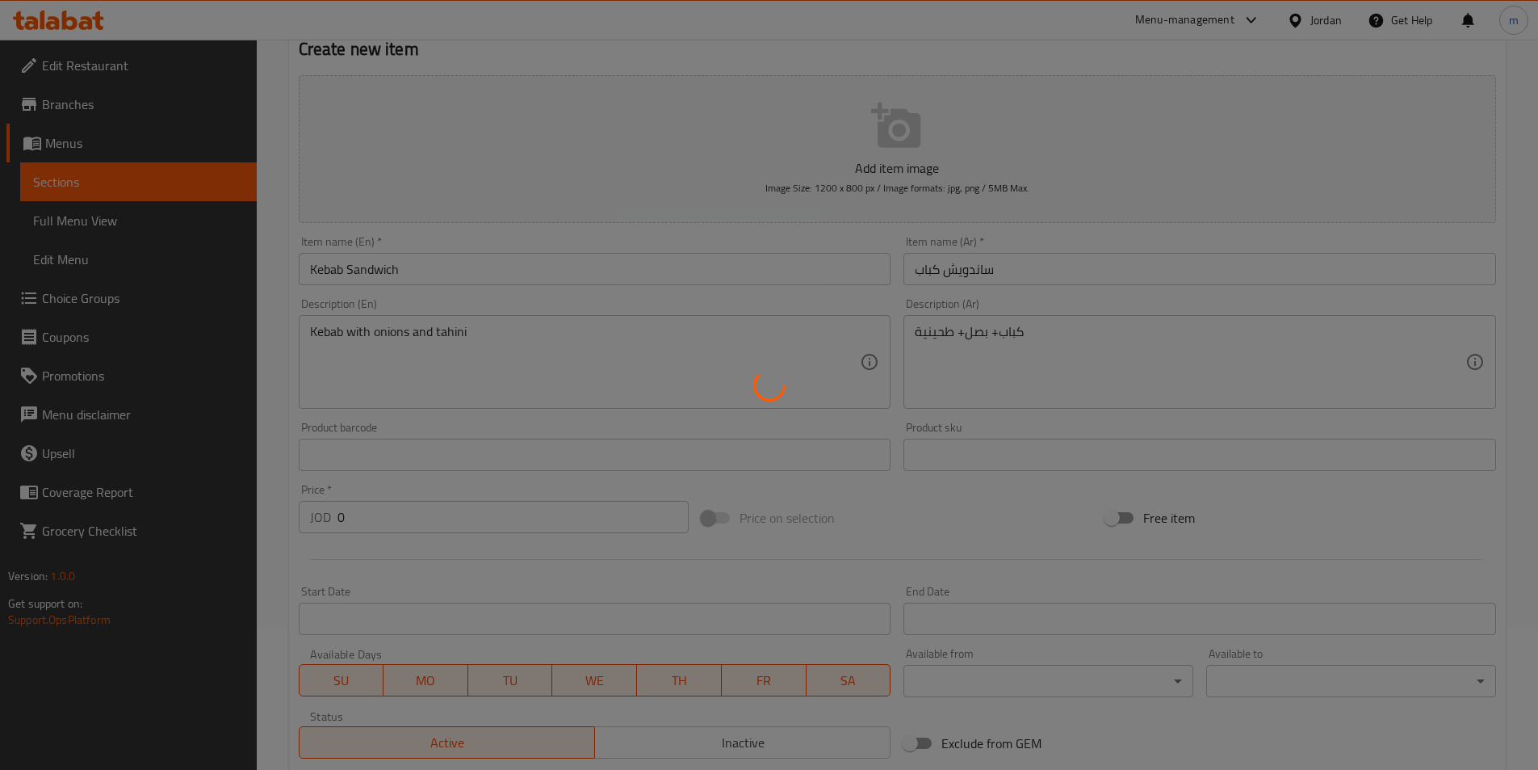
scroll to position [0, 0]
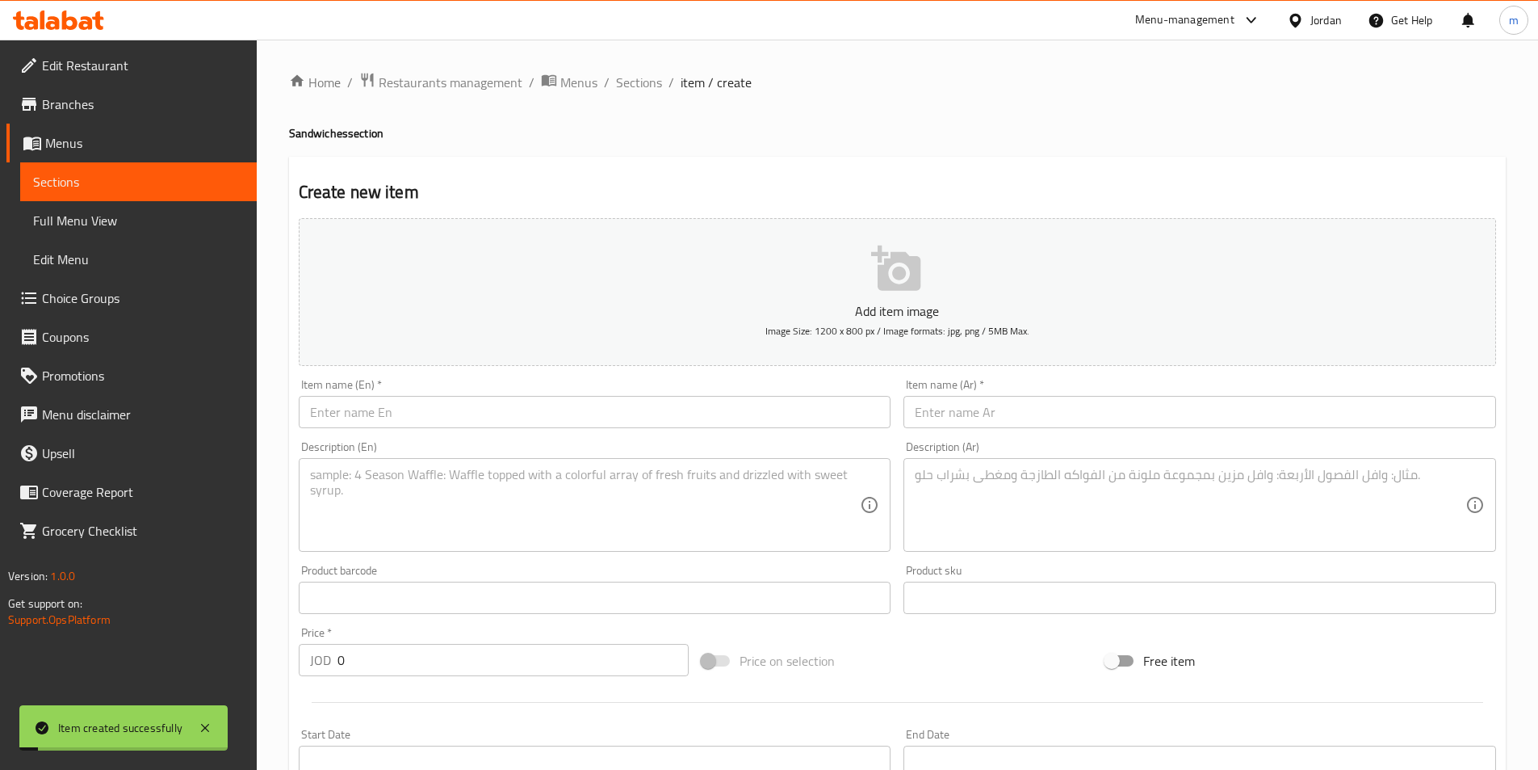
click at [163, 192] on link "Sections" at bounding box center [138, 181] width 237 height 39
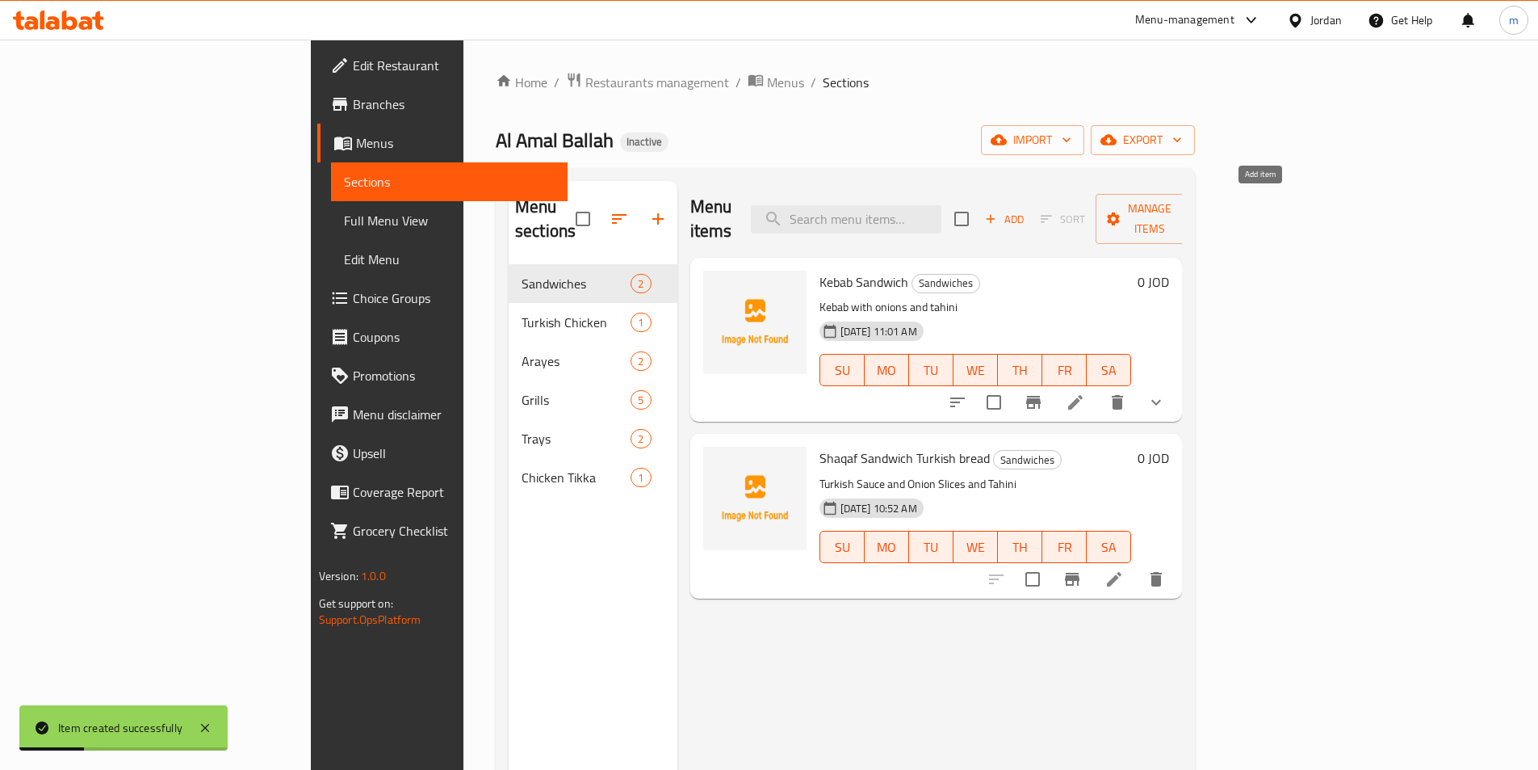
click at [998, 212] on icon "button" at bounding box center [991, 219] width 15 height 15
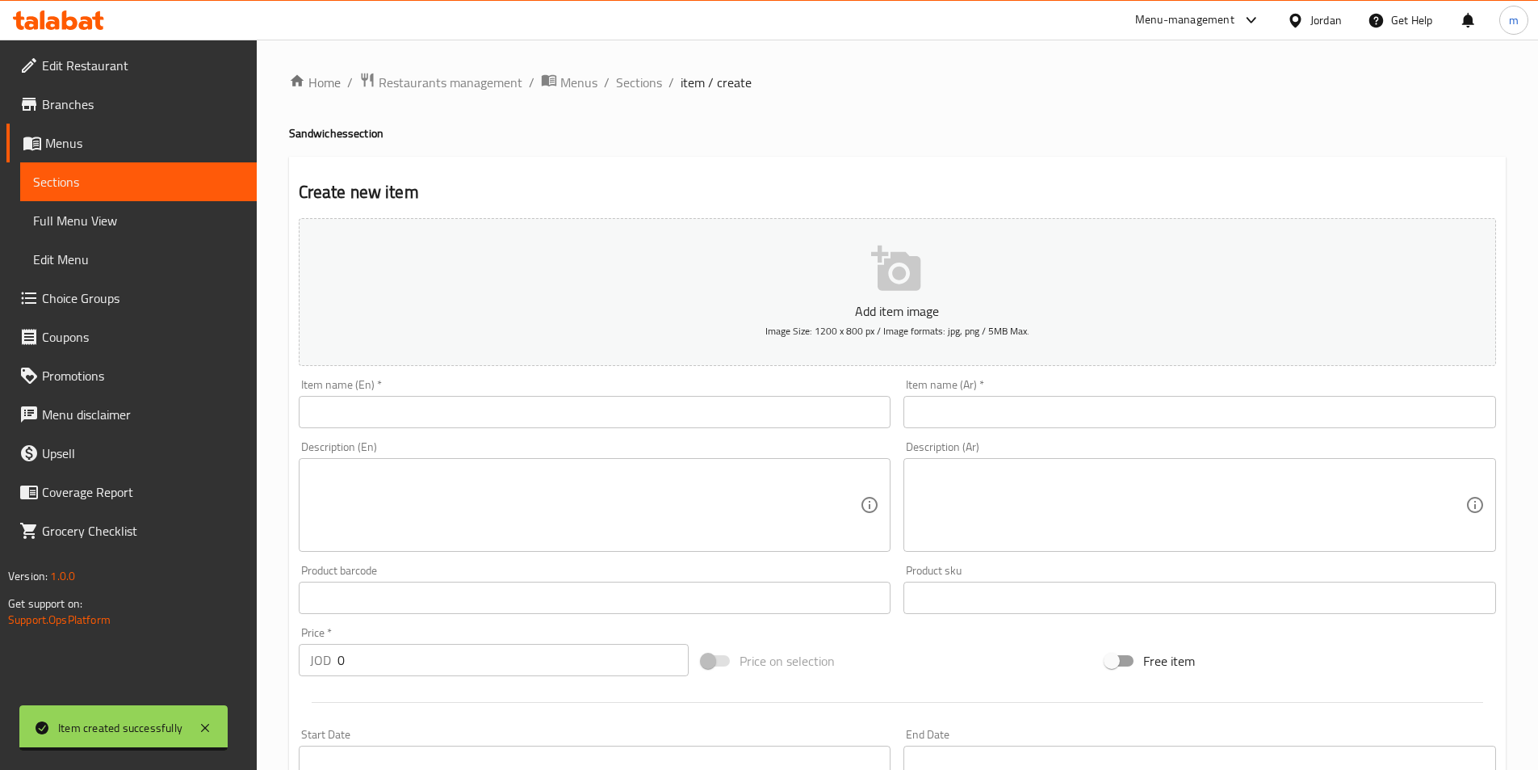
click at [327, 420] on input "text" at bounding box center [595, 412] width 593 height 32
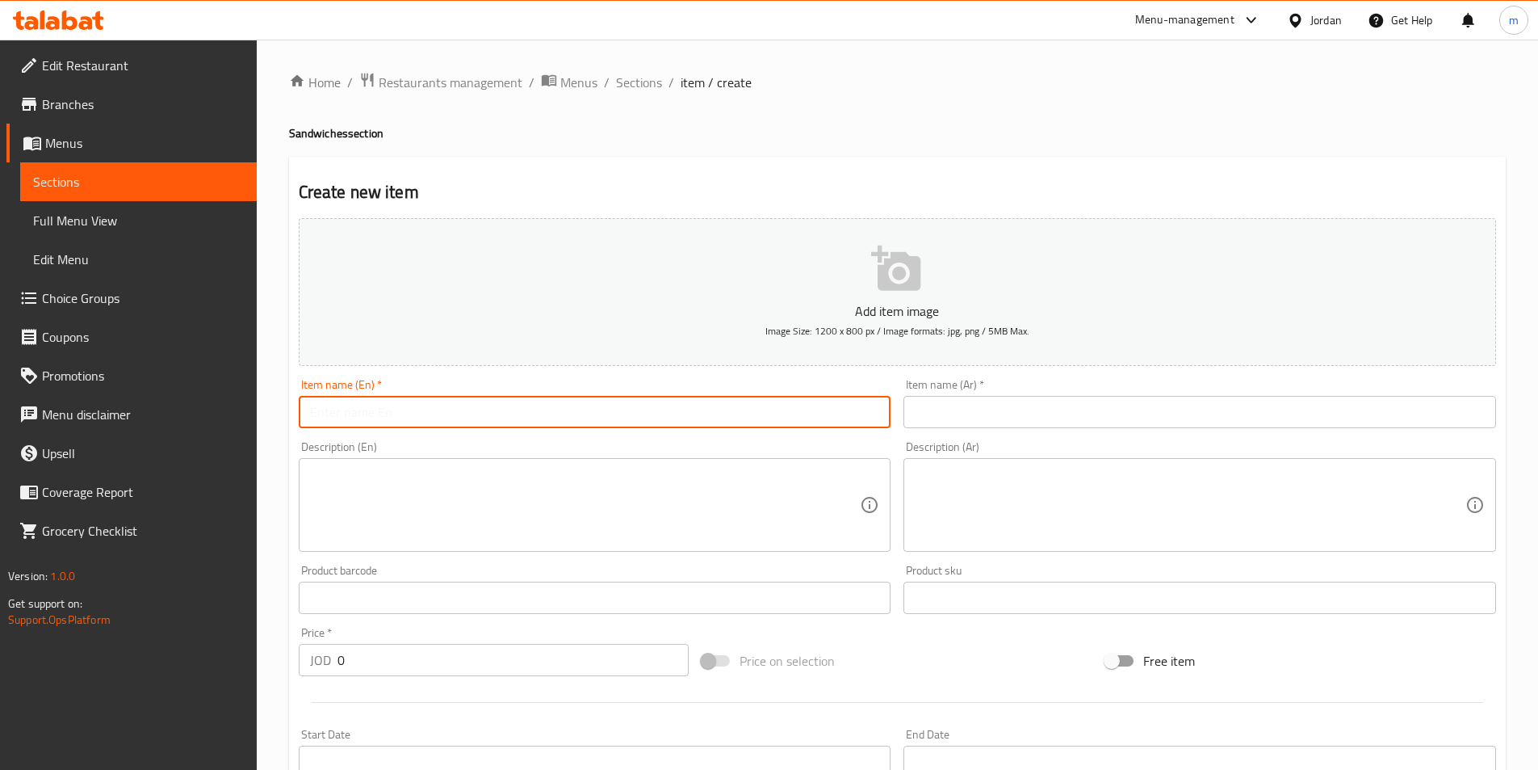
paste input "Shish Tawook Sandwich"
type input "Shish Tawook Sandwich"
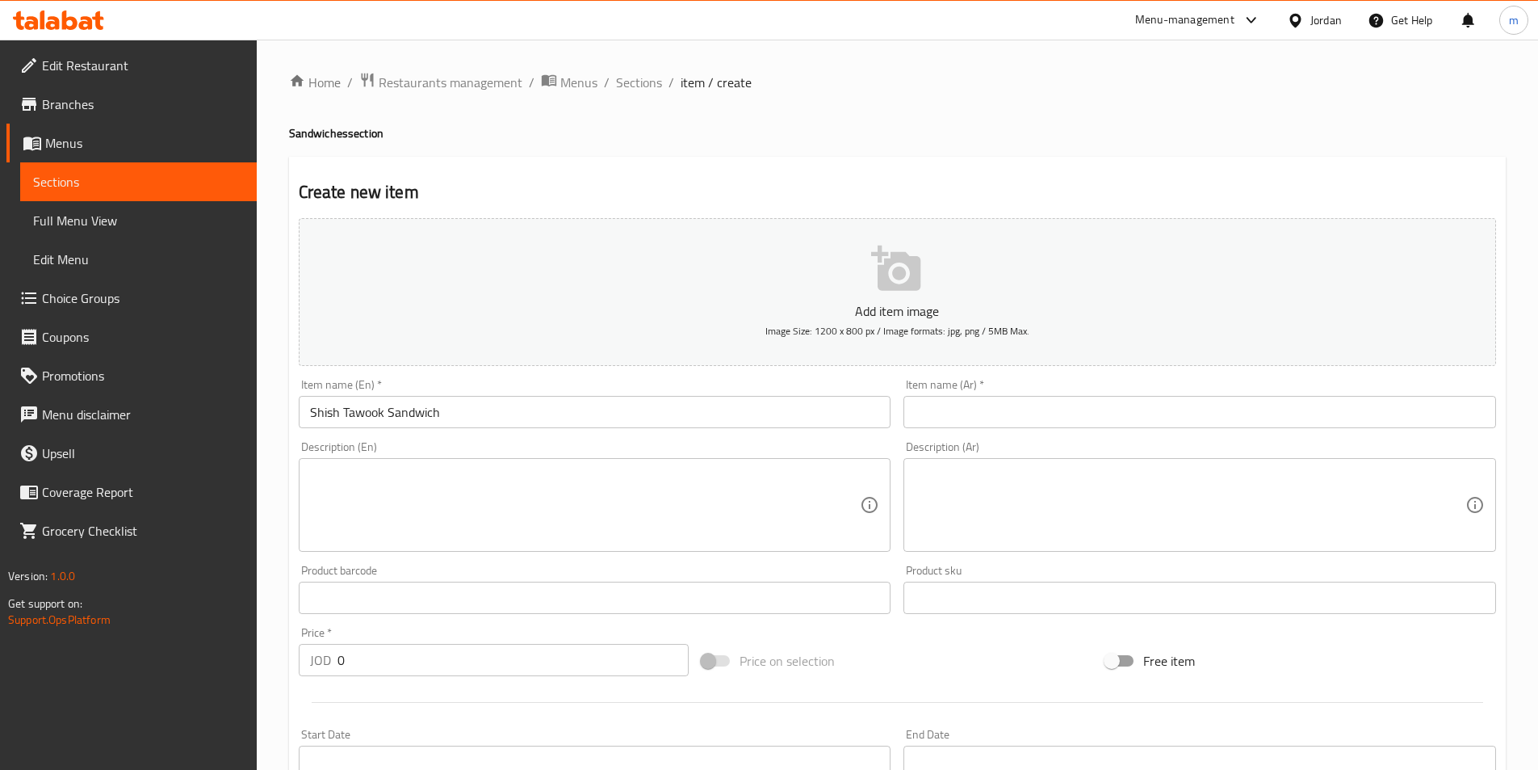
click at [955, 418] on input "text" at bounding box center [1200, 412] width 593 height 32
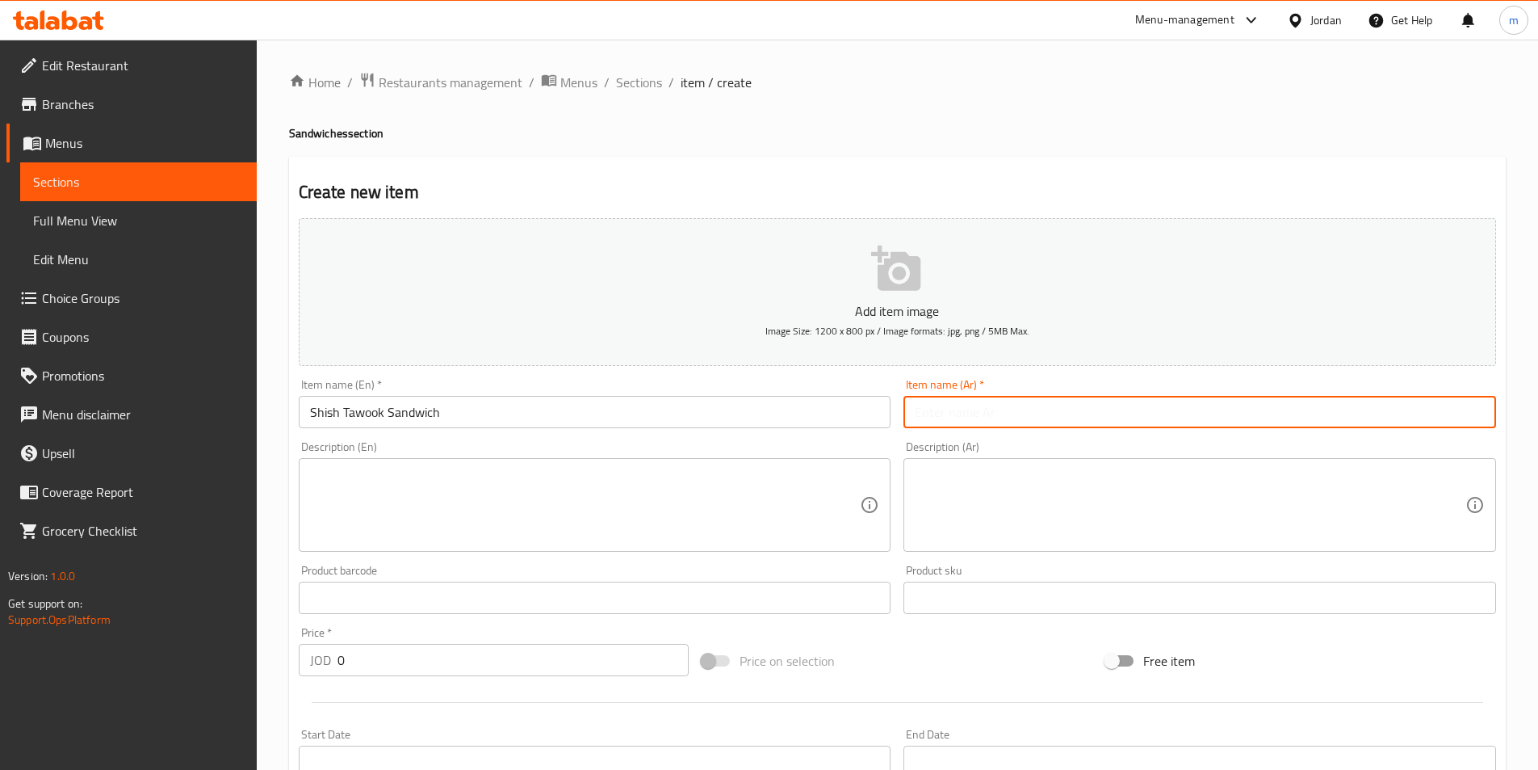
paste input "ساندويش شيش طاووق"
type input "ساندويش شيش طاووق"
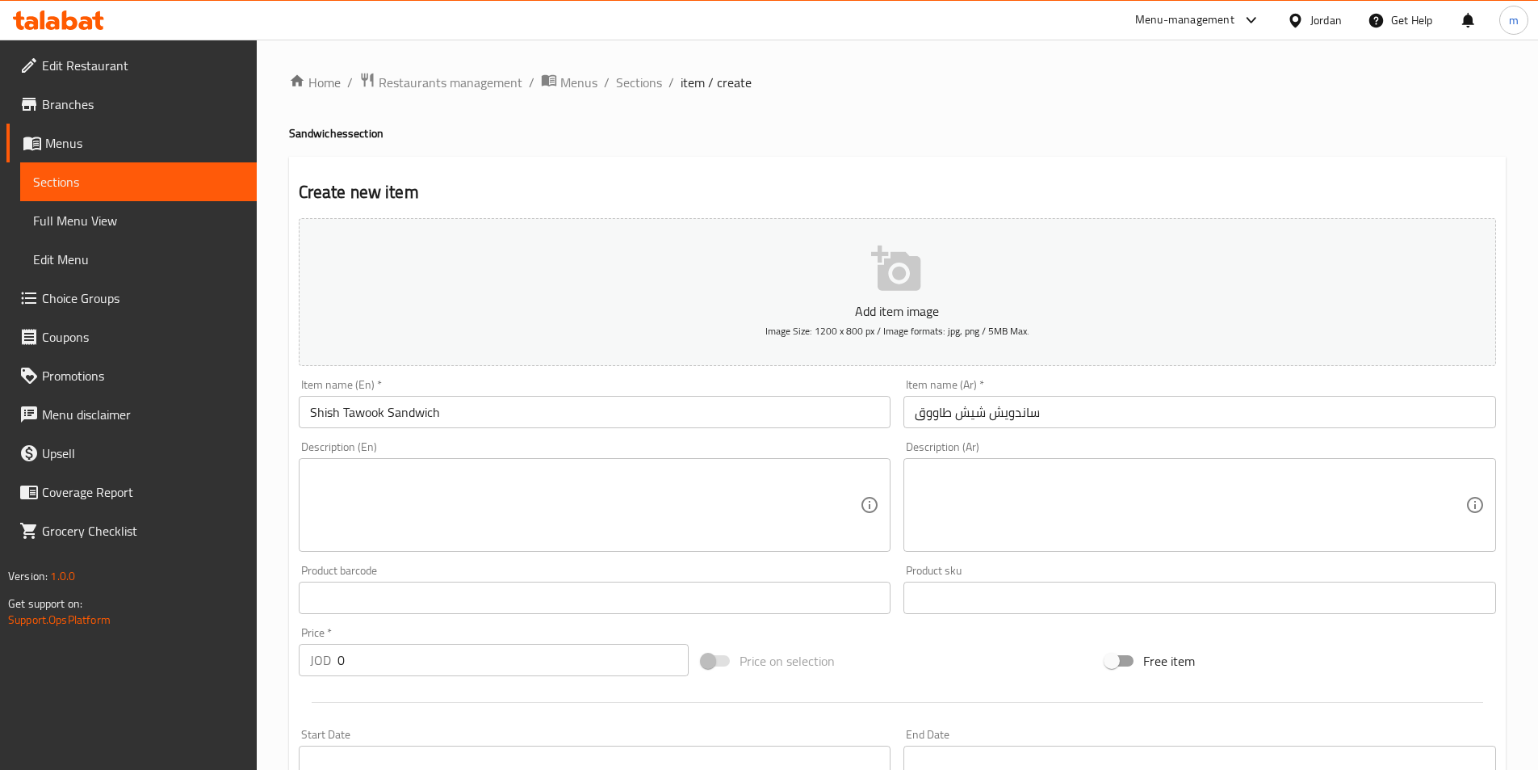
click at [650, 543] on div "Description (En)" at bounding box center [595, 505] width 593 height 94
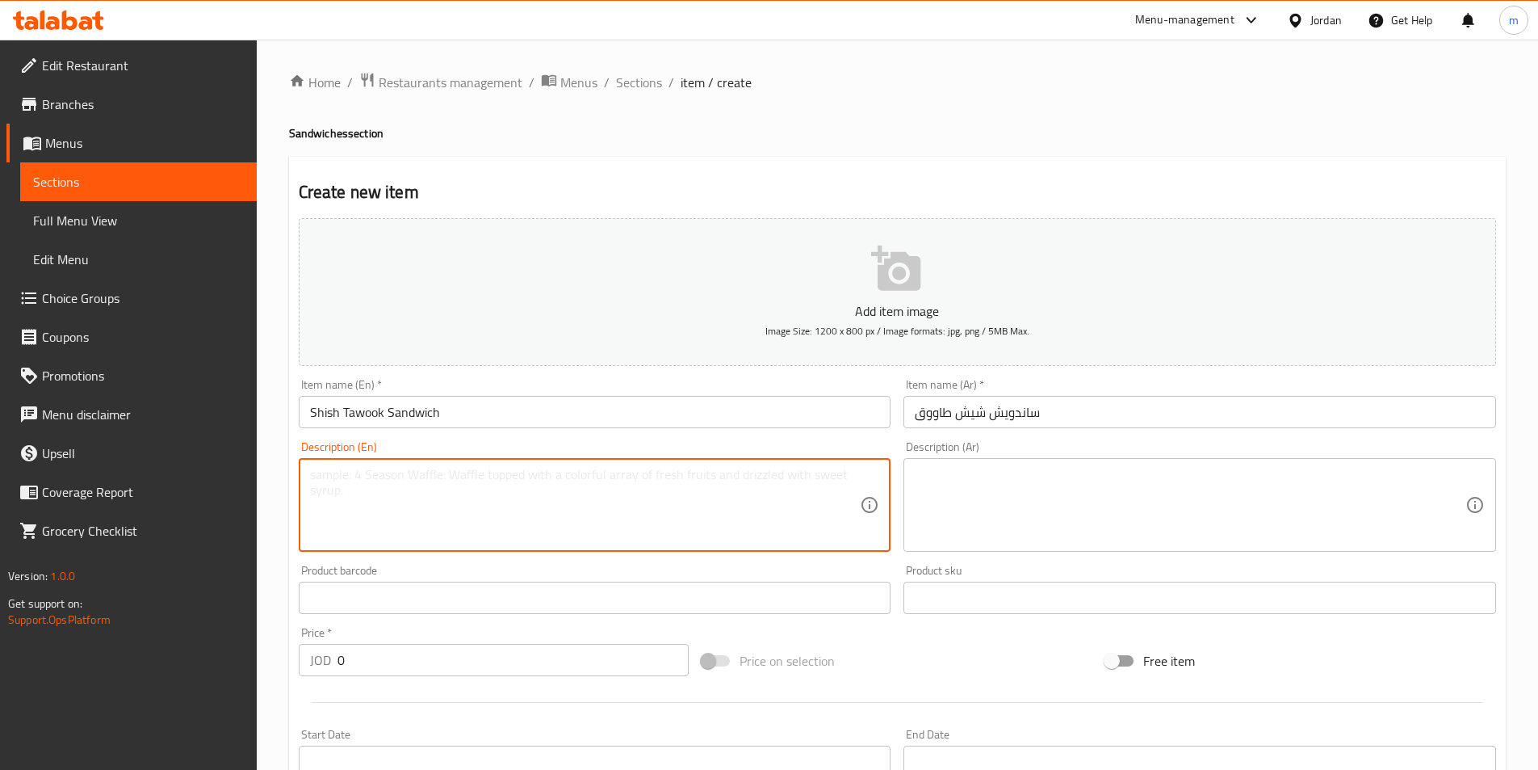
paste textarea "Turkish sauce and onion slices and tahini"
type textarea "Turkish sauce and onion slices and tahini"
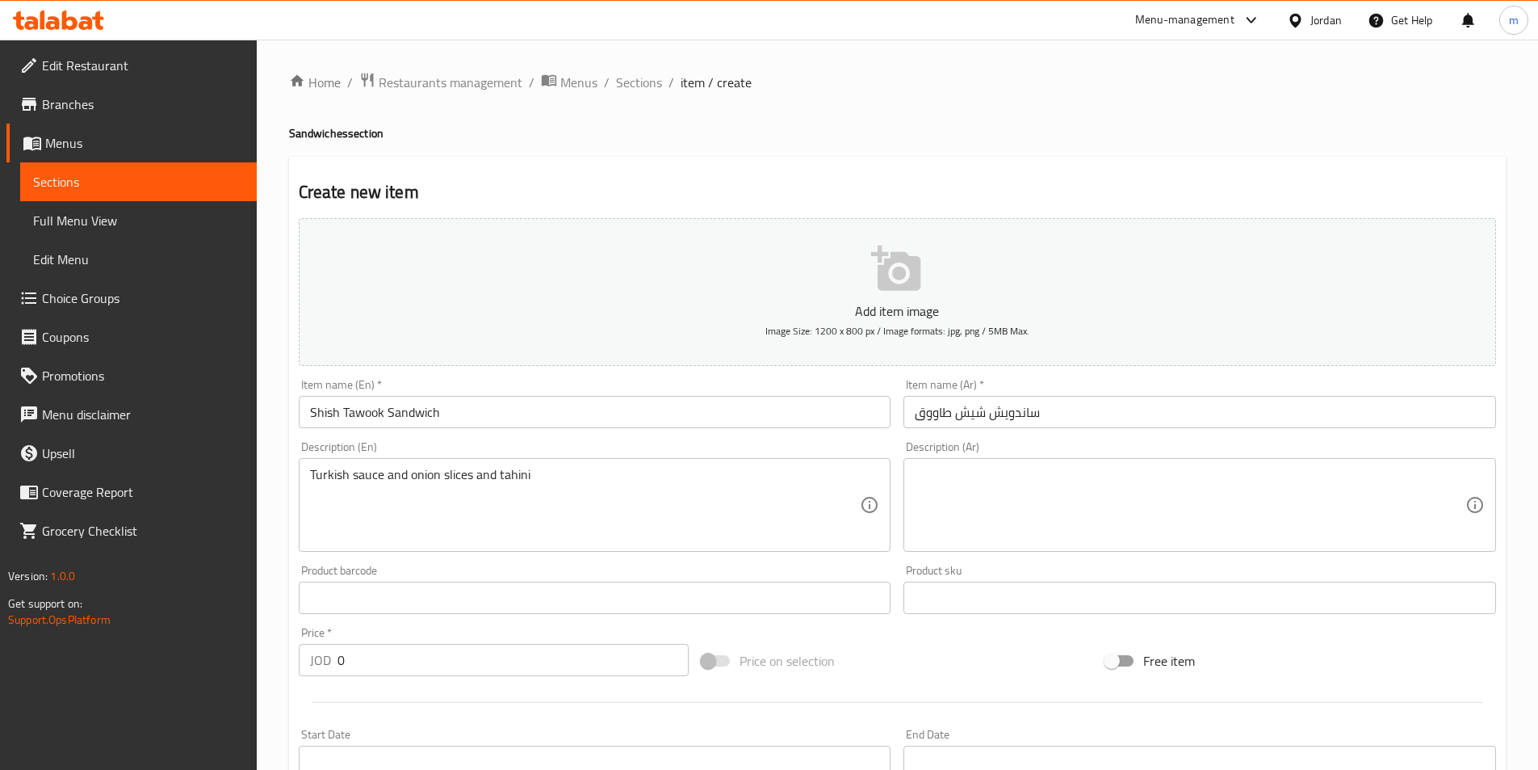
click at [1070, 504] on textarea at bounding box center [1190, 505] width 551 height 77
paste textarea "صوص تركي+ شرائح بصل+ طحينية"
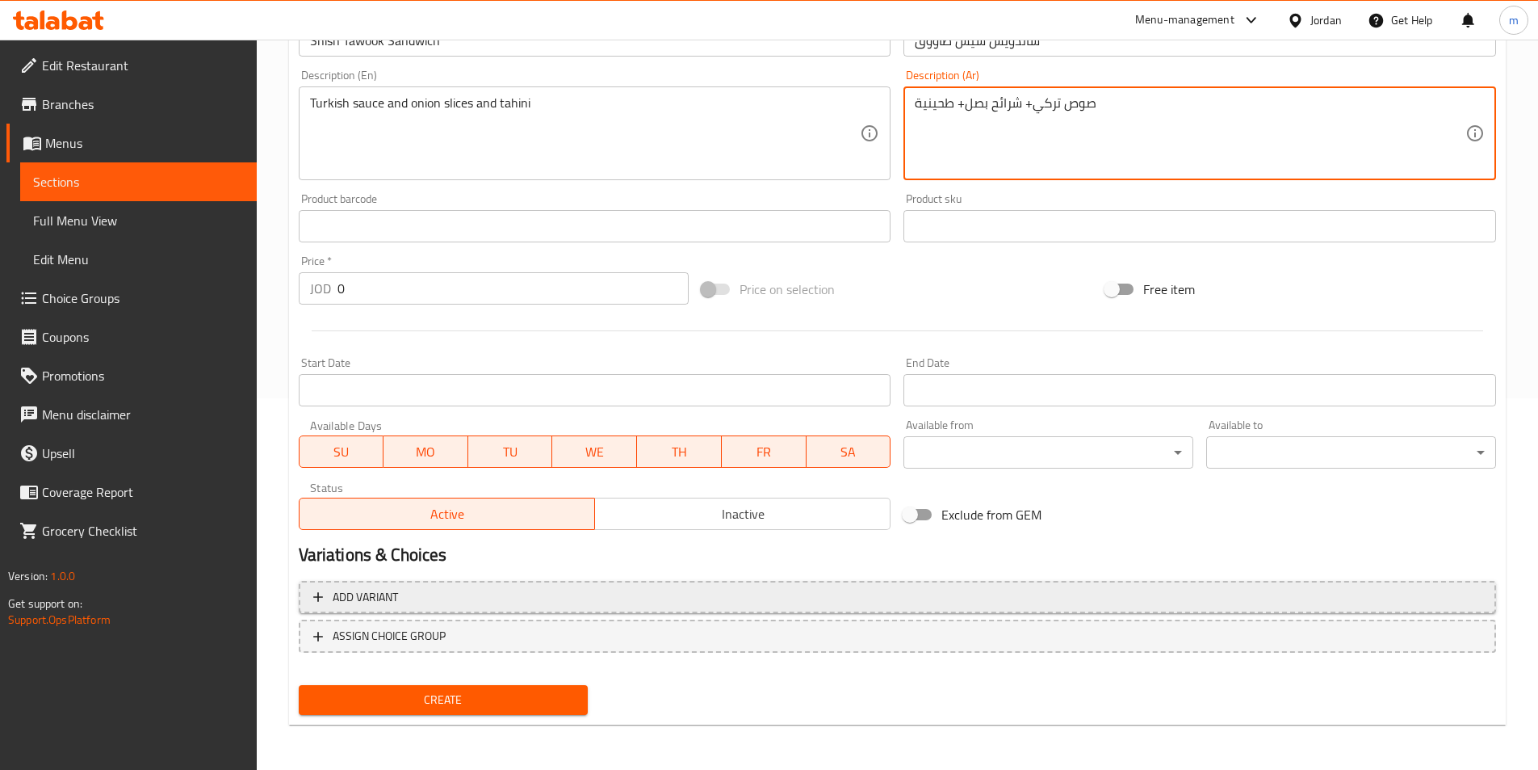
type textarea "صوص تركي+ شرائح بصل+ طحينية"
click at [538, 594] on span "Add variant" at bounding box center [897, 597] width 1168 height 20
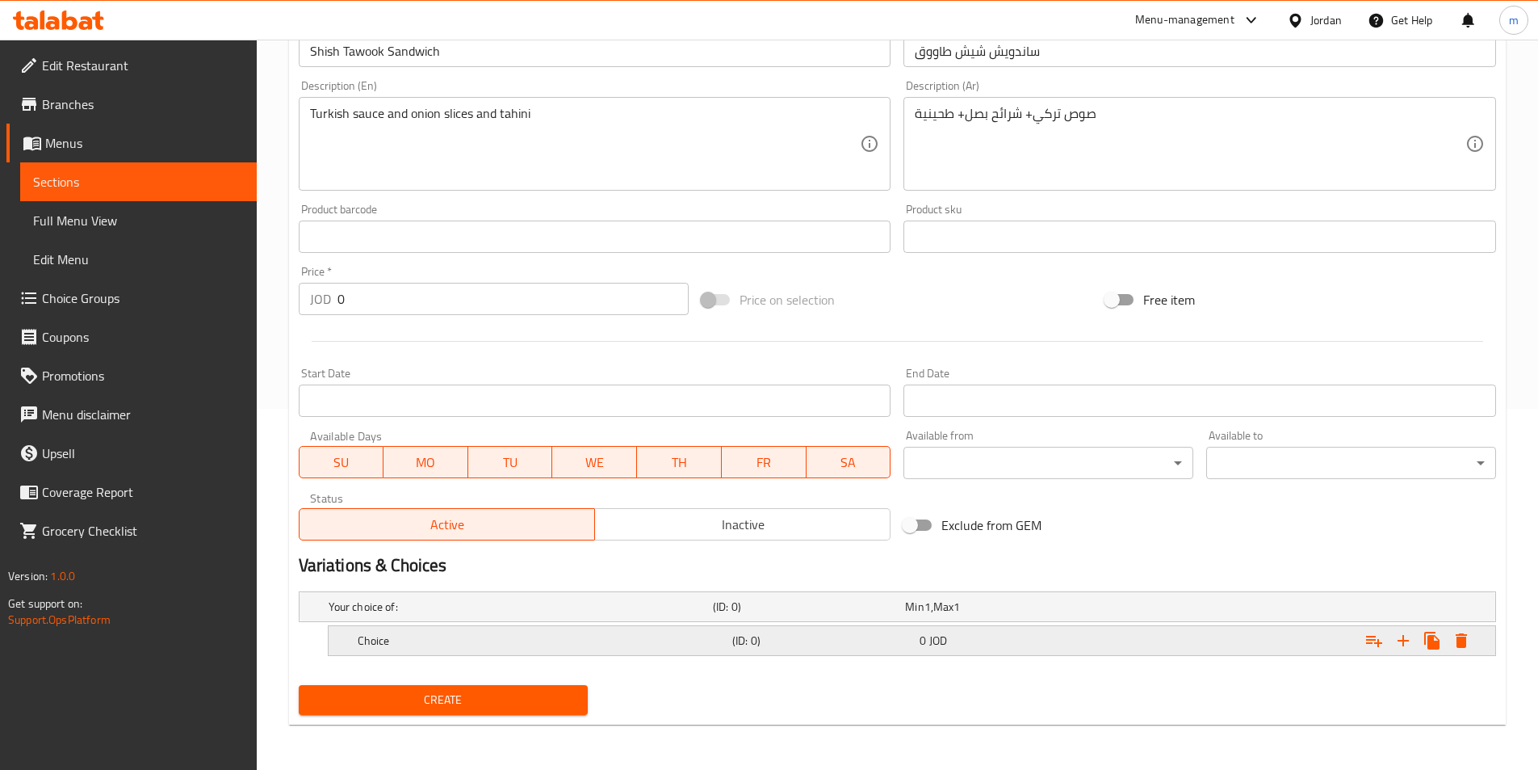
click at [510, 614] on h5 "Choice" at bounding box center [518, 606] width 378 height 16
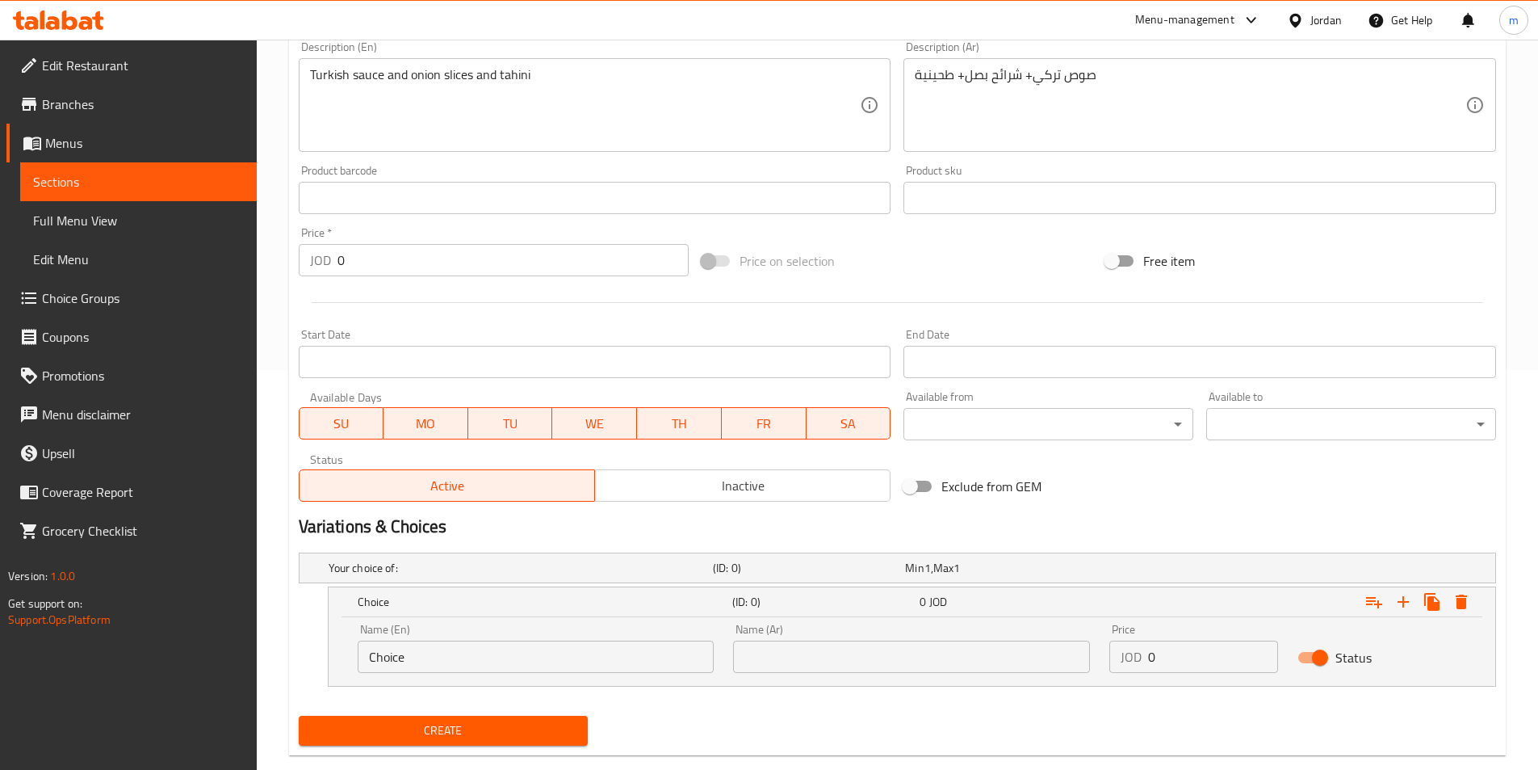
scroll to position [430, 0]
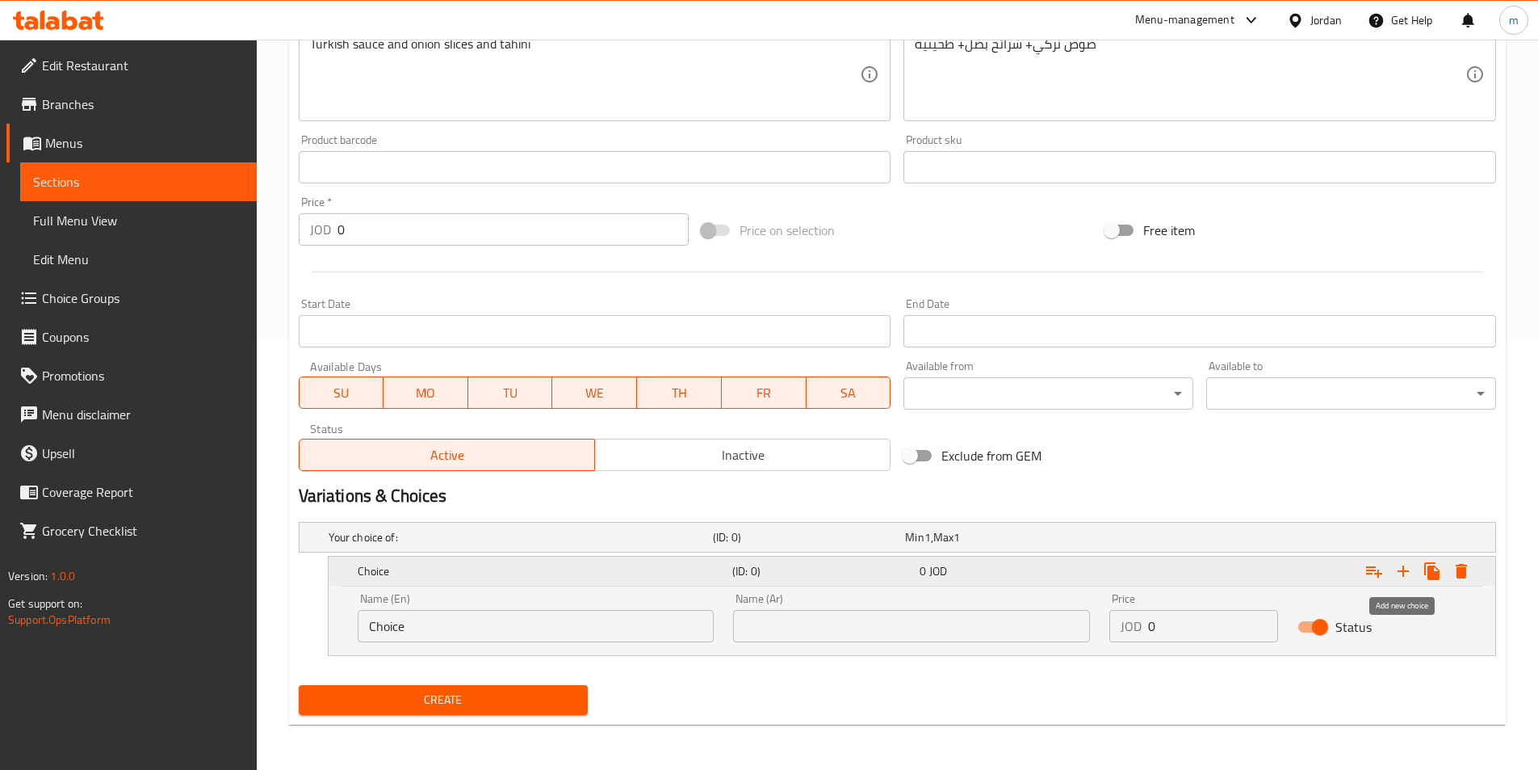
click at [1396, 569] on icon "Expand" at bounding box center [1403, 570] width 19 height 19
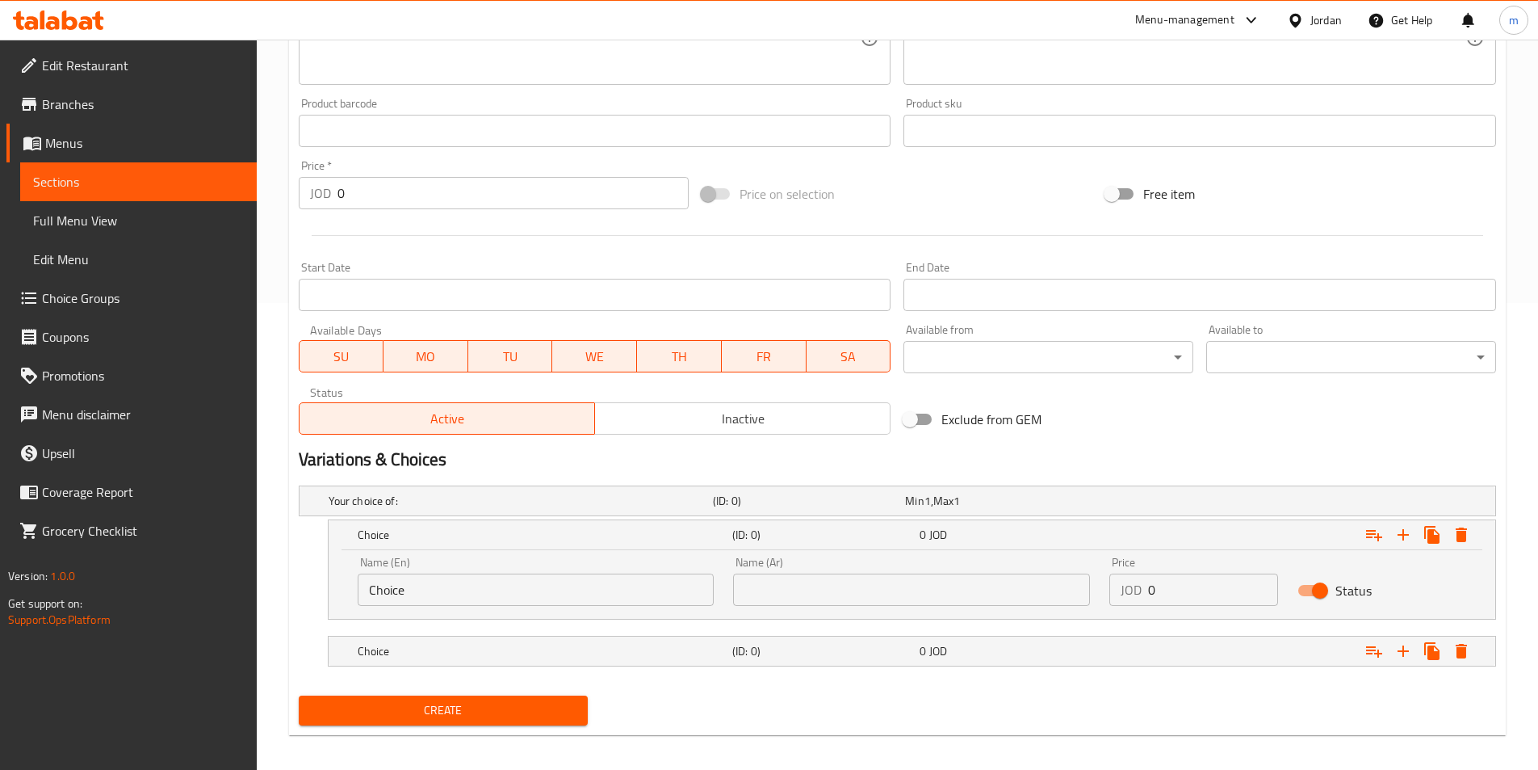
scroll to position [477, 0]
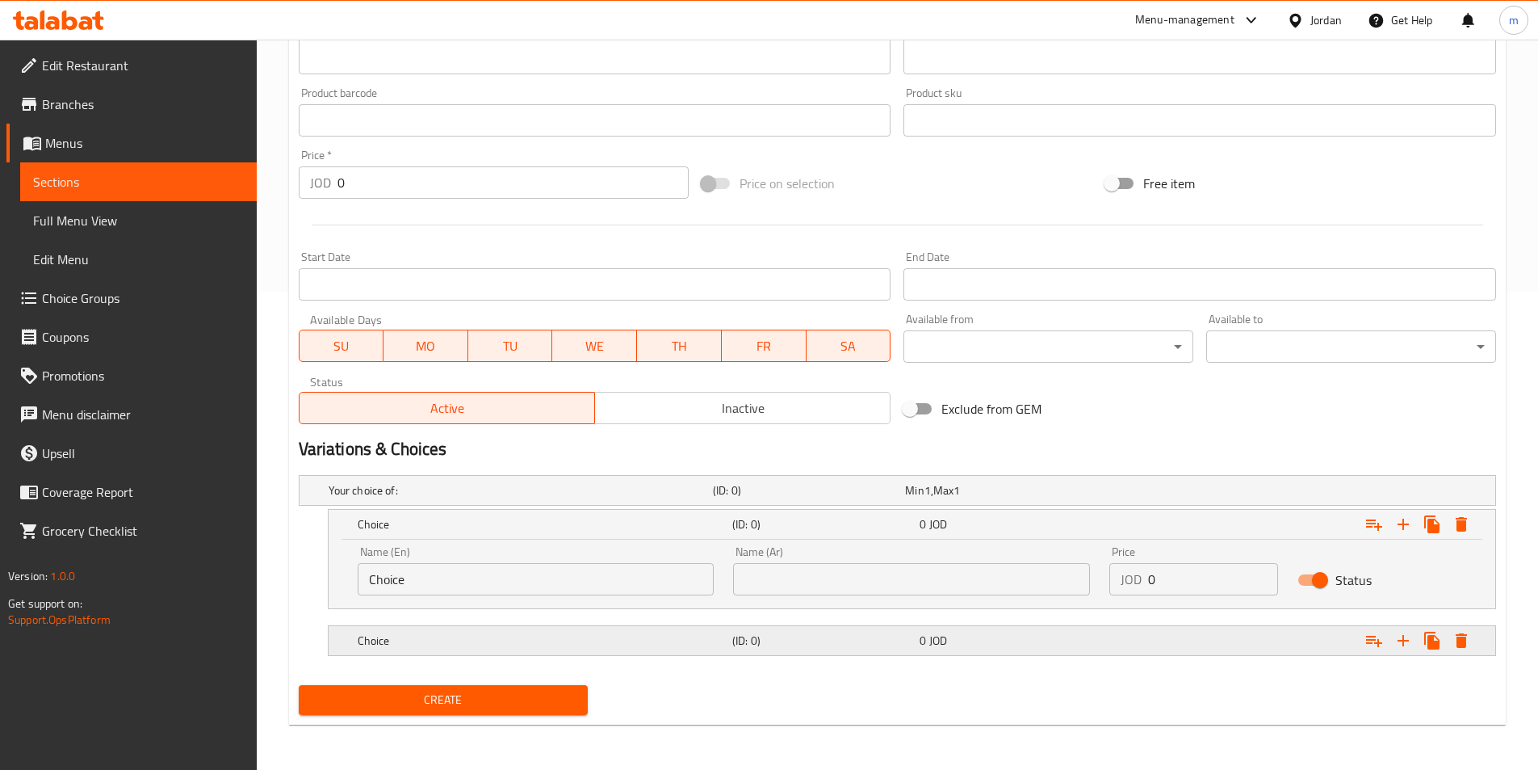
click at [738, 498] on h5 "(ID: 0)" at bounding box center [806, 490] width 186 height 16
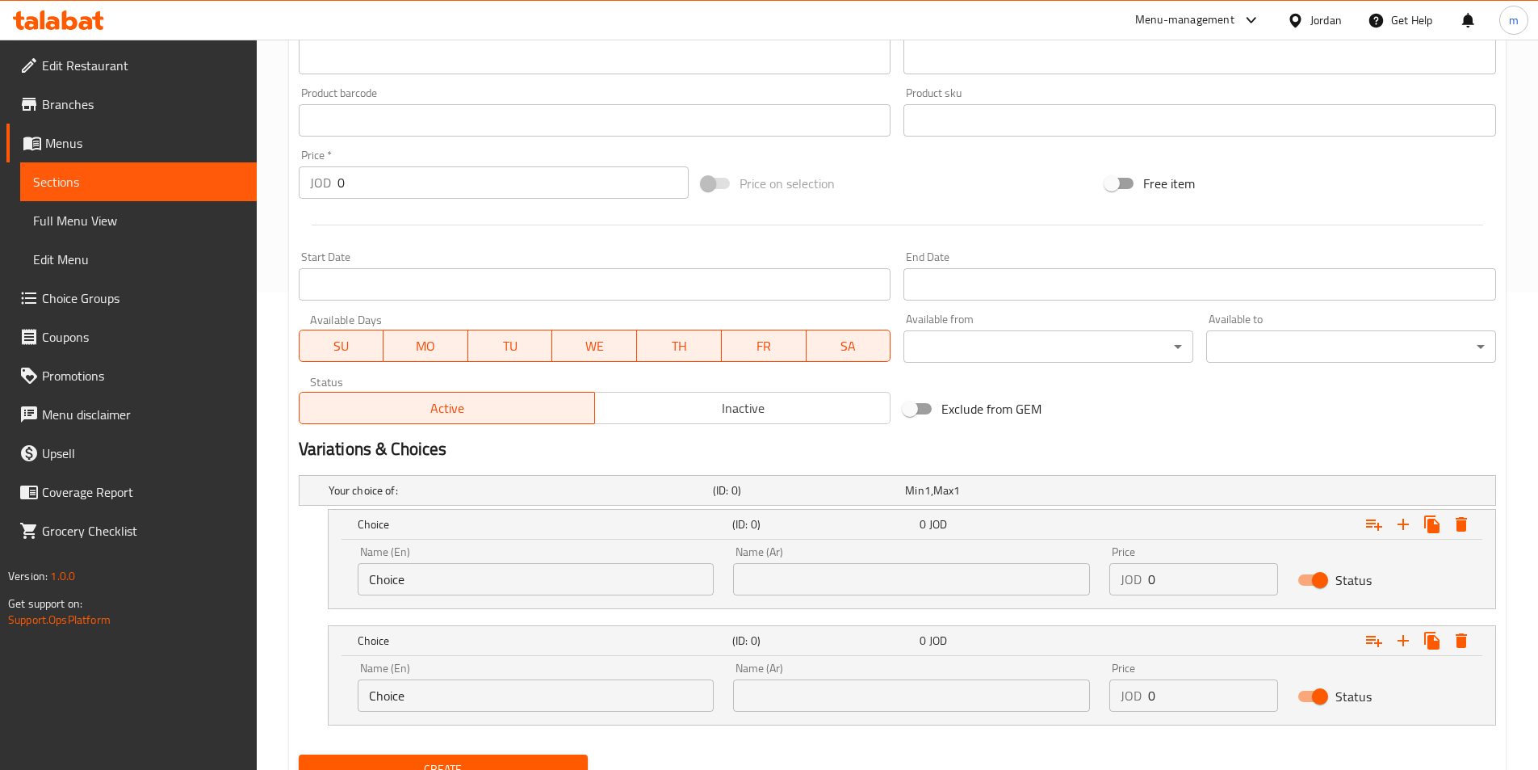
click at [419, 598] on div "Name (En) Choice Name (En)" at bounding box center [536, 570] width 376 height 69
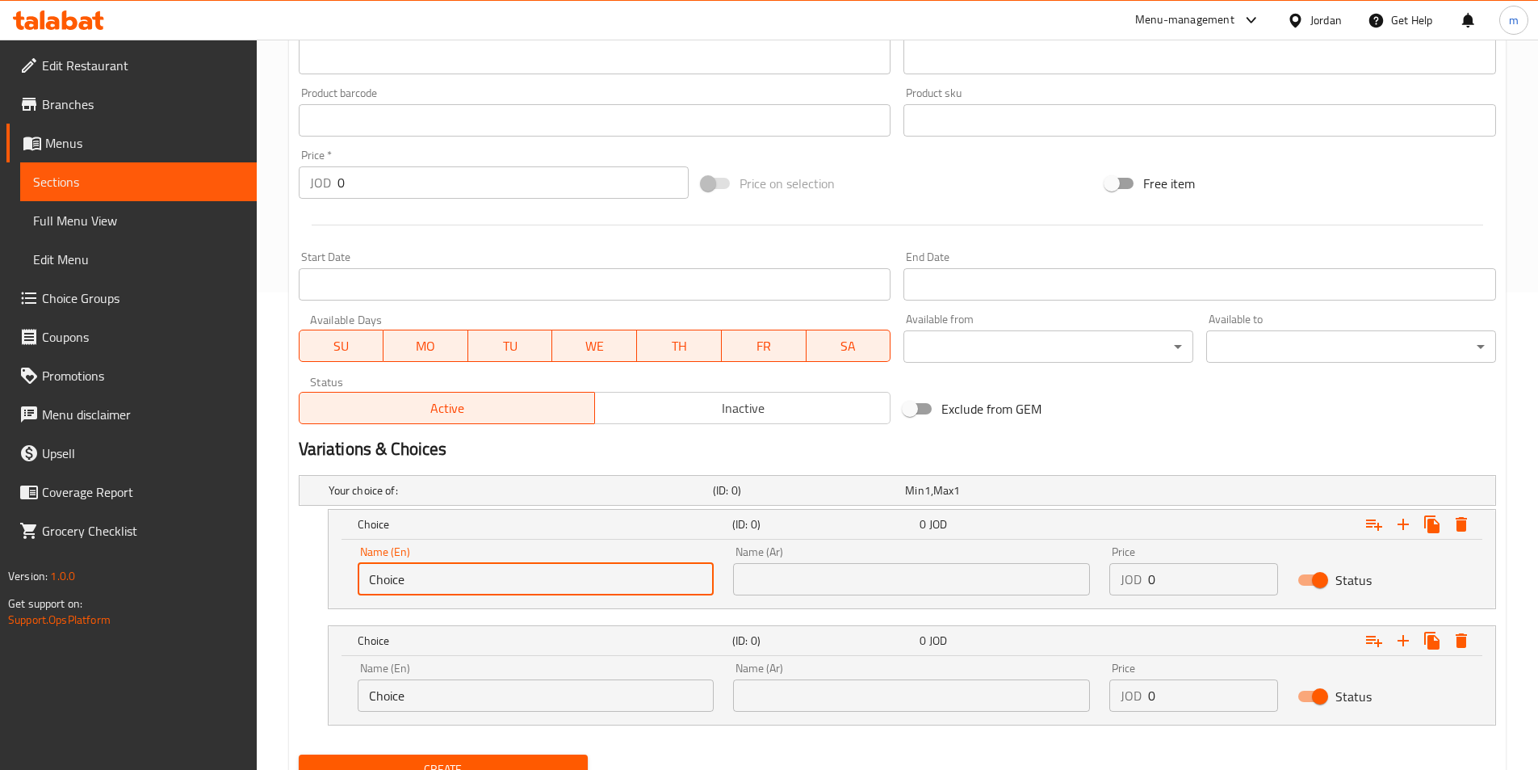
click at [404, 589] on input "Choice" at bounding box center [536, 579] width 357 height 32
paste input "Arabic bread"
click at [426, 581] on input "ChoiceArabic bread" at bounding box center [536, 579] width 357 height 32
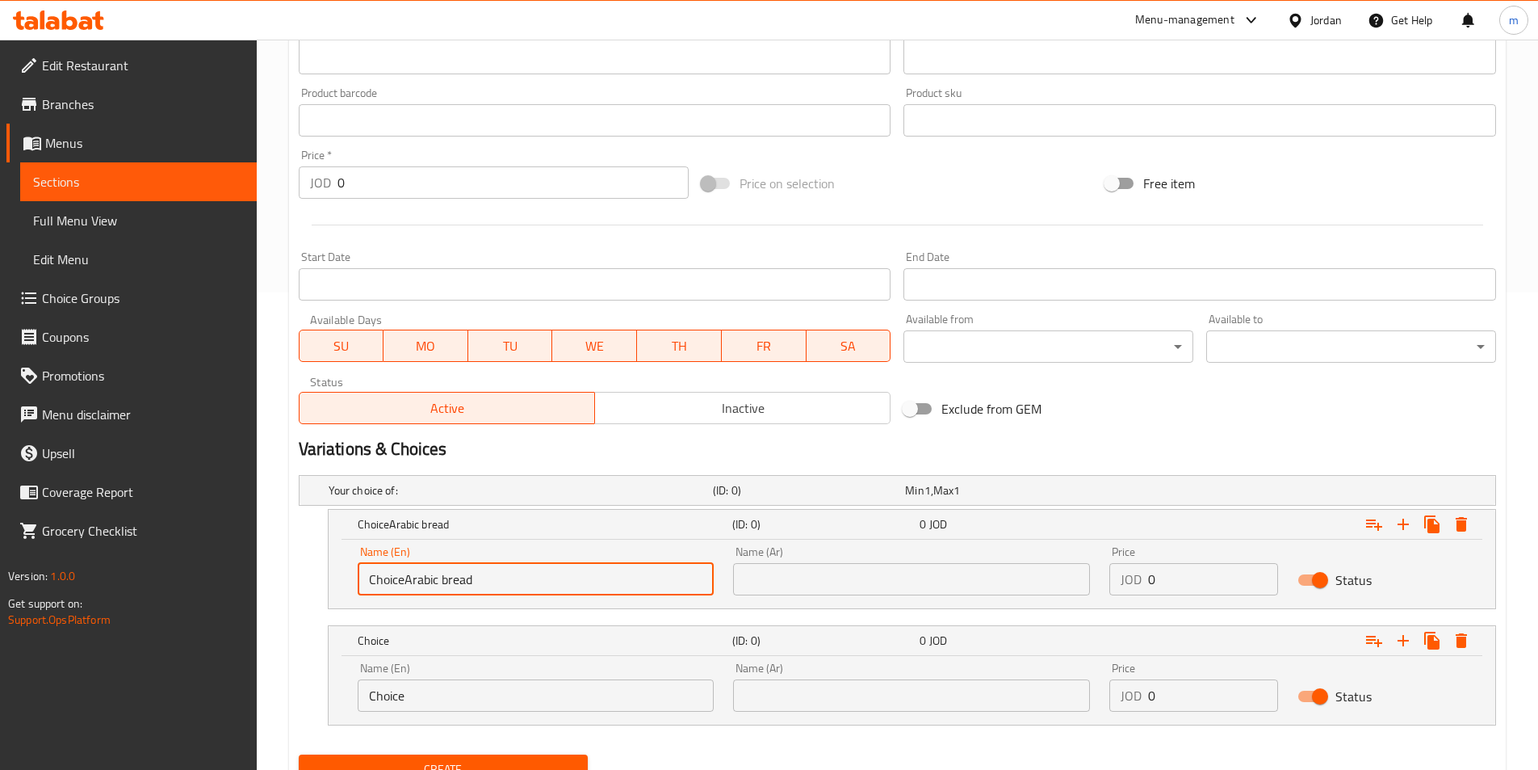
paste input "text"
type input "Arabic bread"
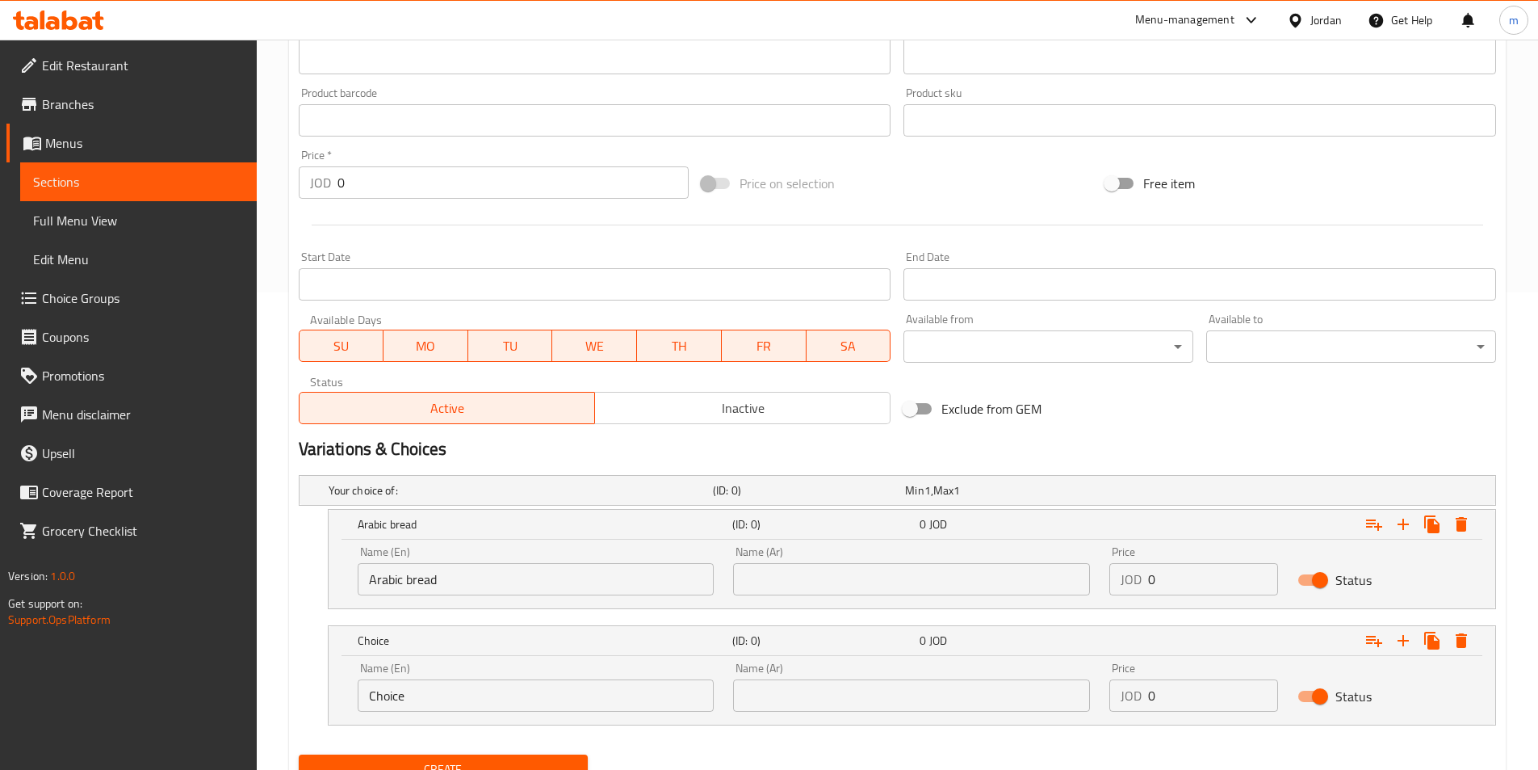
click at [384, 696] on input "Choice" at bounding box center [536, 695] width 357 height 32
paste input "Turkish bread"
type input "Turkish bread"
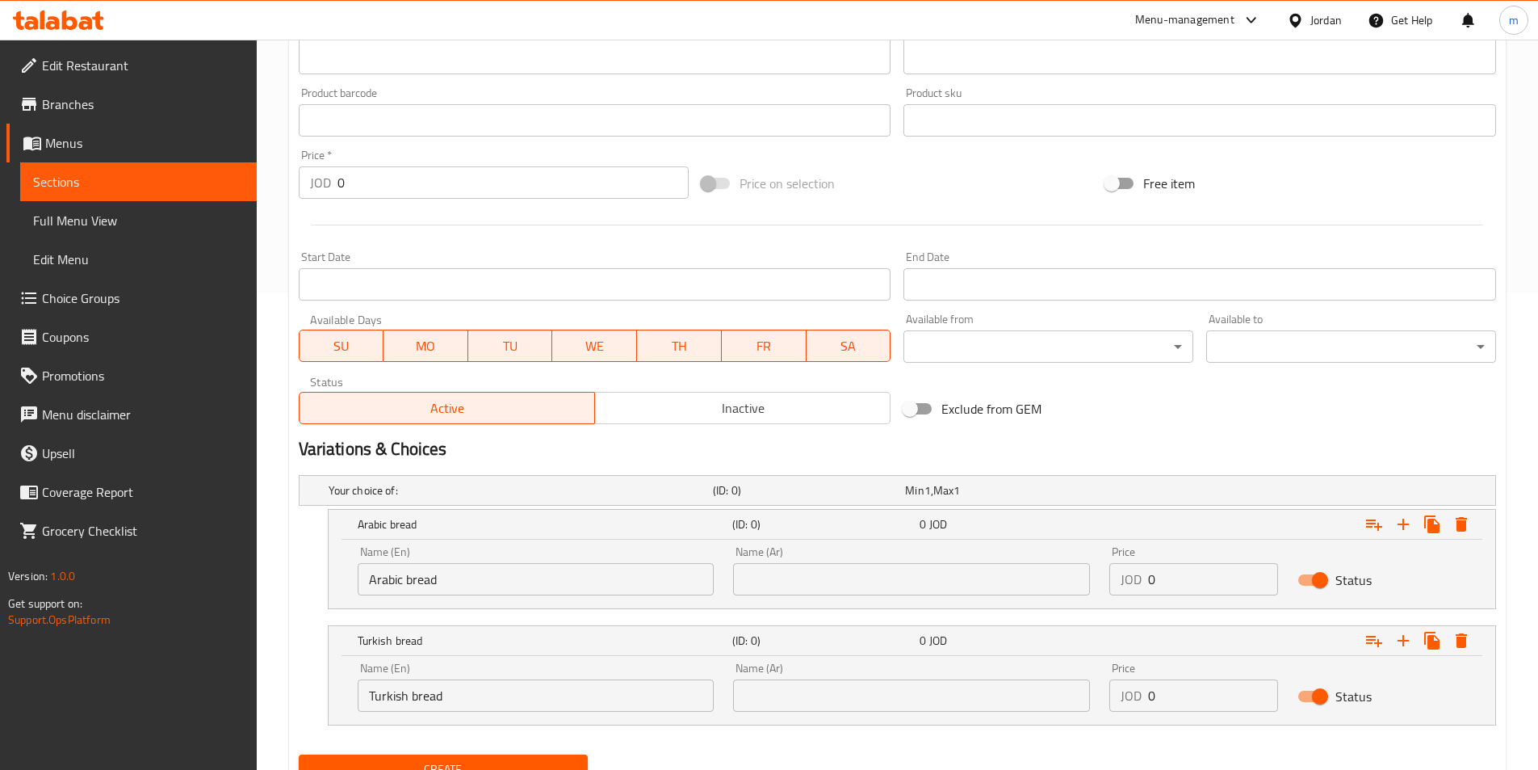
drag, startPoint x: 829, startPoint y: 585, endPoint x: 792, endPoint y: 585, distance: 37.1
click at [829, 585] on input "text" at bounding box center [911, 579] width 357 height 32
paste input "الخبز العربي"
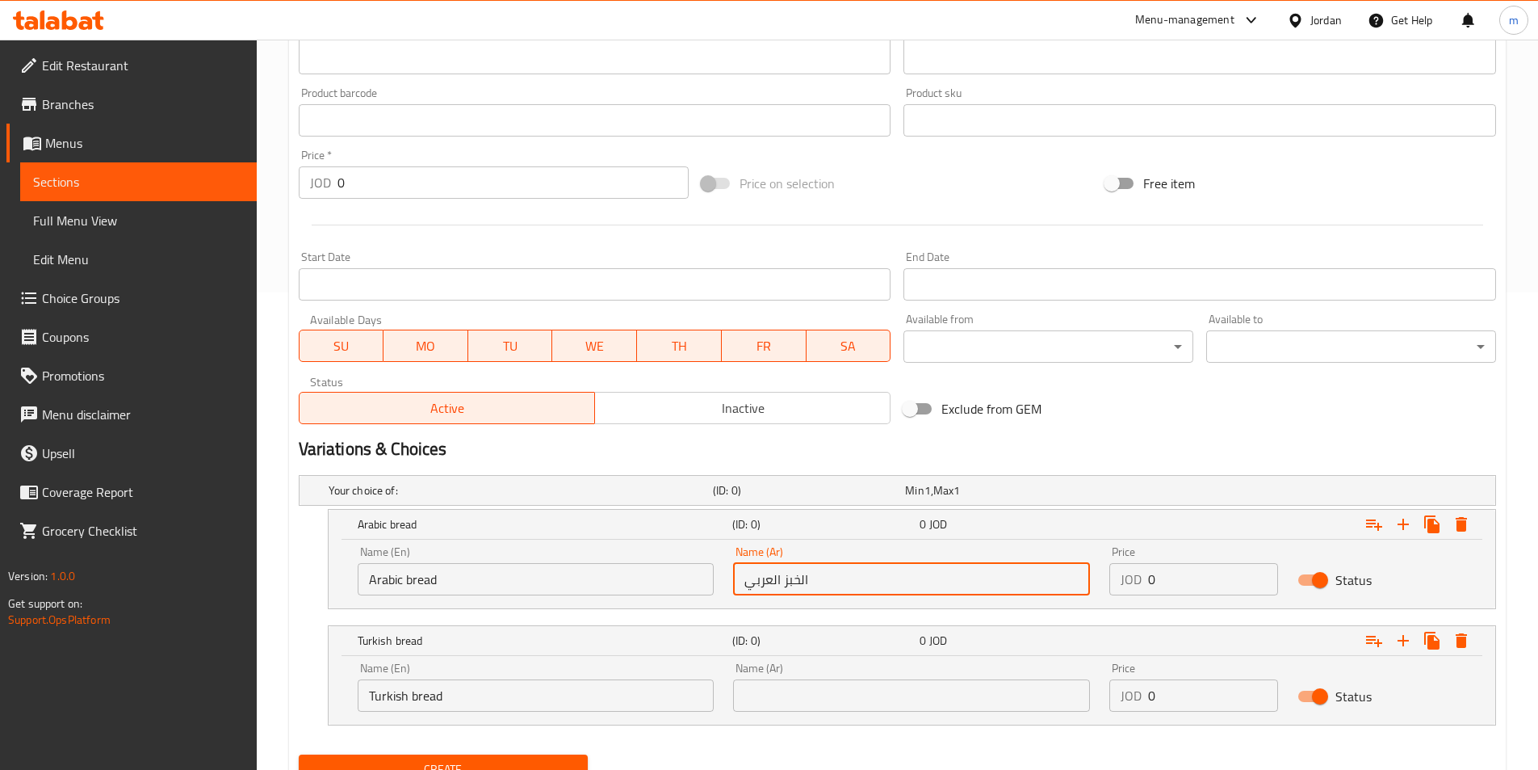
type input "الخبز العربي"
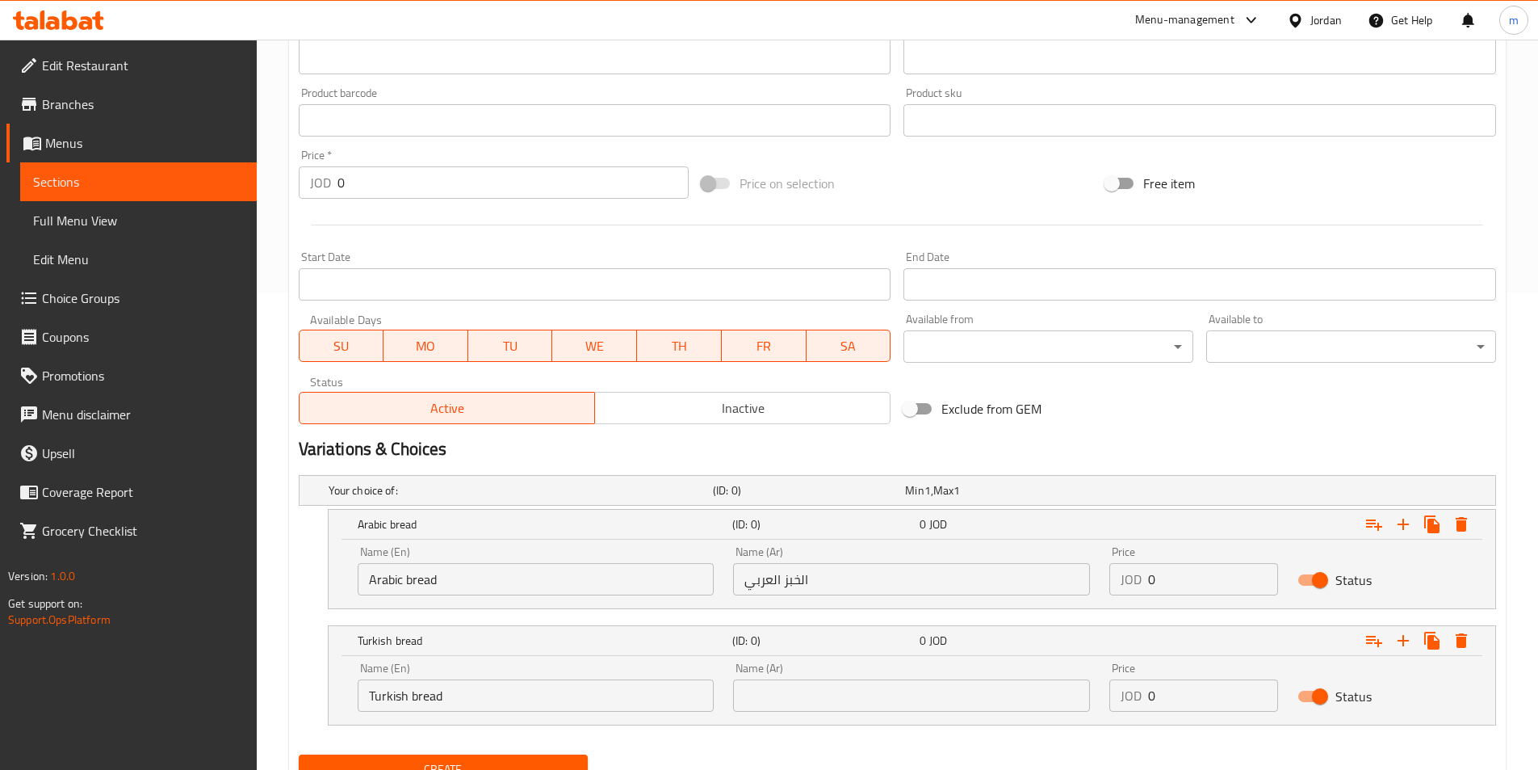
click at [792, 677] on div "Name (Ar) Name (Ar)" at bounding box center [911, 686] width 357 height 49
click at [795, 686] on input "text" at bounding box center [911, 695] width 357 height 32
paste input "خبز تركي"
type input "خبز تركي"
click at [1151, 563] on input "0" at bounding box center [1213, 579] width 130 height 32
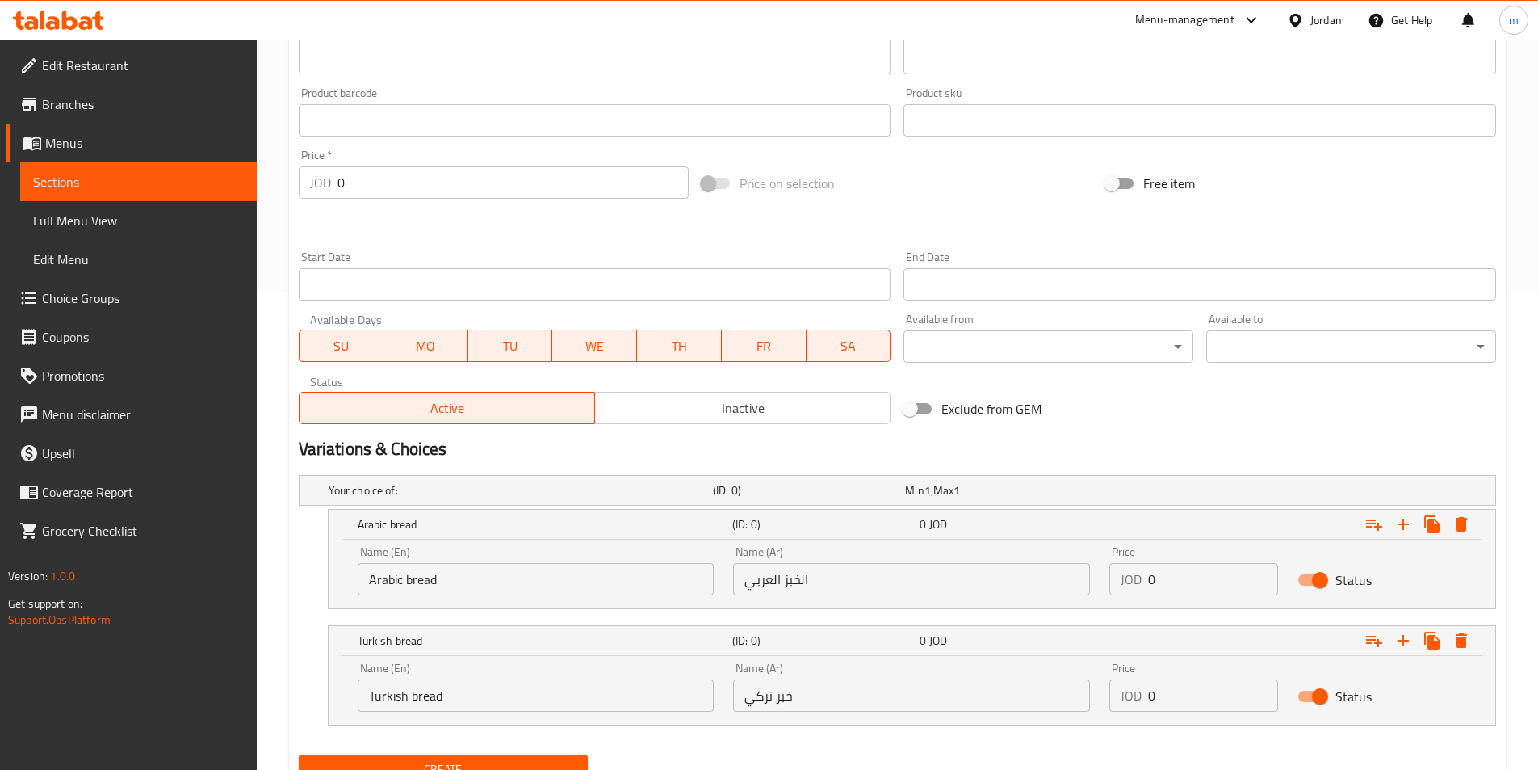
click at [1151, 563] on input "0" at bounding box center [1213, 579] width 130 height 32
paste input ".85"
type input "0.85"
click at [1155, 684] on input "0" at bounding box center [1213, 695] width 130 height 32
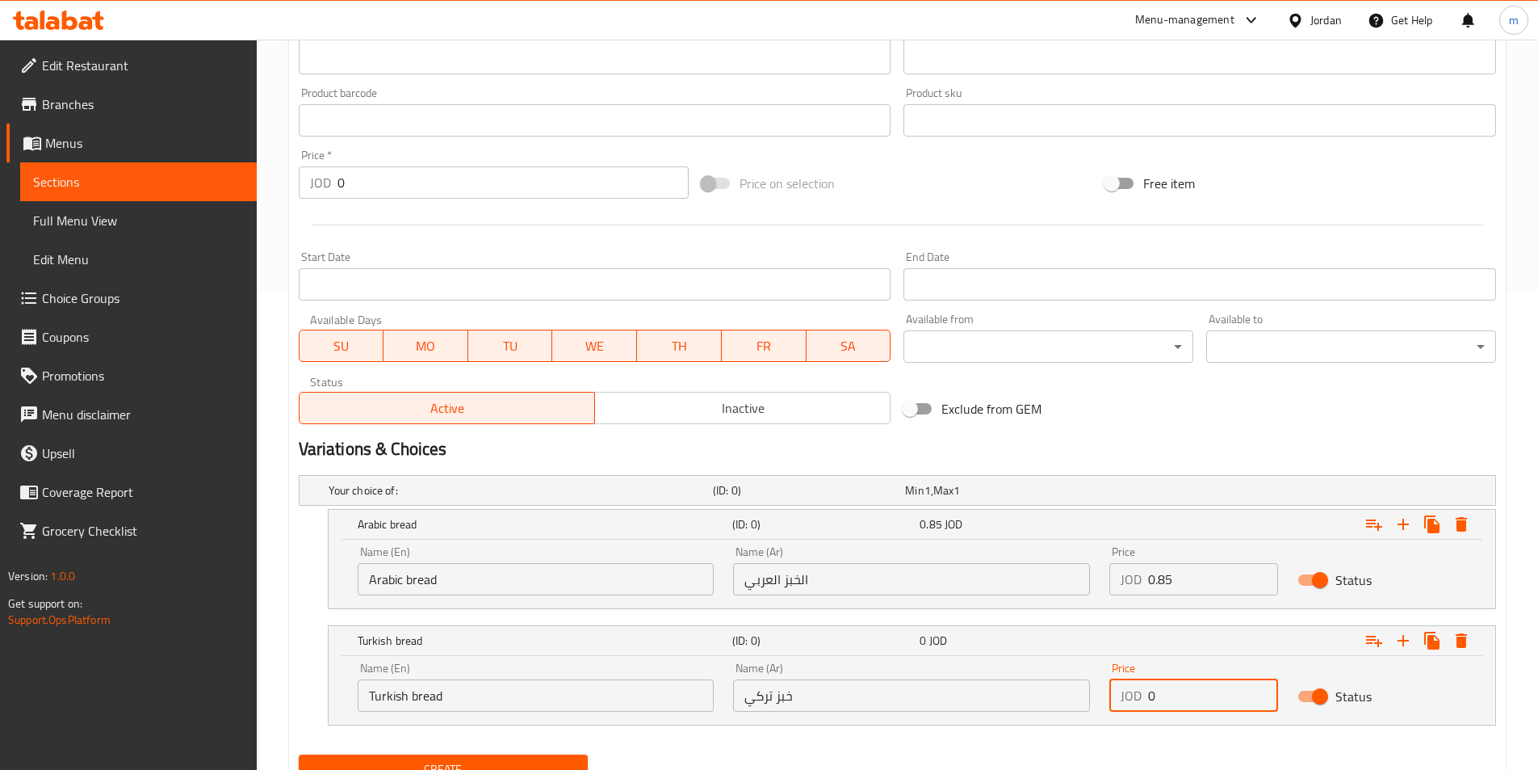
click at [1155, 684] on input "0" at bounding box center [1213, 695] width 130 height 32
paste input "1"
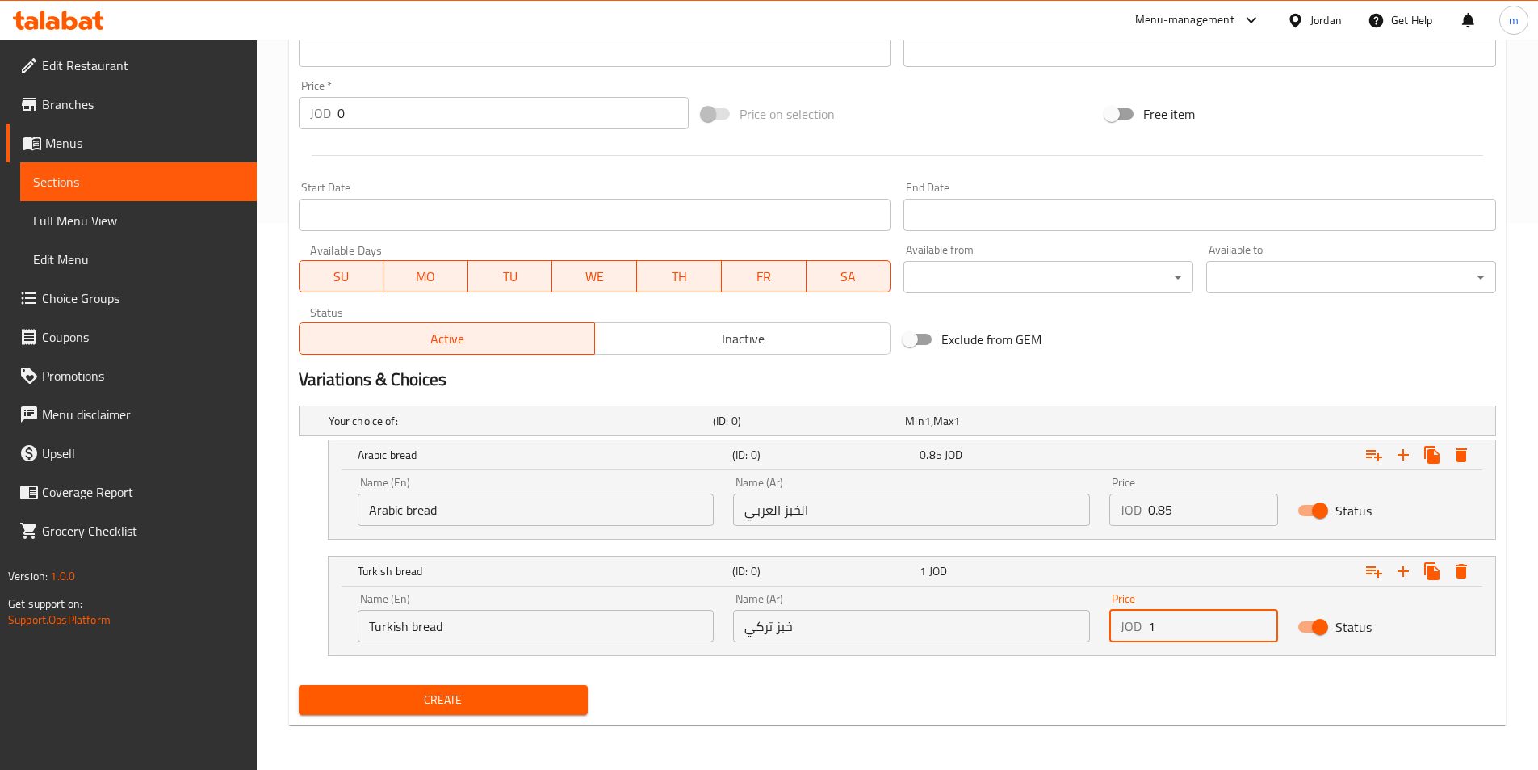
type input "1"
click at [469, 705] on span "Create" at bounding box center [444, 700] width 264 height 20
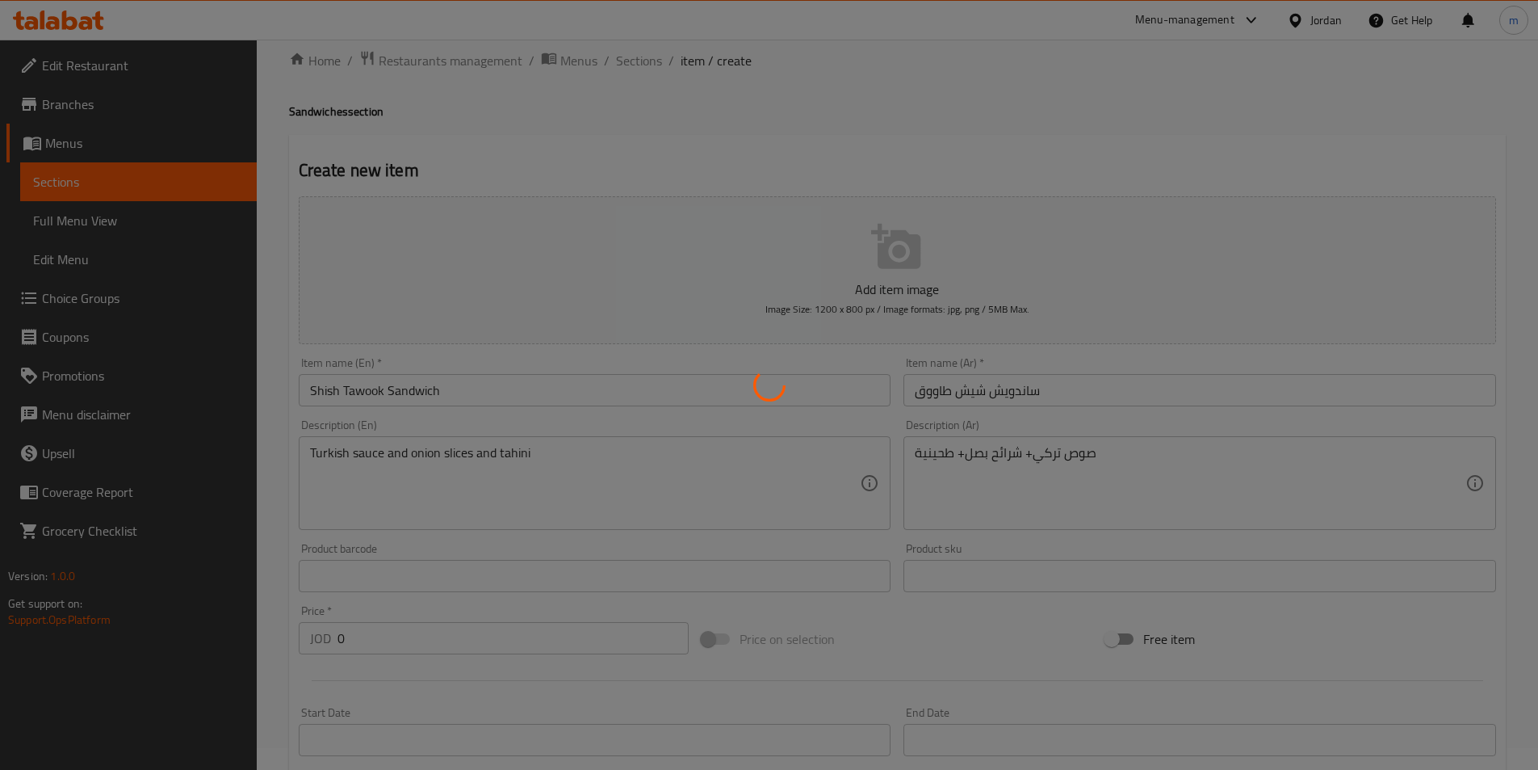
scroll to position [0, 0]
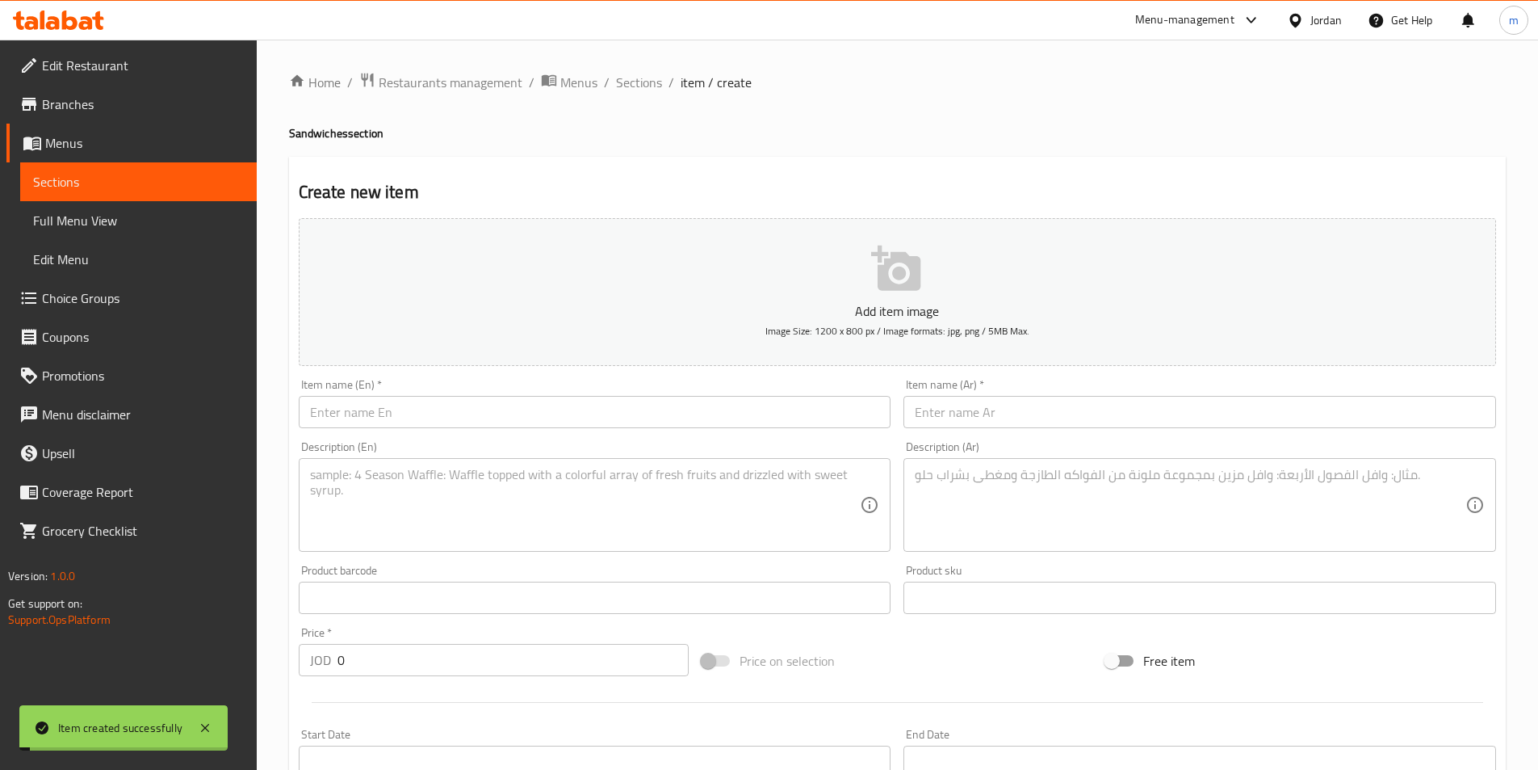
click at [99, 175] on span "Sections" at bounding box center [138, 181] width 211 height 19
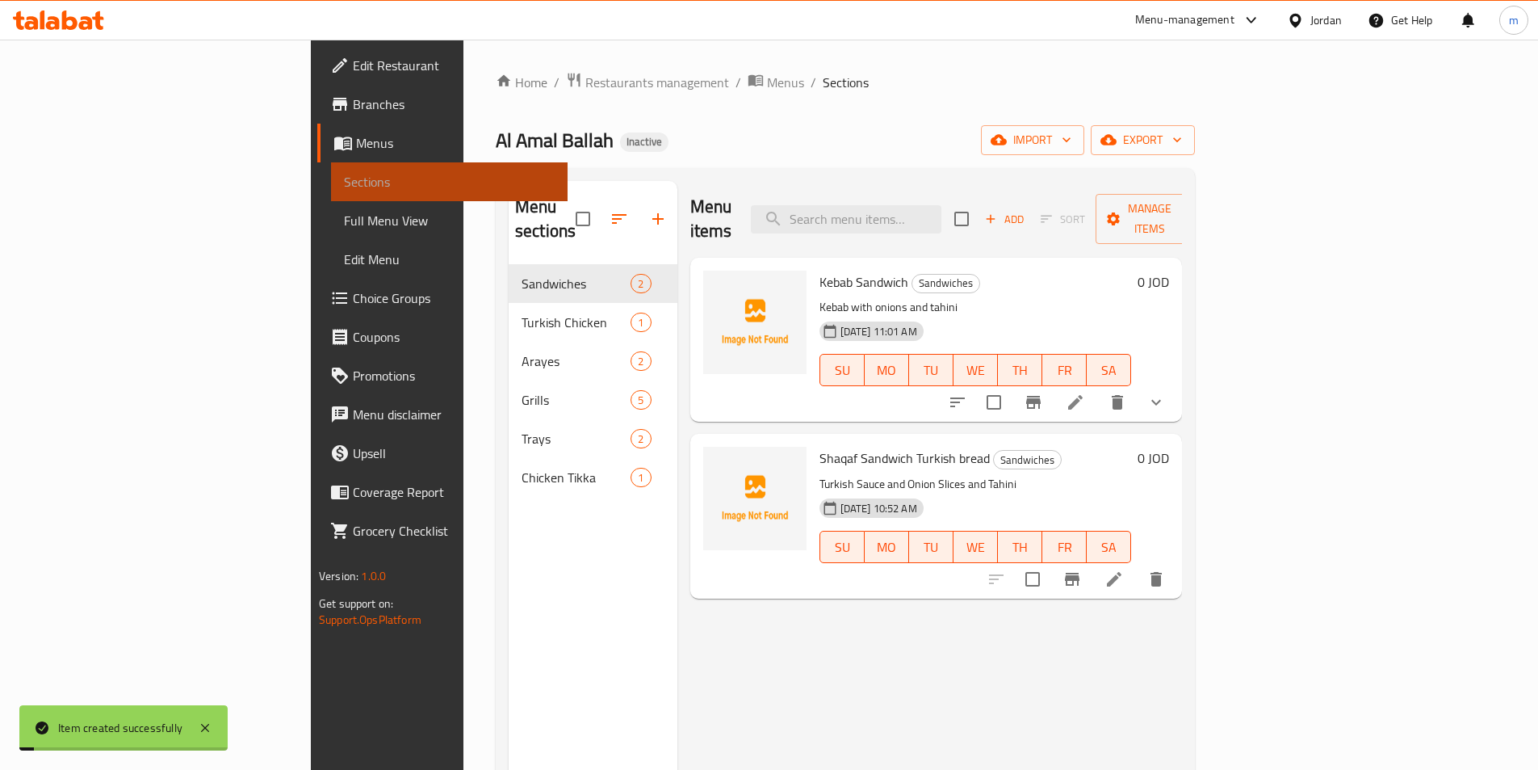
click at [344, 175] on span "Sections" at bounding box center [449, 181] width 211 height 19
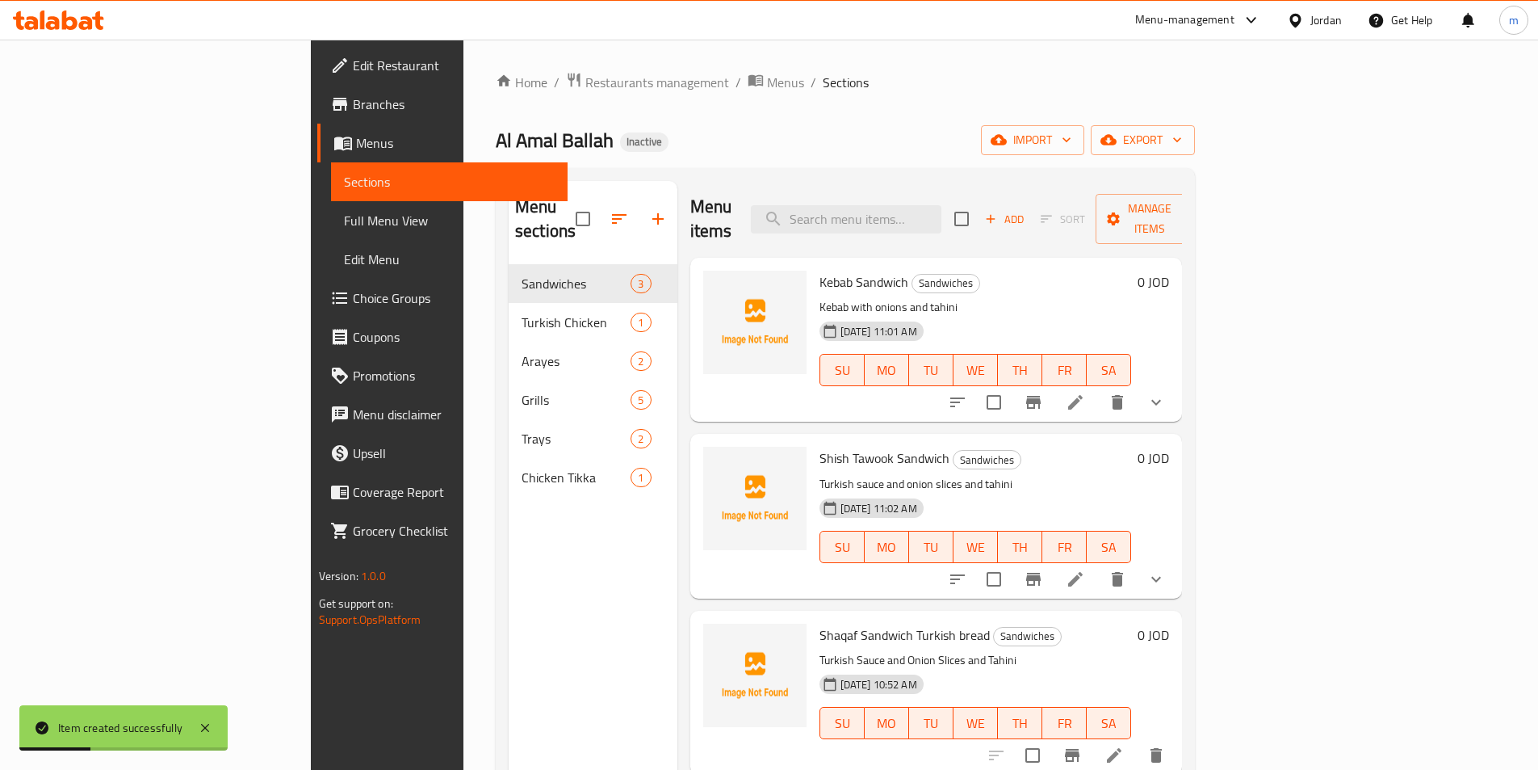
click at [331, 171] on link "Sections" at bounding box center [449, 181] width 237 height 39
click at [1195, 159] on div "Home / Restaurants management / Menus / Sections Al [PERSON_NAME] Inactive impo…" at bounding box center [845, 517] width 699 height 891
click at [1182, 147] on span "export" at bounding box center [1143, 140] width 78 height 20
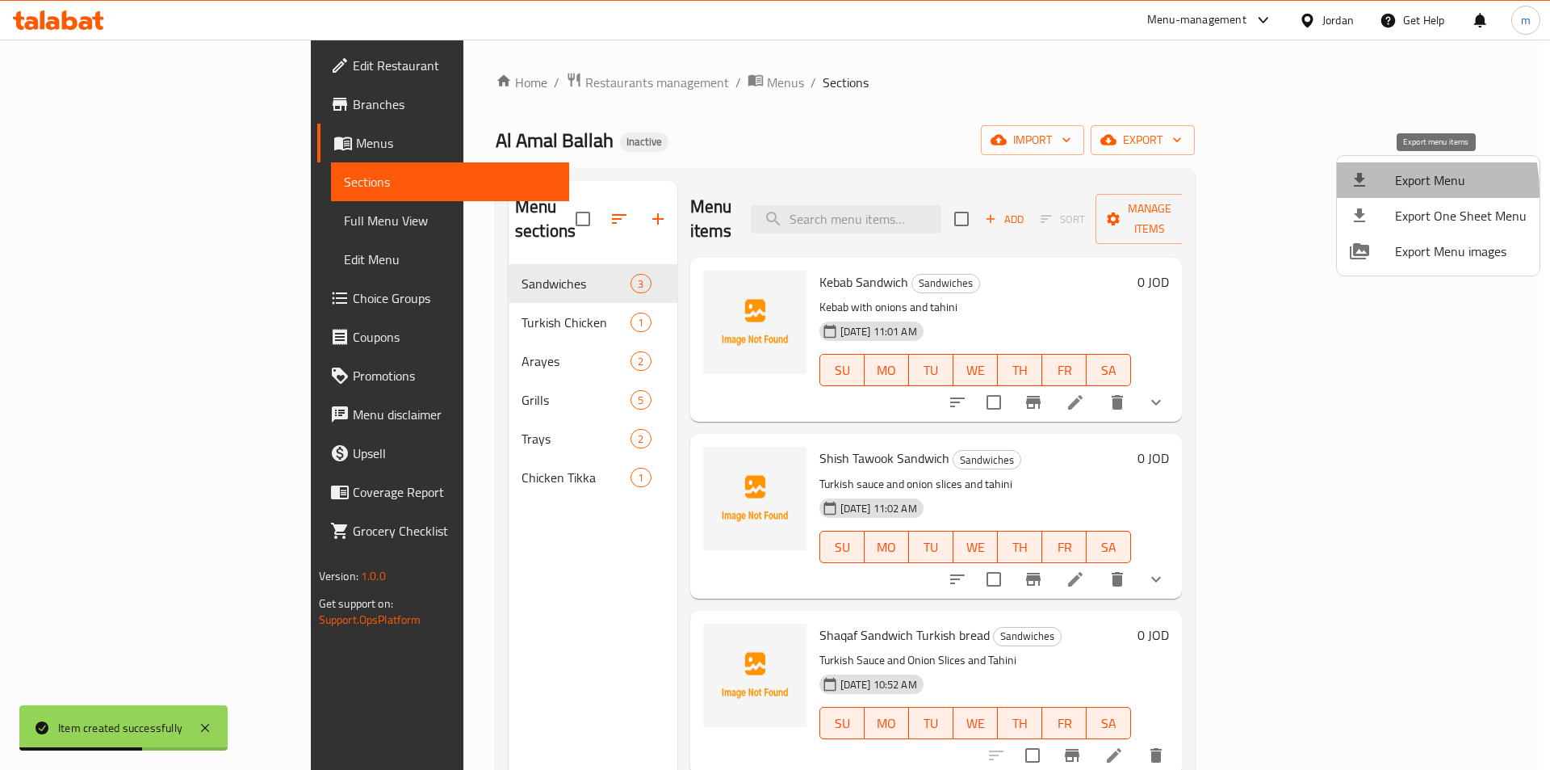
click at [1375, 191] on li "Export Menu" at bounding box center [1438, 180] width 203 height 36
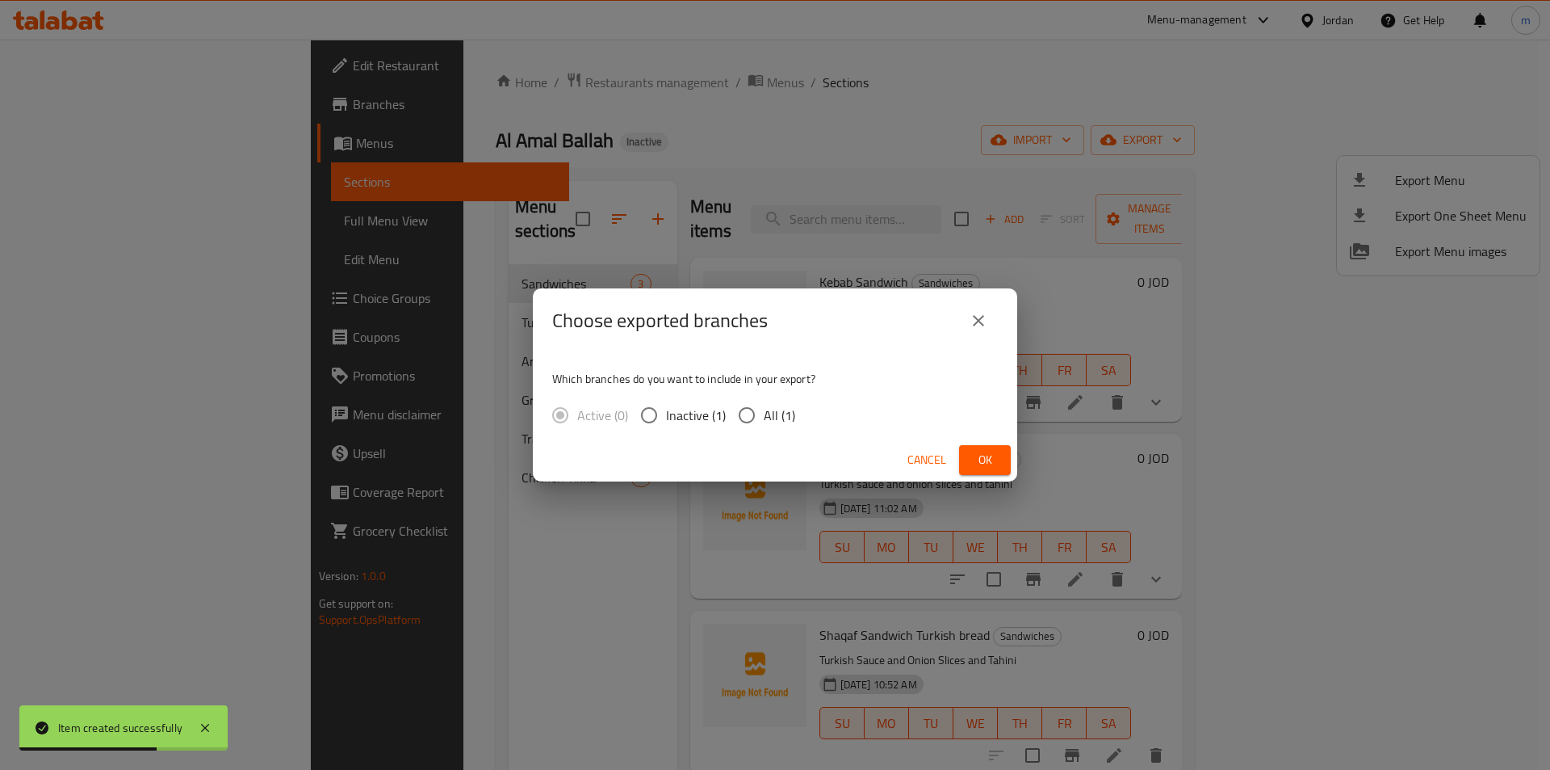
click at [769, 406] on span "All (1)" at bounding box center [779, 414] width 31 height 19
click at [764, 406] on input "All (1)" at bounding box center [747, 415] width 34 height 34
radio input "true"
click at [963, 447] on button "Ok" at bounding box center [985, 460] width 52 height 30
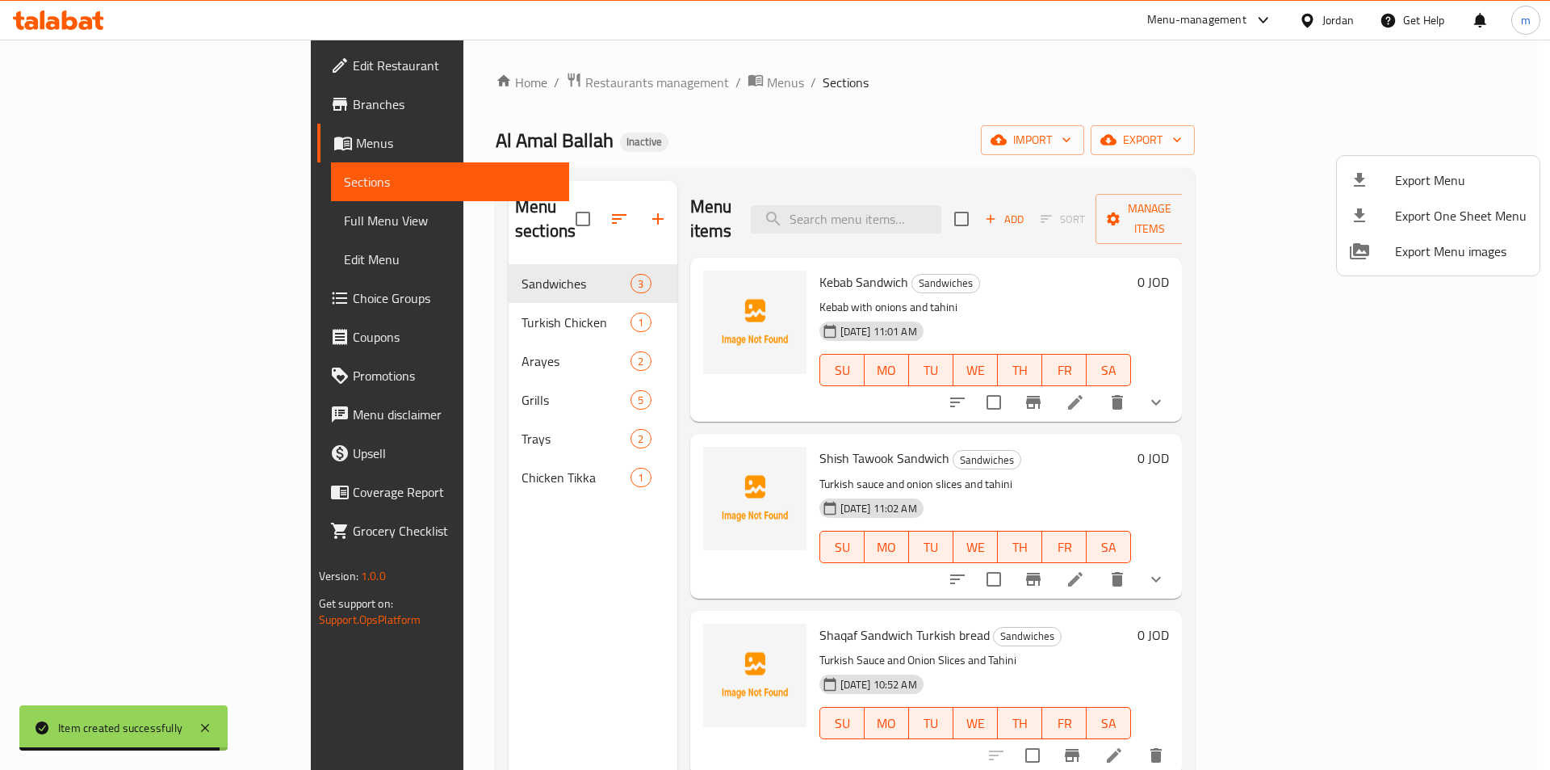
click at [173, 226] on div at bounding box center [775, 385] width 1550 height 770
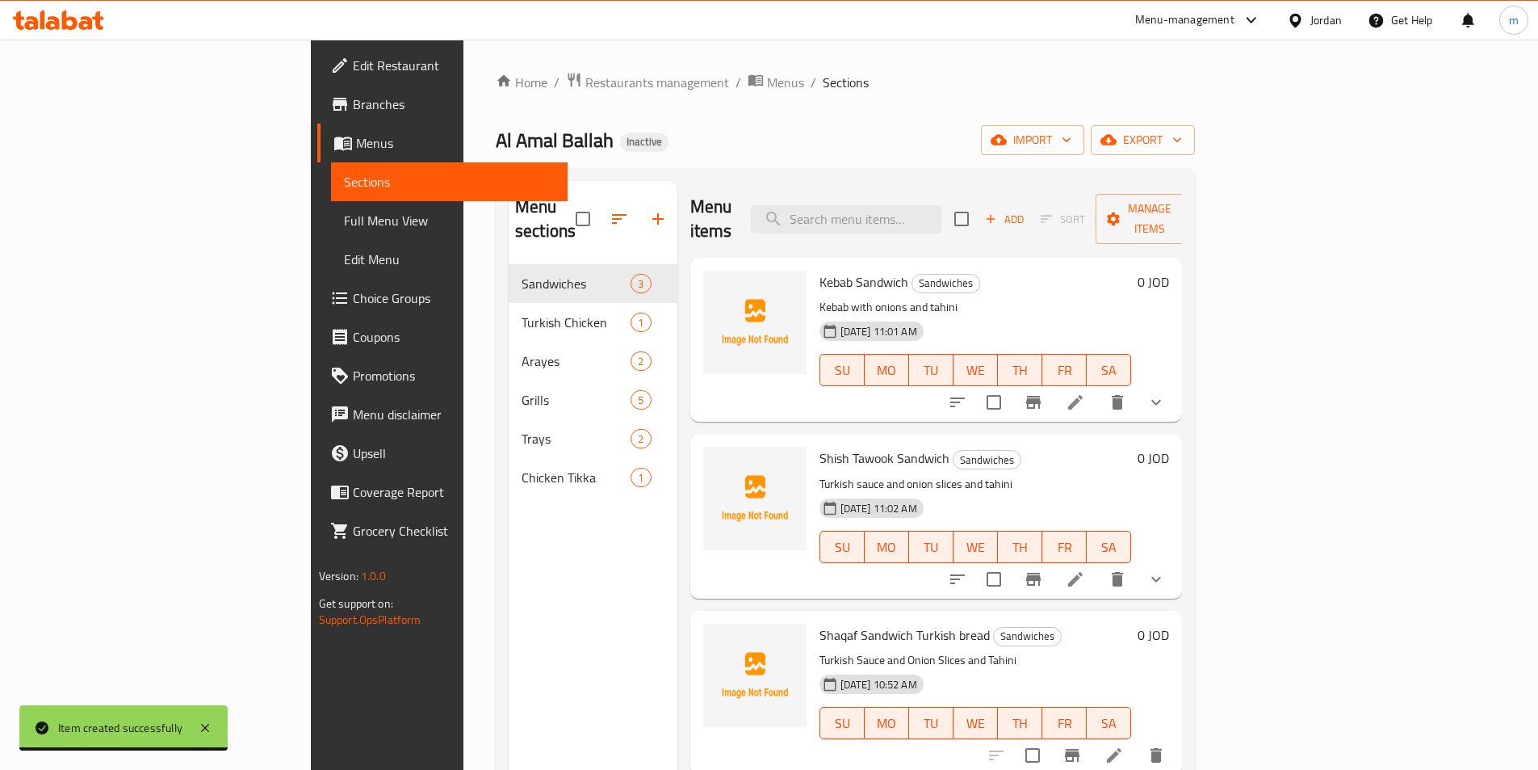
click at [344, 226] on span "Full Menu View" at bounding box center [449, 220] width 211 height 19
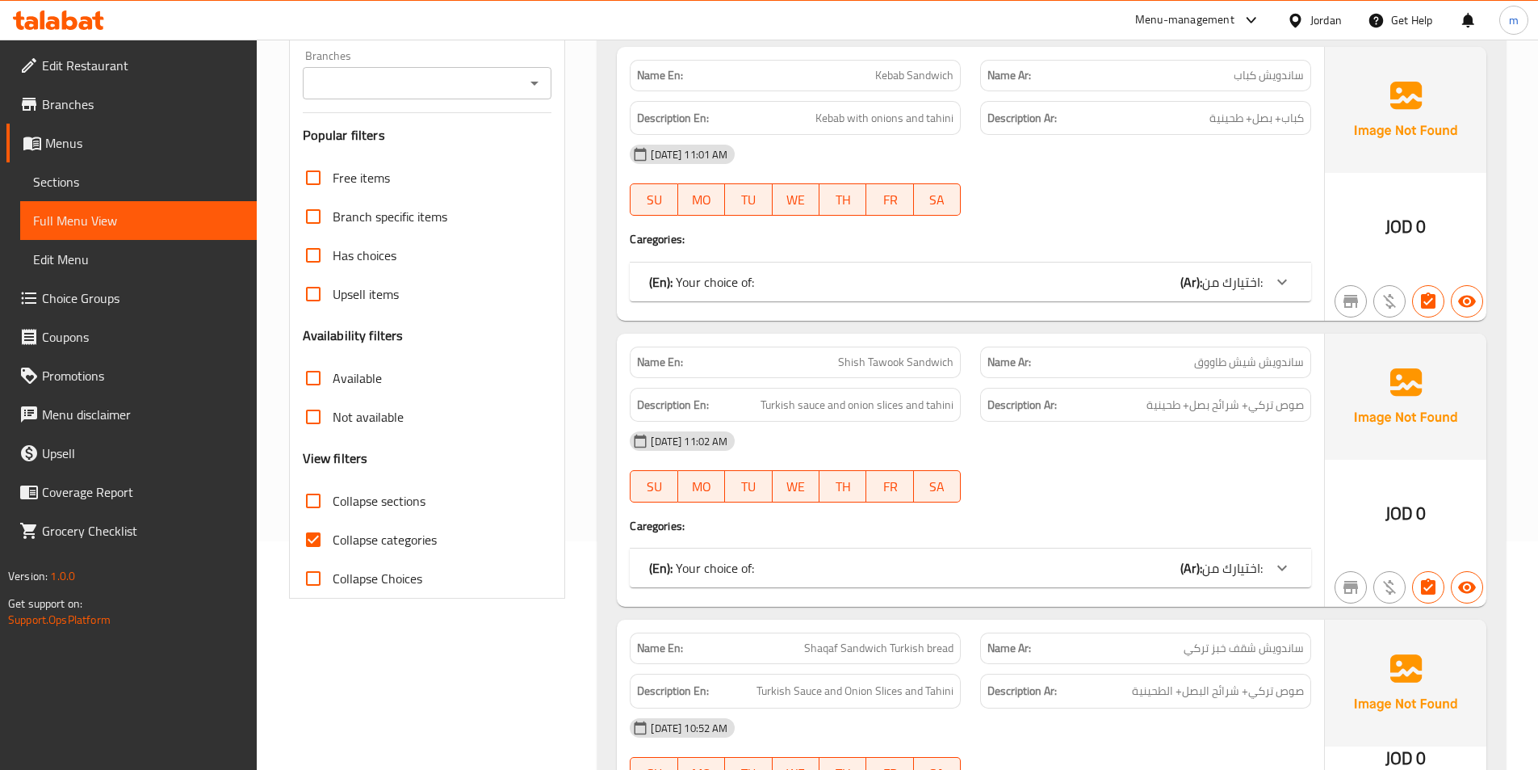
scroll to position [242, 0]
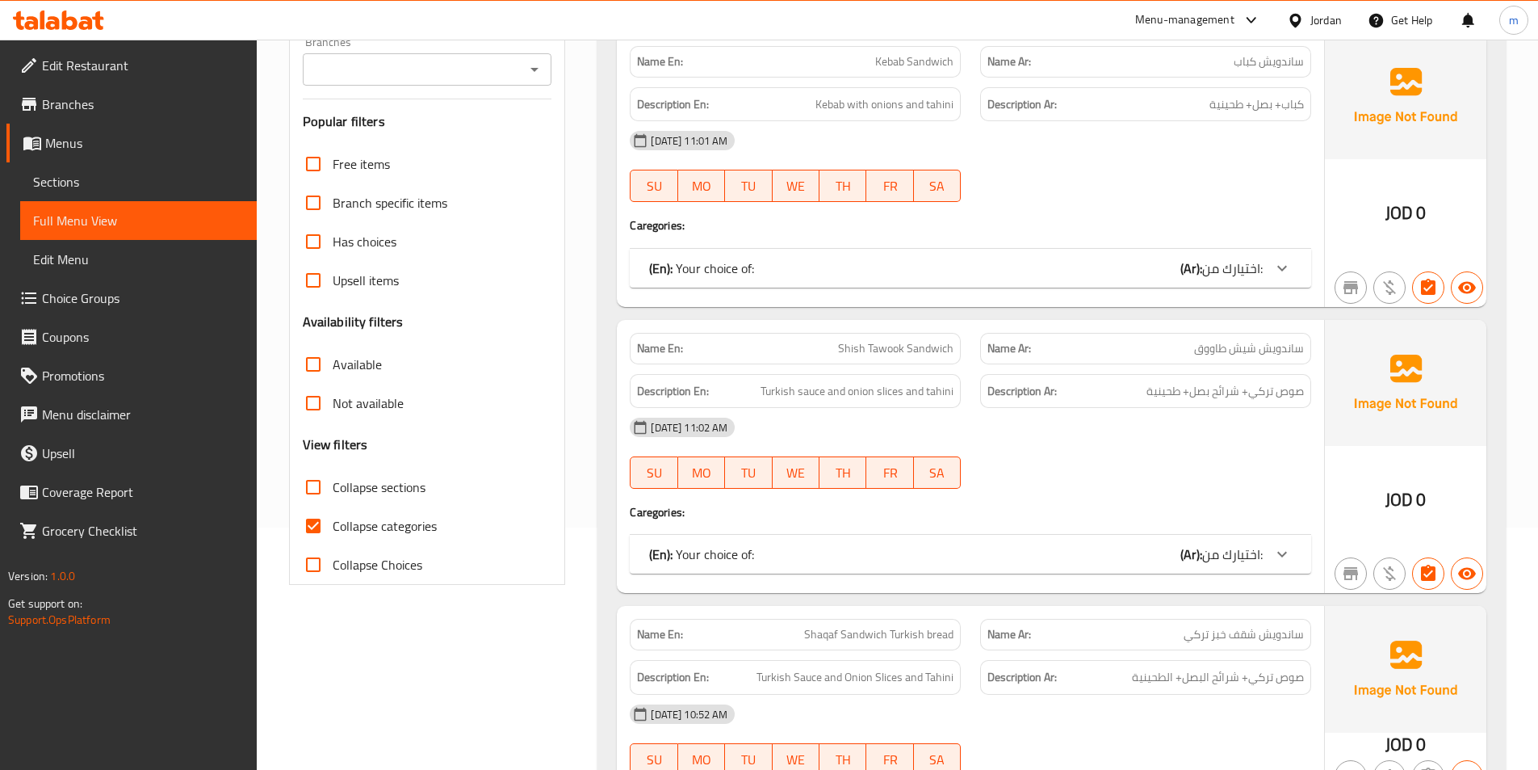
click at [322, 515] on input "Collapse categories" at bounding box center [313, 525] width 39 height 39
checkbox input "false"
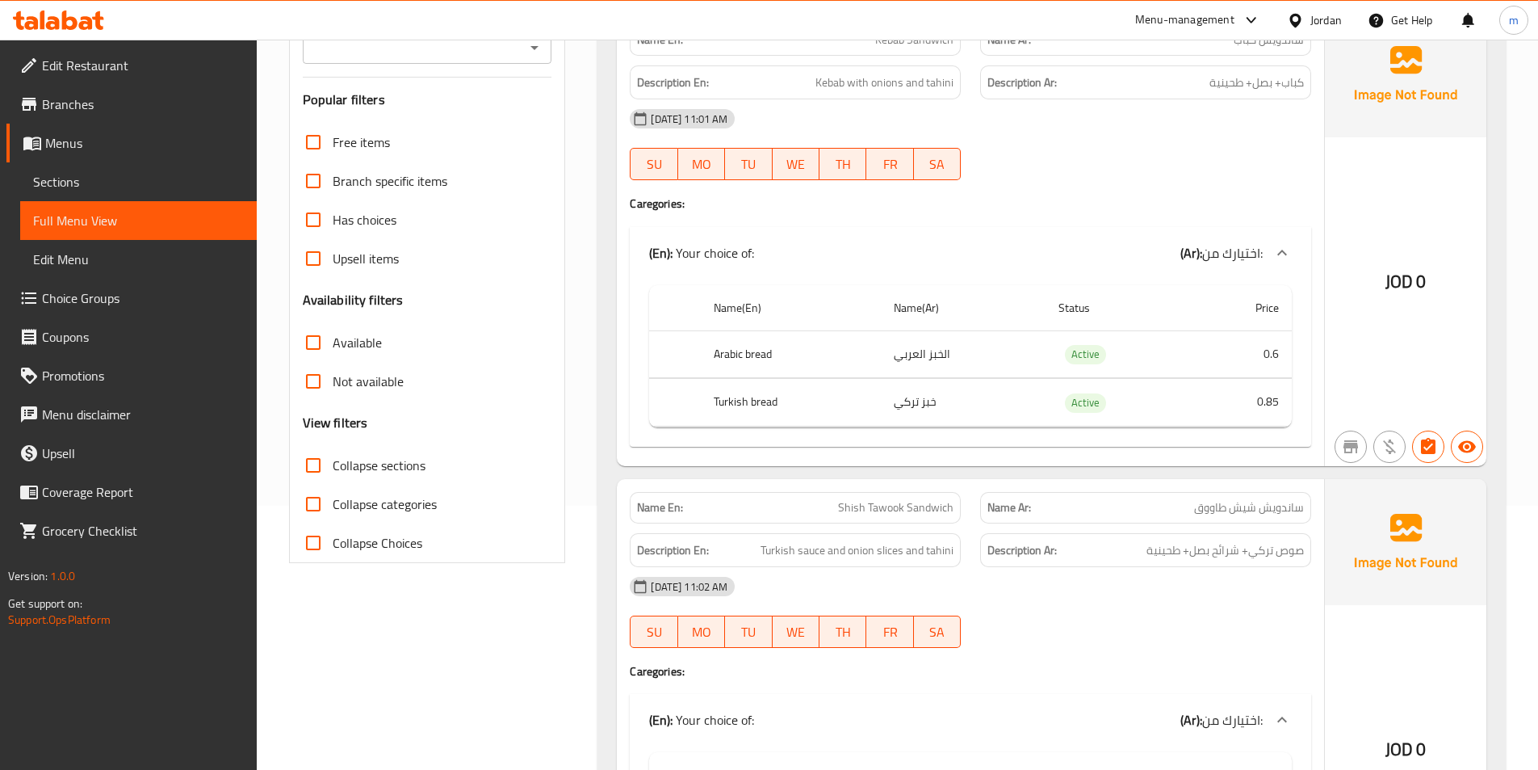
scroll to position [108, 0]
